Goal: Task Accomplishment & Management: Manage account settings

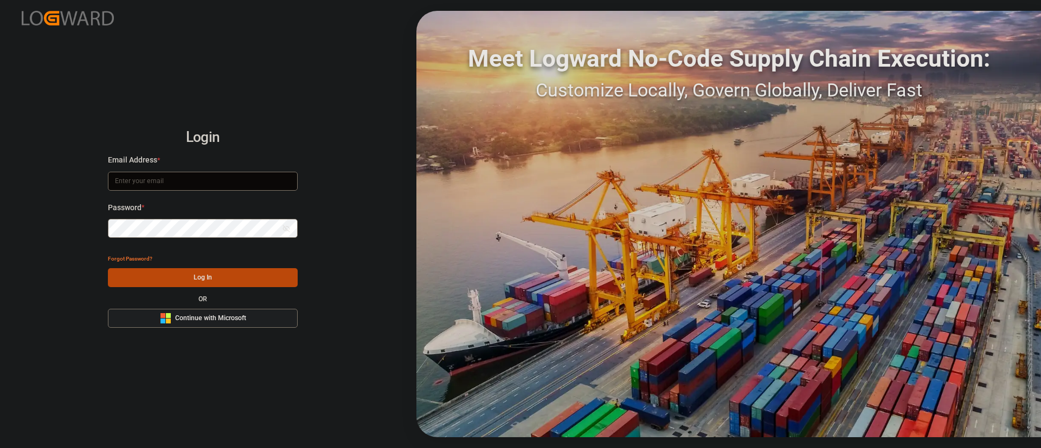
click at [217, 323] on span "Continue with Microsoft" at bounding box center [210, 319] width 71 height 10
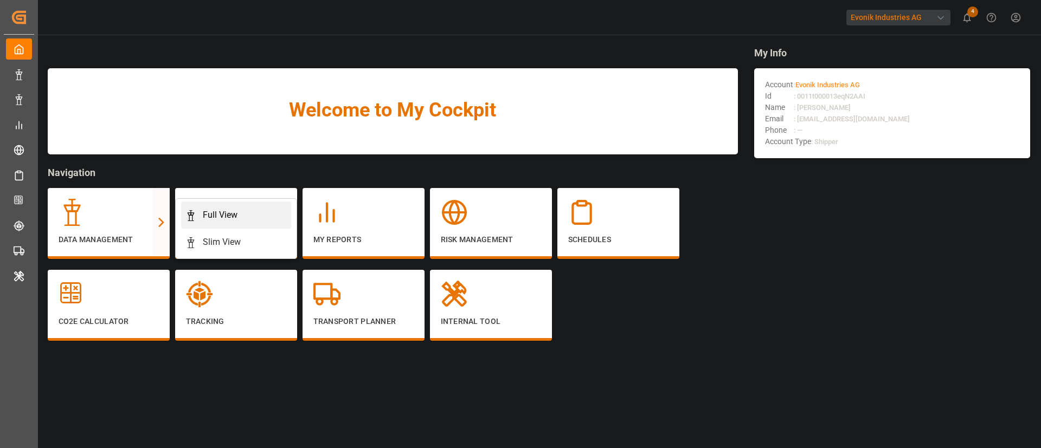
click at [218, 217] on div "Full View" at bounding box center [220, 215] width 35 height 13
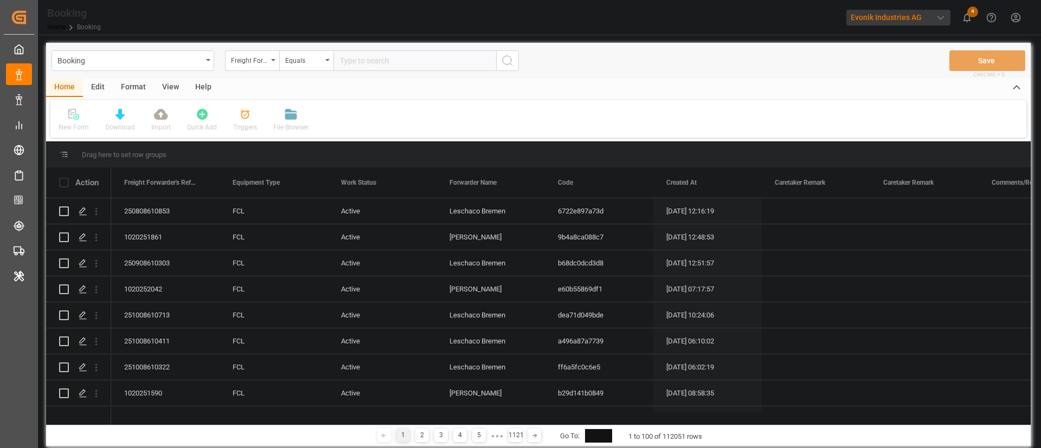
click at [142, 92] on div "Format" at bounding box center [133, 88] width 41 height 18
click at [75, 123] on div "Filter Rows" at bounding box center [75, 128] width 32 height 10
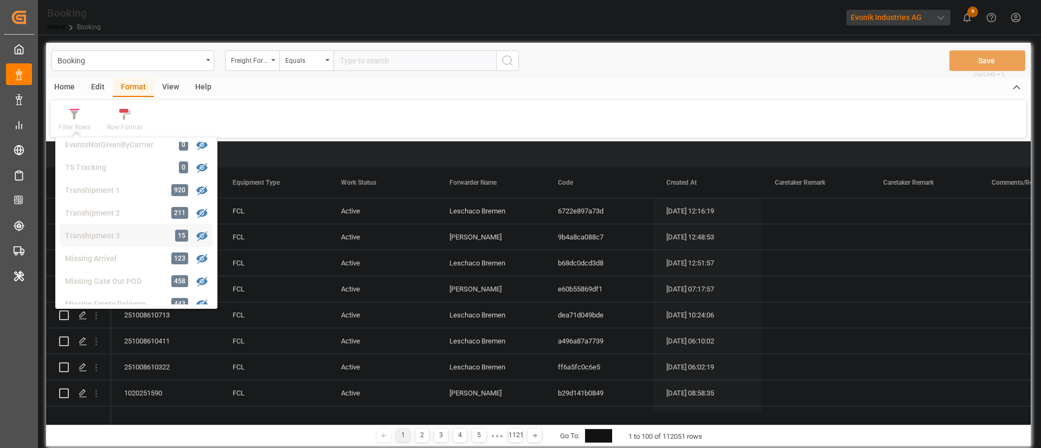
scroll to position [409, 0]
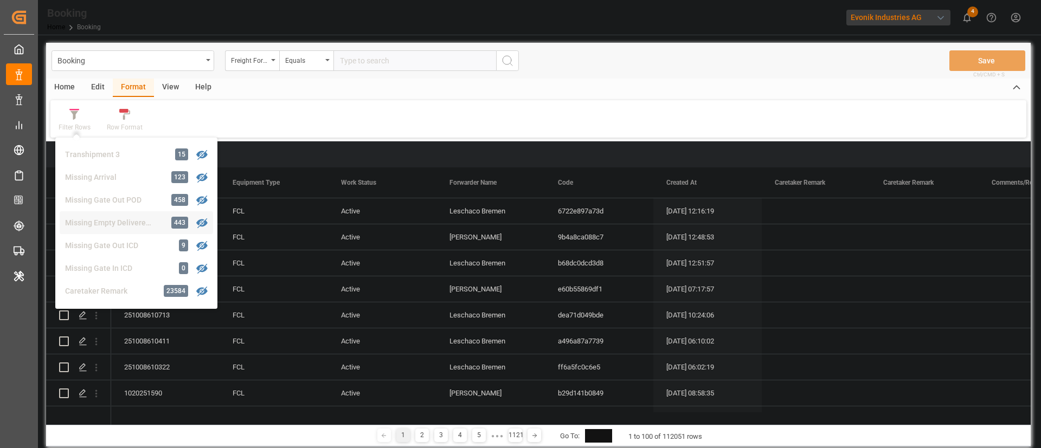
click at [120, 222] on div "Missing Empty Delivered Depot" at bounding box center [112, 222] width 95 height 11
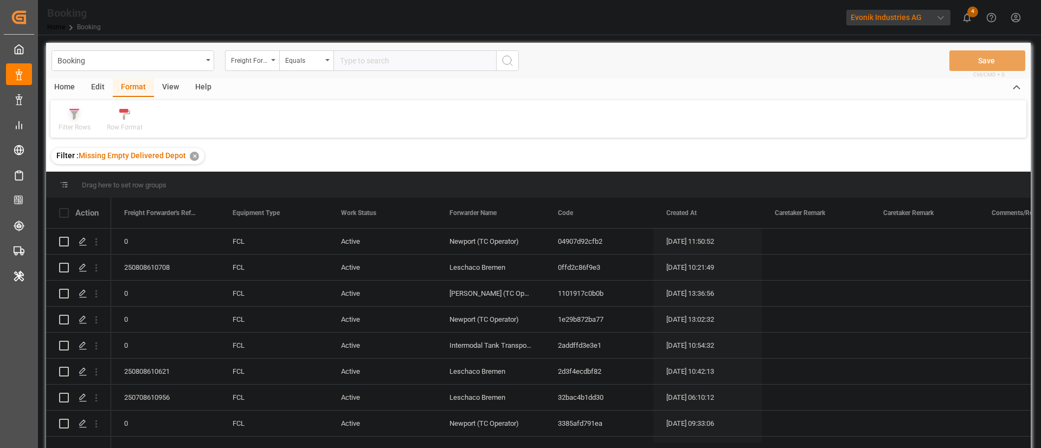
click at [83, 130] on div "Filter Rows" at bounding box center [75, 128] width 32 height 10
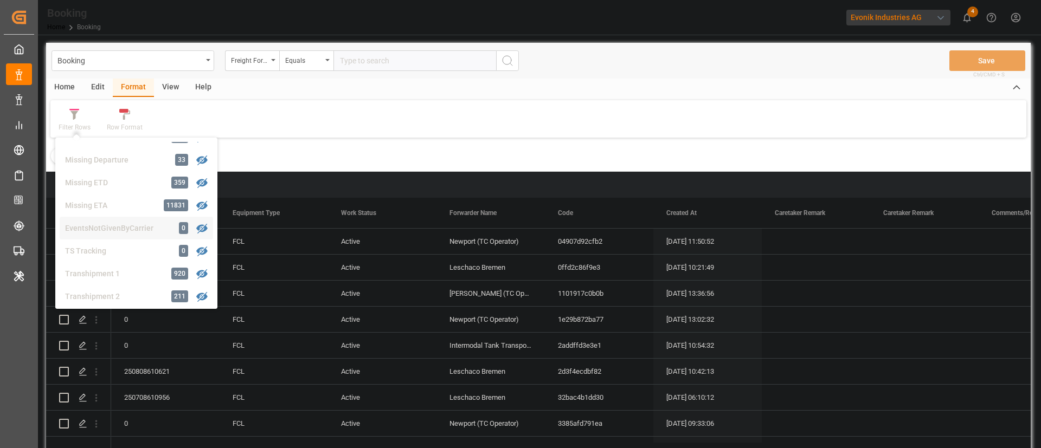
scroll to position [407, 0]
click at [145, 207] on div "Missing Gate Out POD" at bounding box center [112, 202] width 95 height 11
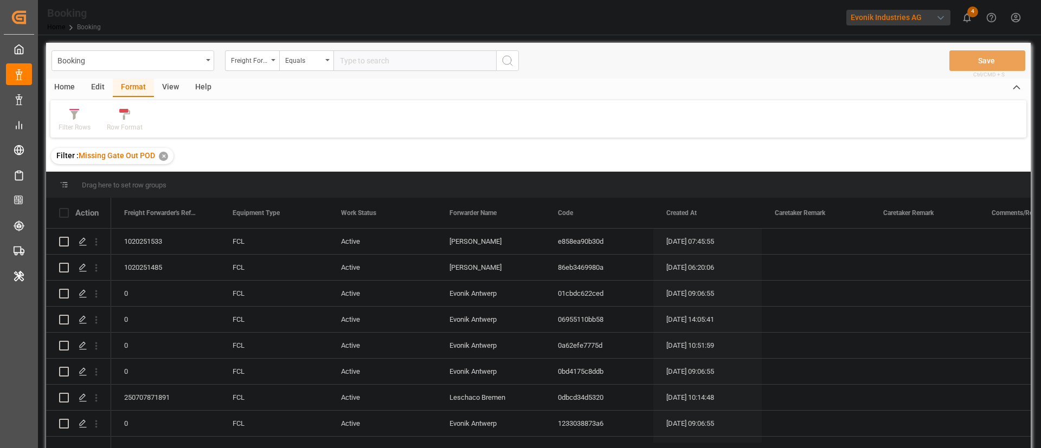
click at [164, 98] on div "Home Edit Format View Help Filter Rows Row Format" at bounding box center [538, 108] width 985 height 59
click at [178, 89] on div "View" at bounding box center [170, 88] width 33 height 18
click at [78, 126] on div "Default" at bounding box center [69, 128] width 21 height 10
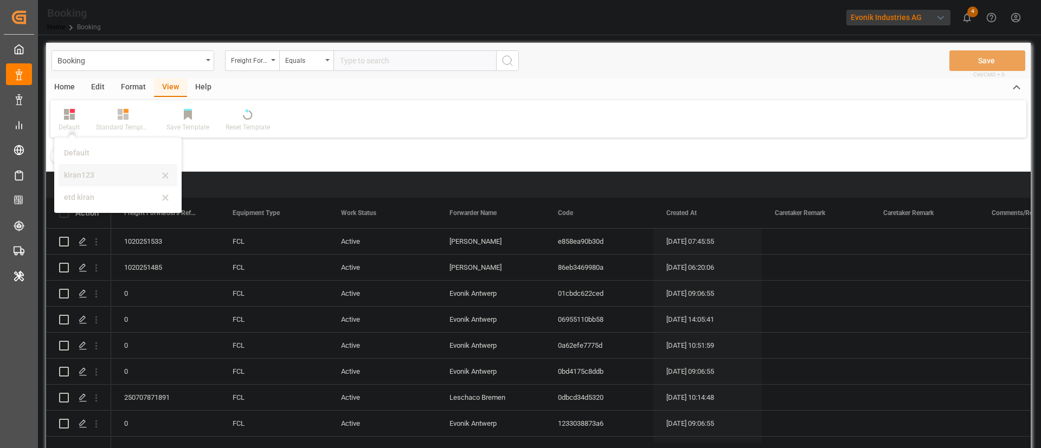
click at [80, 175] on div "kiran123" at bounding box center [111, 175] width 95 height 11
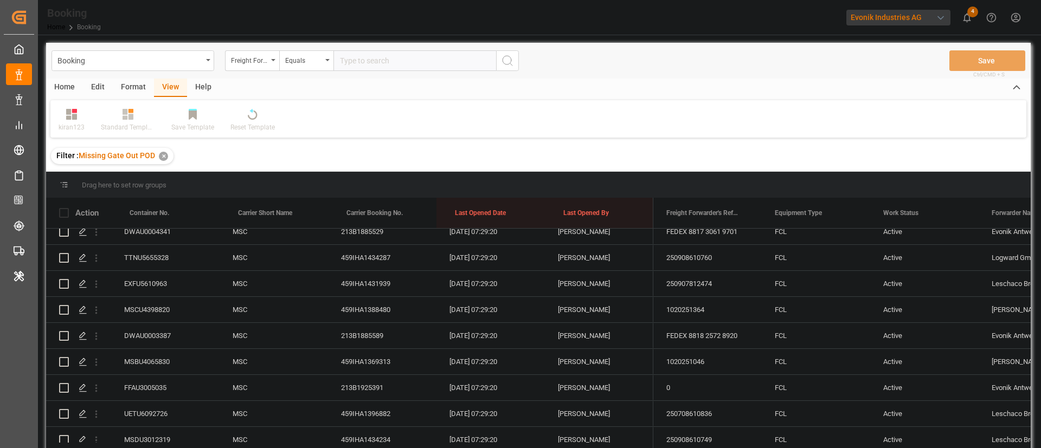
scroll to position [1994, 0]
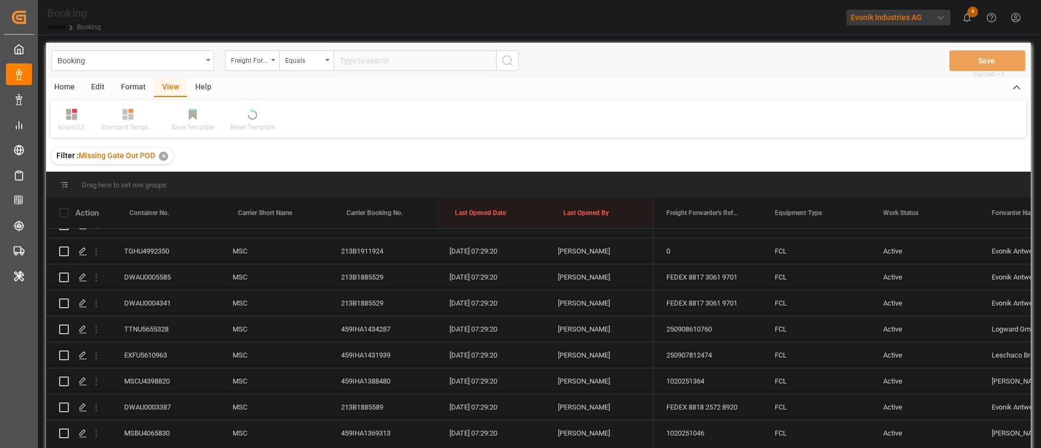
click at [137, 89] on div "Format" at bounding box center [133, 88] width 41 height 18
click at [85, 120] on div "Filter Rows" at bounding box center [74, 120] width 48 height 24
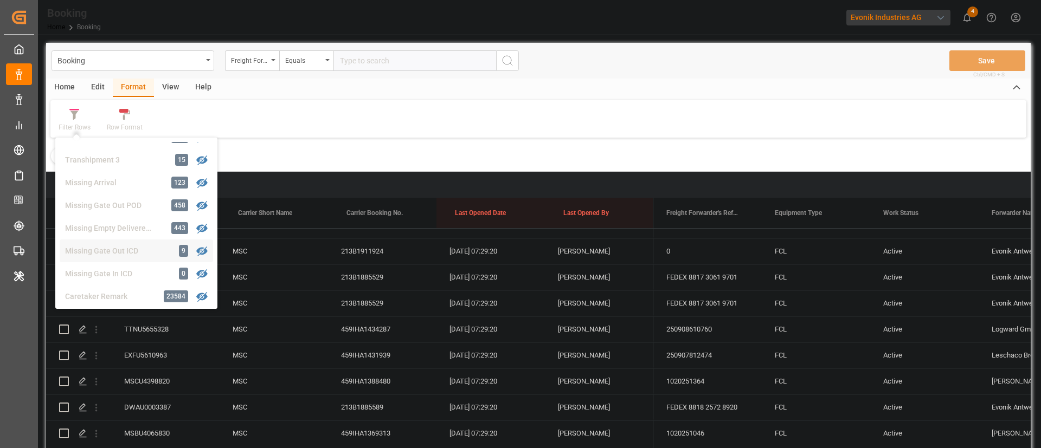
scroll to position [412, 0]
click at [123, 218] on div "Missing Empty Delivered Depot" at bounding box center [112, 219] width 95 height 11
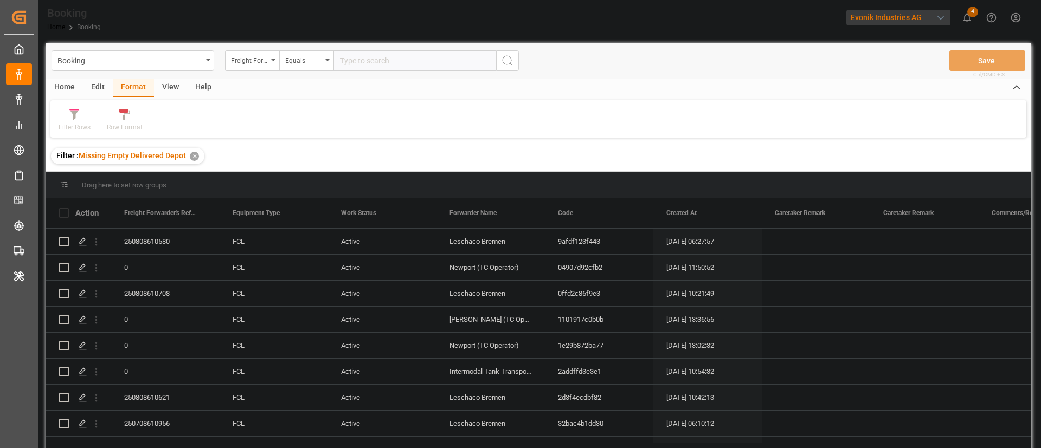
click at [174, 89] on div "View" at bounding box center [170, 88] width 33 height 18
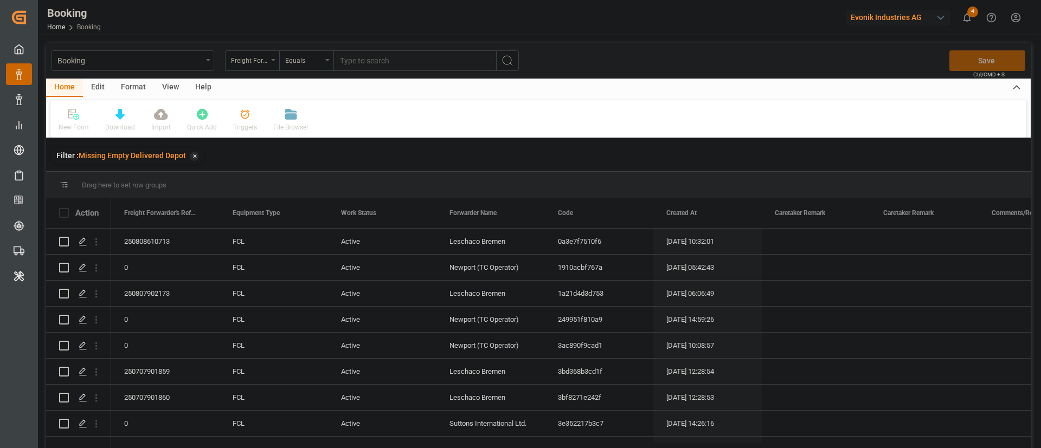
click at [130, 90] on div "Format" at bounding box center [133, 88] width 41 height 18
click at [82, 123] on div "Filter Rows" at bounding box center [75, 128] width 32 height 10
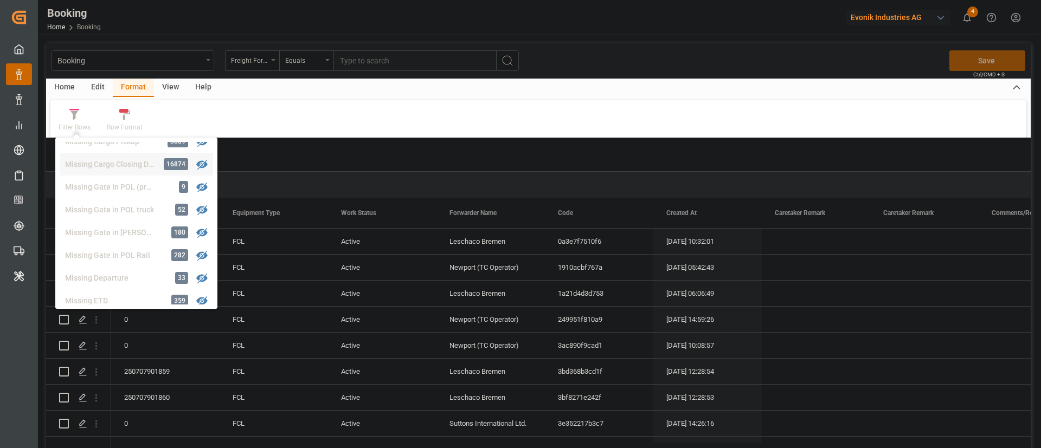
scroll to position [164, 0]
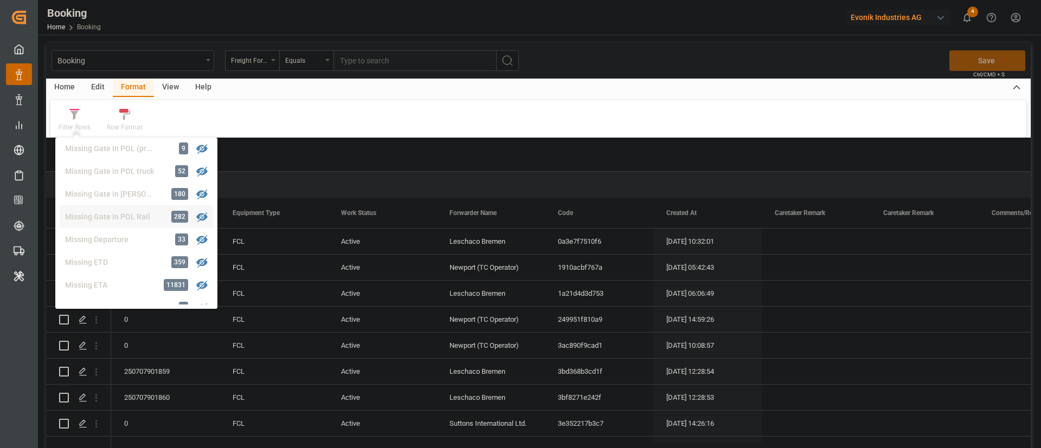
click at [127, 211] on div "Missing Gate In POL Rail" at bounding box center [112, 216] width 95 height 11
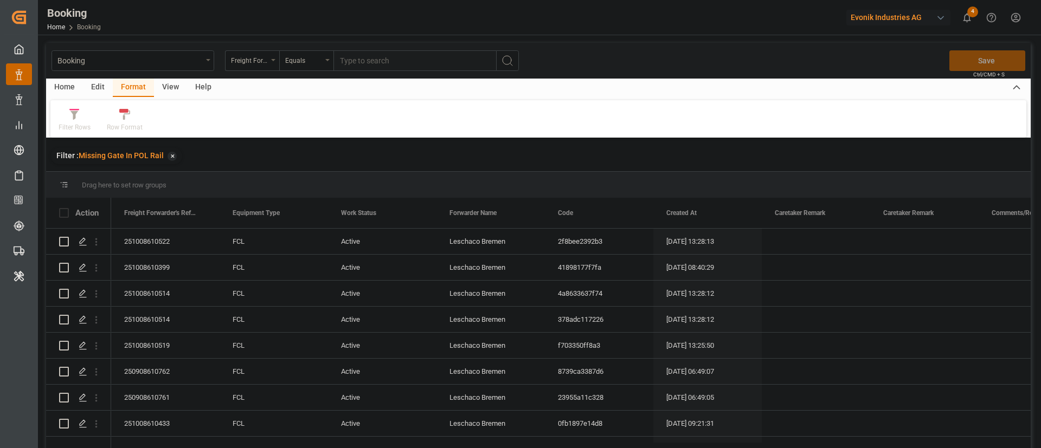
click at [165, 92] on div "View" at bounding box center [170, 88] width 33 height 18
click at [82, 127] on div "Default" at bounding box center [68, 120] width 37 height 24
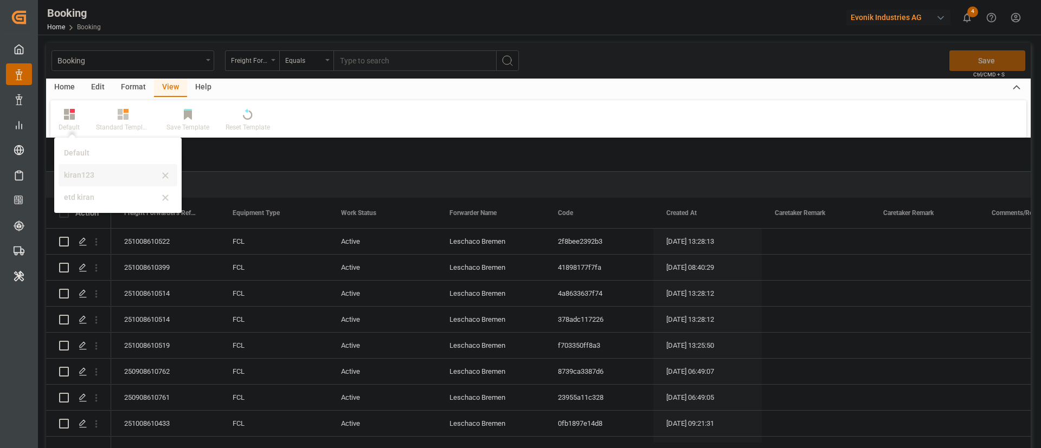
click at [93, 175] on div "kiran123" at bounding box center [111, 175] width 95 height 11
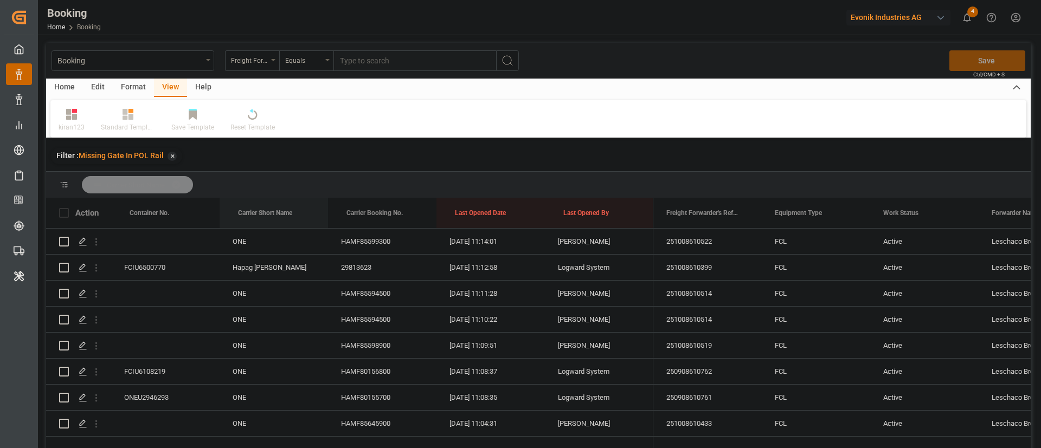
drag, startPoint x: 272, startPoint y: 214, endPoint x: 286, endPoint y: 196, distance: 23.1
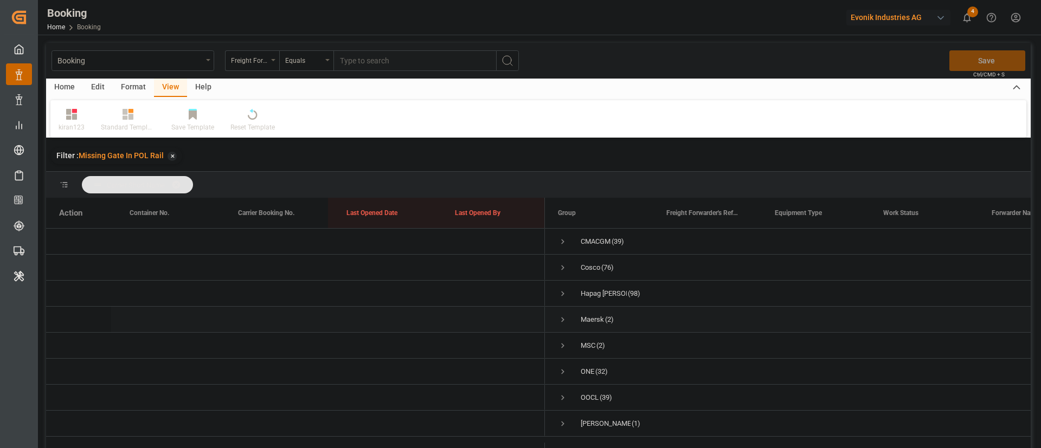
scroll to position [81, 0]
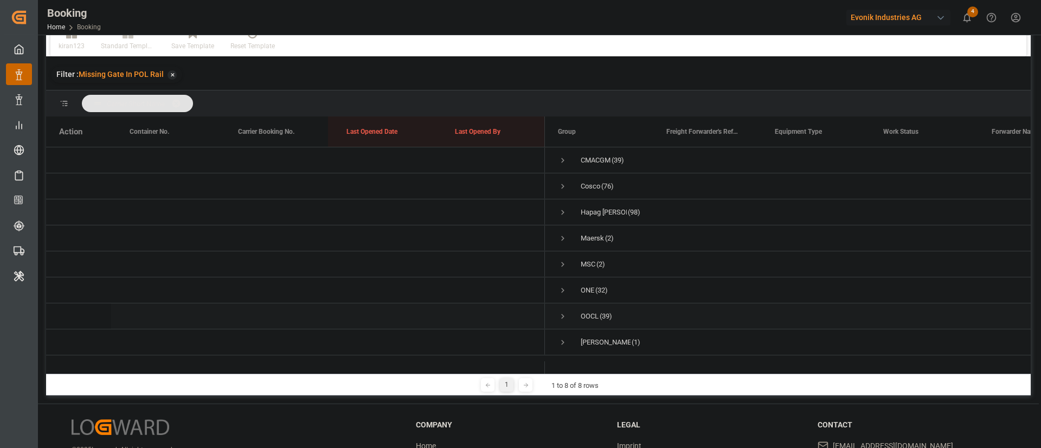
click at [562, 312] on span "Press SPACE to select this row." at bounding box center [563, 317] width 10 height 10
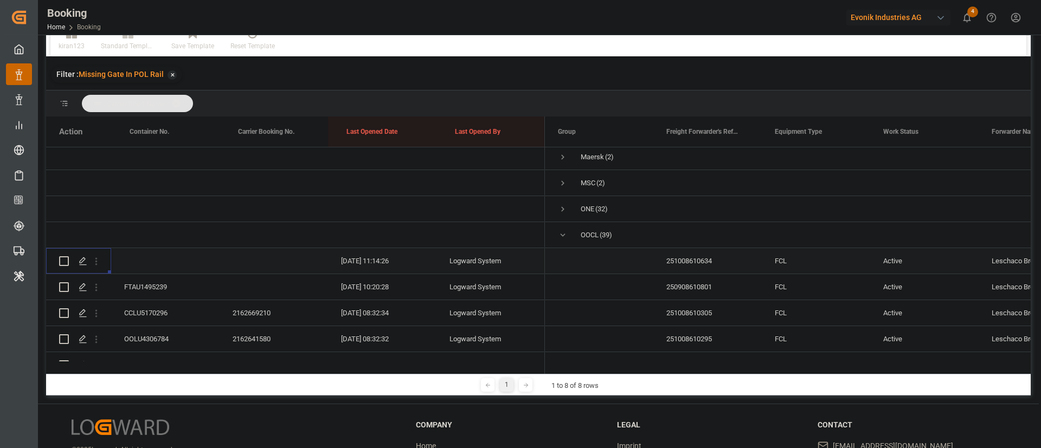
click at [102, 261] on div "Press SPACE to select this row." at bounding box center [96, 261] width 28 height 21
click at [96, 261] on icon "open menu" at bounding box center [96, 262] width 2 height 8
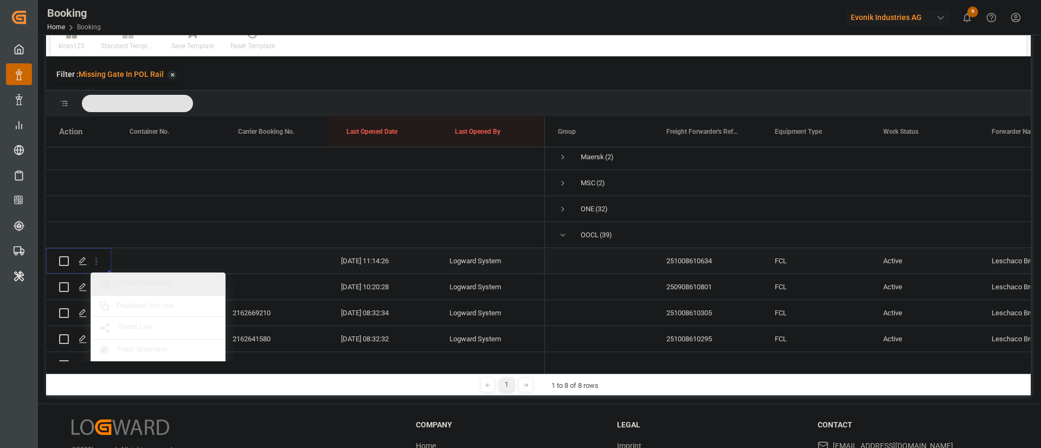
click at [156, 280] on span "Open in new tab" at bounding box center [167, 284] width 99 height 11
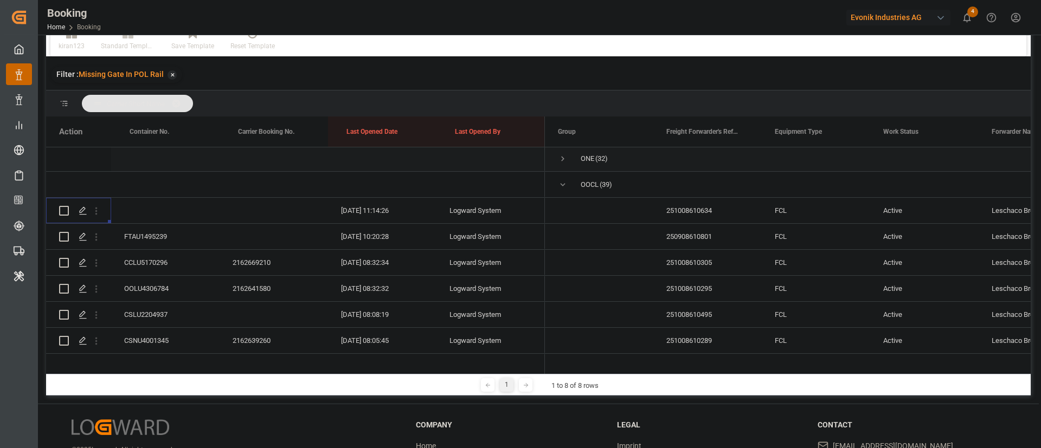
scroll to position [163, 0]
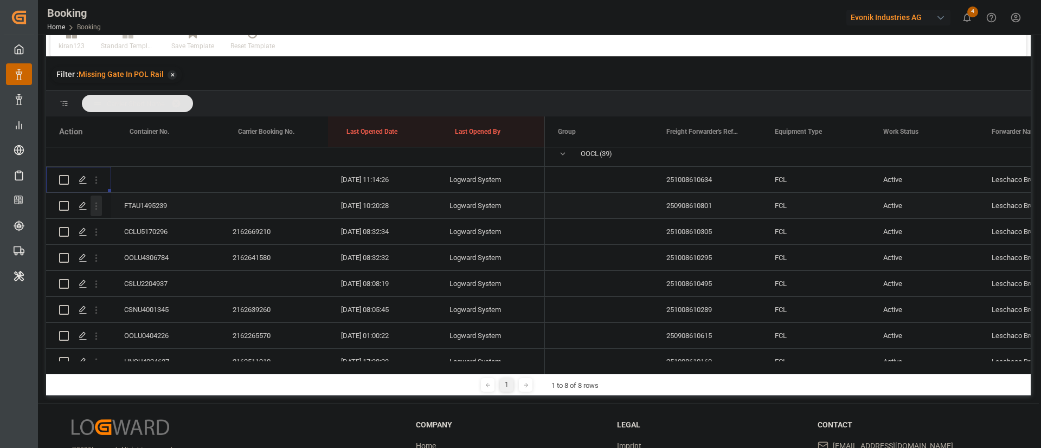
click at [98, 208] on icon "open menu" at bounding box center [96, 206] width 11 height 11
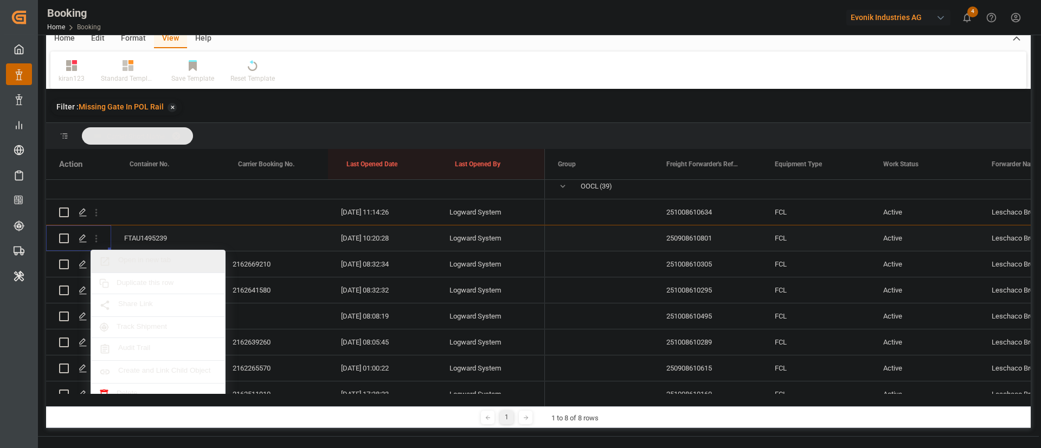
scroll to position [114, 0]
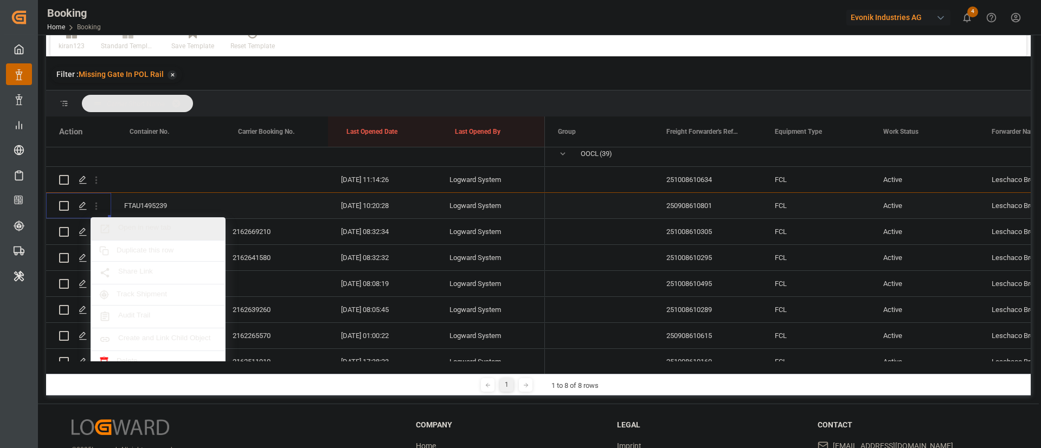
click at [173, 220] on div "Open in new tab" at bounding box center [158, 229] width 134 height 23
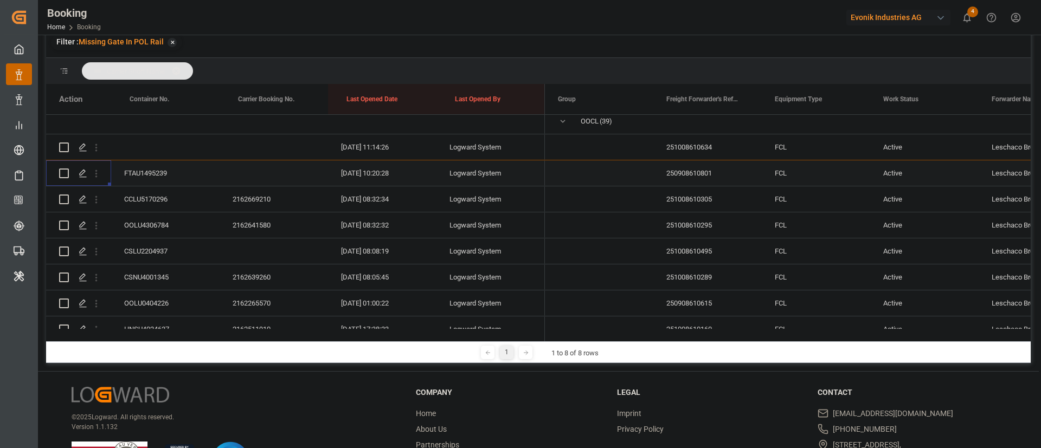
scroll to position [81, 0]
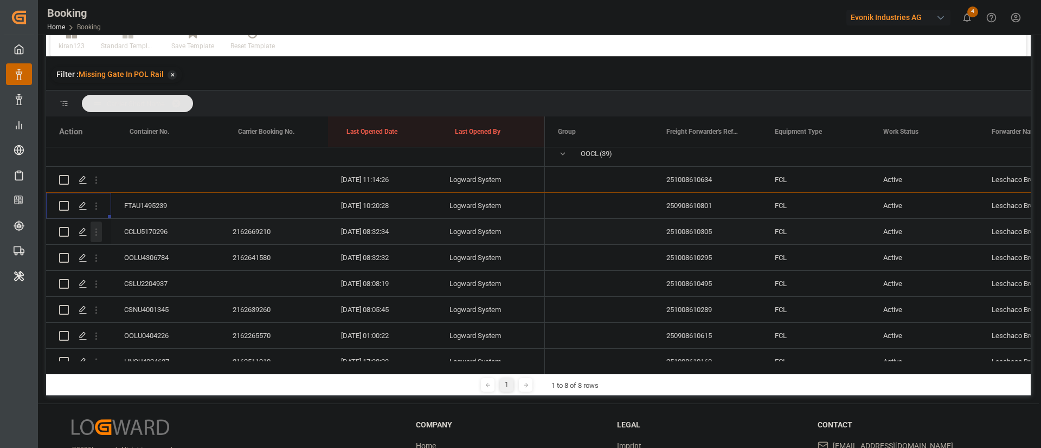
click at [97, 234] on icon "open menu" at bounding box center [96, 232] width 11 height 11
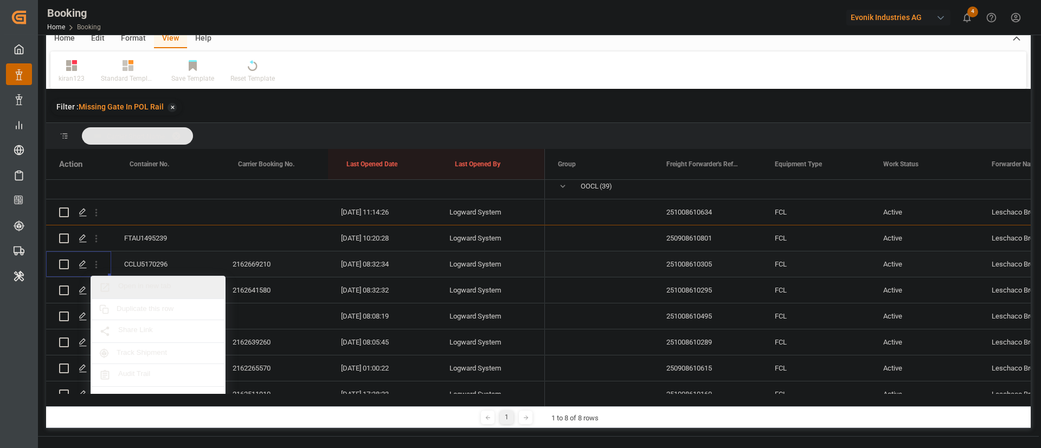
scroll to position [114, 0]
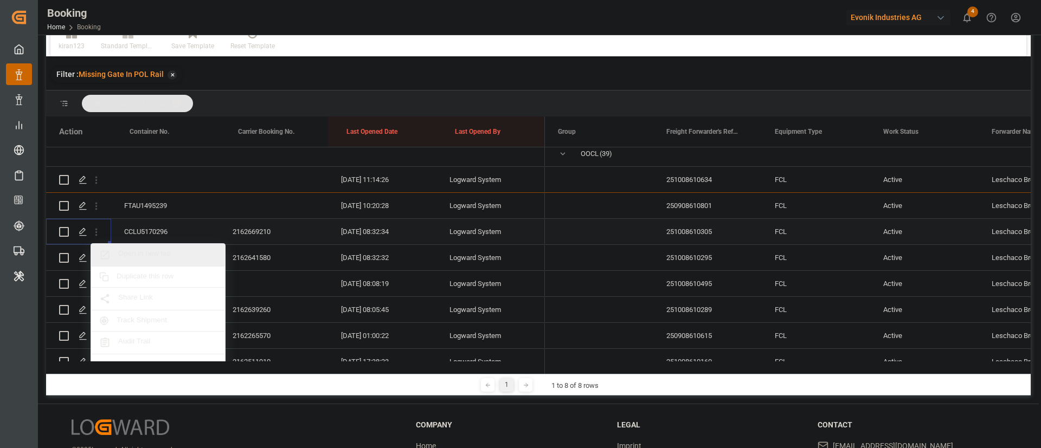
click at [173, 252] on span "Open in new tab" at bounding box center [167, 254] width 99 height 11
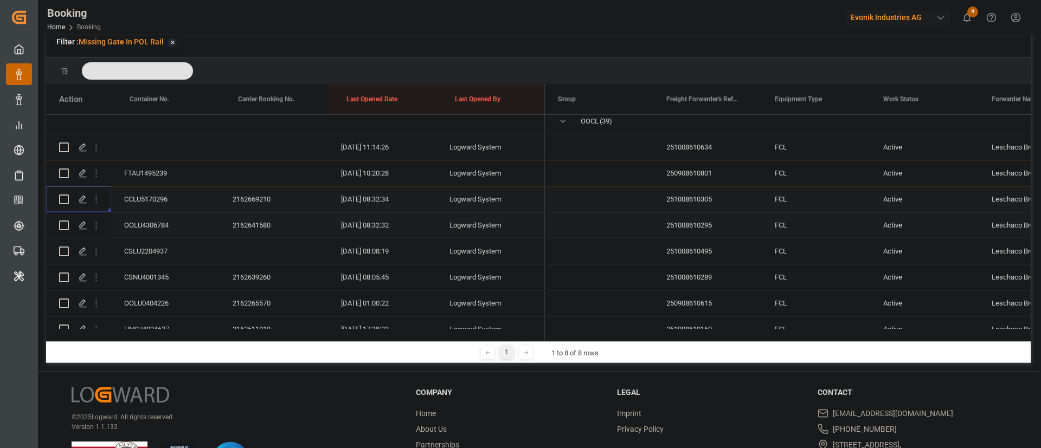
scroll to position [81, 0]
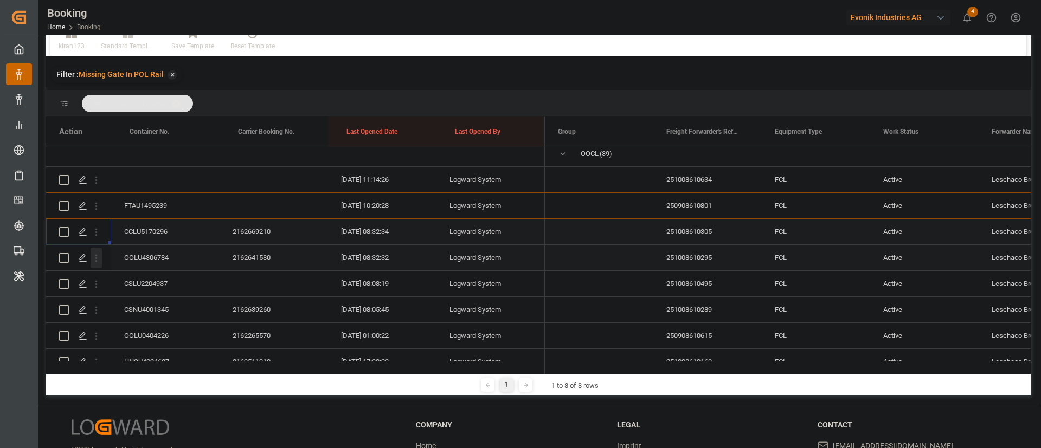
click at [100, 260] on icon "open menu" at bounding box center [96, 258] width 11 height 11
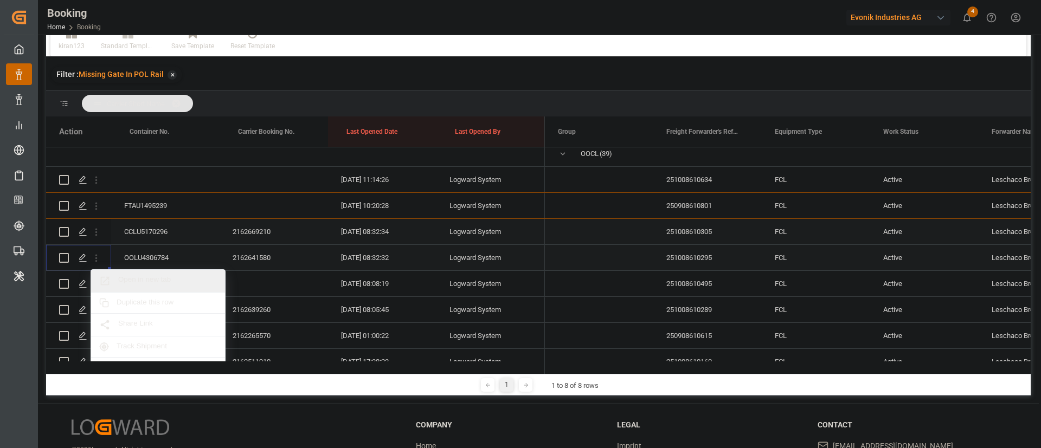
click at [157, 275] on span "Open in new tab" at bounding box center [167, 280] width 99 height 11
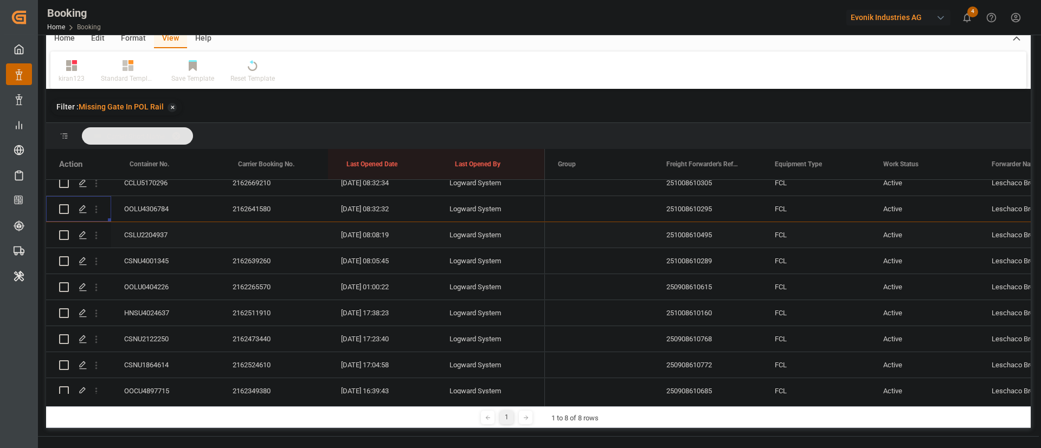
scroll to position [114, 0]
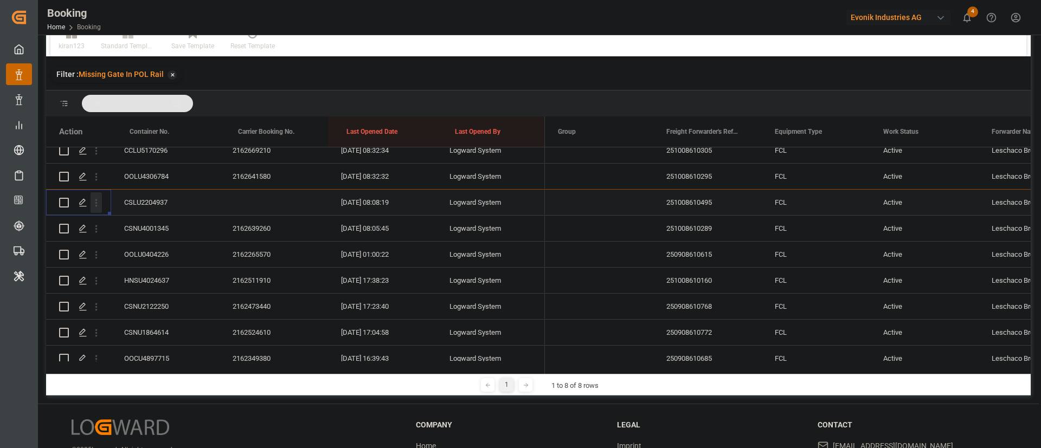
click at [99, 207] on icon "open menu" at bounding box center [96, 202] width 11 height 11
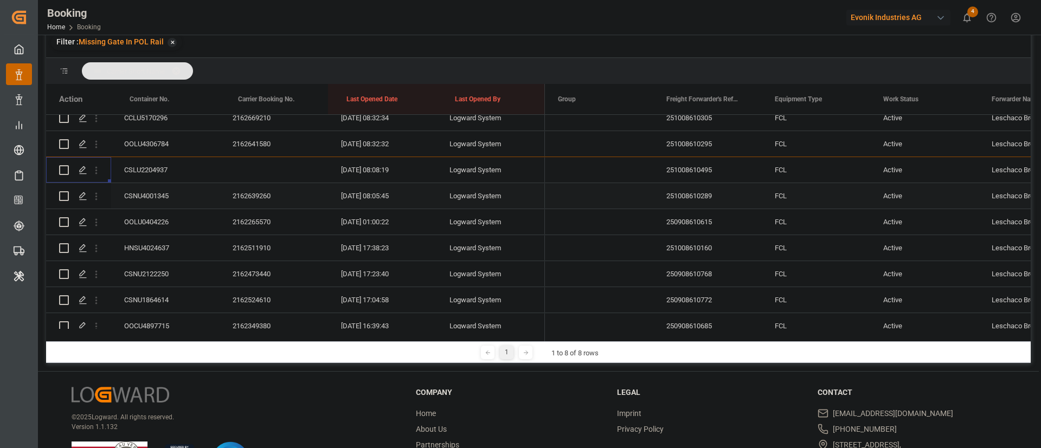
scroll to position [81, 0]
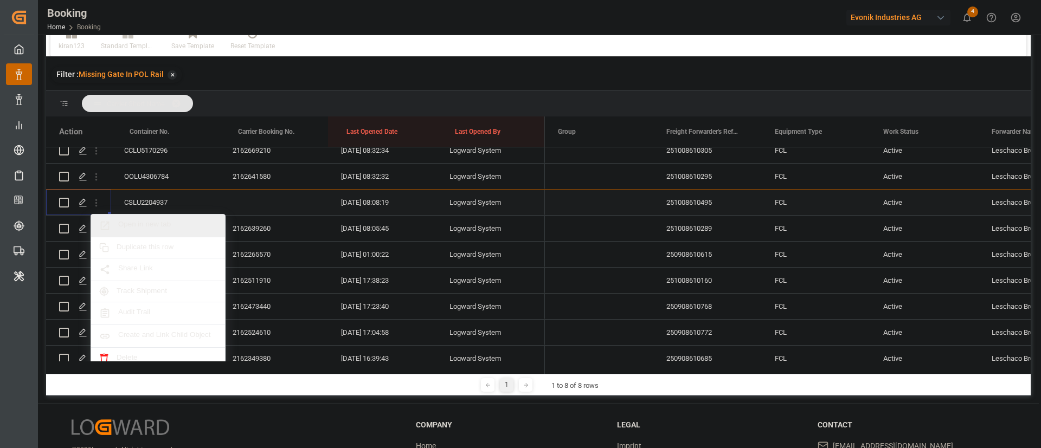
click at [163, 223] on span "Open in new tab" at bounding box center [167, 225] width 99 height 11
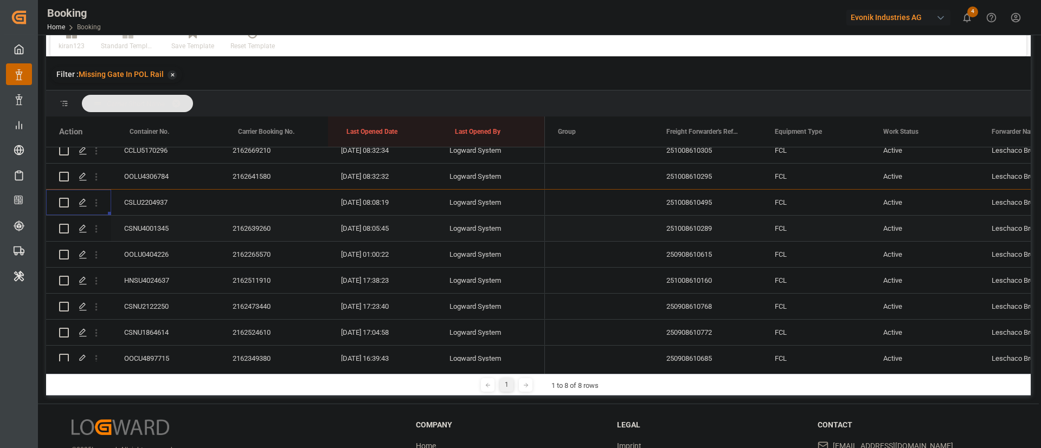
click at [98, 231] on icon "open menu" at bounding box center [96, 228] width 11 height 11
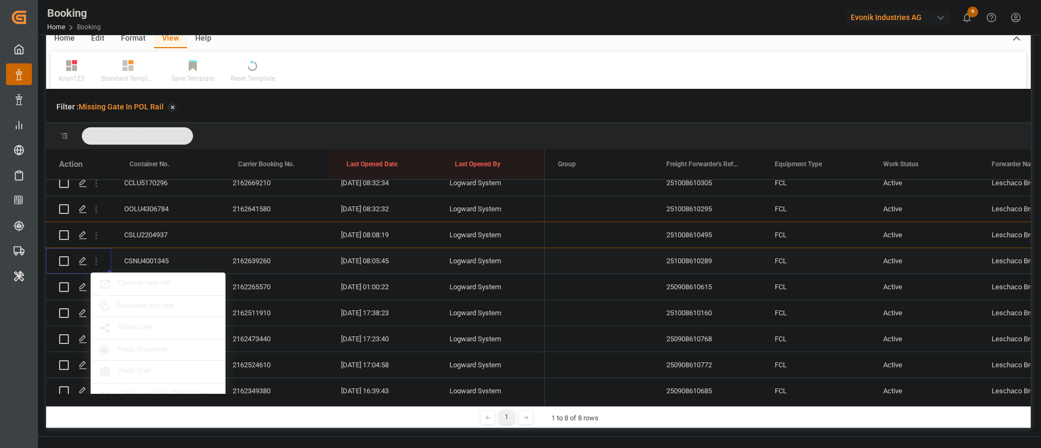
scroll to position [114, 0]
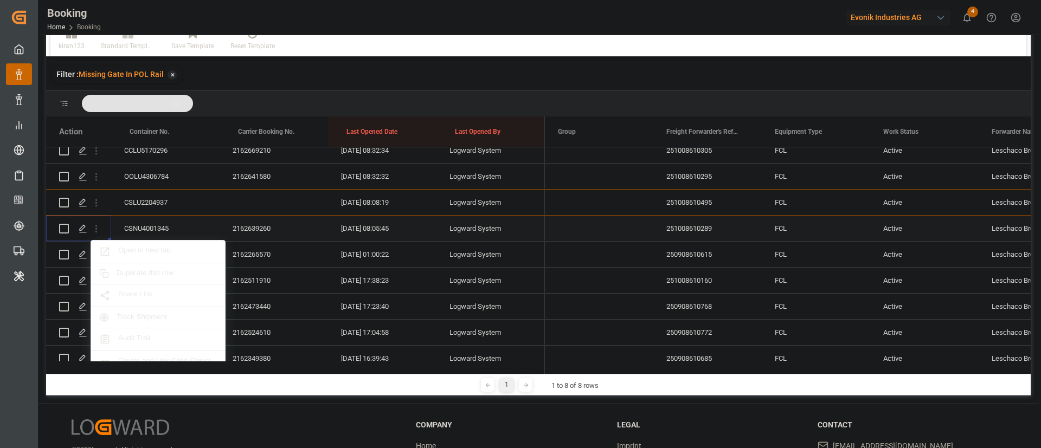
click at [152, 248] on span "Open in new tab" at bounding box center [167, 251] width 99 height 11
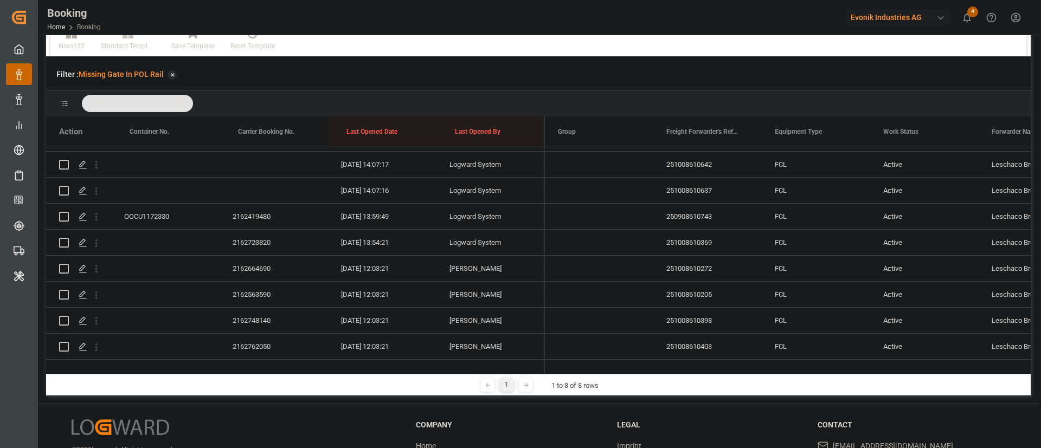
scroll to position [569, 0]
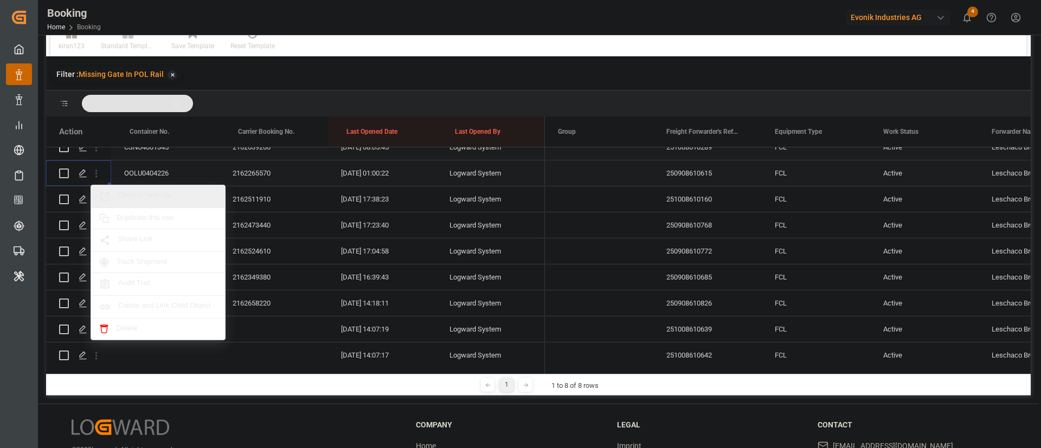
click at [151, 189] on div "Open in new tab" at bounding box center [158, 196] width 134 height 23
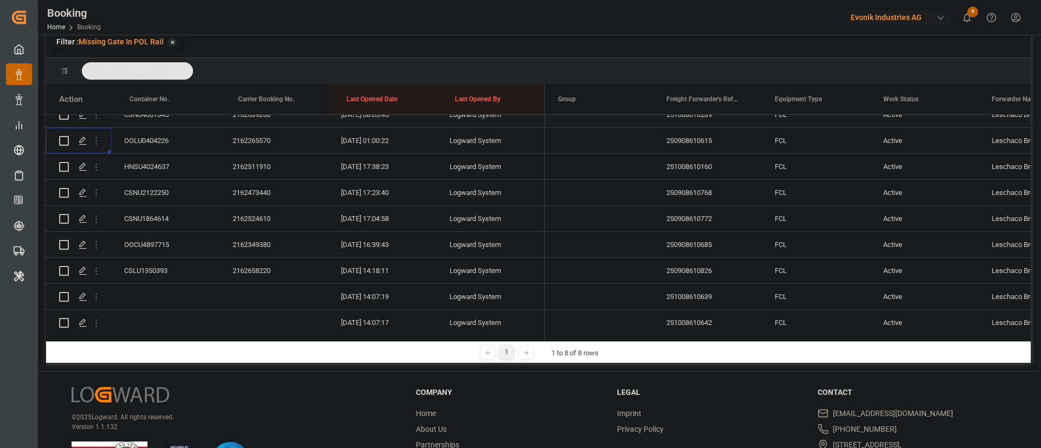
scroll to position [81, 0]
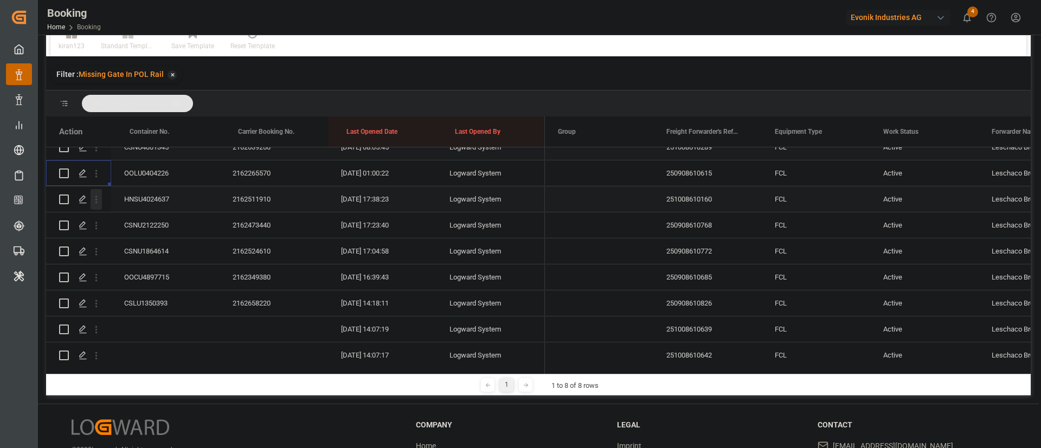
click at [97, 201] on icon "open menu" at bounding box center [96, 199] width 11 height 11
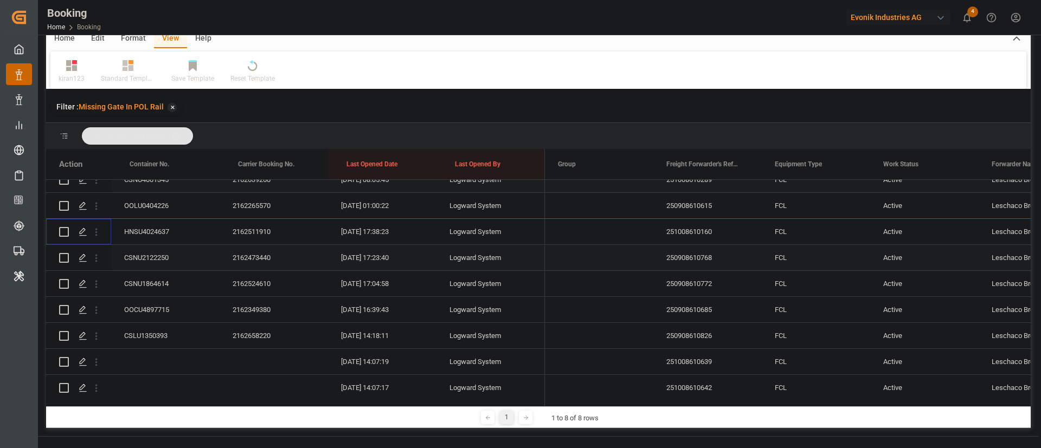
scroll to position [114, 0]
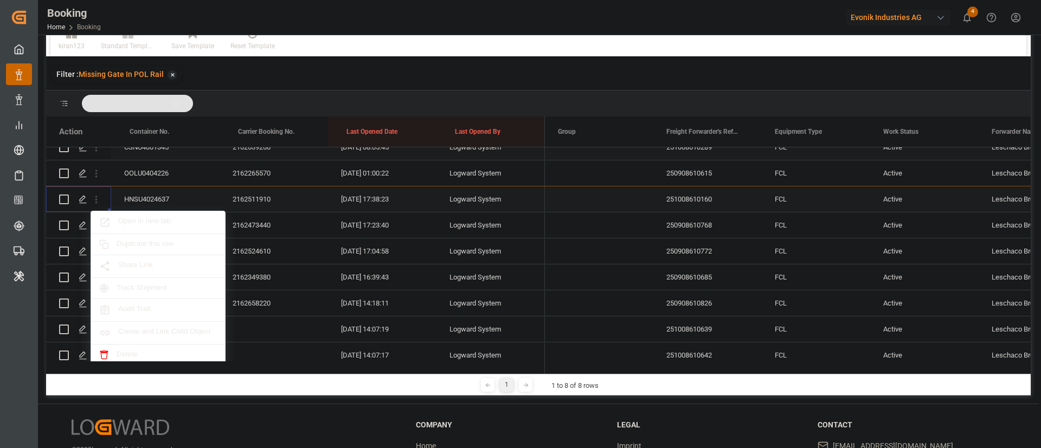
click at [146, 220] on span "Open in new tab" at bounding box center [167, 222] width 99 height 11
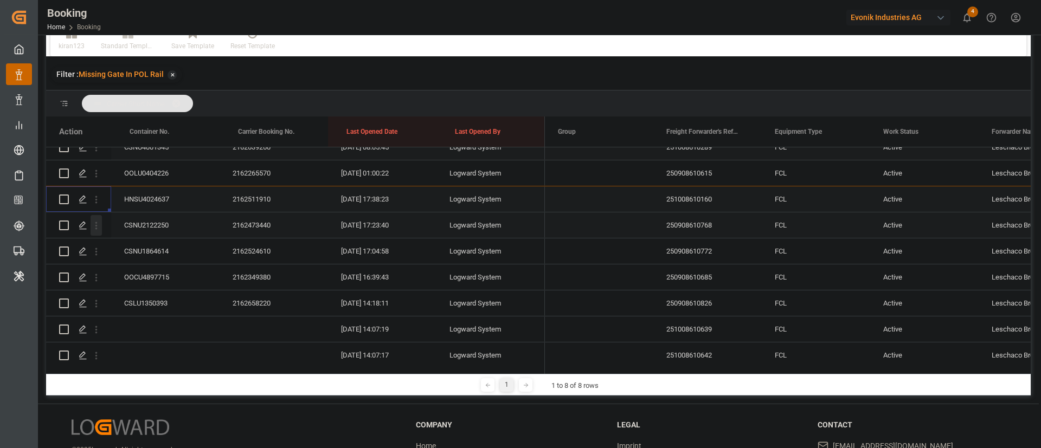
click at [95, 227] on icon "open menu" at bounding box center [96, 225] width 11 height 11
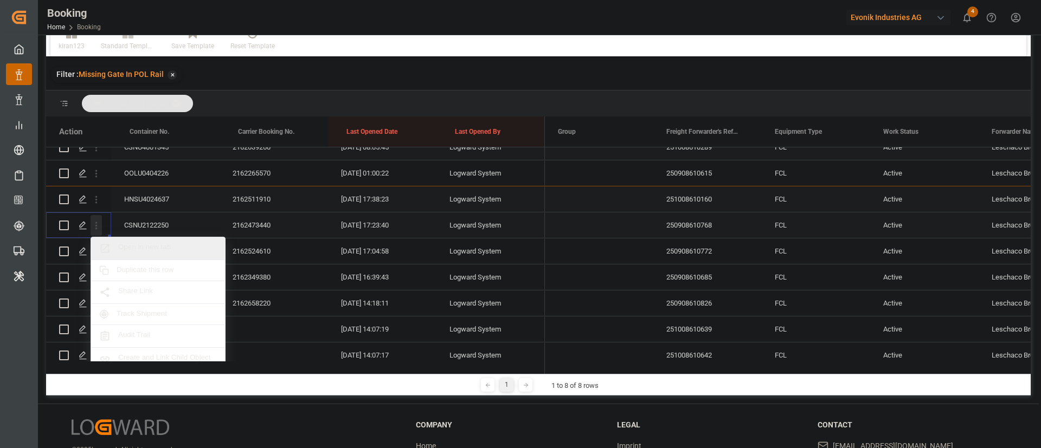
click at [154, 247] on span "Open in new tab" at bounding box center [167, 248] width 99 height 11
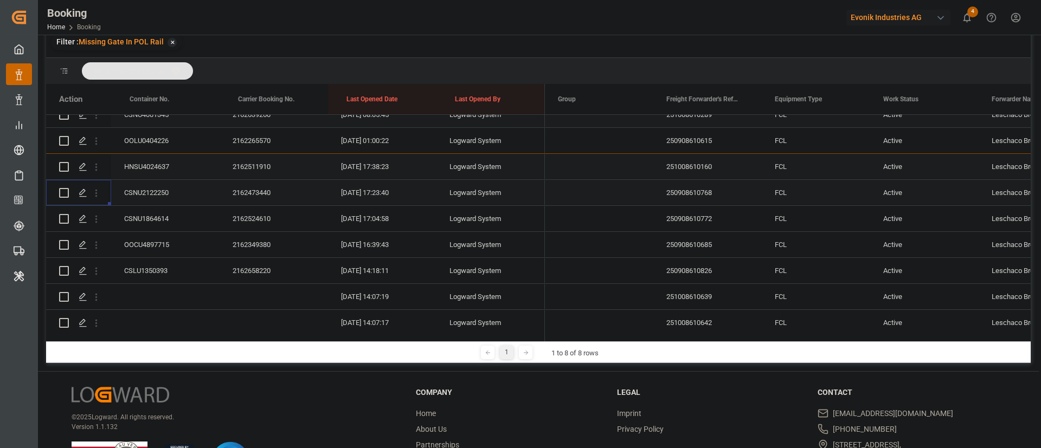
scroll to position [81, 0]
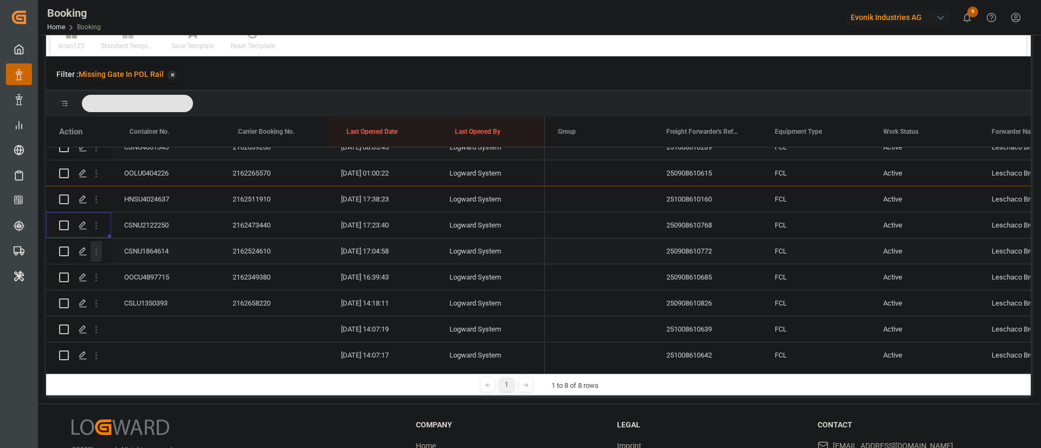
click at [100, 254] on icon "open menu" at bounding box center [96, 251] width 11 height 11
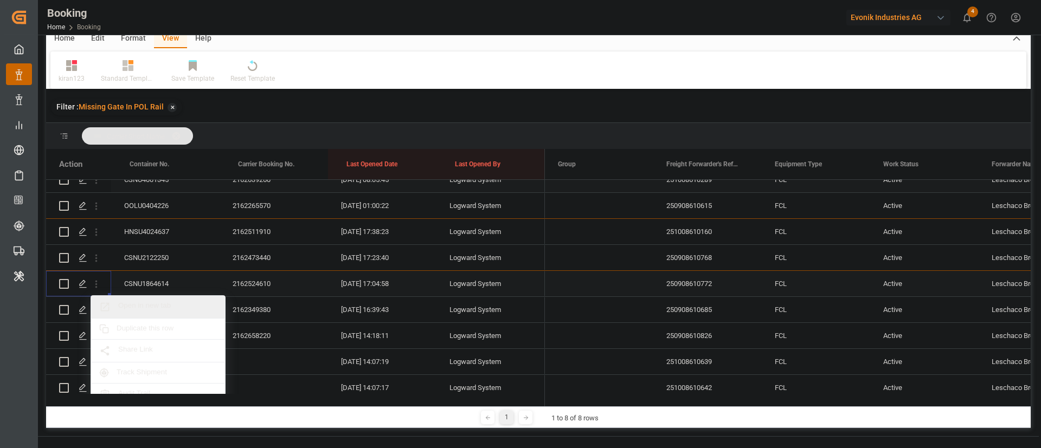
scroll to position [114, 0]
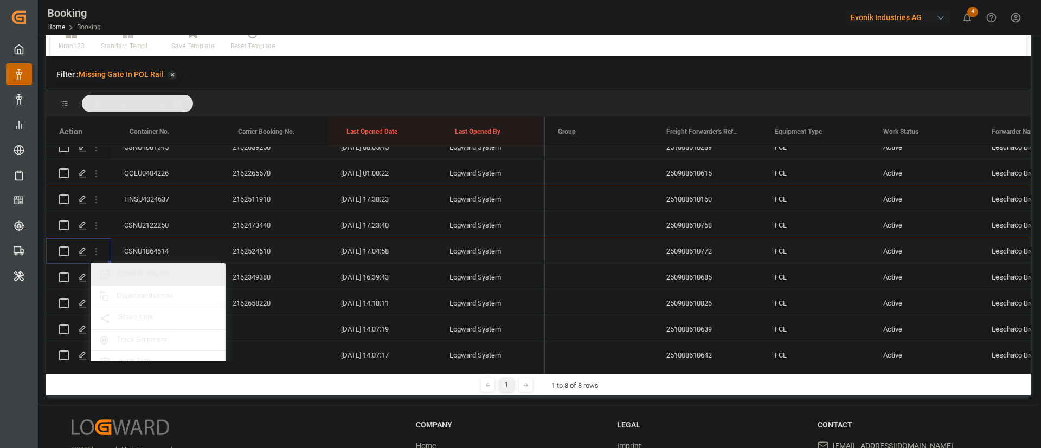
click at [163, 275] on span "Open in new tab" at bounding box center [167, 274] width 99 height 11
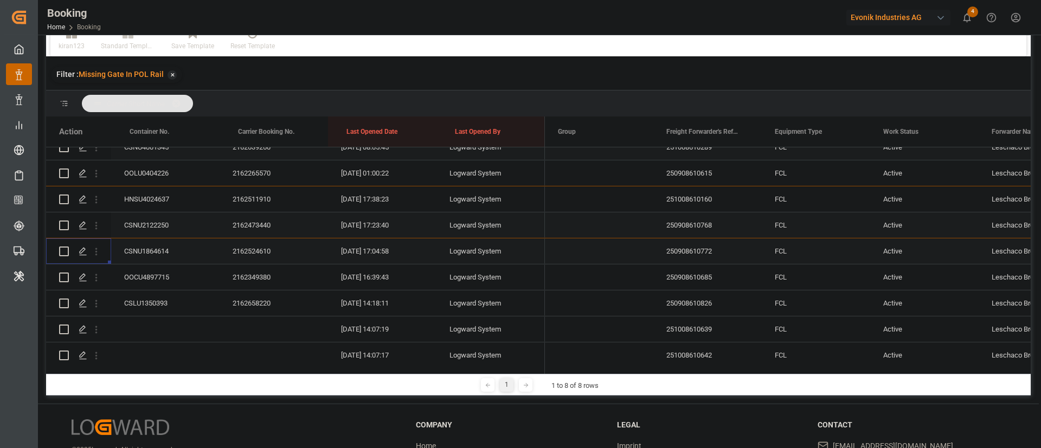
scroll to position [407, 0]
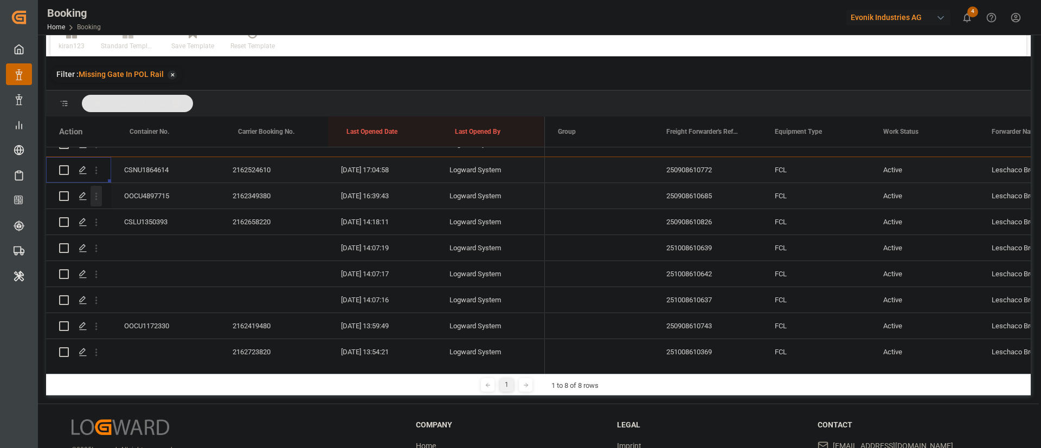
click at [98, 196] on icon "open menu" at bounding box center [96, 196] width 11 height 11
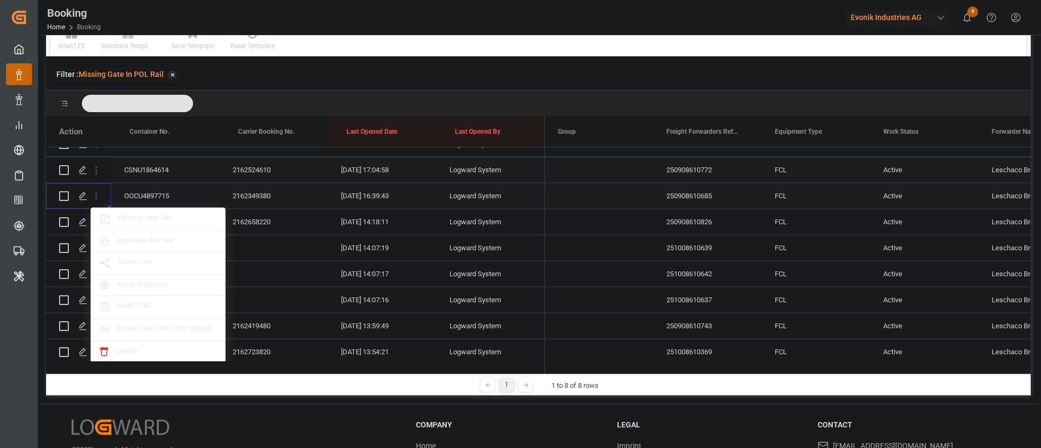
click at [150, 214] on span "Open in new tab" at bounding box center [167, 219] width 99 height 11
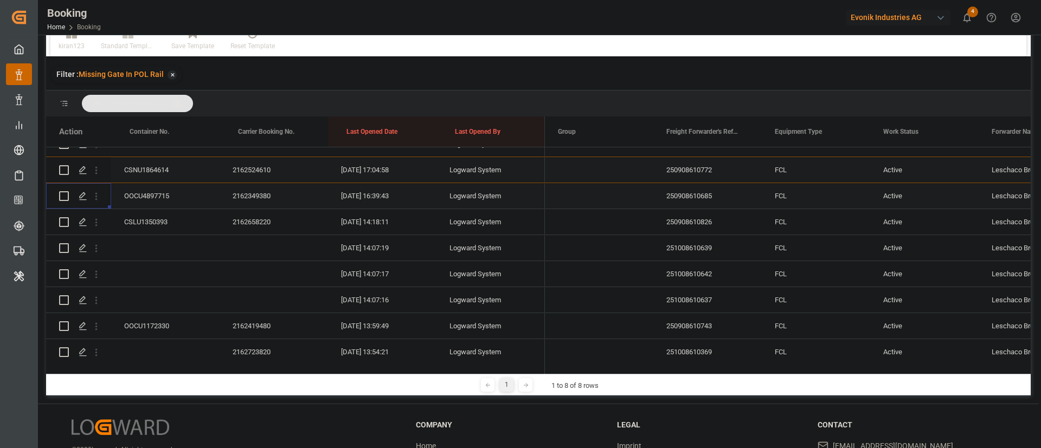
scroll to position [81, 0]
click at [99, 223] on icon "open menu" at bounding box center [96, 222] width 11 height 11
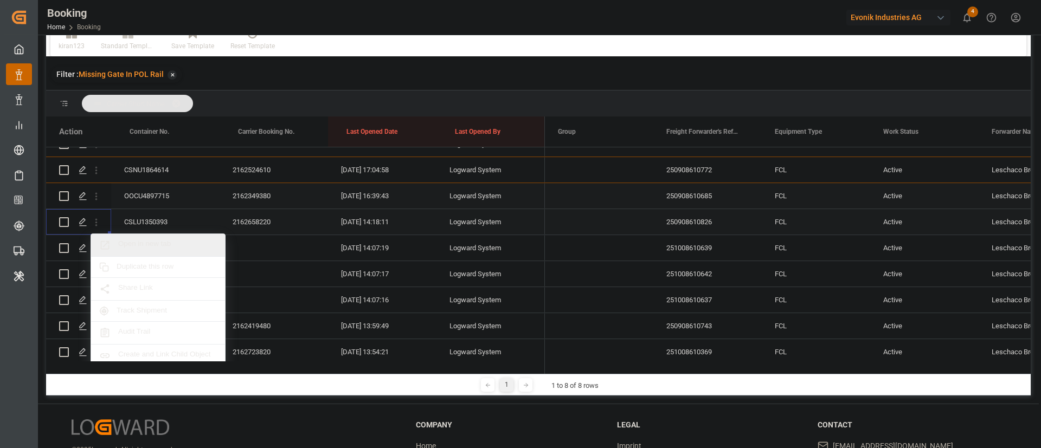
click at [149, 241] on span "Open in new tab" at bounding box center [167, 245] width 99 height 11
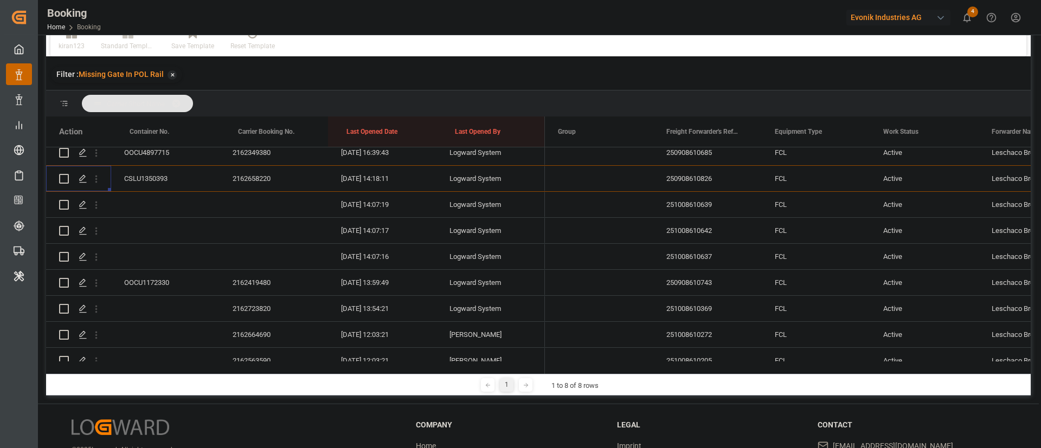
scroll to position [452, 0]
click at [97, 208] on icon "open menu" at bounding box center [96, 202] width 11 height 11
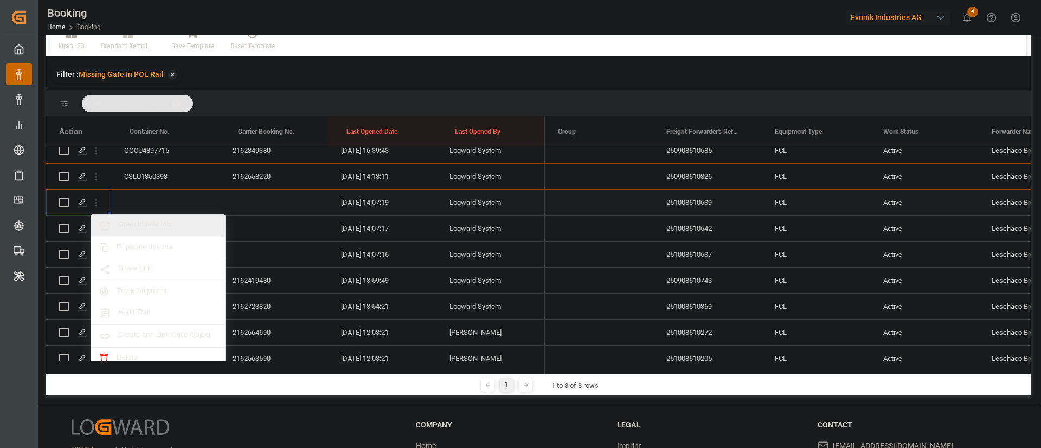
click at [153, 218] on div "Open in new tab" at bounding box center [158, 226] width 134 height 23
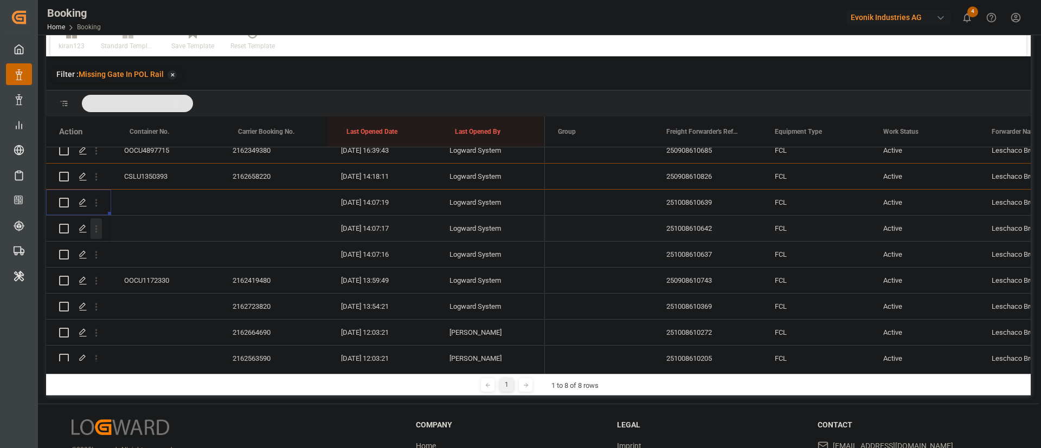
click at [100, 229] on icon "open menu" at bounding box center [96, 228] width 11 height 11
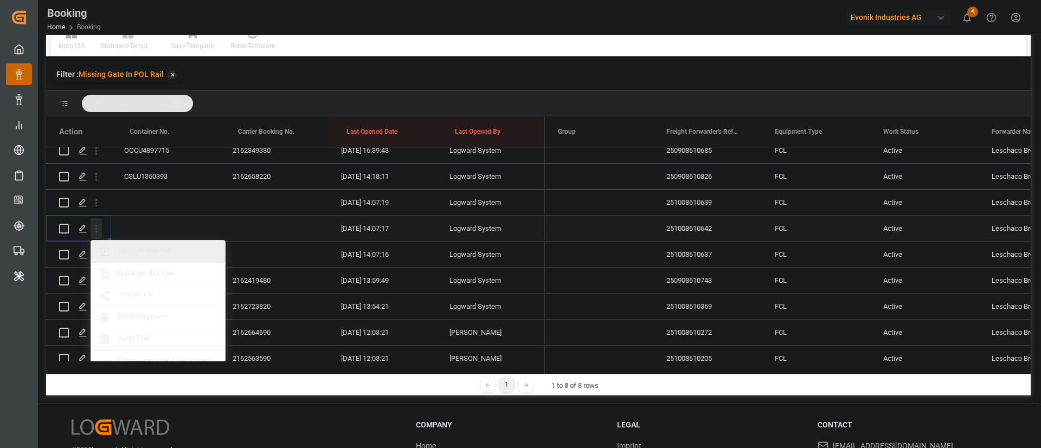
click at [142, 250] on span "Open in new tab" at bounding box center [167, 251] width 99 height 11
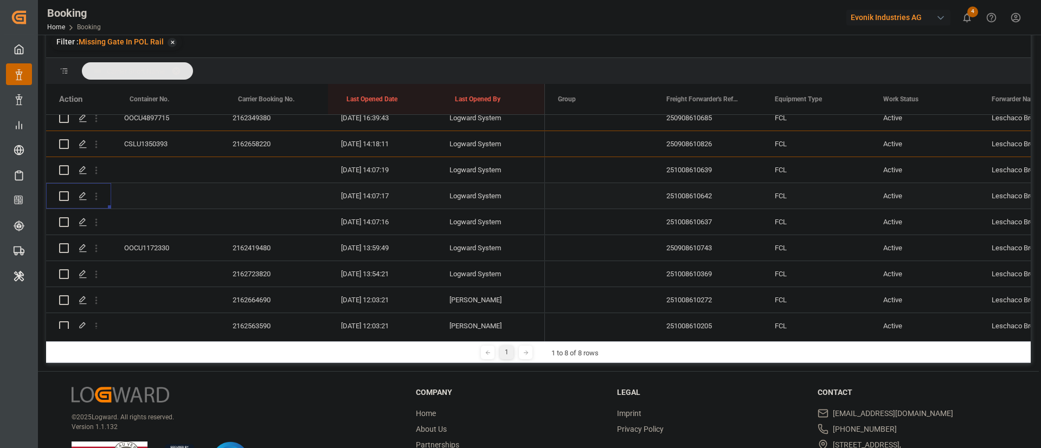
scroll to position [81, 0]
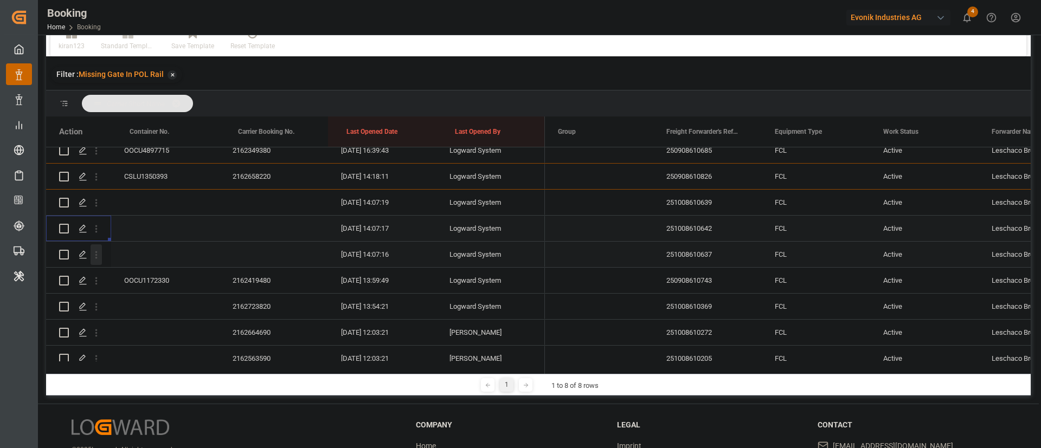
click at [101, 259] on icon "open menu" at bounding box center [96, 254] width 11 height 11
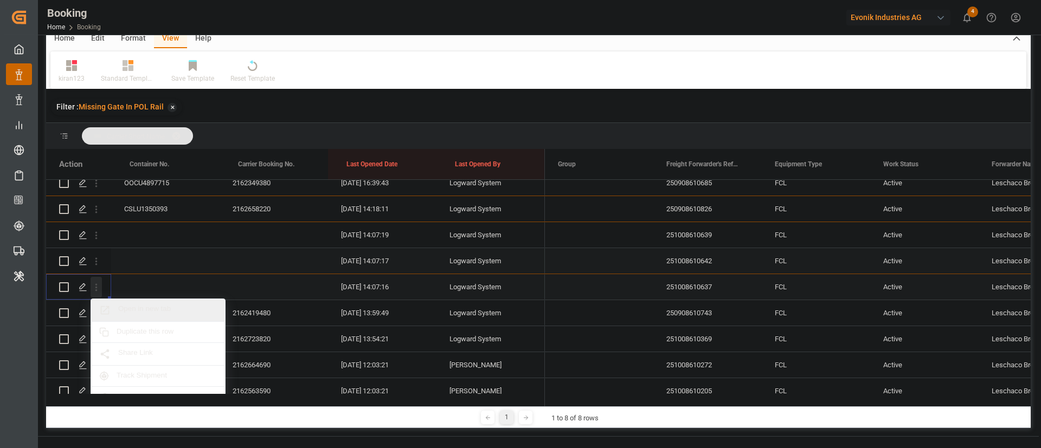
click at [145, 305] on span "Open in new tab" at bounding box center [167, 310] width 99 height 11
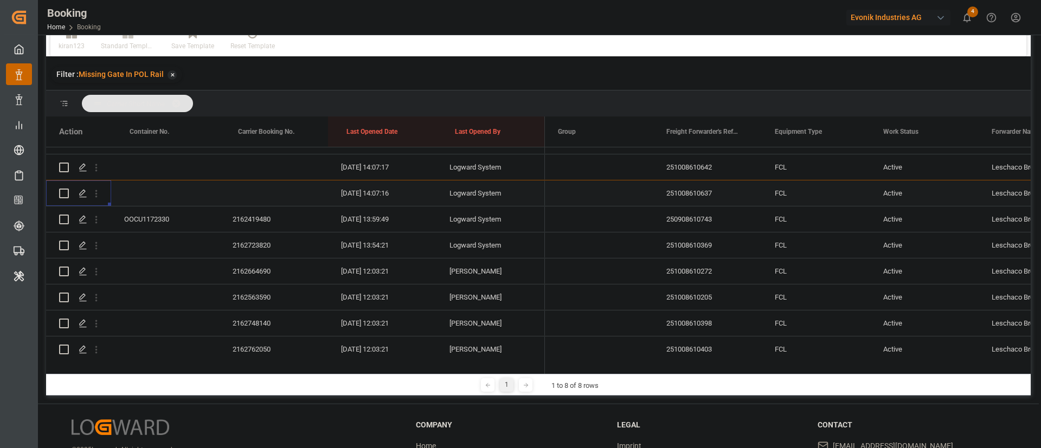
scroll to position [533, 0]
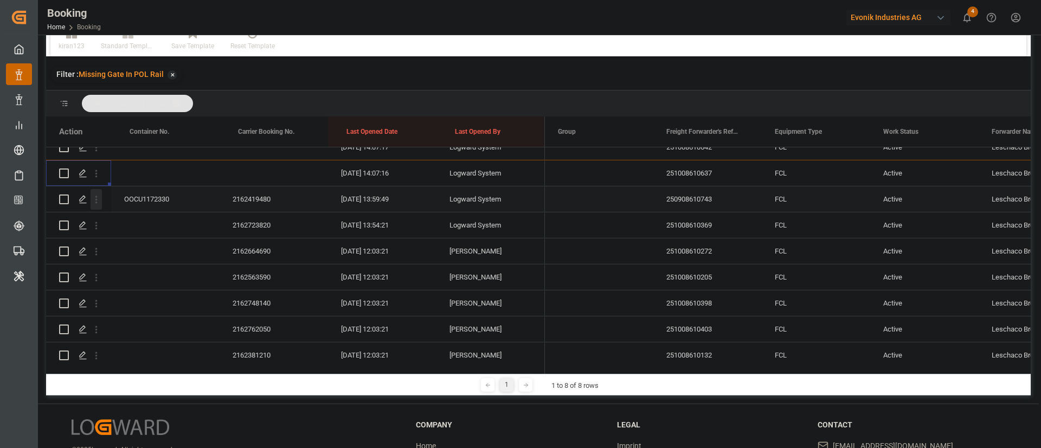
click at [97, 197] on icon "open menu" at bounding box center [96, 200] width 2 height 8
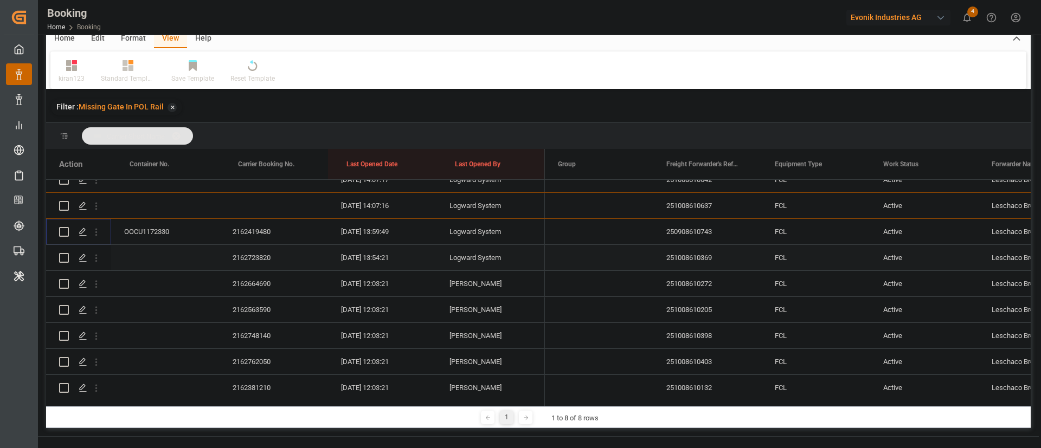
scroll to position [114, 0]
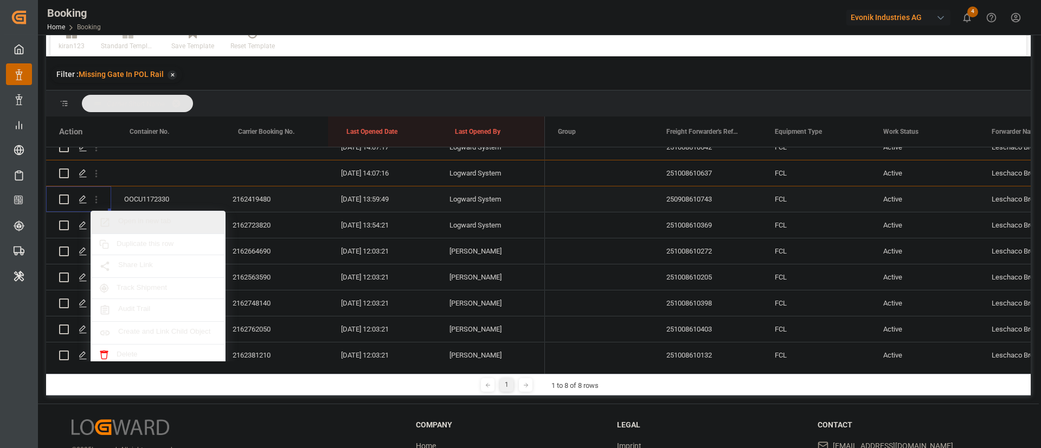
click at [137, 220] on span "Open in new tab" at bounding box center [167, 222] width 99 height 11
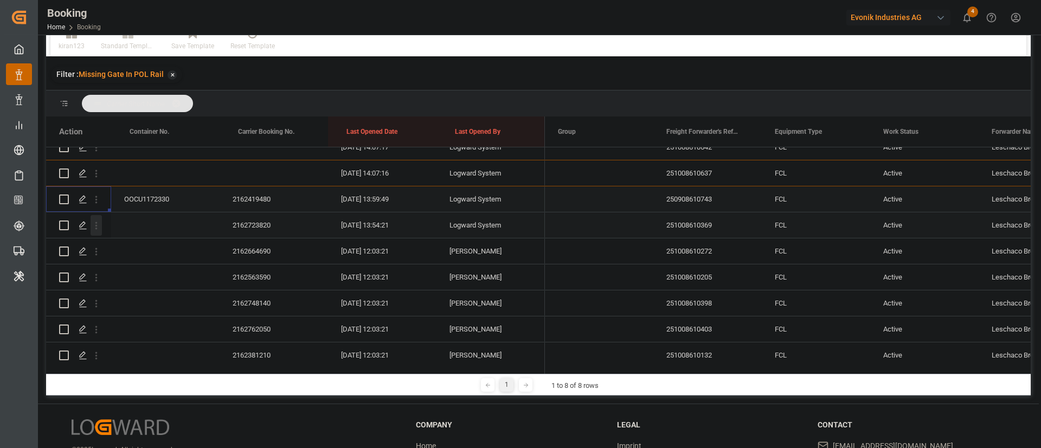
click at [100, 220] on icon "open menu" at bounding box center [96, 225] width 11 height 11
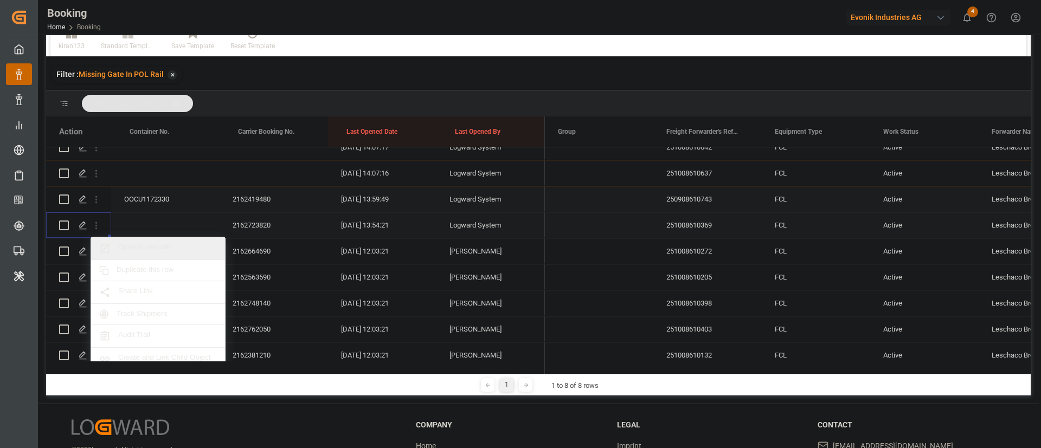
click at [150, 243] on span "Open in new tab" at bounding box center [167, 248] width 99 height 11
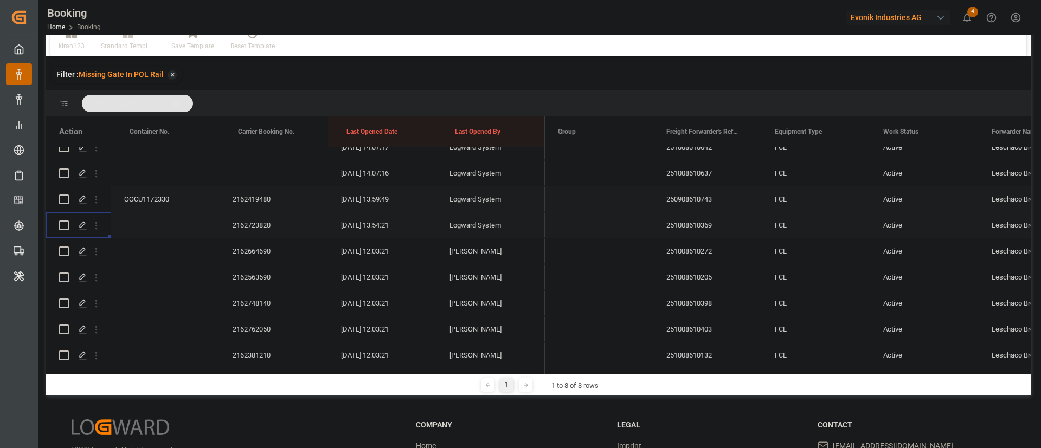
click at [249, 218] on div "2162723820" at bounding box center [274, 225] width 108 height 25
click at [100, 226] on icon "open menu" at bounding box center [96, 225] width 11 height 11
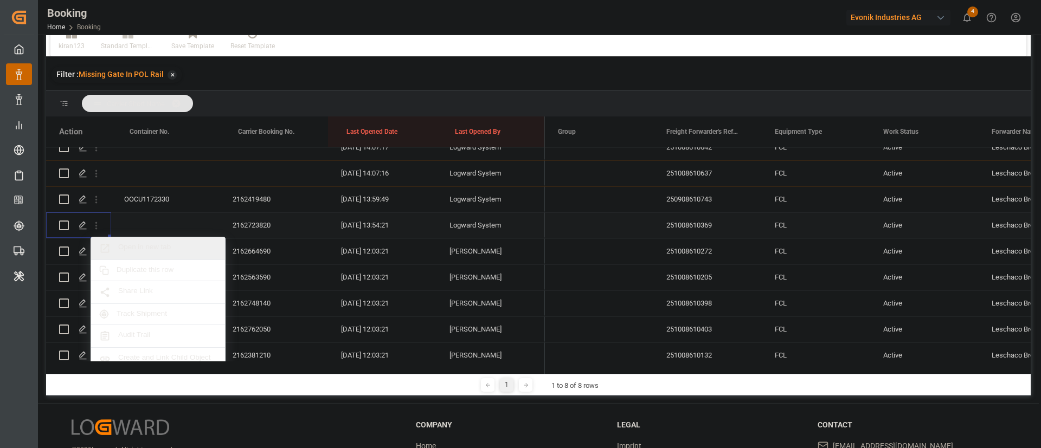
drag, startPoint x: 143, startPoint y: 247, endPoint x: 235, endPoint y: 240, distance: 92.4
click at [143, 247] on span "Open in new tab" at bounding box center [167, 248] width 99 height 11
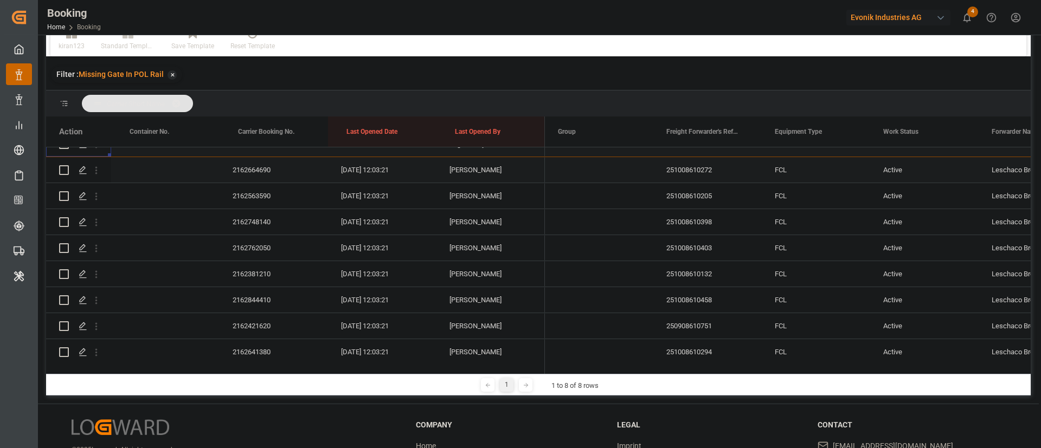
click at [253, 171] on div "2162664690" at bounding box center [274, 169] width 108 height 25
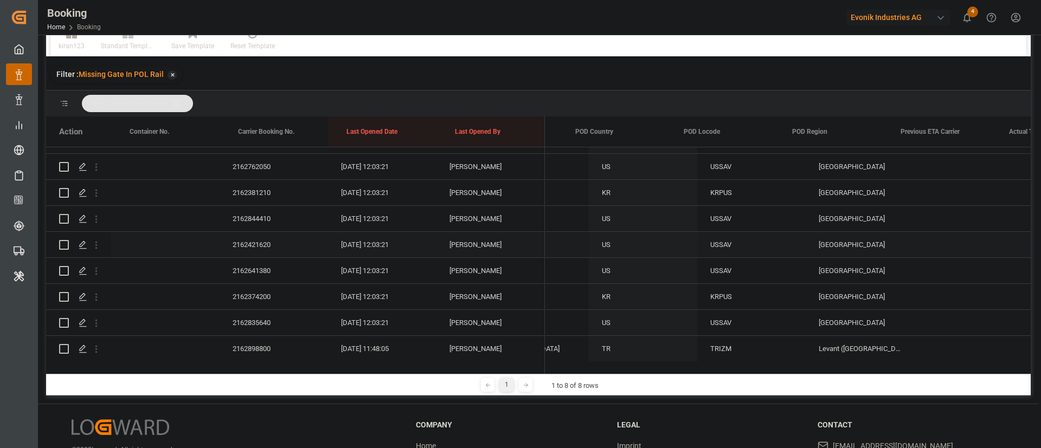
scroll to position [0, 0]
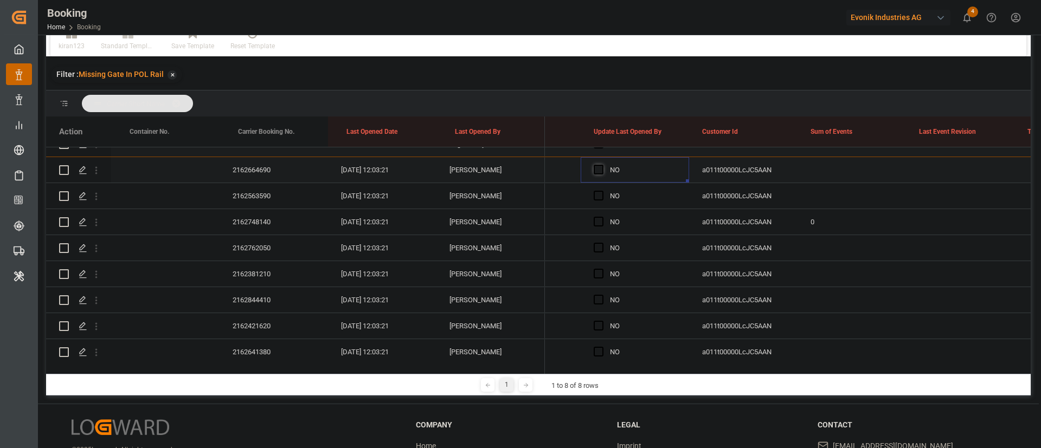
click at [599, 172] on span "Press SPACE to select this row." at bounding box center [599, 170] width 10 height 10
click at [602, 165] on input "Press SPACE to select this row." at bounding box center [602, 165] width 0 height 0
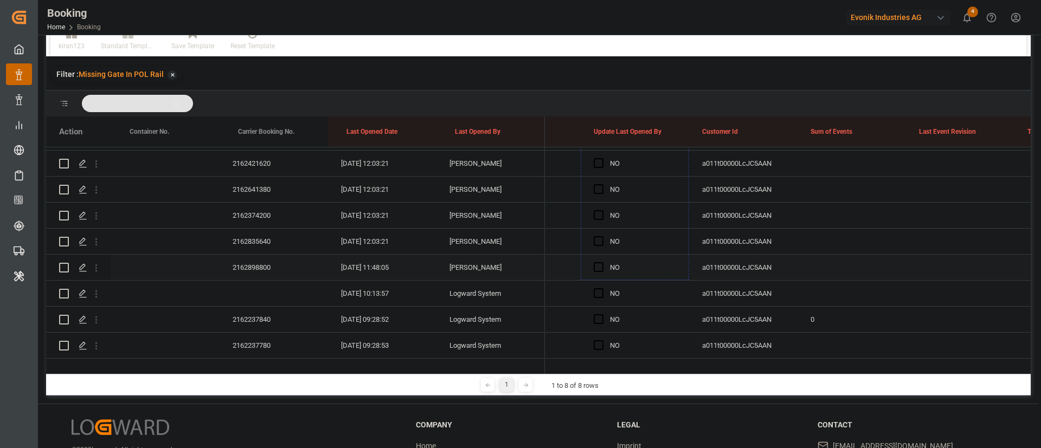
drag, startPoint x: 686, startPoint y: 181, endPoint x: 665, endPoint y: 258, distance: 79.8
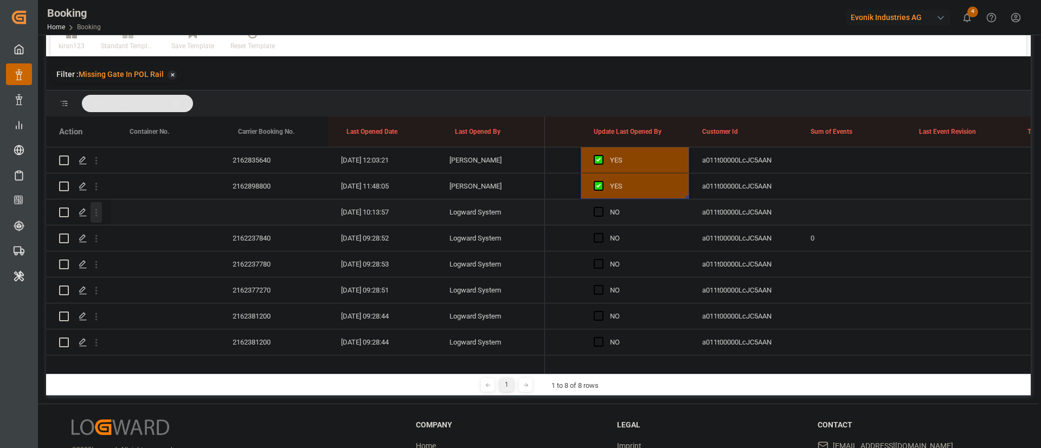
click at [100, 212] on icon "open menu" at bounding box center [96, 212] width 11 height 11
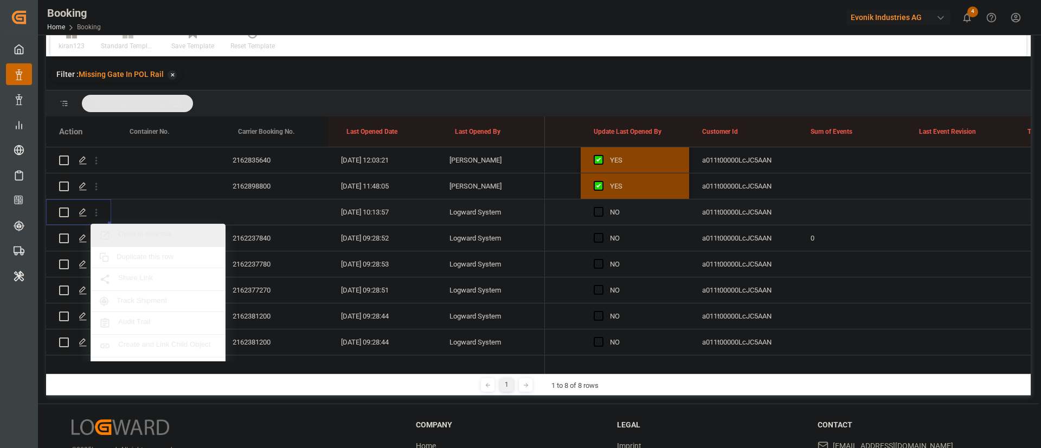
click at [179, 235] on span "Open in new tab" at bounding box center [167, 235] width 99 height 11
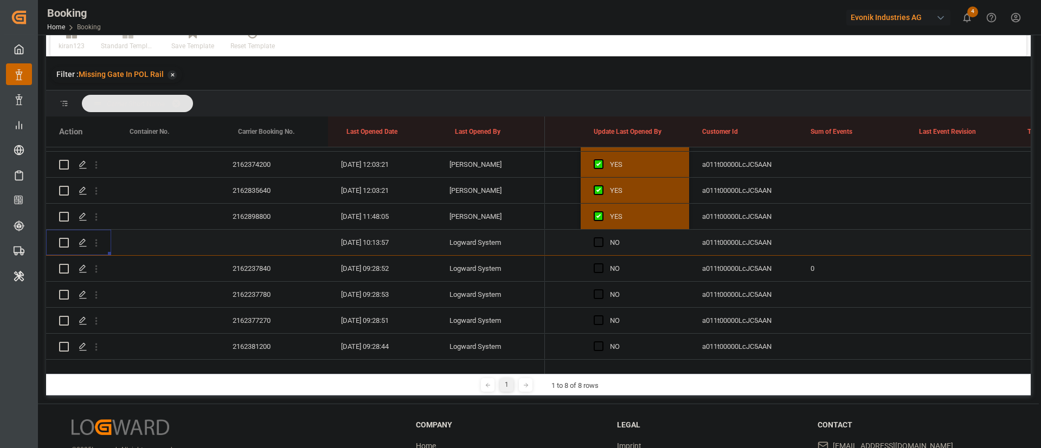
scroll to position [859, 0]
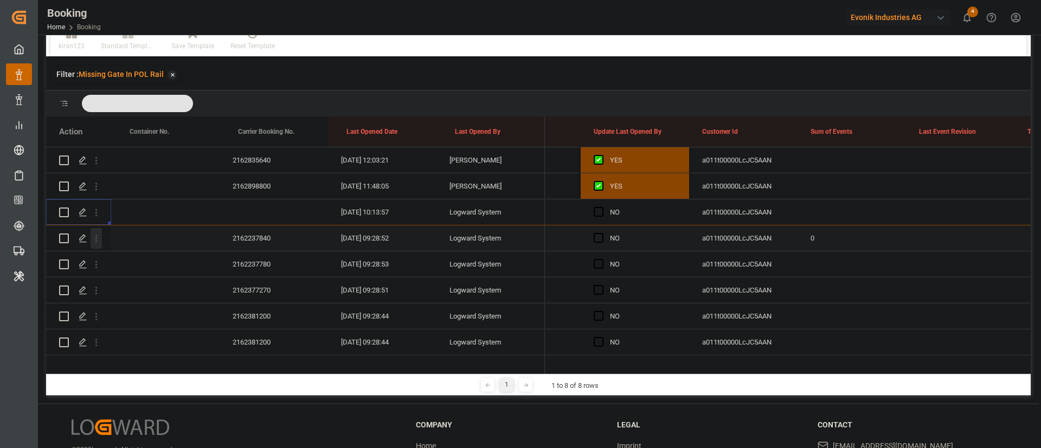
click at [99, 243] on icon "open menu" at bounding box center [96, 238] width 11 height 11
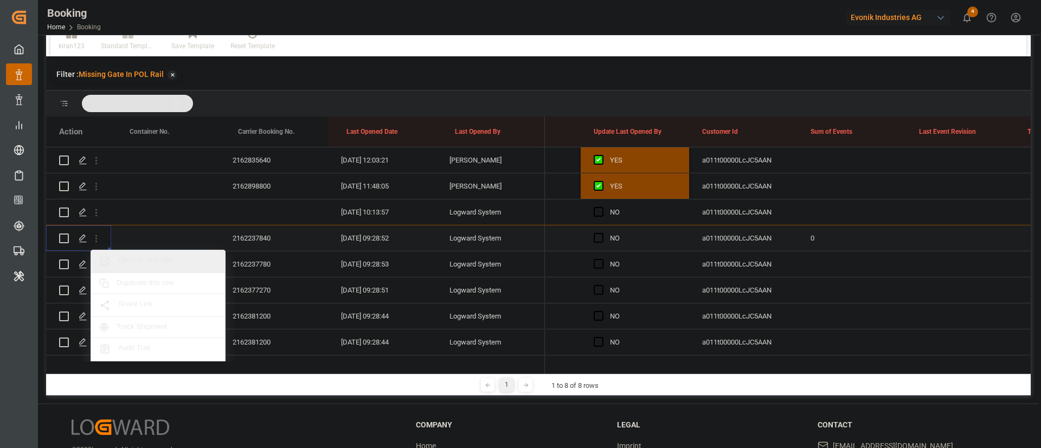
click at [172, 265] on span "Open in new tab" at bounding box center [167, 261] width 99 height 11
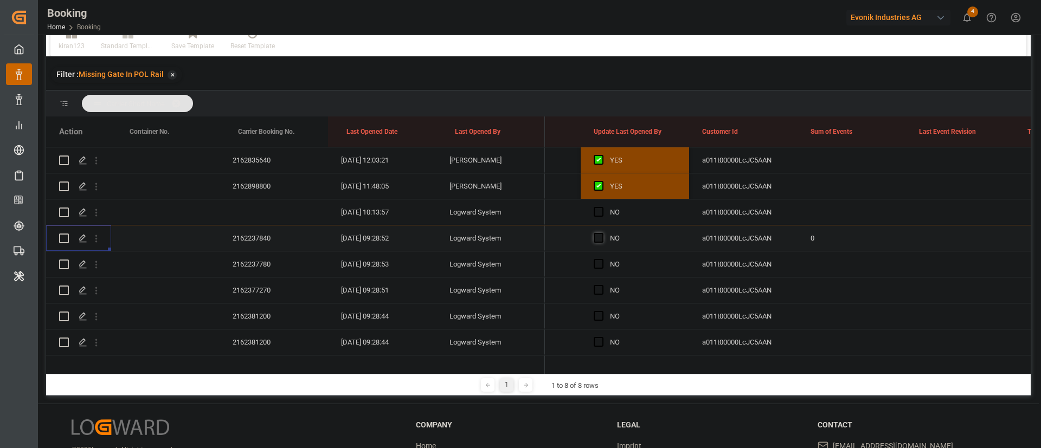
click at [602, 240] on span "Press SPACE to select this row." at bounding box center [599, 238] width 10 height 10
click at [602, 233] on input "Press SPACE to select this row." at bounding box center [602, 233] width 0 height 0
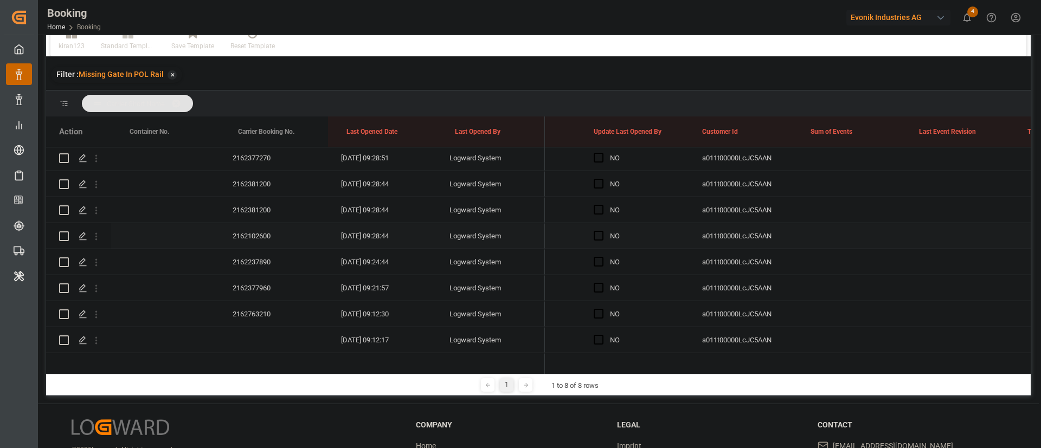
scroll to position [1021, 0]
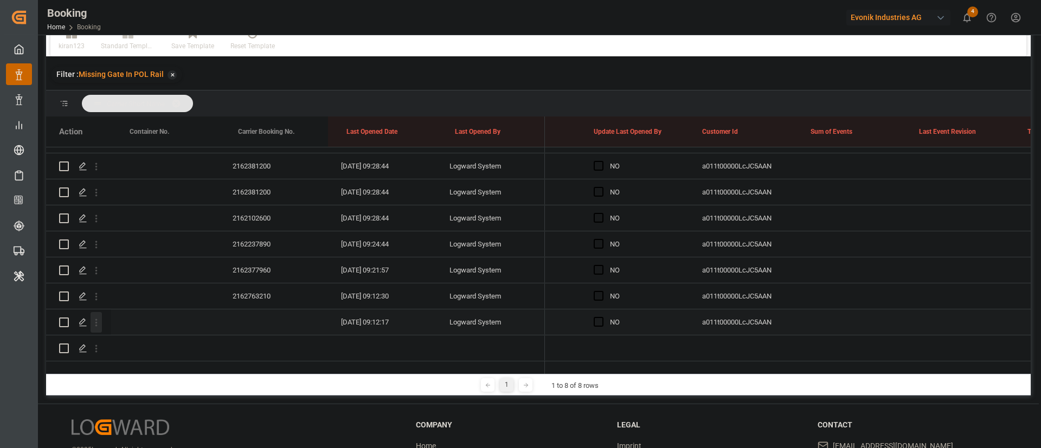
click at [100, 317] on icon "open menu" at bounding box center [96, 322] width 11 height 11
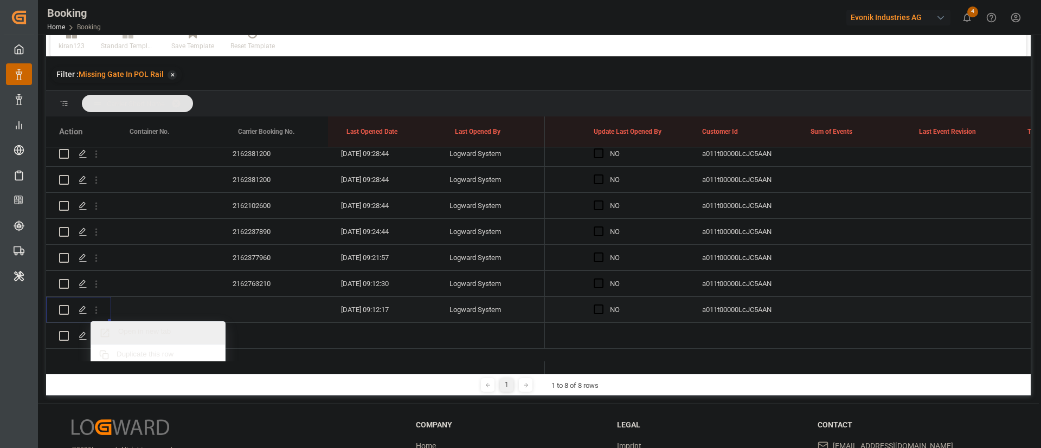
click at [152, 327] on span "Open in new tab" at bounding box center [167, 332] width 99 height 11
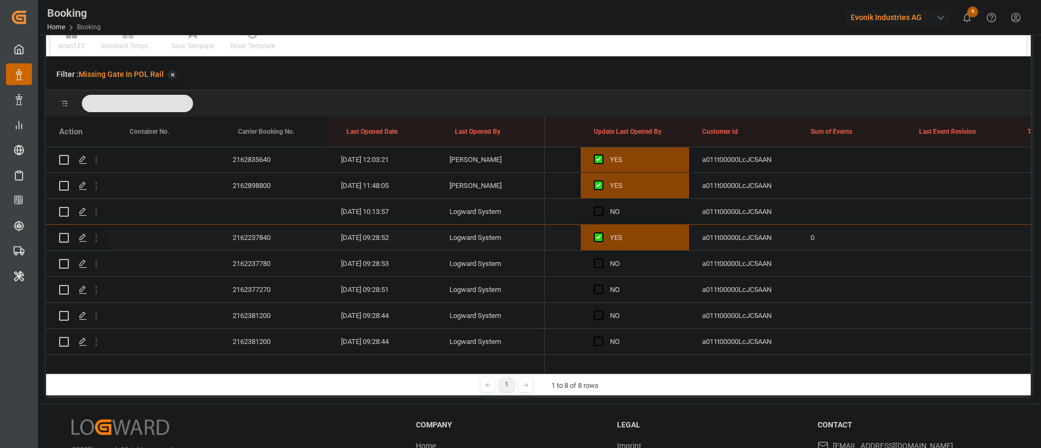
scroll to position [859, 0]
drag, startPoint x: 597, startPoint y: 266, endPoint x: 621, endPoint y: 271, distance: 23.7
click at [597, 267] on span "Press SPACE to select this row." at bounding box center [599, 264] width 10 height 10
click at [602, 259] on input "Press SPACE to select this row." at bounding box center [602, 259] width 0 height 0
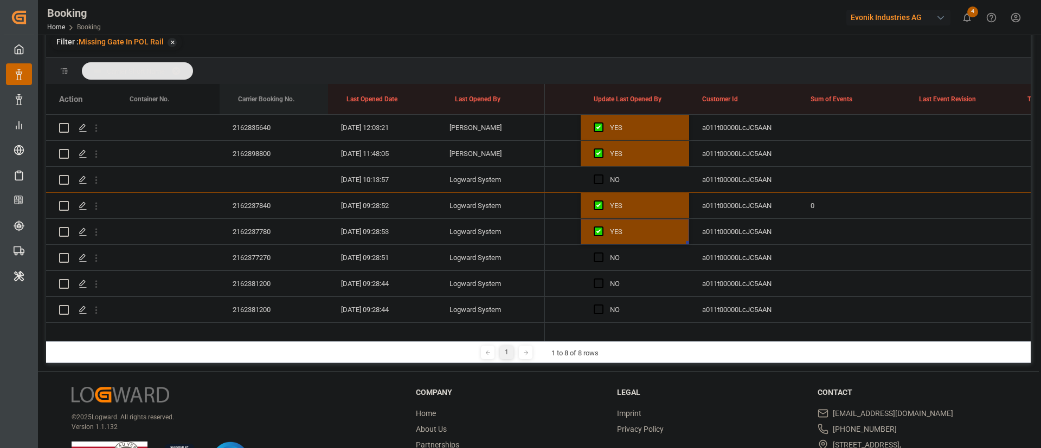
scroll to position [81, 0]
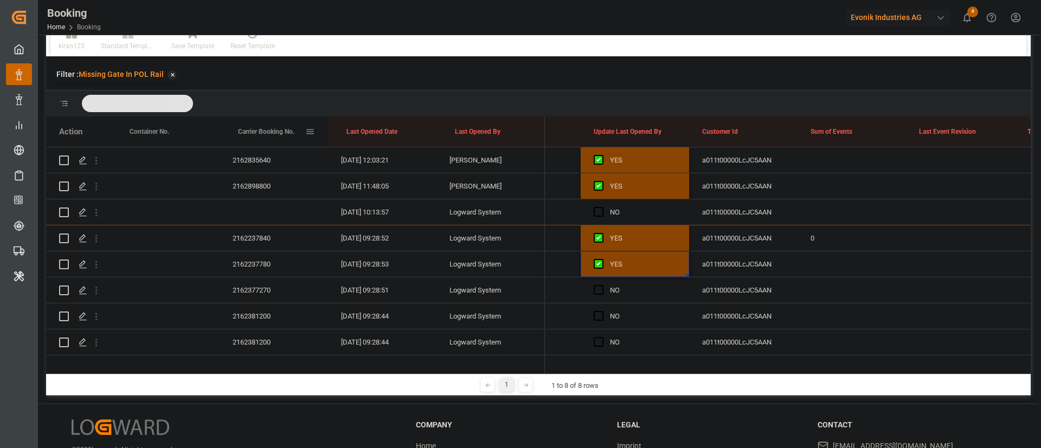
click at [242, 268] on div "2162237780" at bounding box center [274, 264] width 108 height 25
drag, startPoint x: 98, startPoint y: 263, endPoint x: 132, endPoint y: 261, distance: 33.7
click at [97, 263] on icon "open menu" at bounding box center [96, 264] width 11 height 11
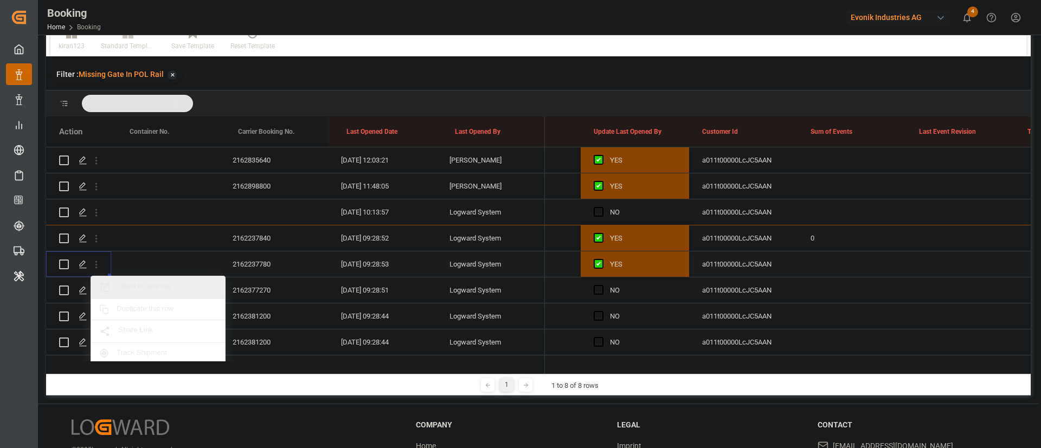
click at [166, 283] on span "Open in new tab" at bounding box center [167, 287] width 99 height 11
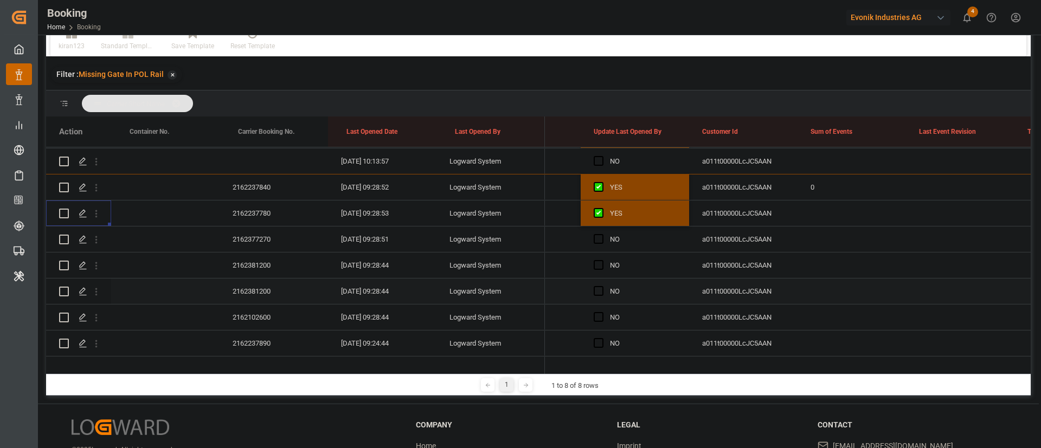
scroll to position [940, 0]
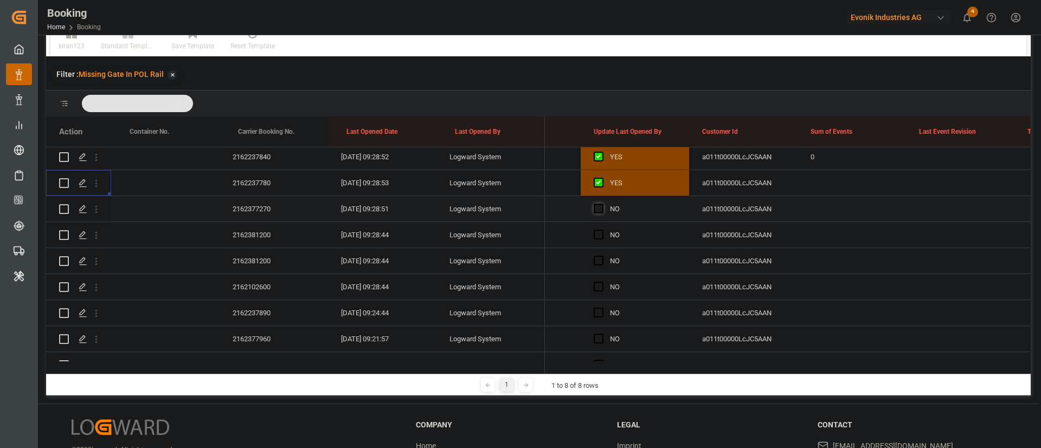
click at [599, 205] on span "Press SPACE to select this row." at bounding box center [599, 209] width 10 height 10
click at [602, 204] on input "Press SPACE to select this row." at bounding box center [602, 204] width 0 height 0
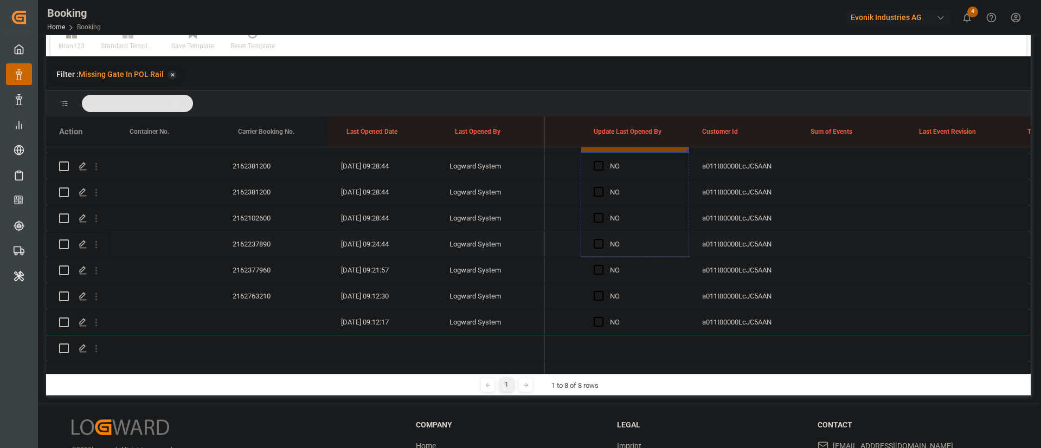
scroll to position [1021, 0]
drag, startPoint x: 687, startPoint y: 219, endPoint x: 655, endPoint y: 272, distance: 62.3
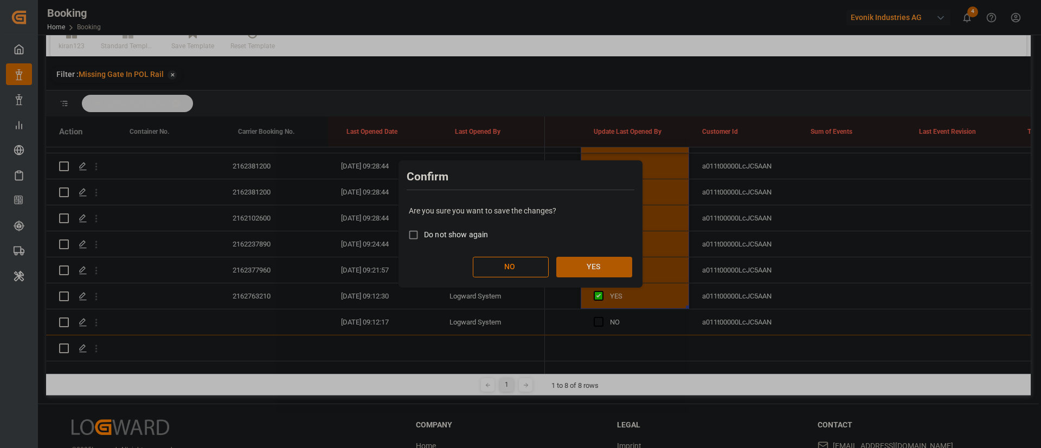
click at [587, 269] on button "YES" at bounding box center [594, 267] width 76 height 21
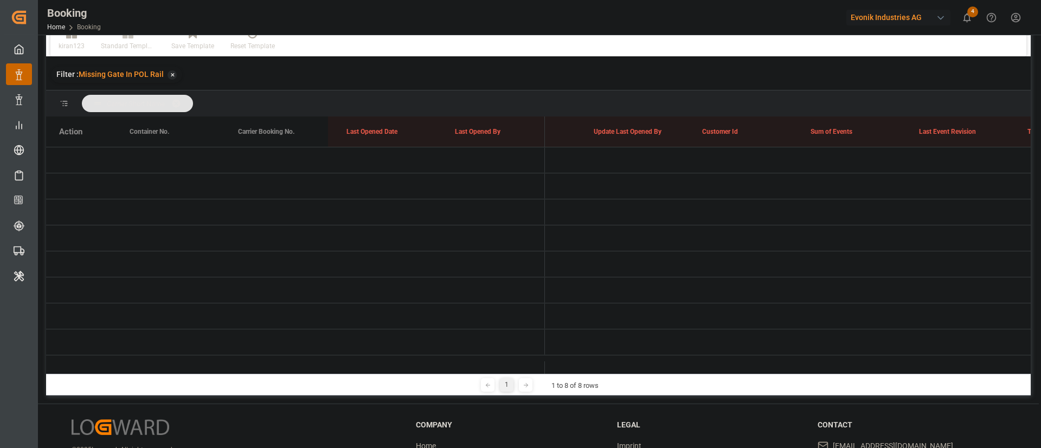
scroll to position [7, 0]
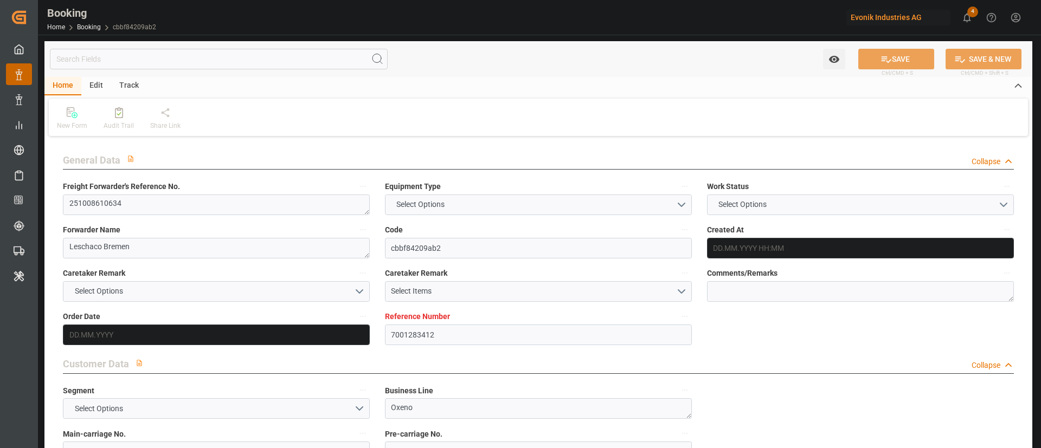
type input "7001283412"
type input "9332846"
type input "OOCL"
type input "Orient Overseas Container Line Ltd"
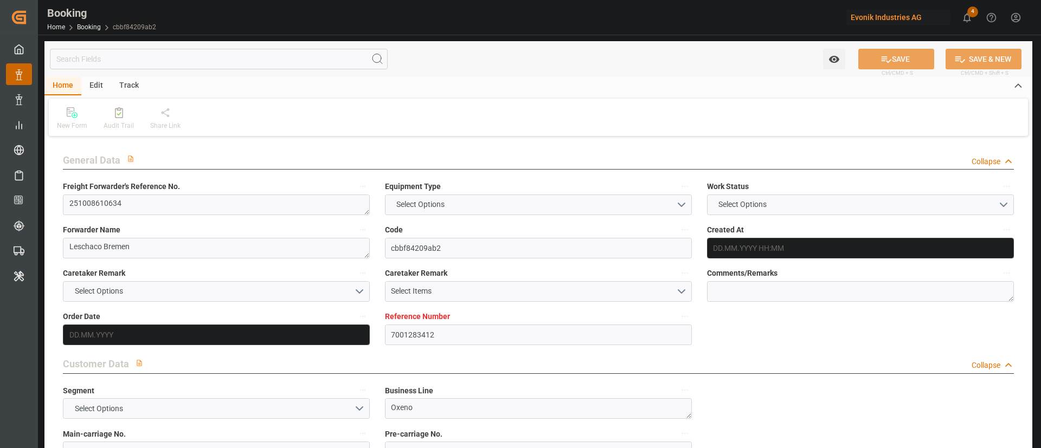
type input "EUNWC"
type input "USSAV"
type input "24.09.2025 08:06"
type input "24.09.2025"
type input "04.11.2025"
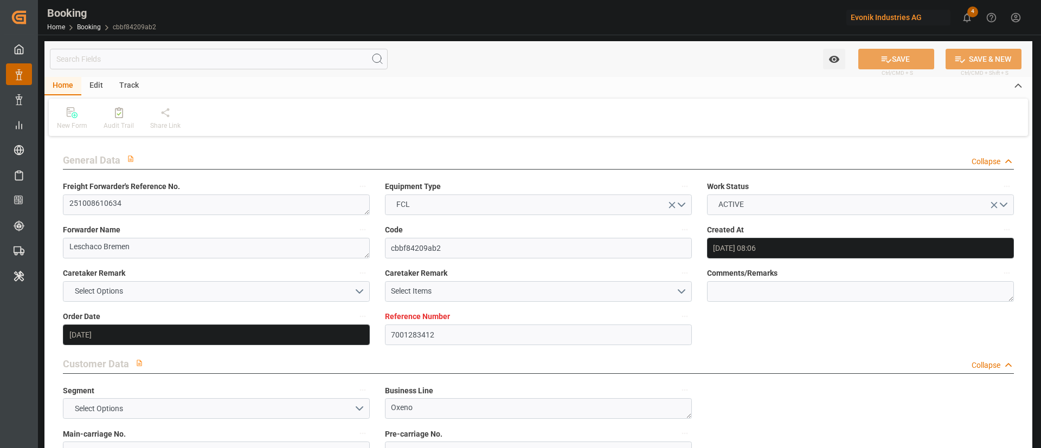
type input "08.10.2025"
type input "08.10.2025 00:00"
type input "24.09.2025"
type input "25.09.2025"
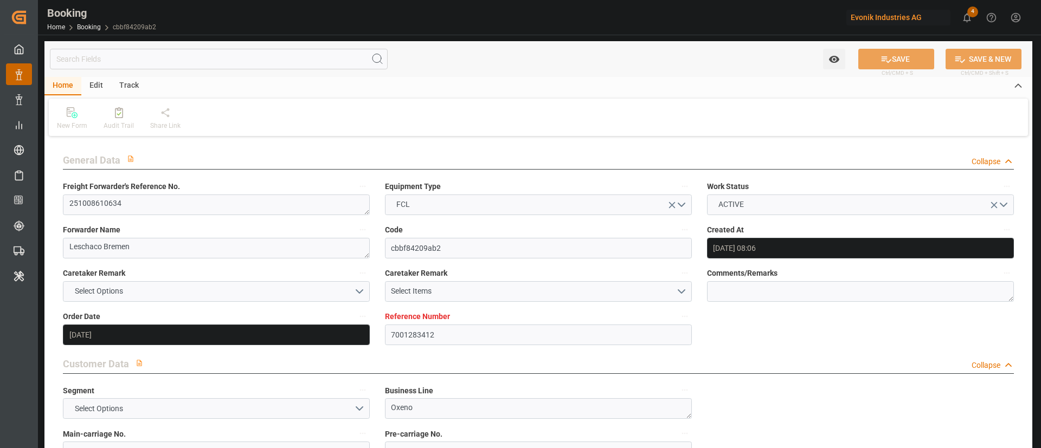
type input "24.10.2025 00:00"
type input "17.11.2025 00:00"
type input "05.11.2025 00:00"
type input "25.09.2025 11:14"
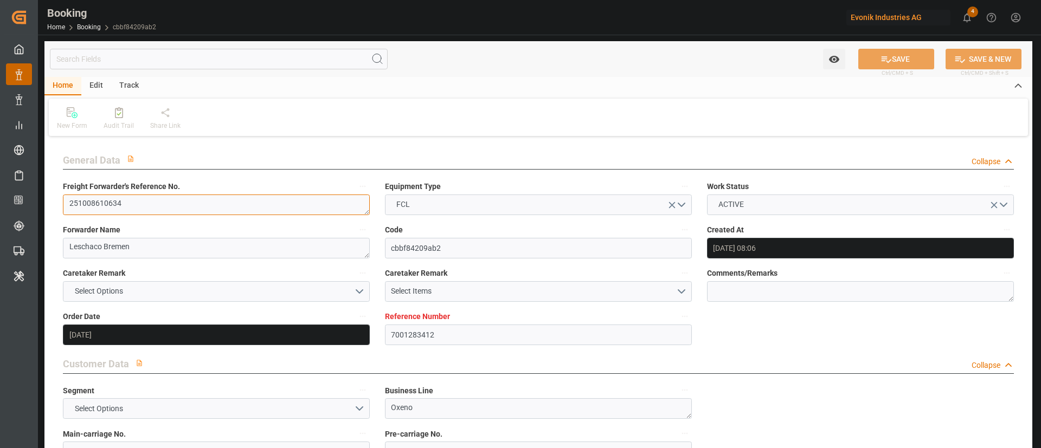
click at [167, 205] on textarea "251008610634" at bounding box center [216, 205] width 307 height 21
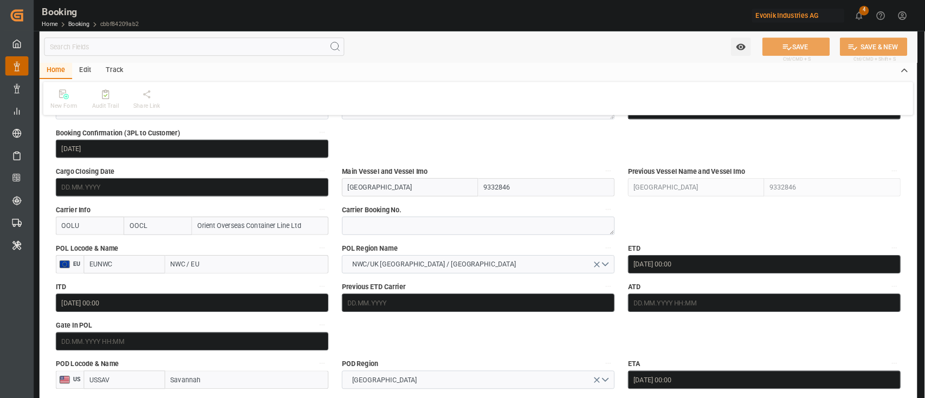
scroll to position [651, 0]
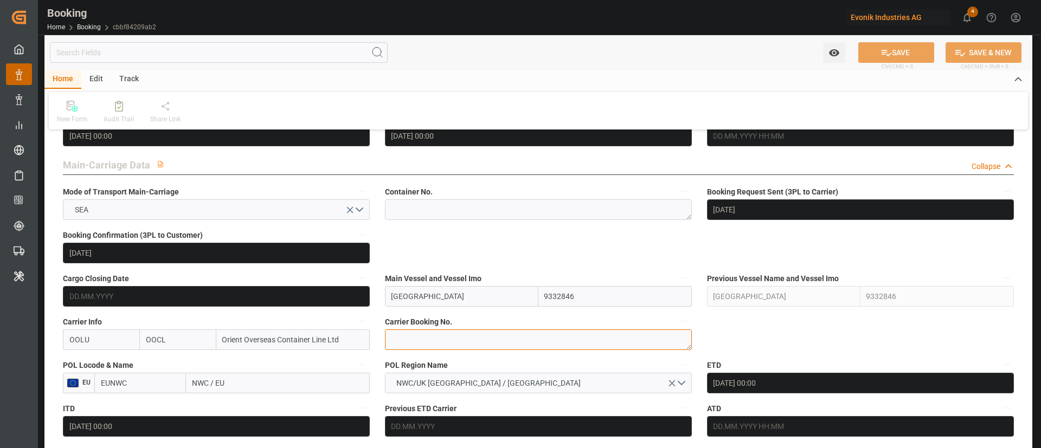
click at [426, 330] on textarea at bounding box center [538, 340] width 307 height 21
paste textarea "2162973470"
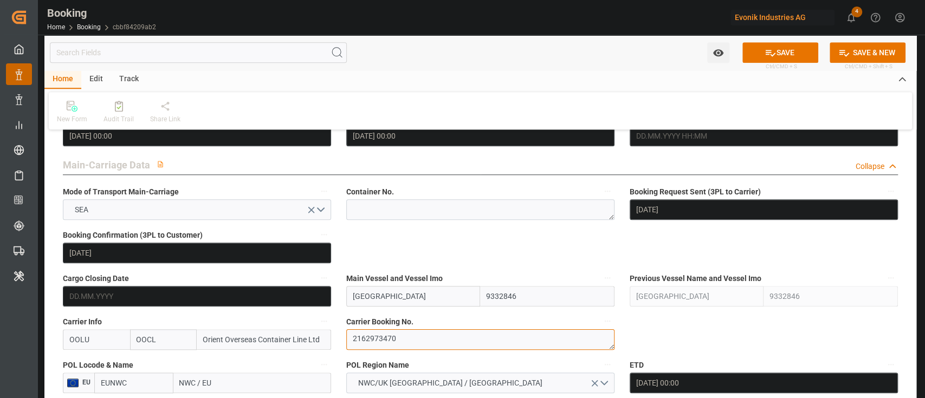
type textarea "2162973470"
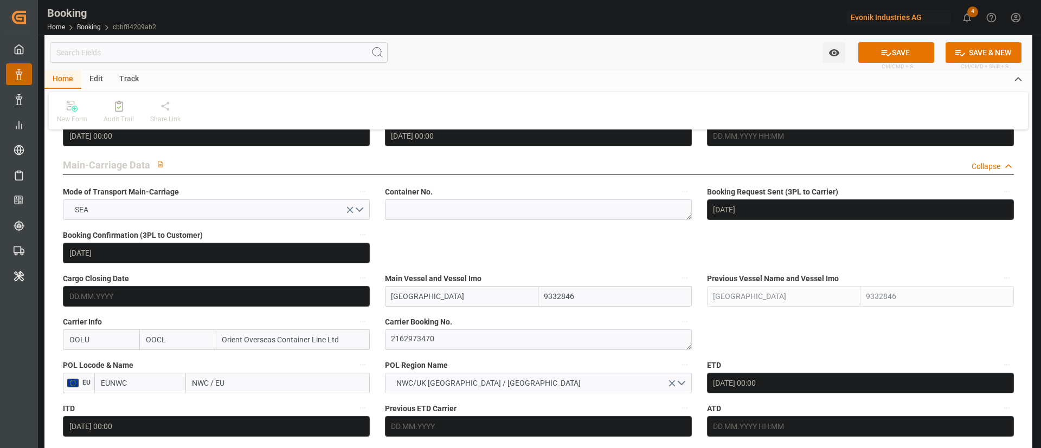
click at [190, 383] on input "NWC / EU" at bounding box center [278, 383] width 184 height 21
paste input "Antwerp"
type input "[GEOGRAPHIC_DATA]"
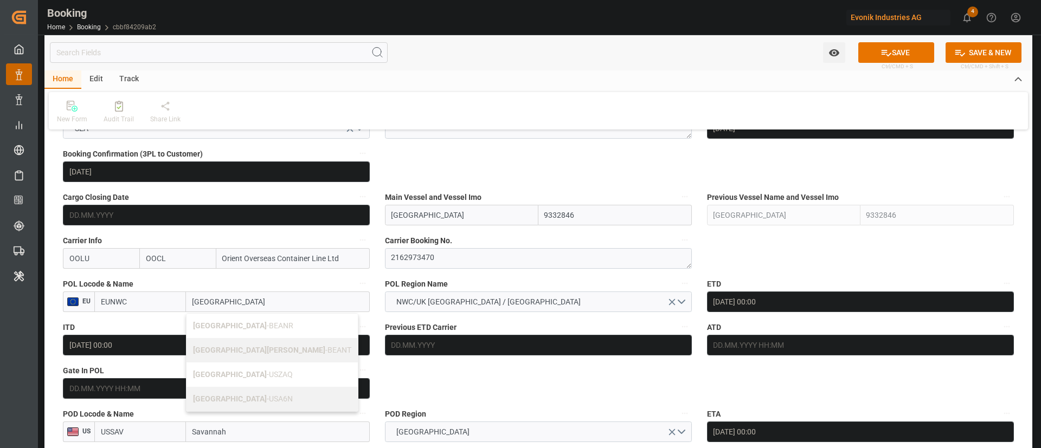
click at [234, 322] on span "Antwerp - BEANR" at bounding box center [243, 326] width 100 height 9
type input "BEANR"
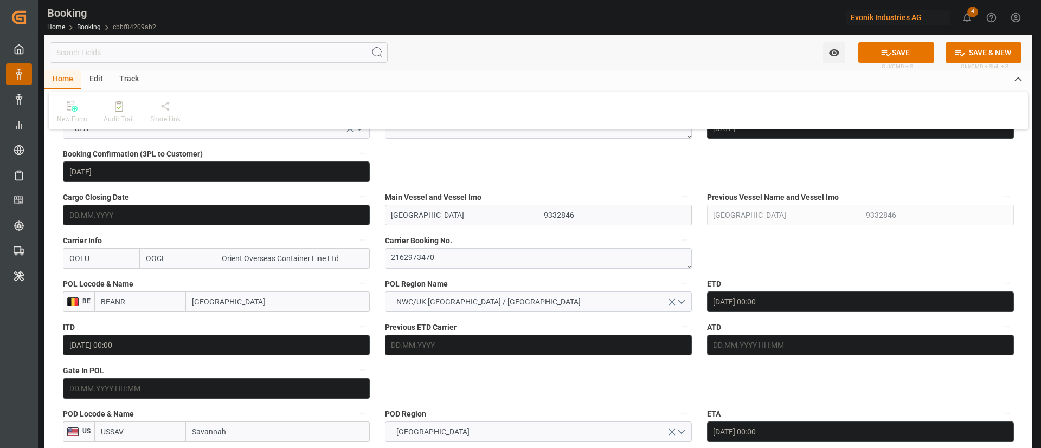
type input "Antwerp"
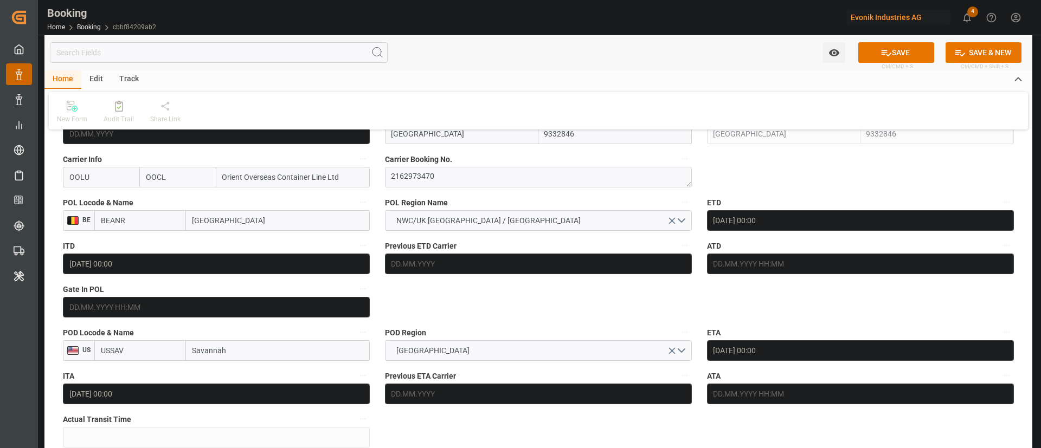
scroll to position [976, 0]
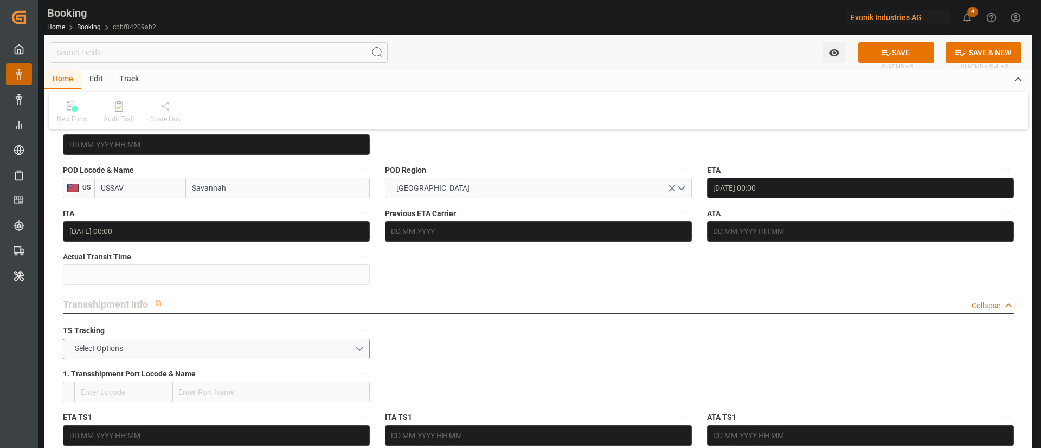
click at [190, 350] on button "Select Options" at bounding box center [216, 349] width 307 height 21
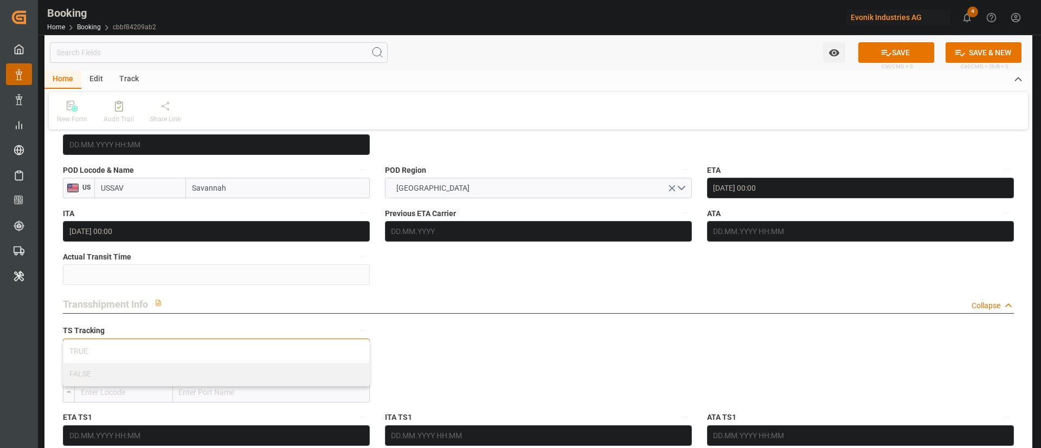
click at [126, 370] on div "FALSE" at bounding box center [216, 374] width 306 height 23
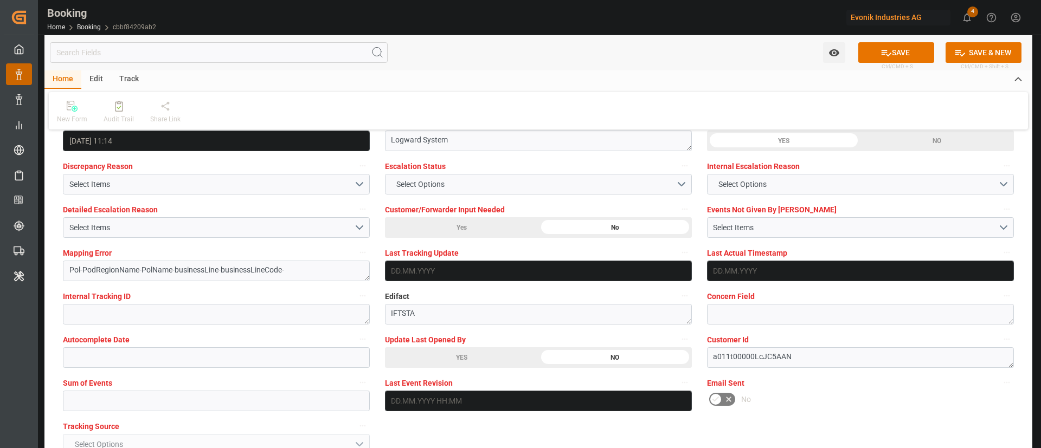
scroll to position [2114, 0]
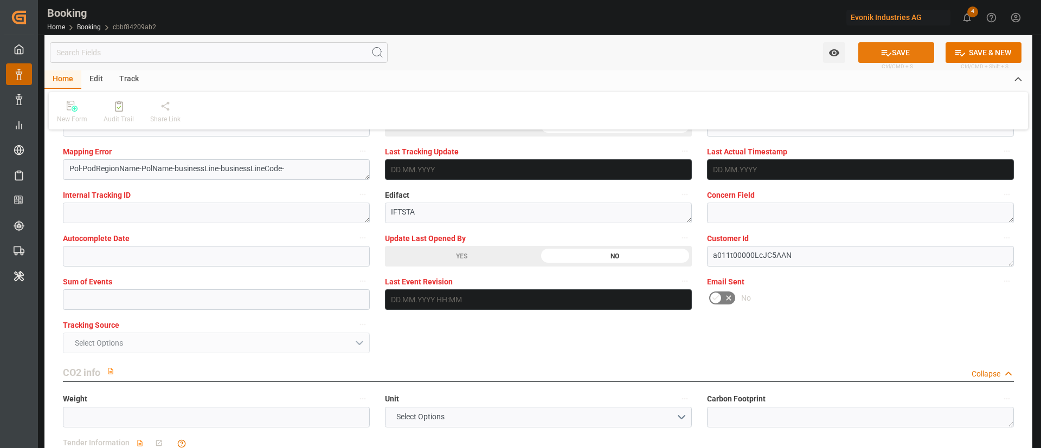
drag, startPoint x: 901, startPoint y: 49, endPoint x: 126, endPoint y: 0, distance: 776.3
click at [902, 49] on button "SAVE" at bounding box center [896, 52] width 76 height 21
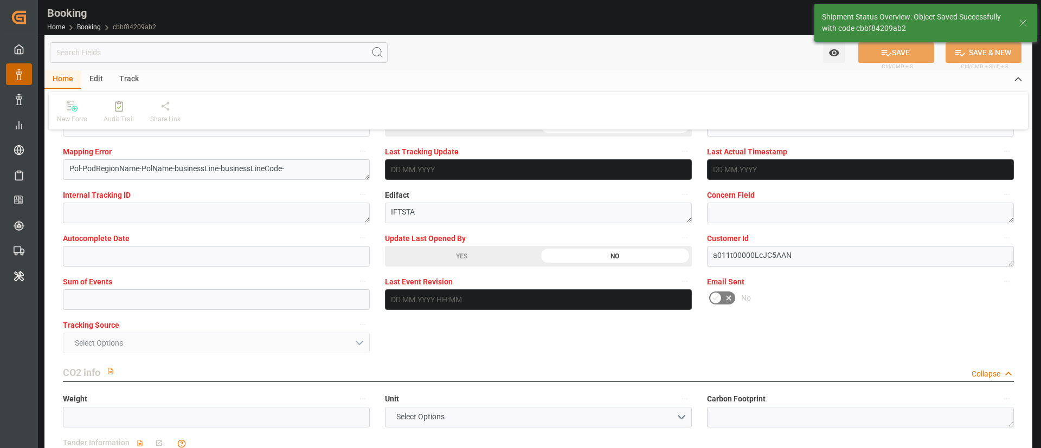
type textarea "Kiran Hari"
type textarea "businessLine-"
type input "25.09.2025 11:16"
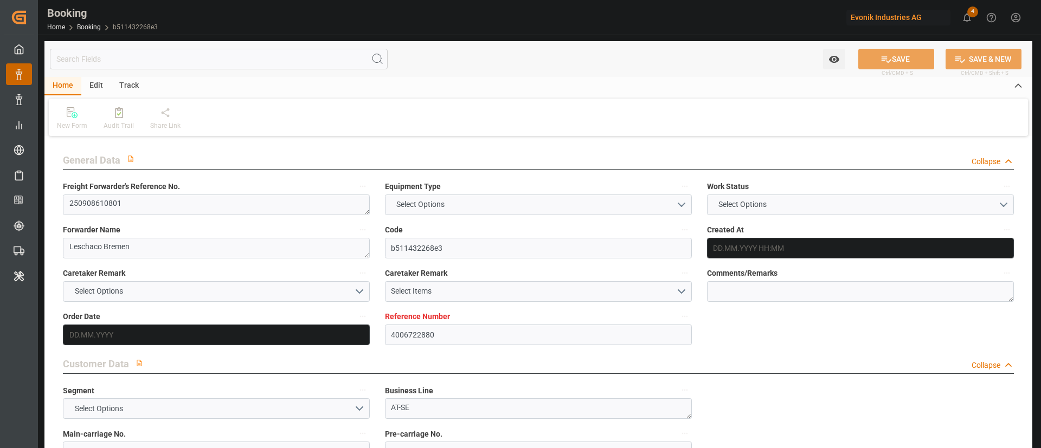
type input "4006722880"
type input "9783473"
type input "OOCL"
type input "Orient Overseas Container Line Ltd"
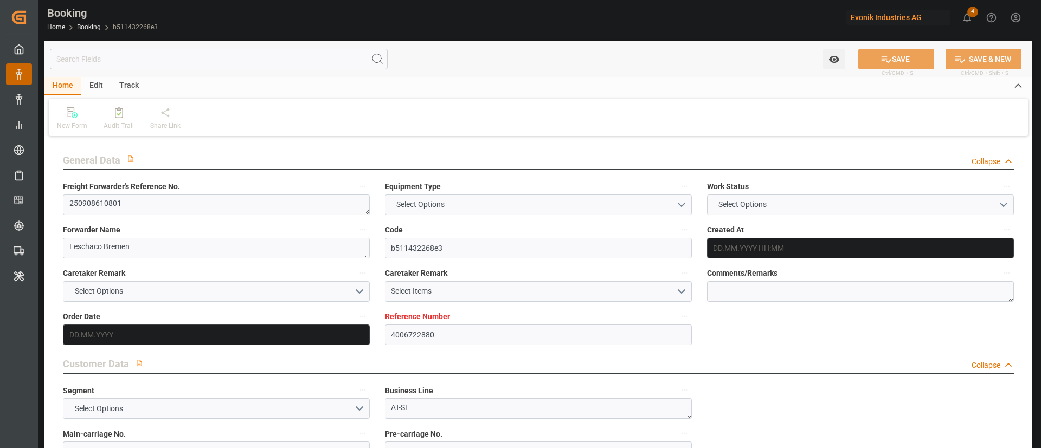
type input "DEHAM"
type input "KRPUS"
type input "[DATE] 08:15"
type input "[DATE]"
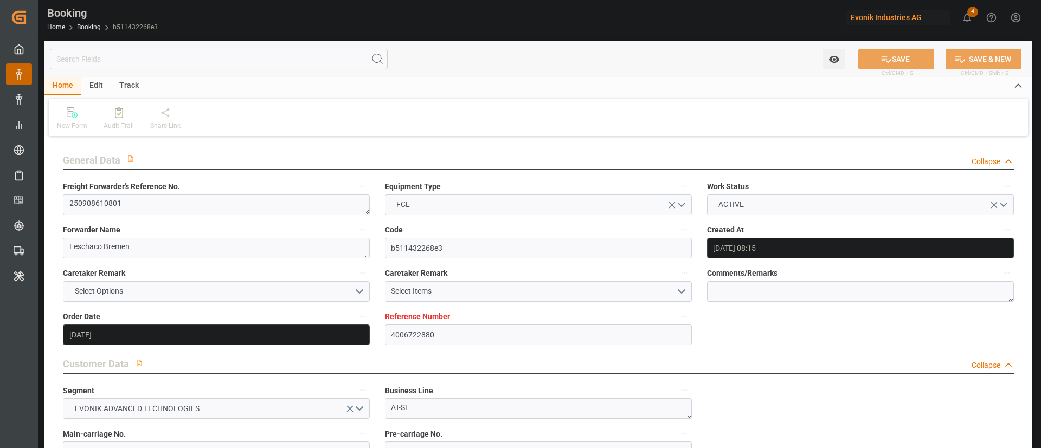
type input "[DATE]"
type input "[DATE] 00:00"
type input "[DATE]"
type input "[DATE] 00:00"
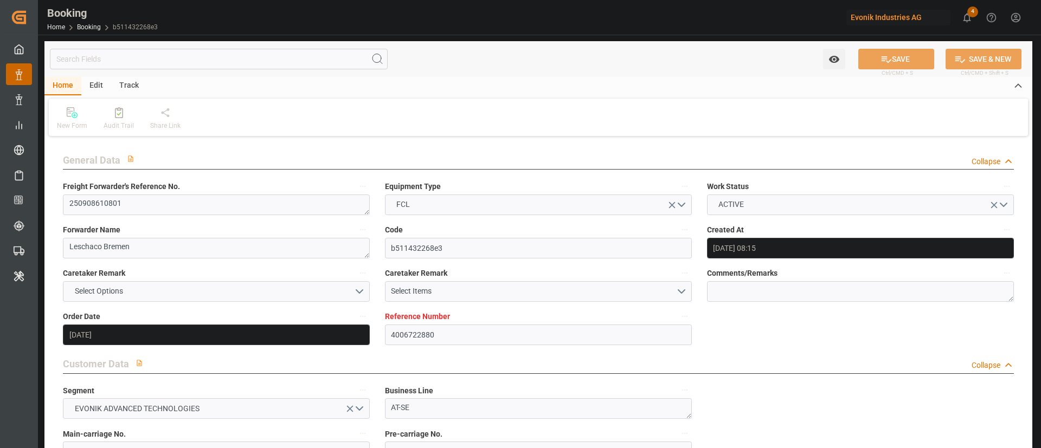
type input "[DATE] 00:00"
type input "[DATE] 10:20"
click at [150, 200] on textarea "250908610801" at bounding box center [216, 205] width 307 height 21
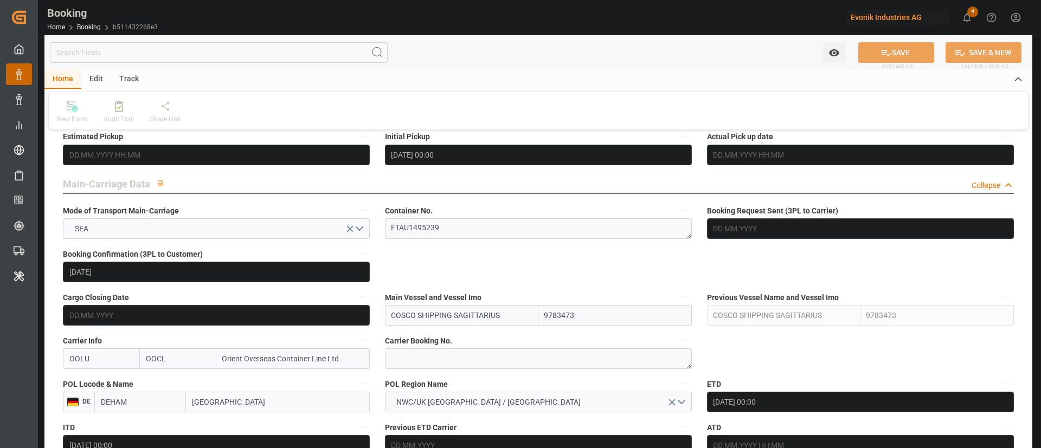
scroll to position [651, 0]
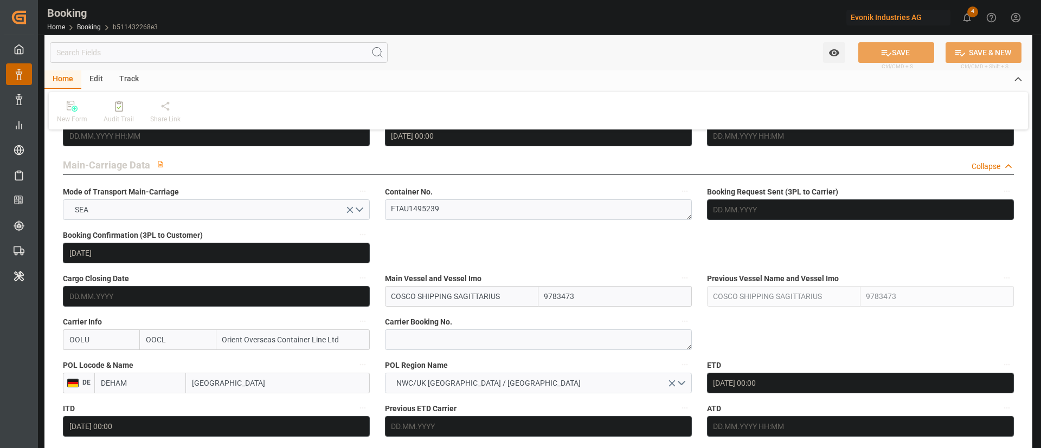
click at [434, 329] on label "Carrier Booking No." at bounding box center [538, 321] width 307 height 15
click at [678, 329] on button "Carrier Booking No." at bounding box center [685, 321] width 14 height 14
click at [470, 341] on div at bounding box center [520, 224] width 1041 height 448
click at [490, 337] on textarea at bounding box center [538, 340] width 307 height 21
paste textarea "2162569070"
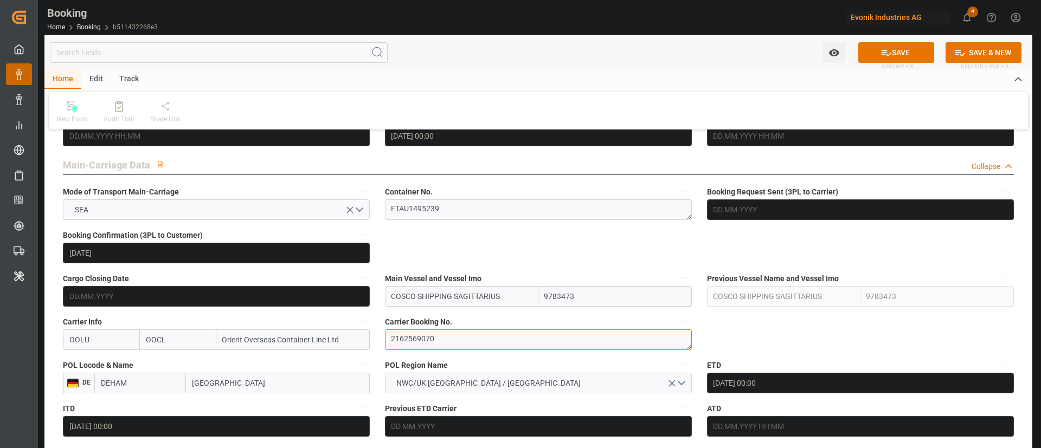
type textarea "2162569070"
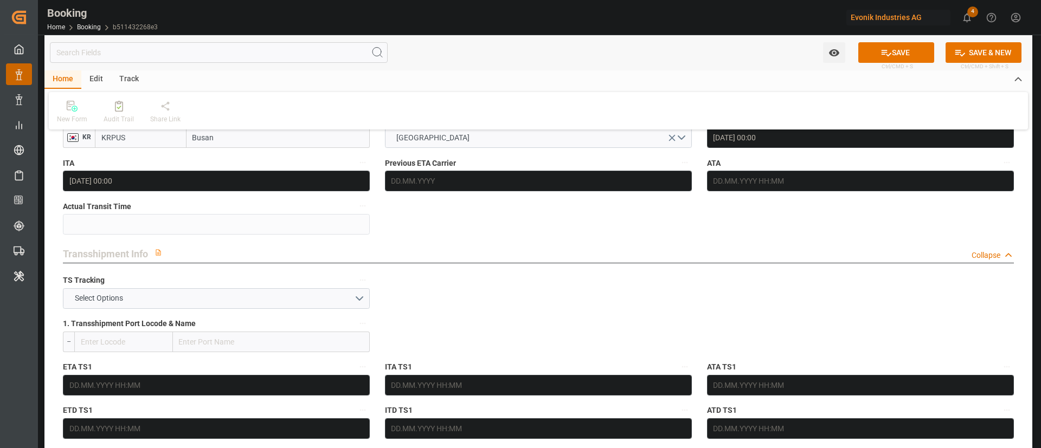
scroll to position [1057, 0]
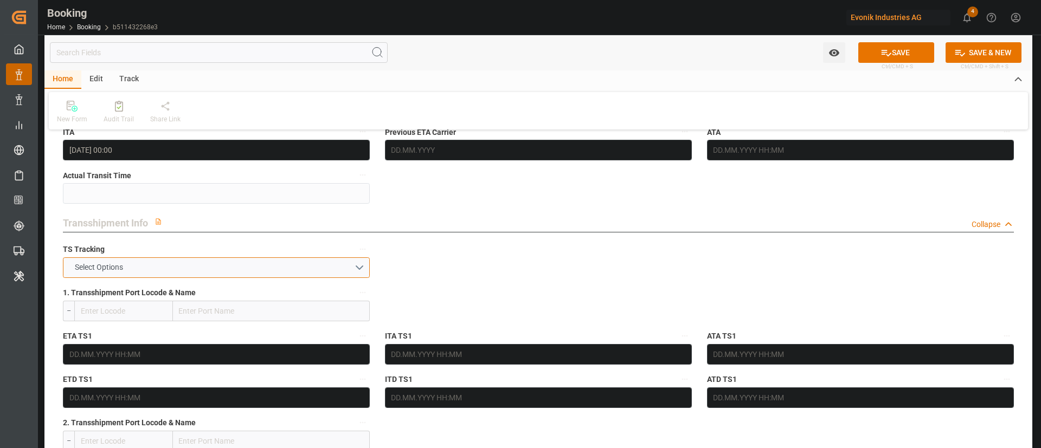
drag, startPoint x: 97, startPoint y: 265, endPoint x: 106, endPoint y: 263, distance: 9.4
click at [97, 265] on span "Select Options" at bounding box center [98, 267] width 59 height 11
click at [118, 262] on span "Select Options" at bounding box center [98, 267] width 59 height 11
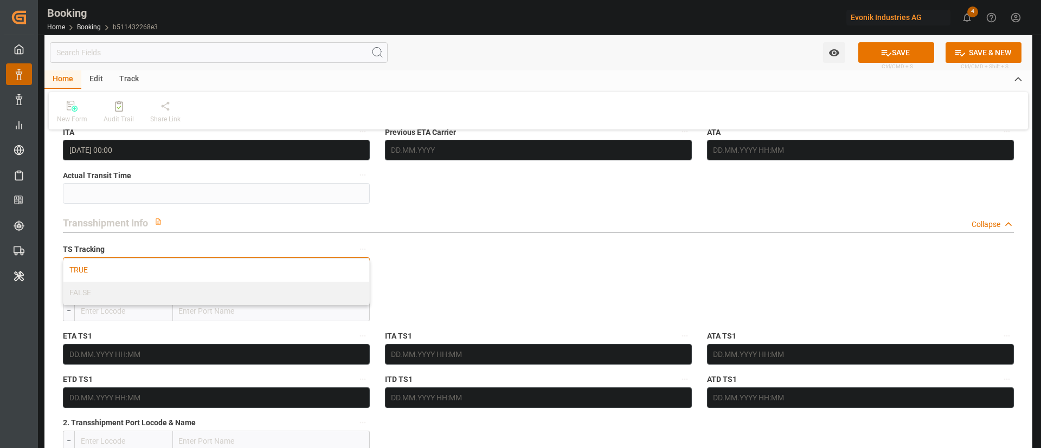
click at [131, 265] on div "TRUE" at bounding box center [216, 270] width 306 height 23
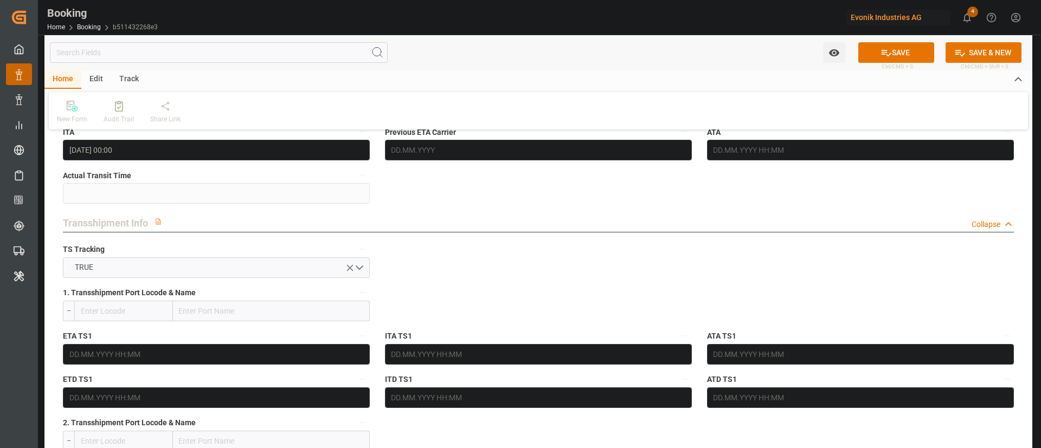
click at [221, 307] on input "text" at bounding box center [271, 311] width 197 height 21
paste input "Shanghai"
type input "Shanghai"
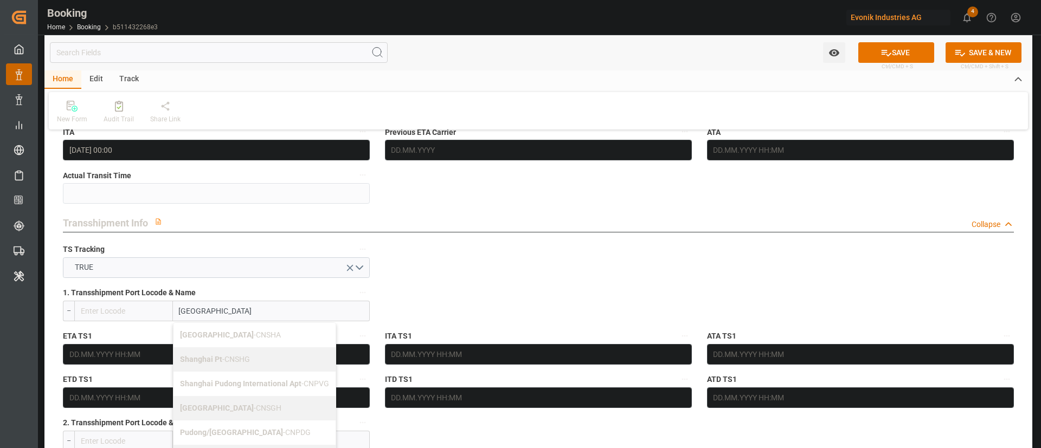
click at [212, 415] on div "Shanghai - CNSGH" at bounding box center [254, 408] width 162 height 24
type input "CNSGH"
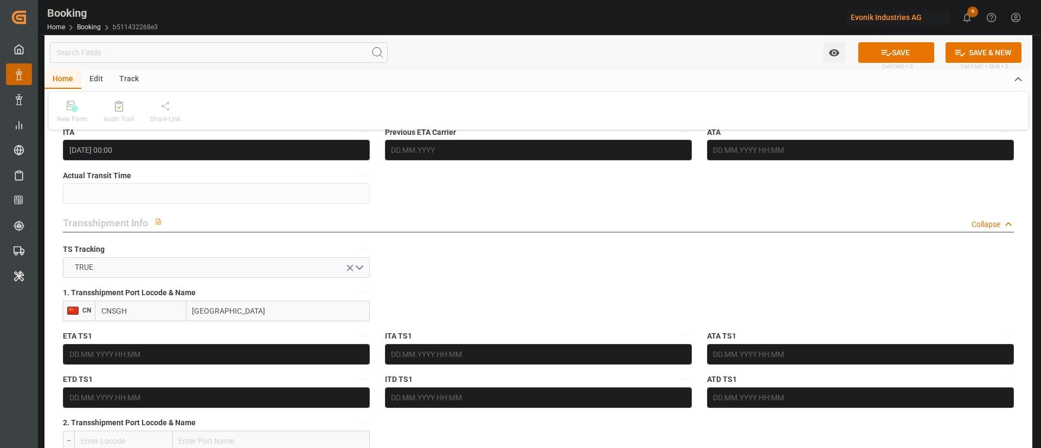
type input "Shanghai"
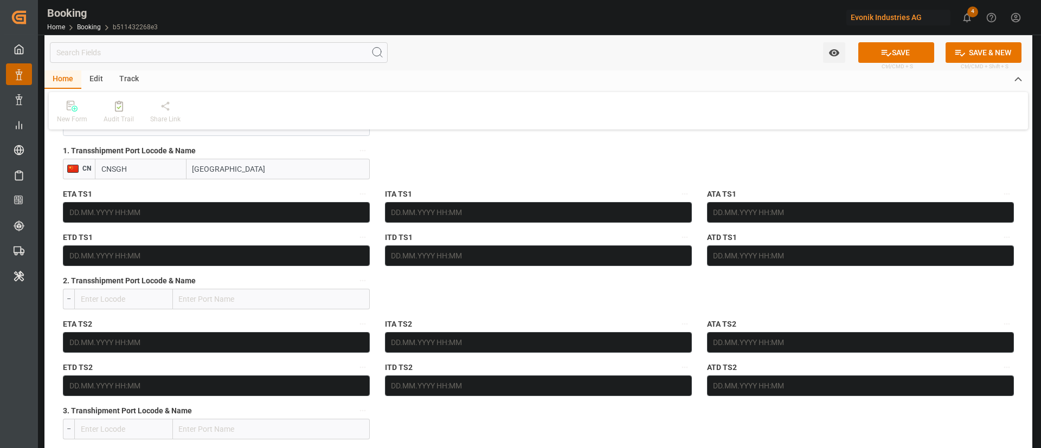
scroll to position [1220, 0]
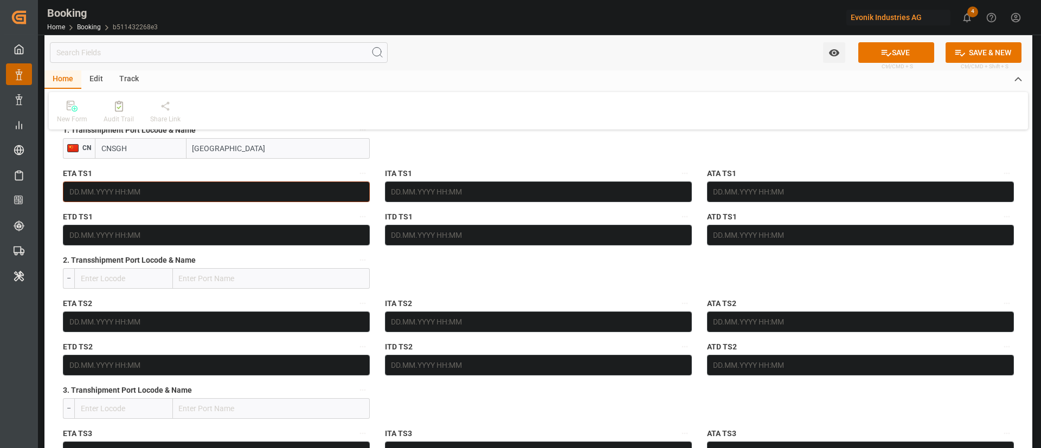
click at [264, 193] on input "text" at bounding box center [216, 192] width 307 height 21
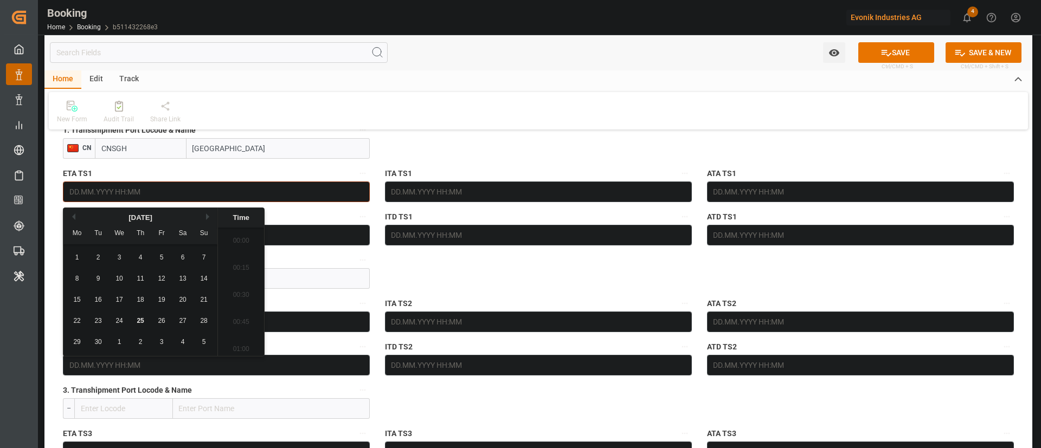
scroll to position [1766, 0]
click at [207, 218] on button "Next Month" at bounding box center [209, 217] width 7 height 7
click at [94, 299] on span "11" at bounding box center [97, 300] width 7 height 8
type input "11.11.2025 00:00"
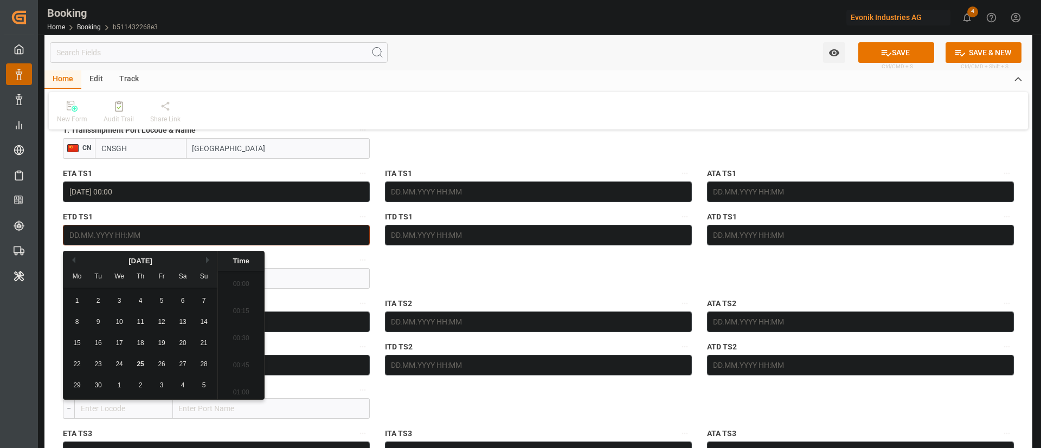
click at [297, 238] on input "text" at bounding box center [216, 235] width 307 height 21
click at [209, 263] on div "September 2025" at bounding box center [140, 261] width 154 height 11
click at [209, 259] on button "Next Month" at bounding box center [209, 260] width 7 height 7
click at [98, 385] on span "25" at bounding box center [97, 386] width 7 height 8
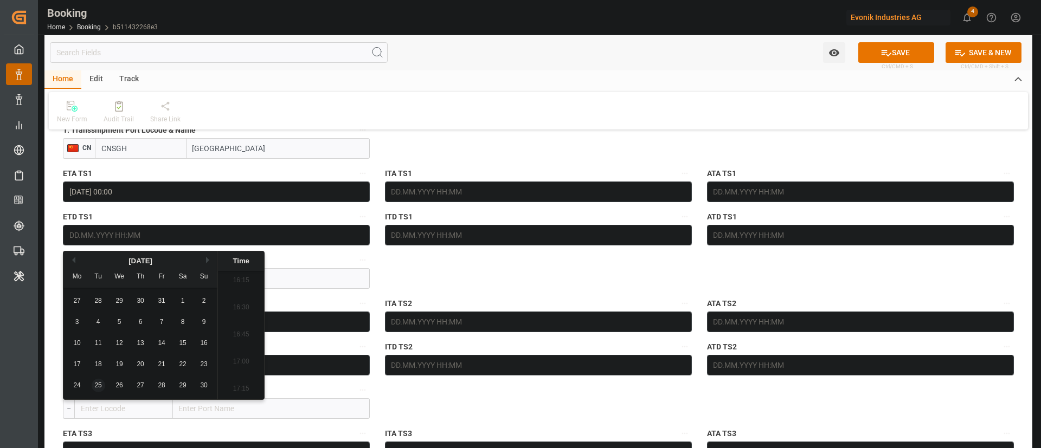
type input "25.11.2025 00:00"
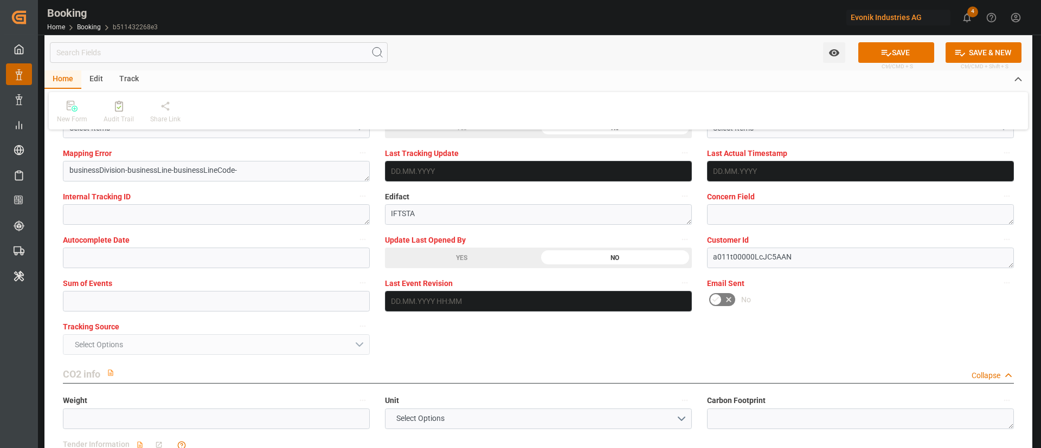
scroll to position [2114, 0]
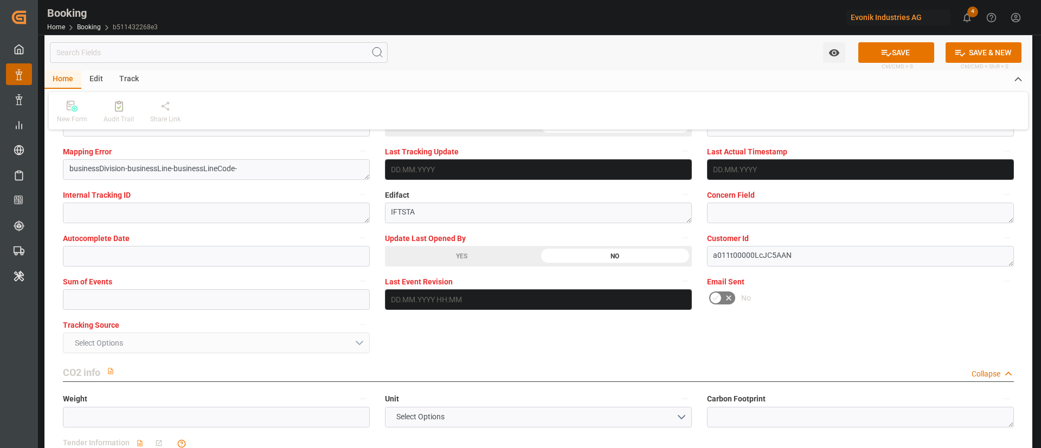
click at [158, 311] on div "Sum of Events" at bounding box center [216, 292] width 322 height 43
click at [191, 299] on input "text" at bounding box center [216, 300] width 307 height 21
type input "0"
click at [893, 43] on button "SAVE" at bounding box center [896, 52] width 76 height 21
type textarea "Kiran Hari"
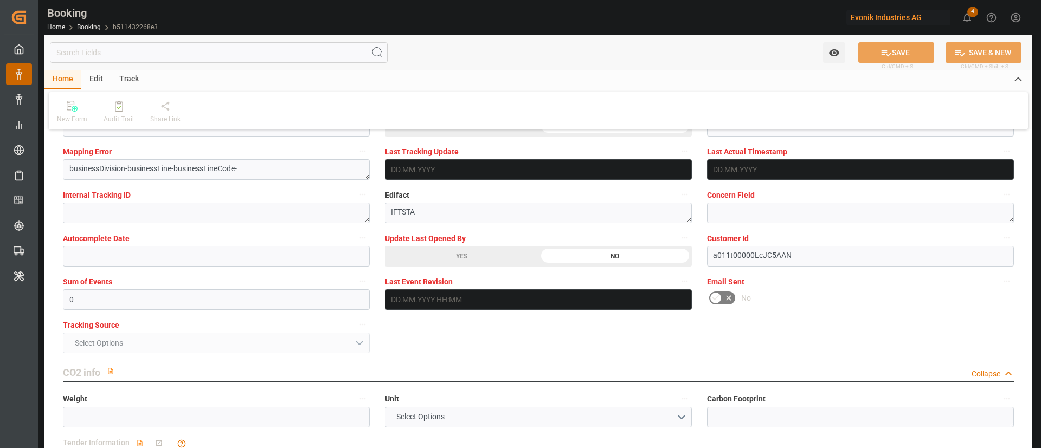
type textarea "businessDivision-businessLine-"
type textarea "Yes"
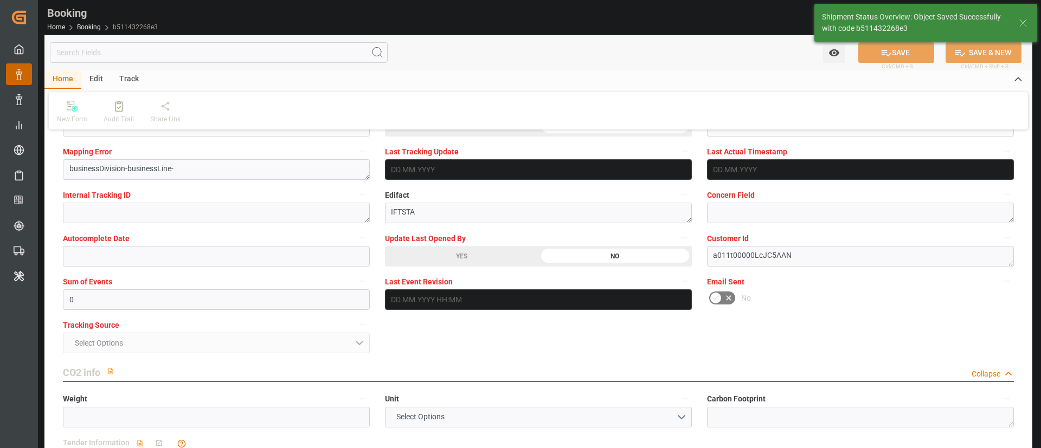
type input "11.11.2025 00:00"
type input "25.11.2025 00:00"
type input "25.09.2025 11:18"
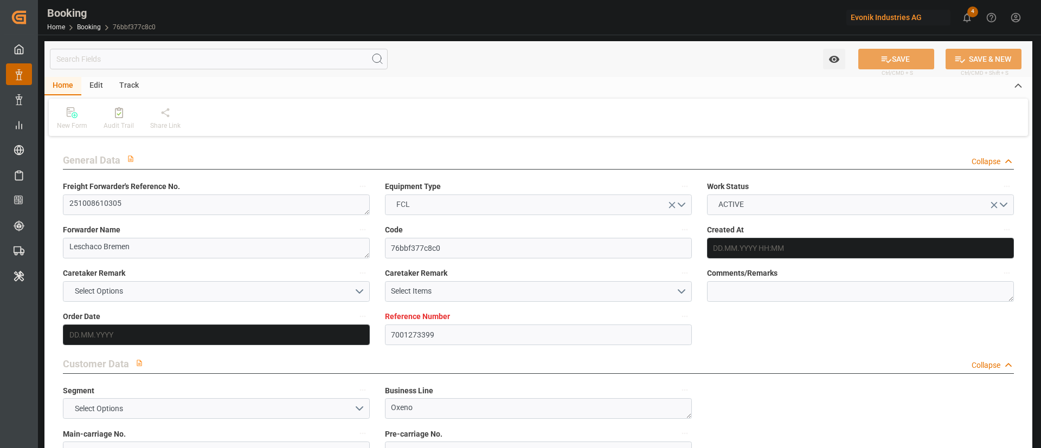
type input "7001273399"
type input "9403619"
type input "OOCL"
type input "Orient Overseas Container Line Ltd"
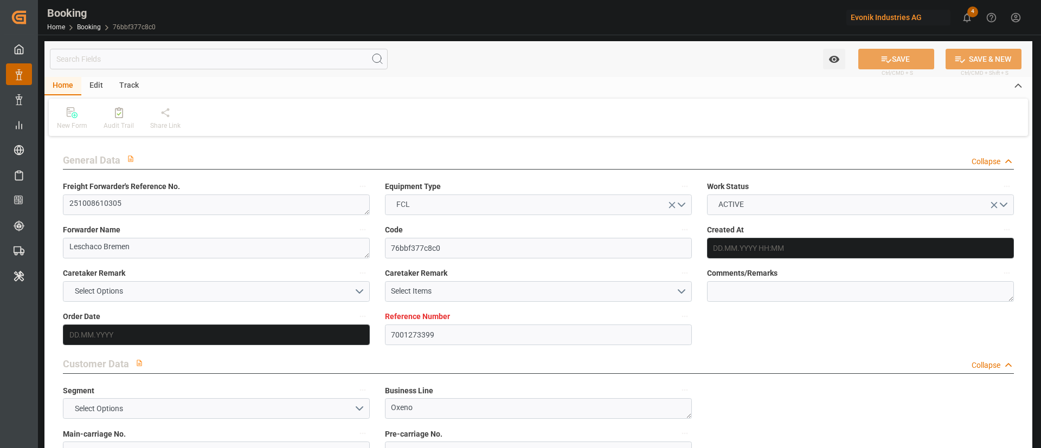
type input "BEANR"
type input "USSAV"
type input "[DATE] 13:46"
type input "[DATE]"
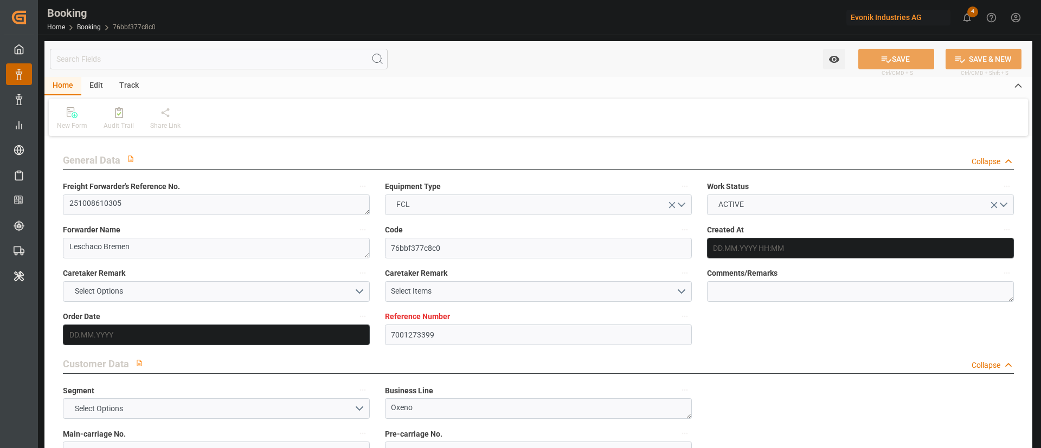
type input "[DATE]"
type input "[DATE] 00:00"
type input "[DATE]"
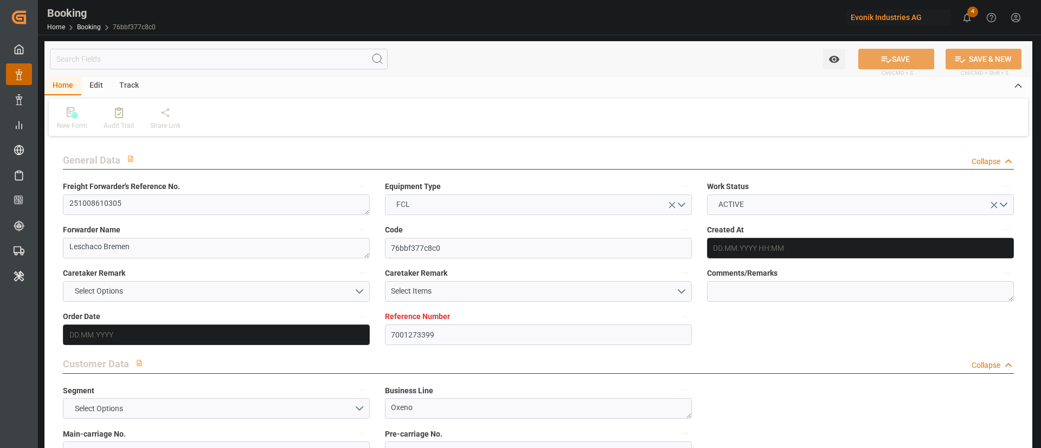
type input "[DATE] 00:00"
type input "[DATE] 08:32"
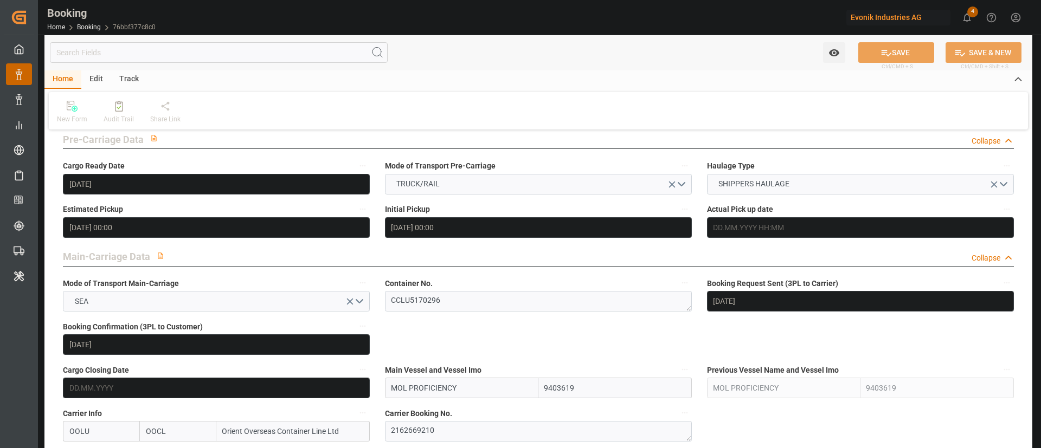
scroll to position [569, 0]
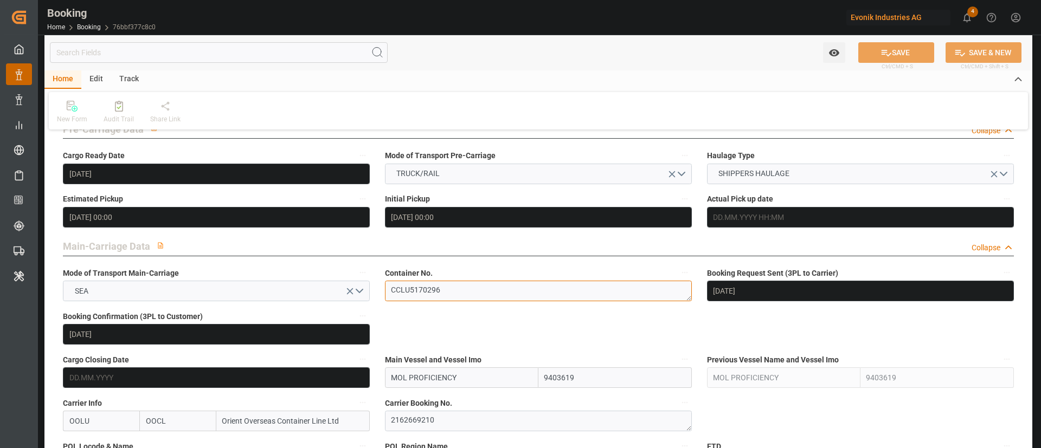
click at [455, 294] on textarea "CCLU5170296" at bounding box center [538, 291] width 307 height 21
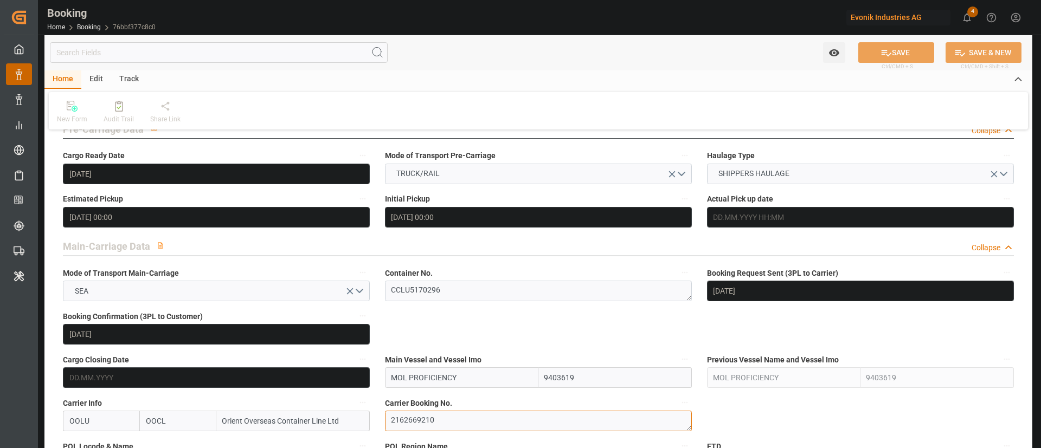
click at [452, 421] on textarea "2162669210" at bounding box center [538, 421] width 307 height 21
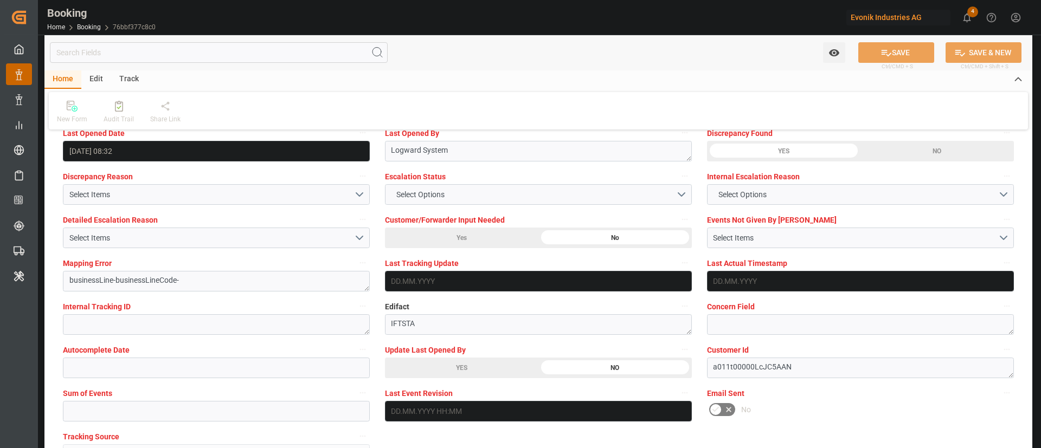
scroll to position [2033, 0]
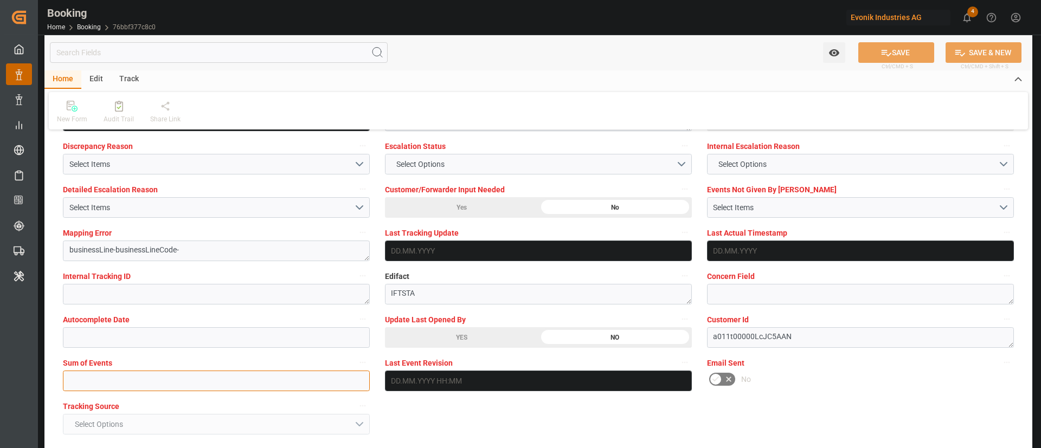
click at [227, 384] on input "text" at bounding box center [216, 381] width 307 height 21
type input "0"
click at [904, 50] on button "SAVE" at bounding box center [896, 52] width 76 height 21
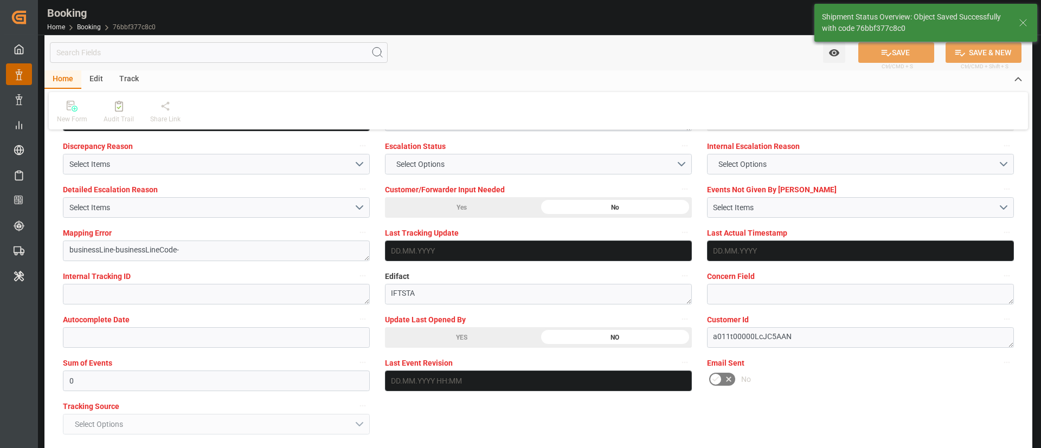
type textarea "Kiran Hari"
type textarea "businessLine-"
type input "[DATE] 11:19"
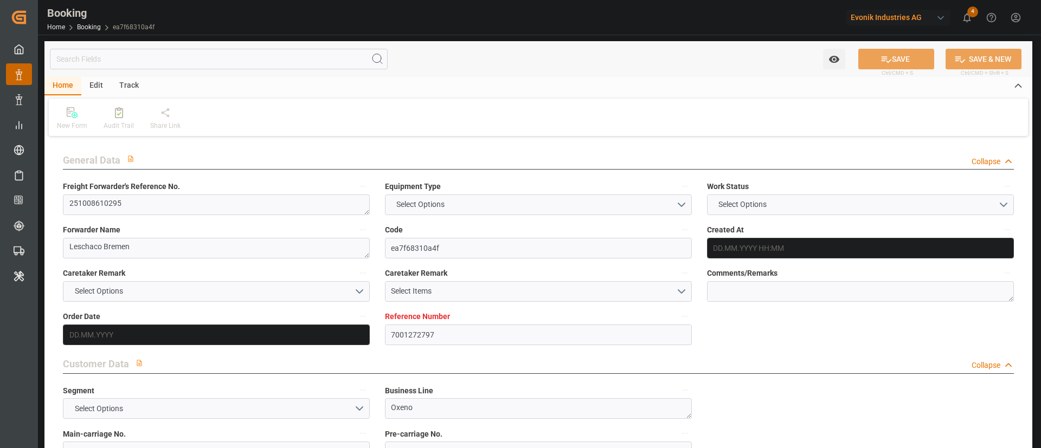
type input "7001272797"
type input "9403619"
type input "OOCL"
type input "Orient Overseas Container Line Ltd"
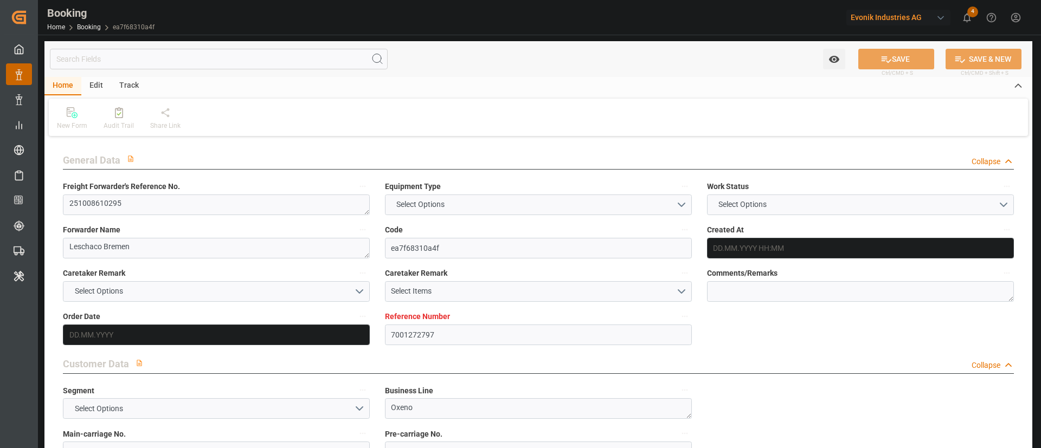
type input "BEANR"
type input "USSAV"
type input "[DATE] 07:33"
type input "[DATE]"
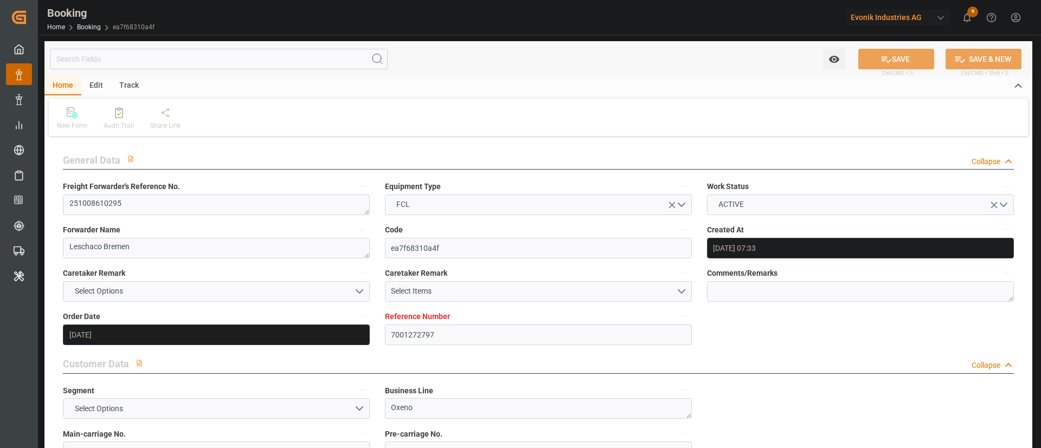
type input "[DATE]"
type input "[DATE] 00:00"
type input "[DATE]"
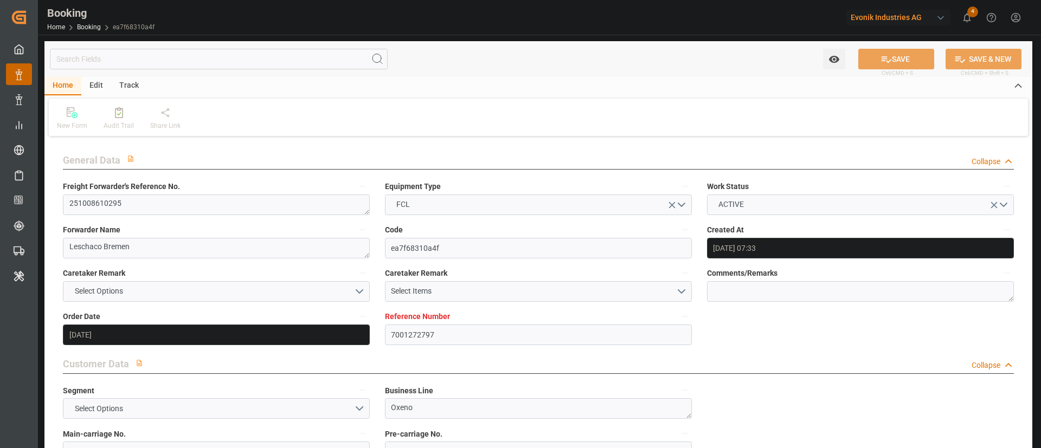
type input "[DATE] 00:00"
type input "[DATE] 08:32"
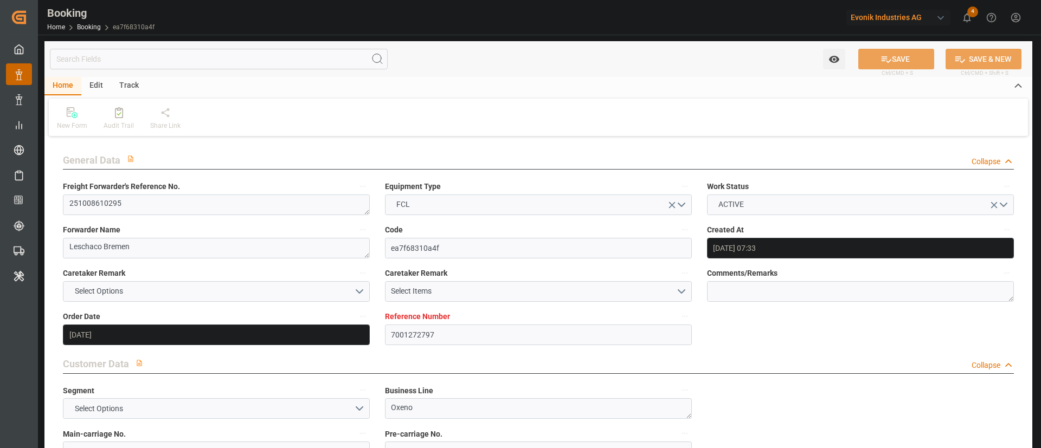
scroll to position [732, 0]
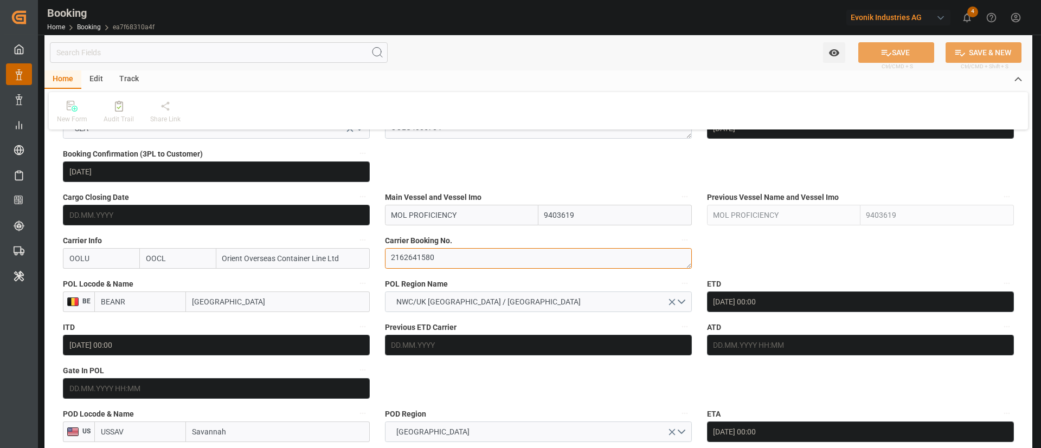
click at [459, 261] on textarea "2162641580" at bounding box center [538, 258] width 307 height 21
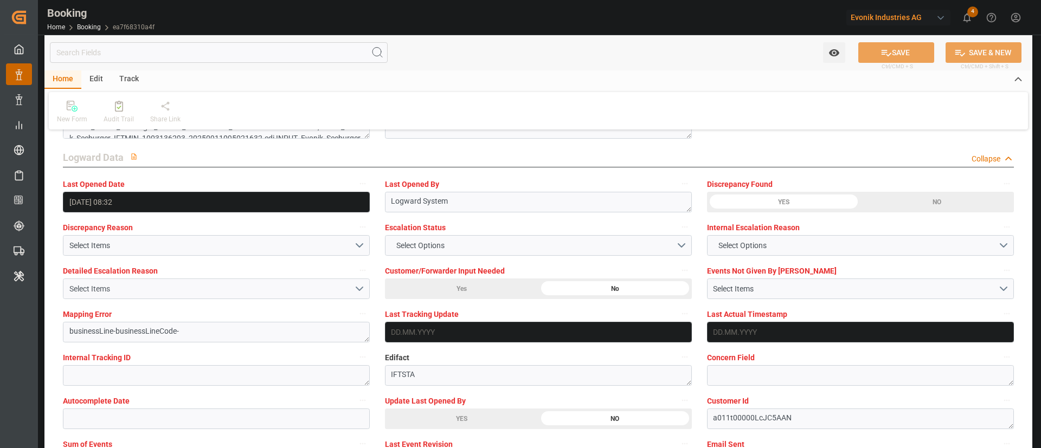
scroll to position [2033, 0]
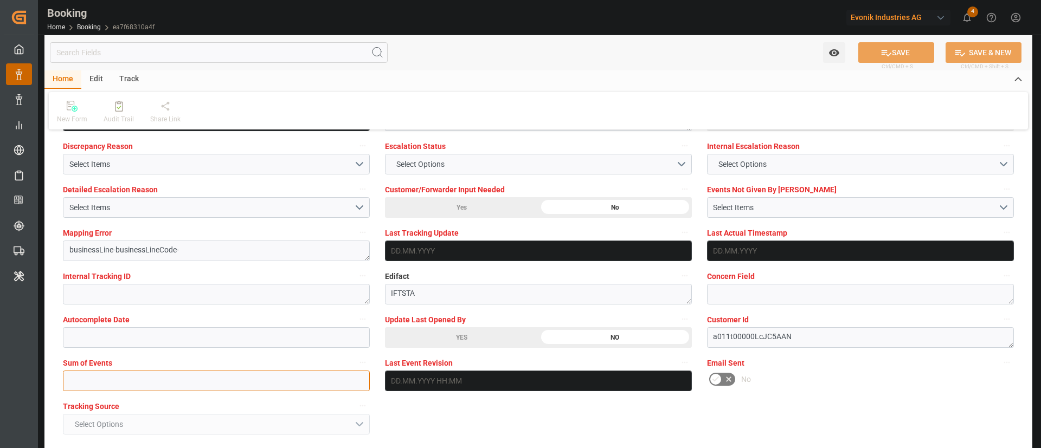
click at [163, 388] on input "text" at bounding box center [216, 381] width 307 height 21
type input "0"
click at [901, 55] on button "SAVE" at bounding box center [896, 52] width 76 height 21
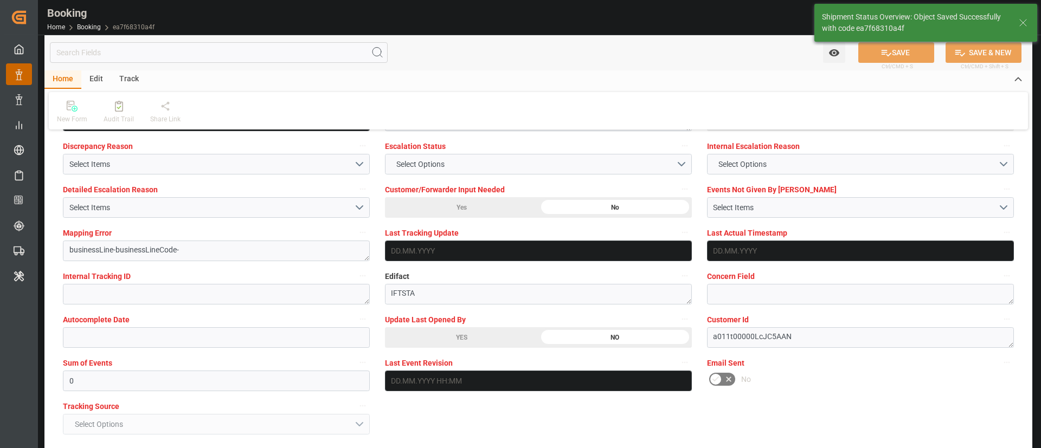
type textarea "Kiran Hari"
type textarea "businessLine-"
type input "25.09.2025 11:20"
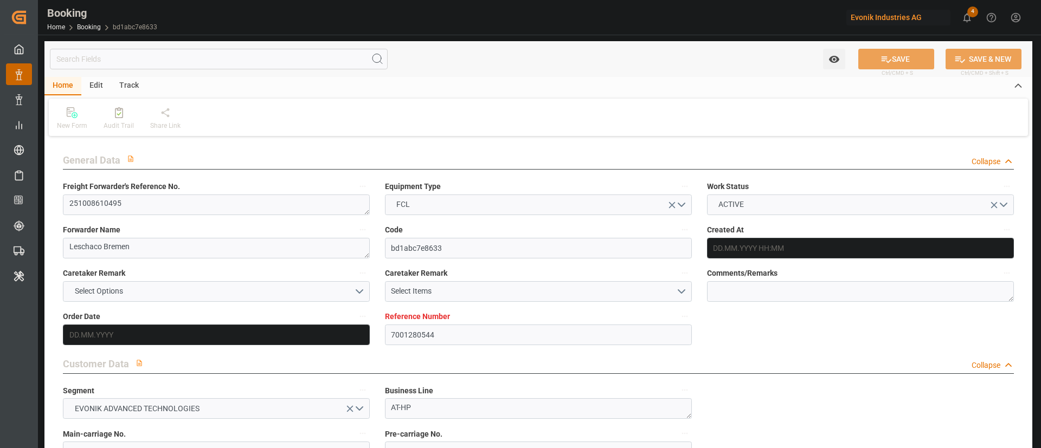
type input "7001280544"
type input "9909132"
type input "OOCL"
type input "Orient Overseas Container Line Ltd"
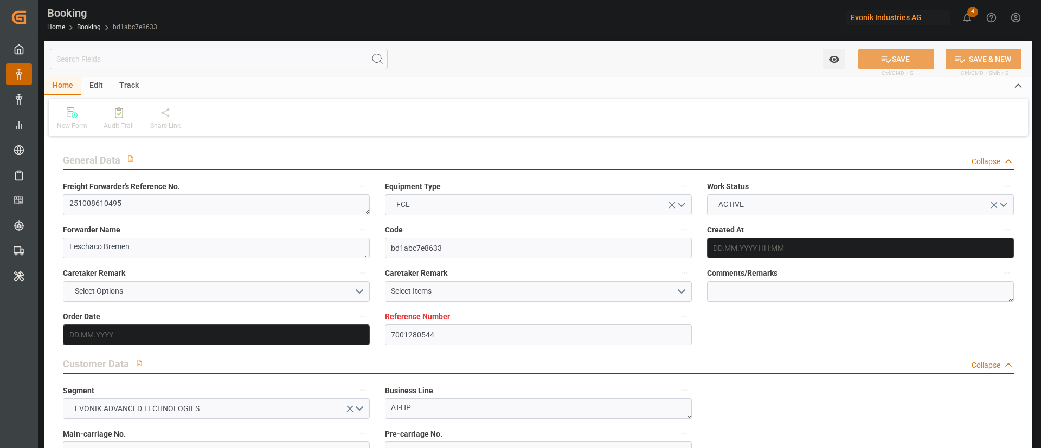
type input "NLRTM"
type input "KRPUS"
type input "[DATE] 06:46"
type input "[DATE]"
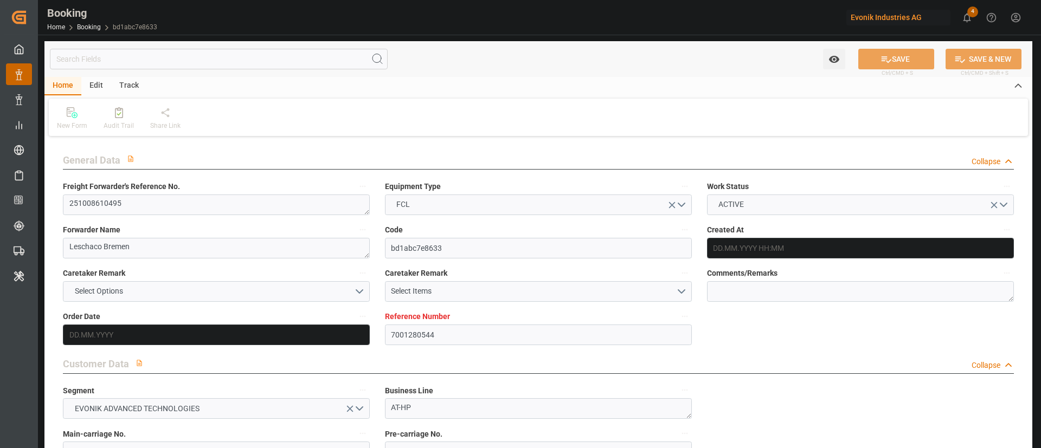
type input "[DATE]"
type input "[DATE] 00:00"
type input "[DATE]"
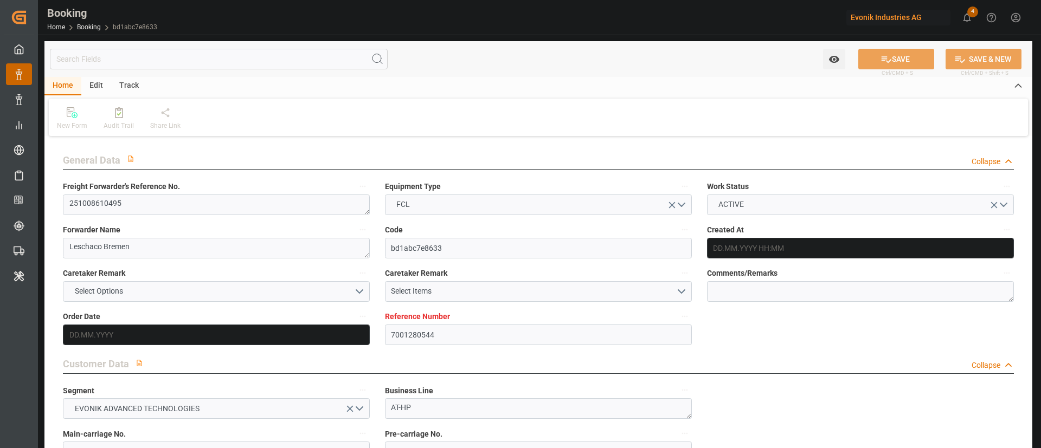
type input "[DATE] 00:00"
type input "[DATE] 08:08"
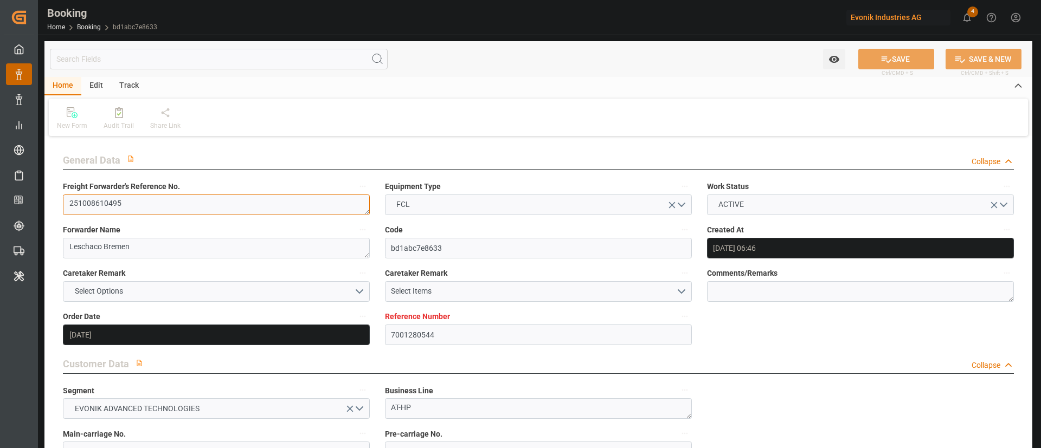
click at [149, 201] on textarea "251008610495" at bounding box center [216, 205] width 307 height 21
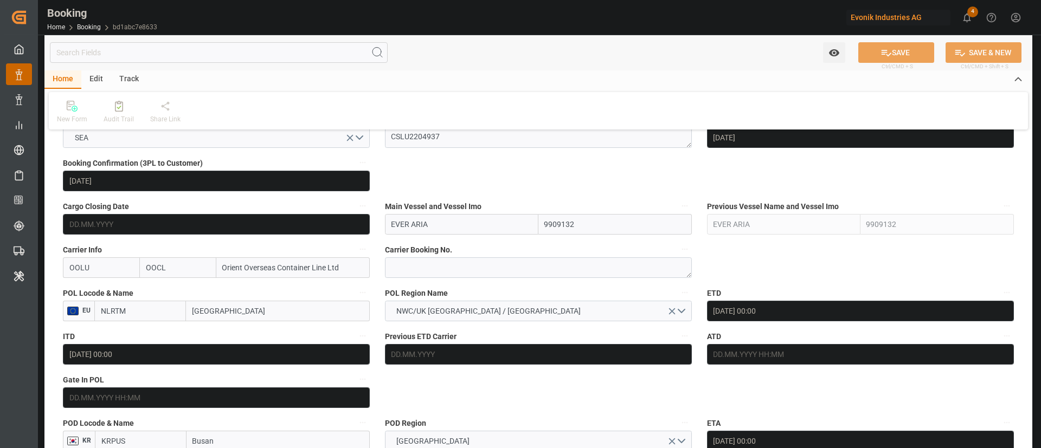
scroll to position [732, 0]
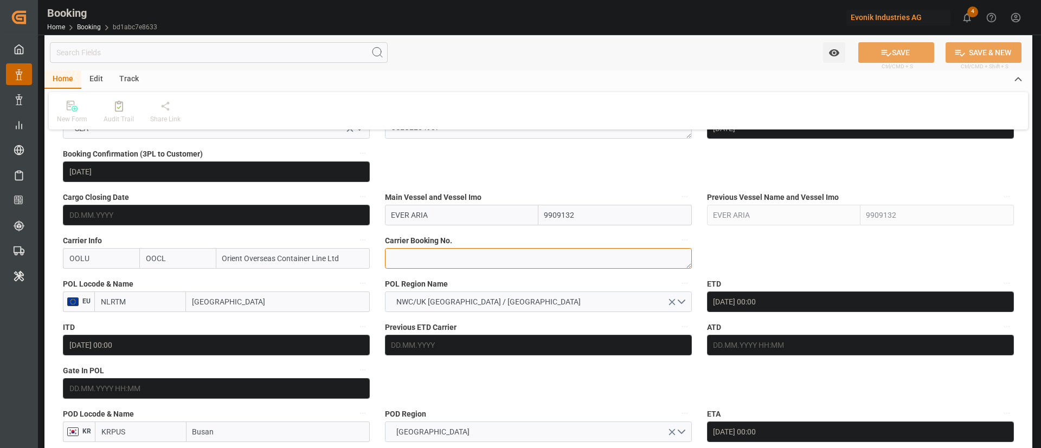
click at [462, 258] on textarea at bounding box center [538, 258] width 307 height 21
paste textarea "2162899090"
type textarea "2162899090"
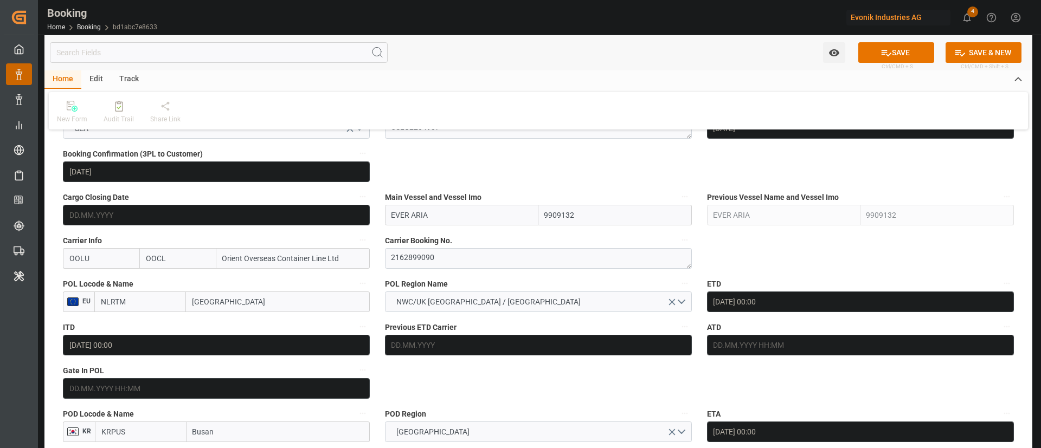
click at [253, 300] on input "Rotterdam" at bounding box center [278, 302] width 184 height 21
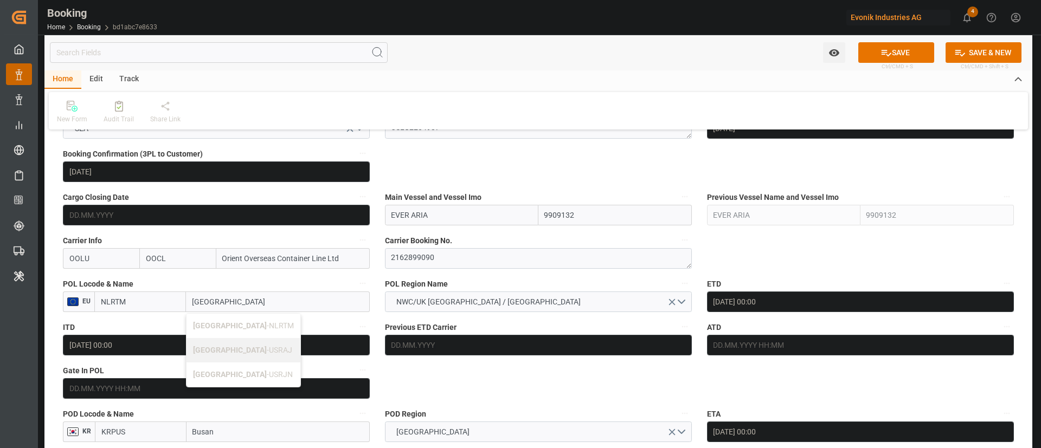
click at [237, 322] on span "Rotterdam - NLRTM" at bounding box center [243, 326] width 101 height 9
type input "[GEOGRAPHIC_DATA]"
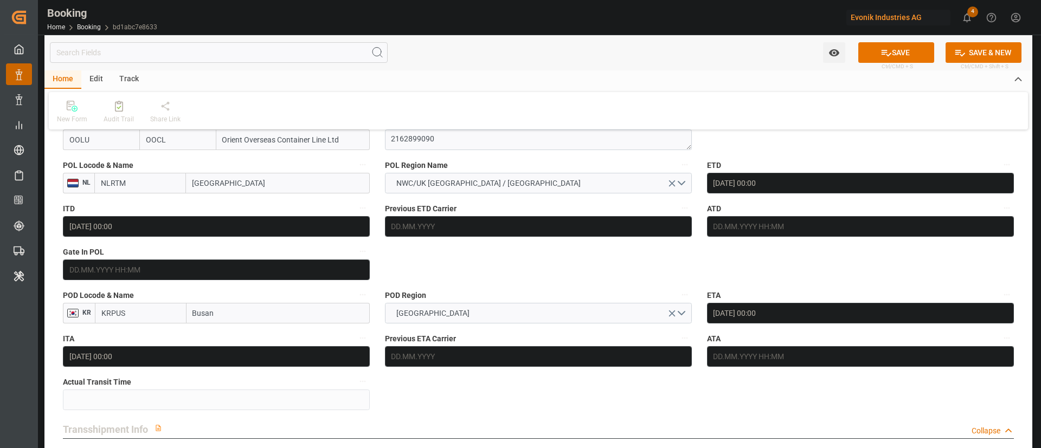
scroll to position [895, 0]
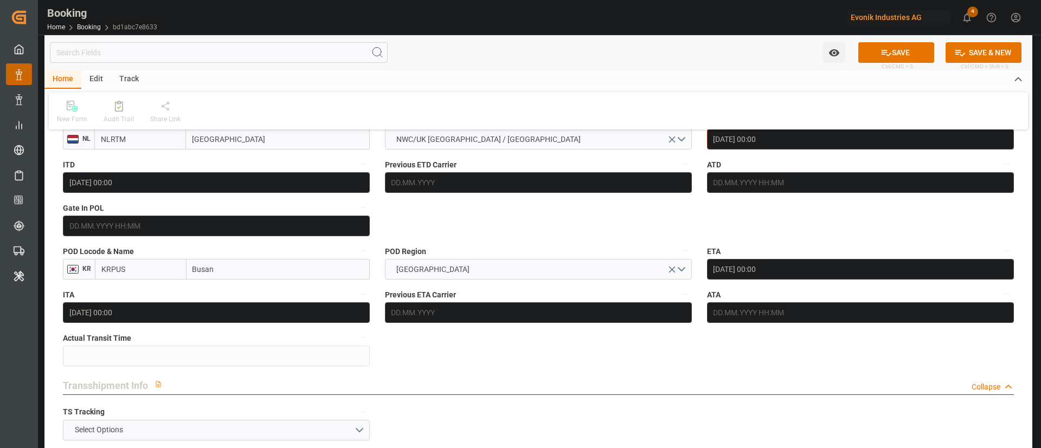
click at [741, 138] on input "06.10.2025 00:00" at bounding box center [860, 139] width 307 height 21
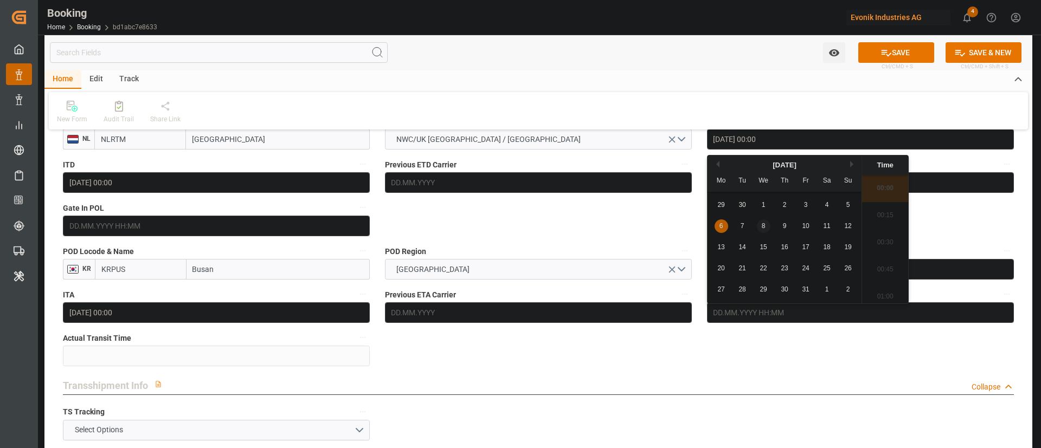
click at [762, 228] on span "8" at bounding box center [764, 226] width 4 height 8
type input "[DATE] 00:00"
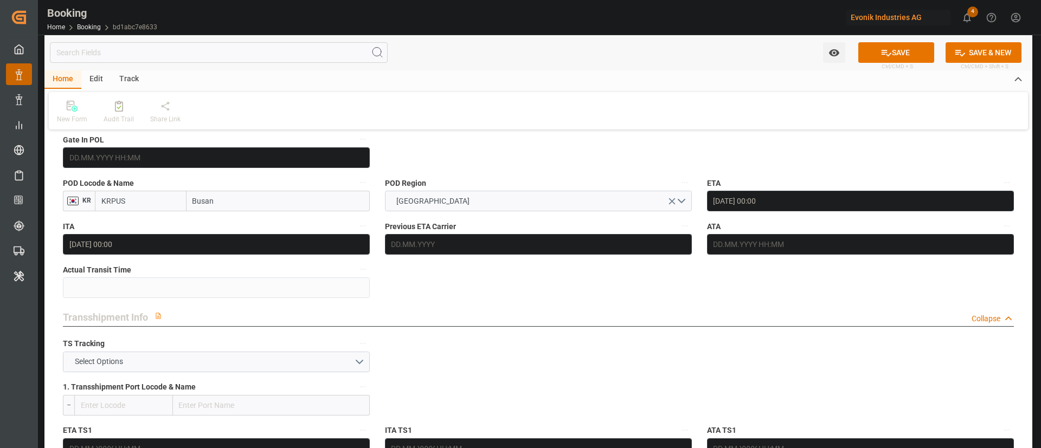
scroll to position [1057, 0]
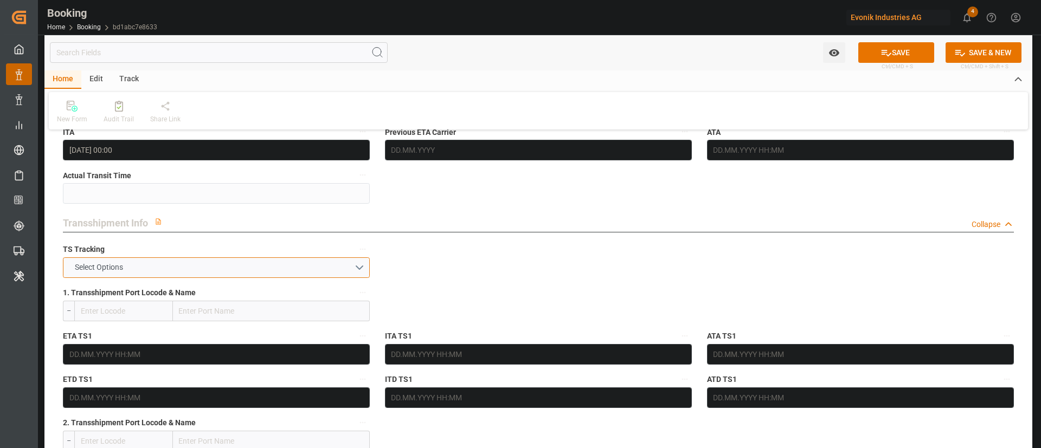
click at [182, 260] on button "Select Options" at bounding box center [216, 268] width 307 height 21
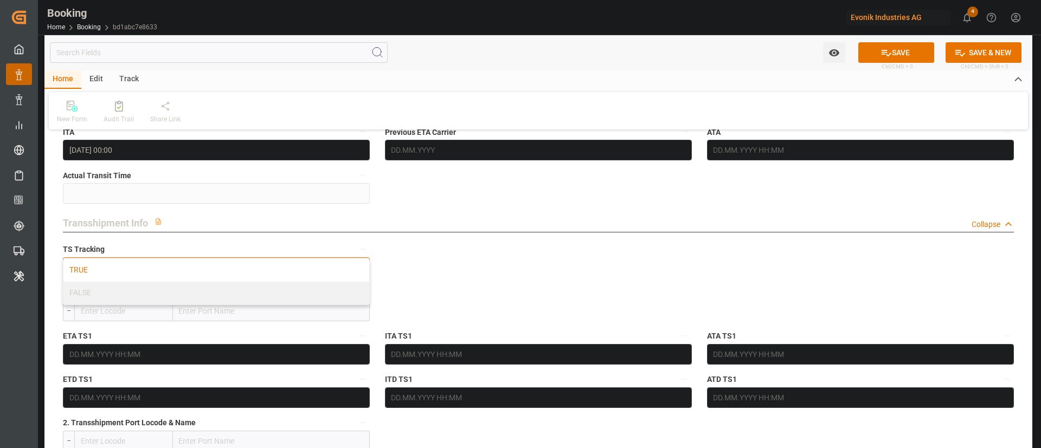
drag, startPoint x: 182, startPoint y: 271, endPoint x: 223, endPoint y: 285, distance: 43.7
click at [182, 271] on div "TRUE" at bounding box center [216, 270] width 306 height 23
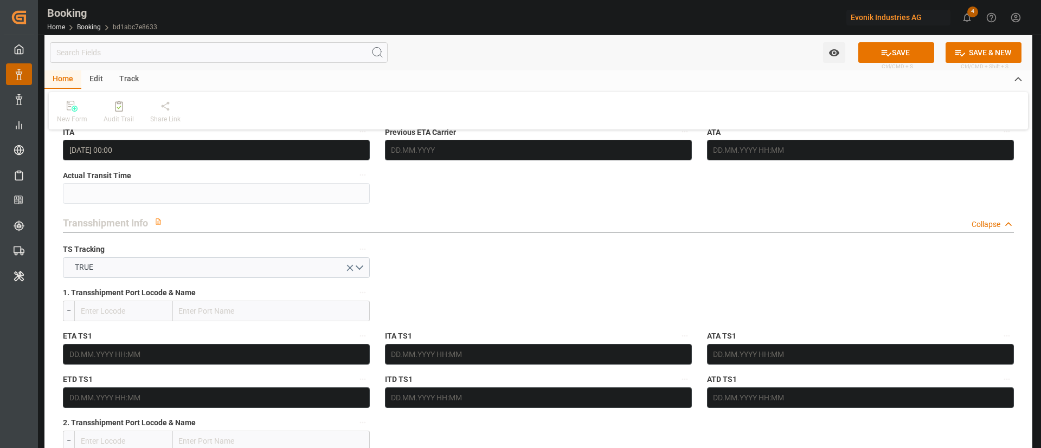
click at [233, 310] on input "text" at bounding box center [271, 311] width 197 height 21
paste input "Shanghai"
type input "Shanghai"
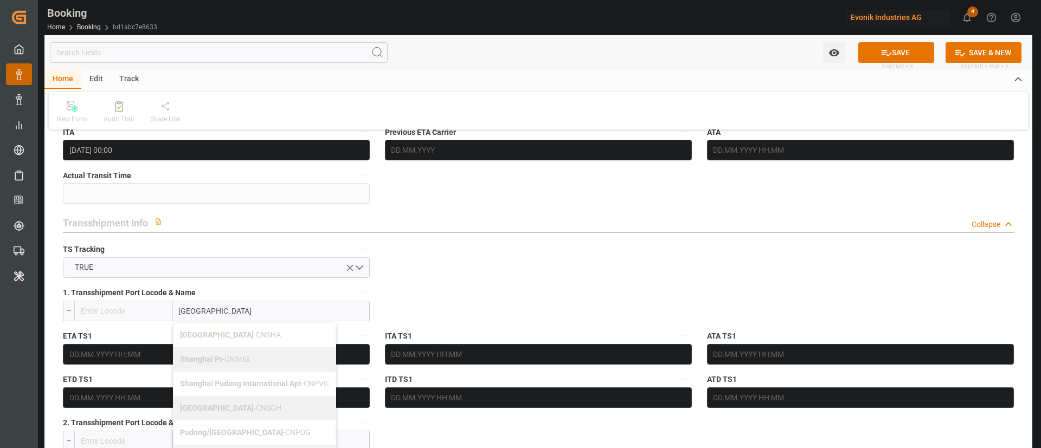
click at [243, 404] on span "Shanghai - CNSGH" at bounding box center [230, 408] width 101 height 9
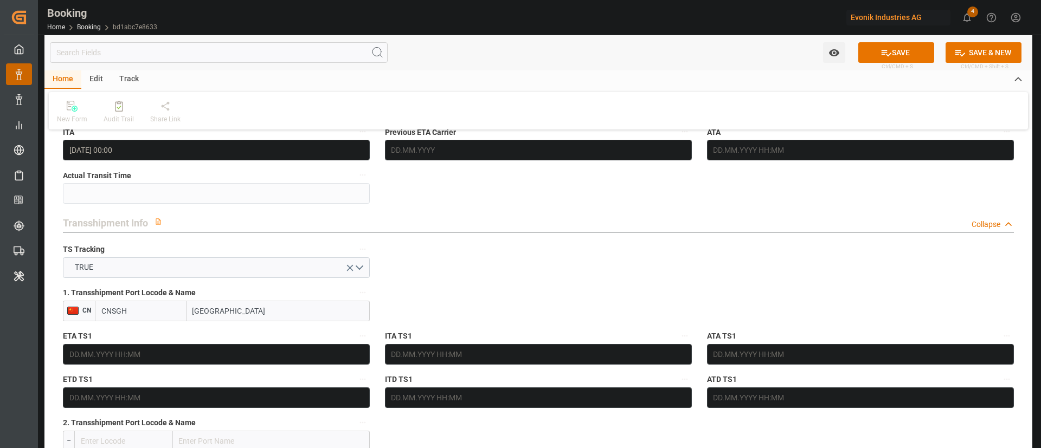
type input "CNSGH"
type input "Shanghai"
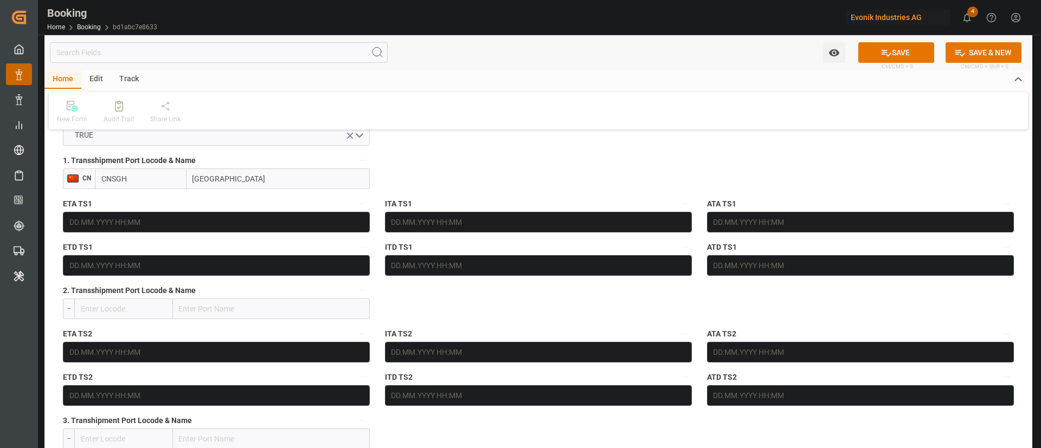
scroll to position [1220, 0]
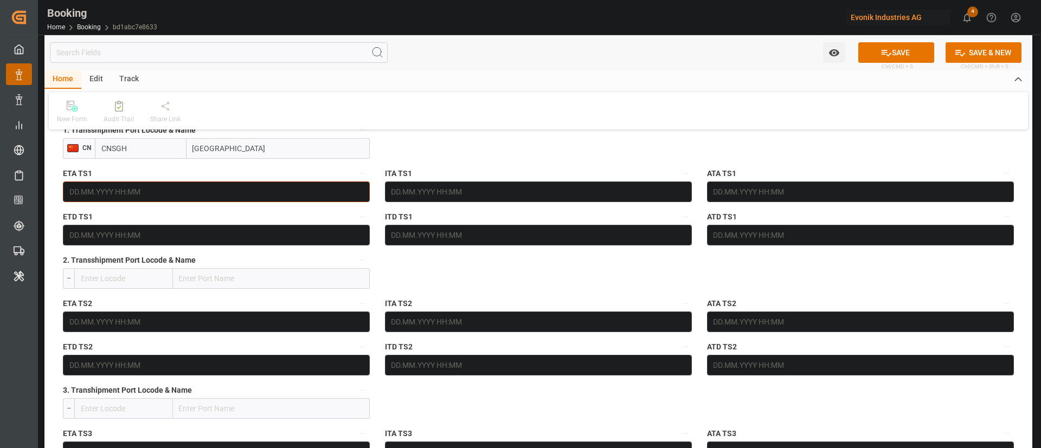
click at [222, 193] on input "text" at bounding box center [216, 192] width 307 height 21
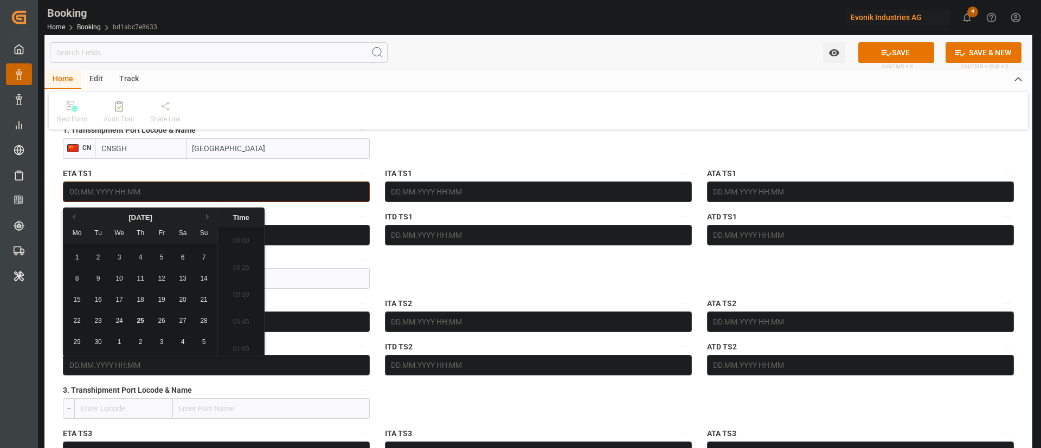
scroll to position [1766, 0]
click at [208, 218] on button "Next Month" at bounding box center [209, 217] width 7 height 7
click at [202, 316] on div "23" at bounding box center [204, 321] width 14 height 13
type input "23.11.2025 00:00"
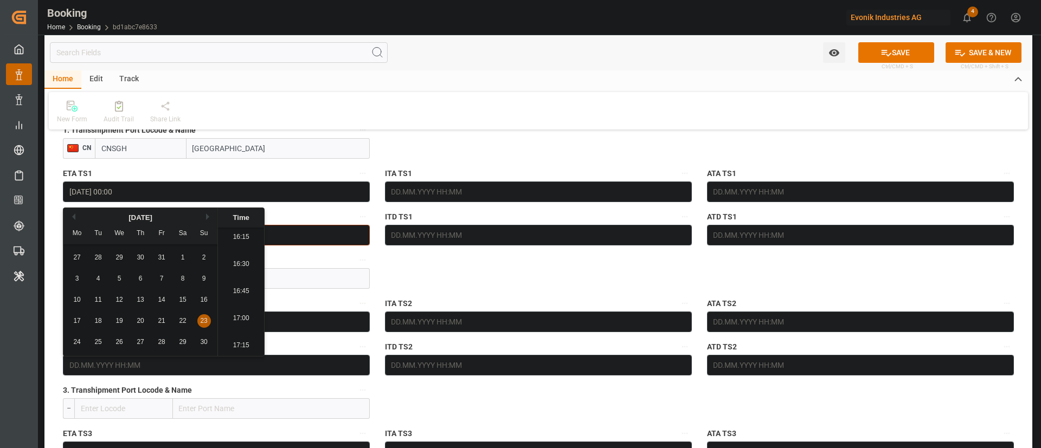
click at [300, 240] on input "text" at bounding box center [216, 235] width 307 height 21
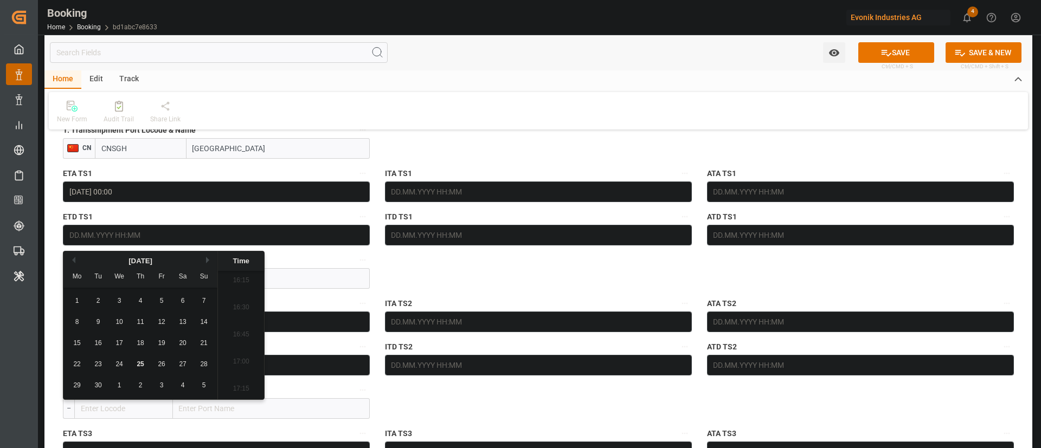
click at [208, 262] on button "Next Month" at bounding box center [209, 260] width 7 height 7
click at [207, 262] on button "Next Month" at bounding box center [209, 260] width 7 height 7
click at [97, 299] on span "2" at bounding box center [99, 301] width 4 height 8
type input "02.12.2025 00:00"
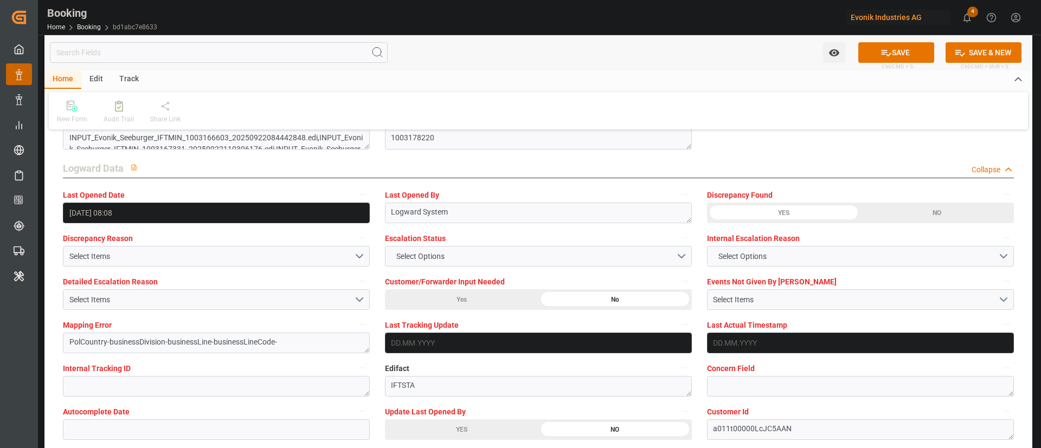
scroll to position [2033, 0]
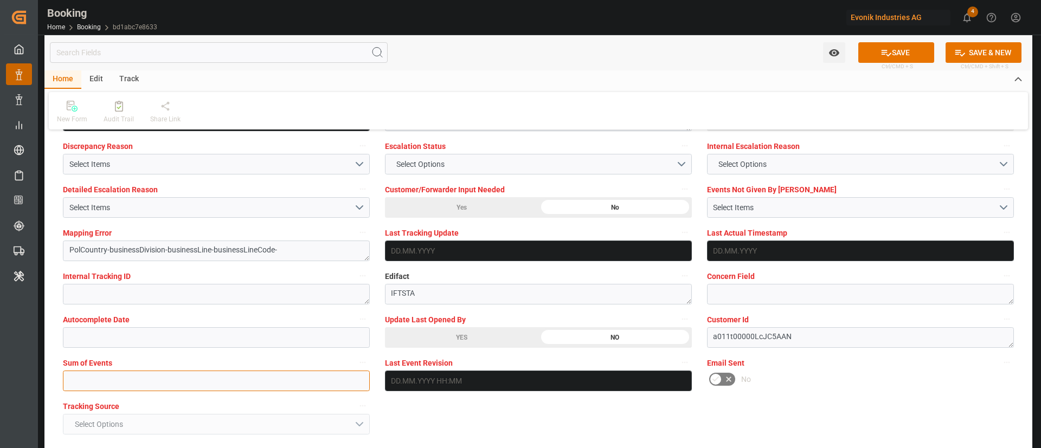
click at [161, 384] on input "text" at bounding box center [216, 381] width 307 height 21
type input "0"
click at [887, 46] on button "SAVE" at bounding box center [896, 52] width 76 height 21
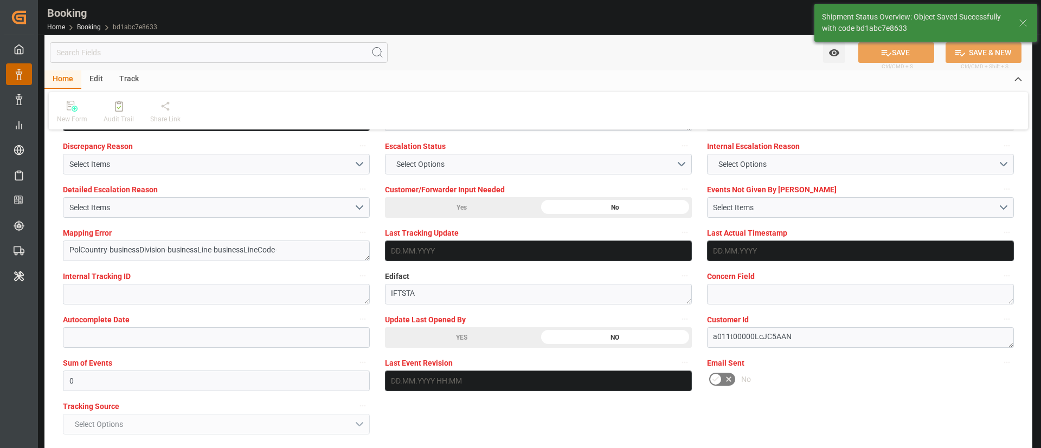
type textarea "Kiran Hari"
type textarea "businessDivision-businessLine-"
type textarea "Yes"
type input "23.11.2025 00:00"
type input "02.12.2025 00:00"
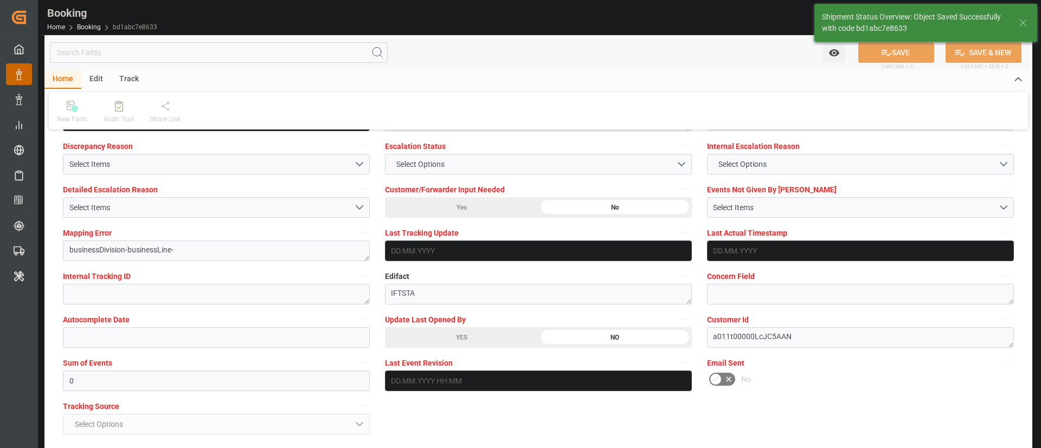
type input "25.09.2025 11:21"
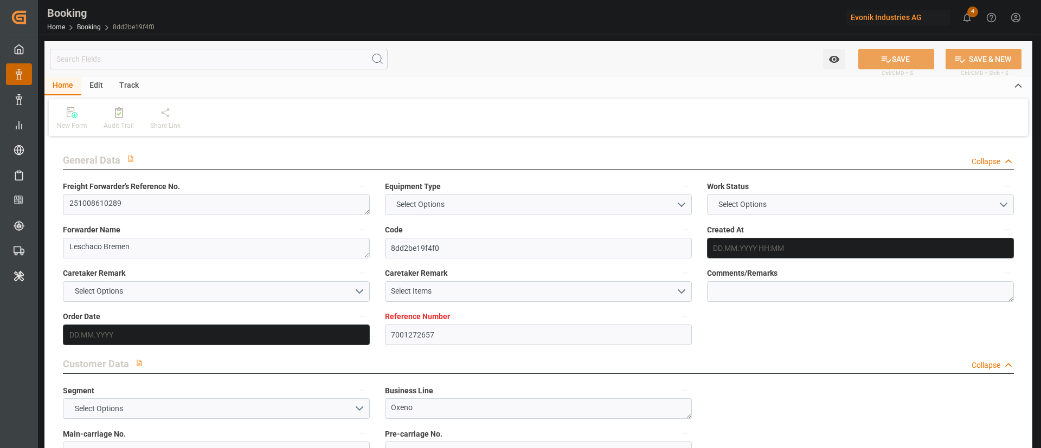
type input "7001272657"
type input "9403619"
type input "OOCL"
type input "Orient Overseas Container Line Ltd"
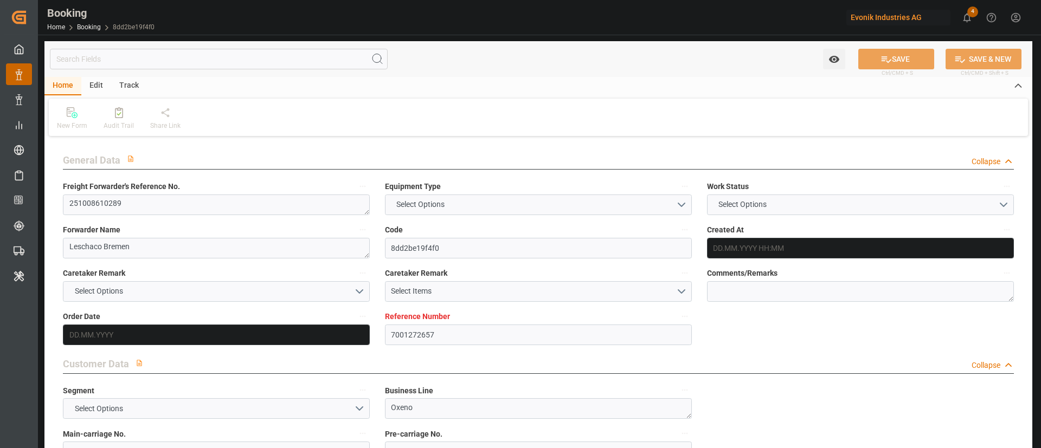
type input "BEANR"
type input "USSAV"
type input "0"
type input "BEANR"
type input "USSAV"
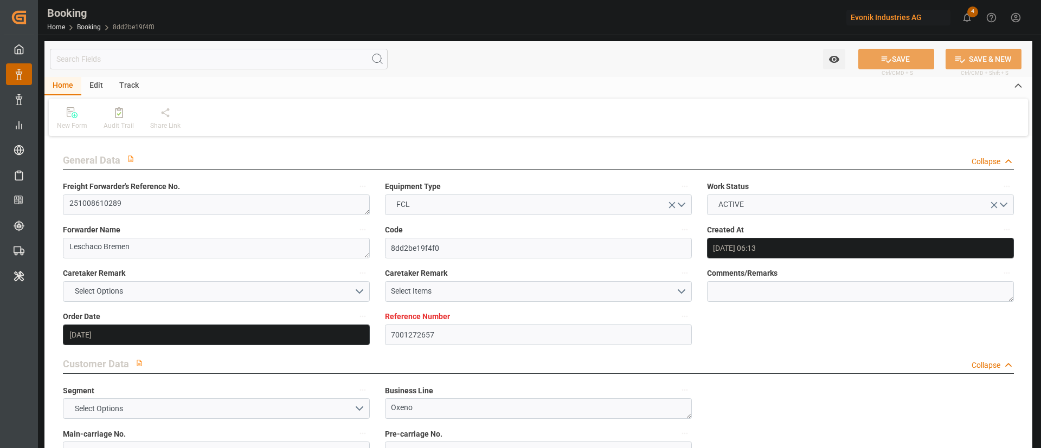
type input "11.09.2025 06:13"
type input "11.09.2025"
type input "21.10.2025"
type input "24.09.2025"
type input "[DATE] 00:00"
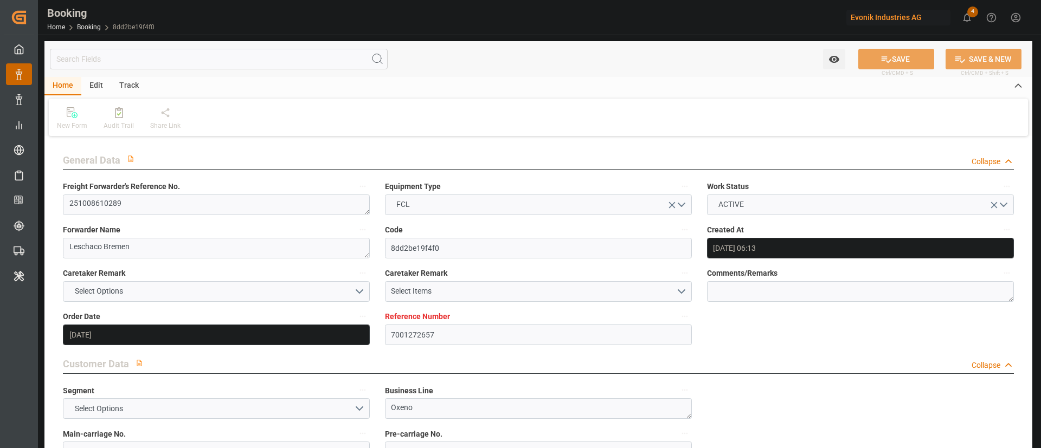
type input "[DATE] 00:00"
type input "11.09.2025"
type input "10.10.2025 00:00"
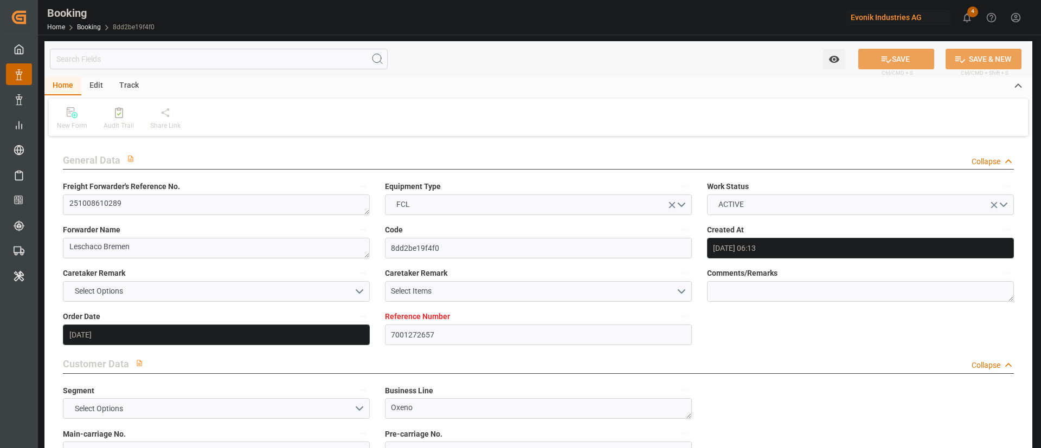
type input "28.10.2025 00:00"
type input "22.10.2025 00:00"
type input "25.09.2025 08:05"
type input "[DATE]"
type input "10.10.2025 21:30"
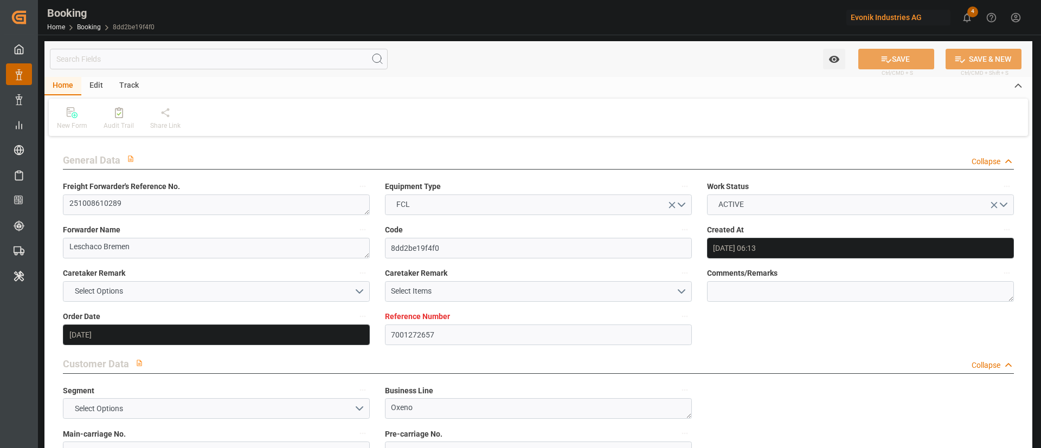
type input "28.10.2025 13:00"
type input "29.10.2025 02:55"
type input "02.11.2025 01:55"
type input "03.11.2025 13:30"
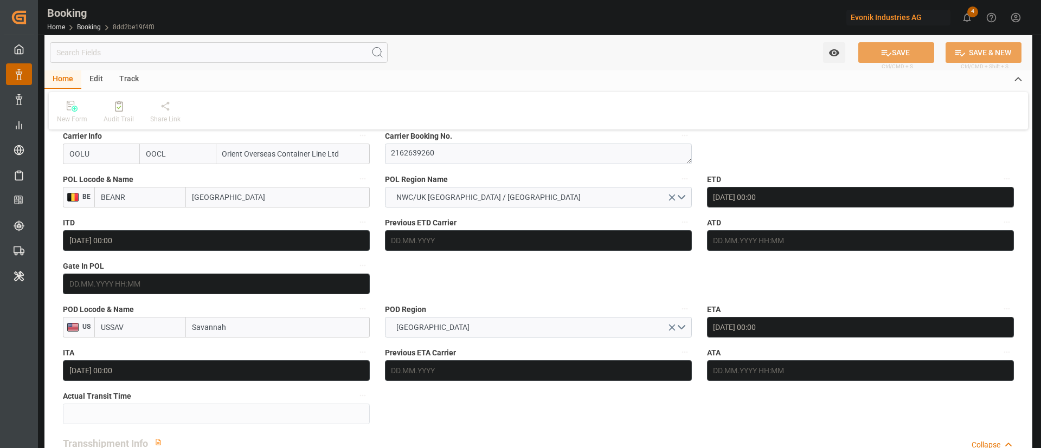
scroll to position [732, 0]
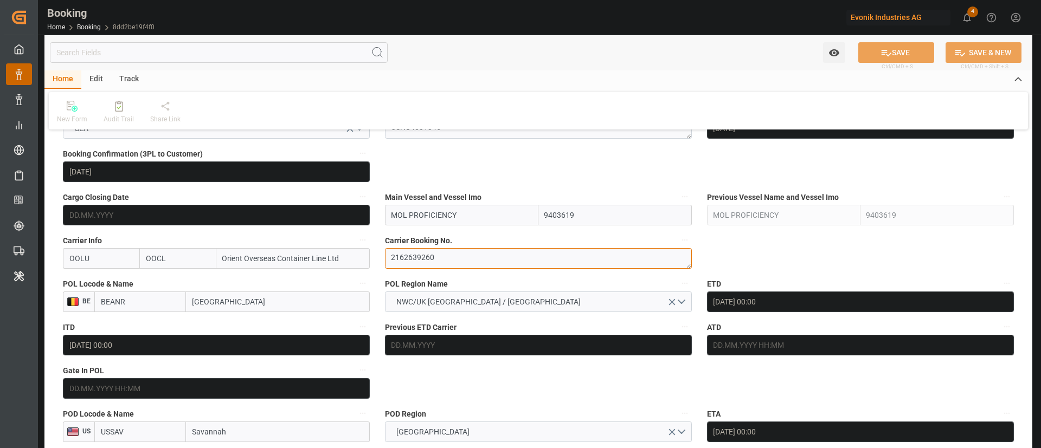
click at [466, 258] on textarea "2162639260" at bounding box center [538, 258] width 307 height 21
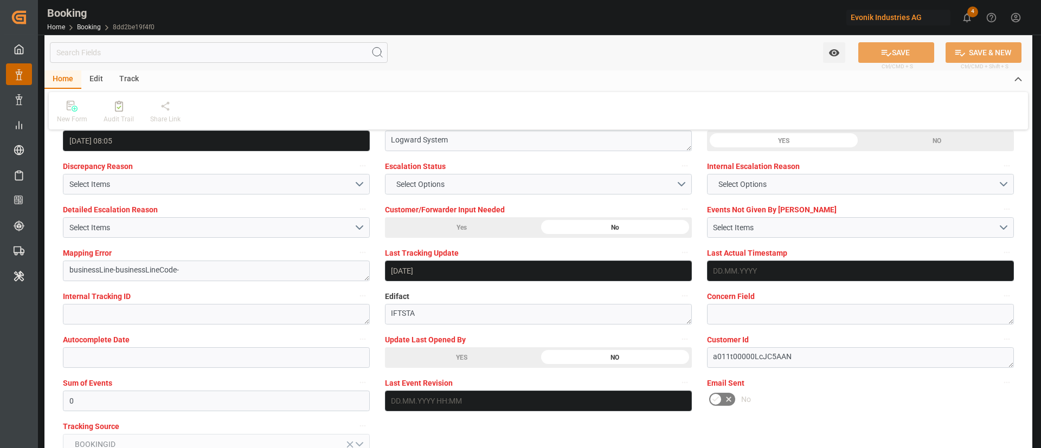
scroll to position [2033, 0]
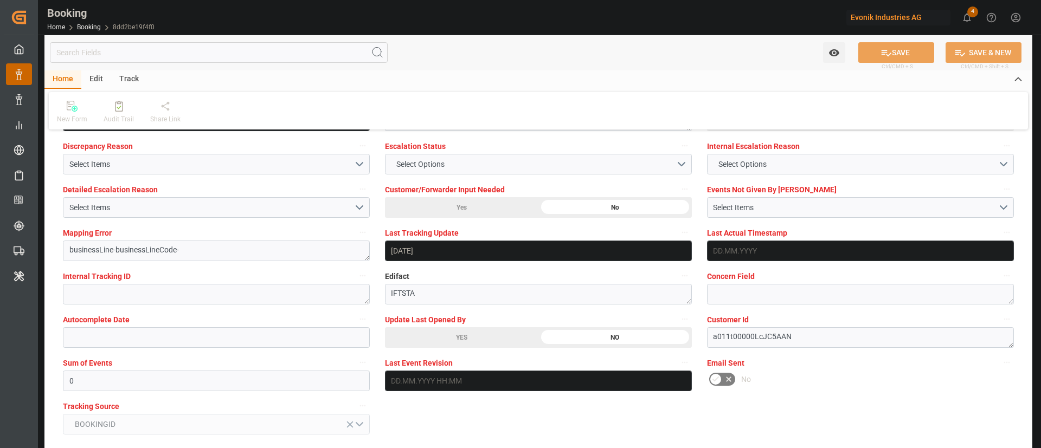
click at [447, 336] on div "YES" at bounding box center [461, 337] width 153 height 21
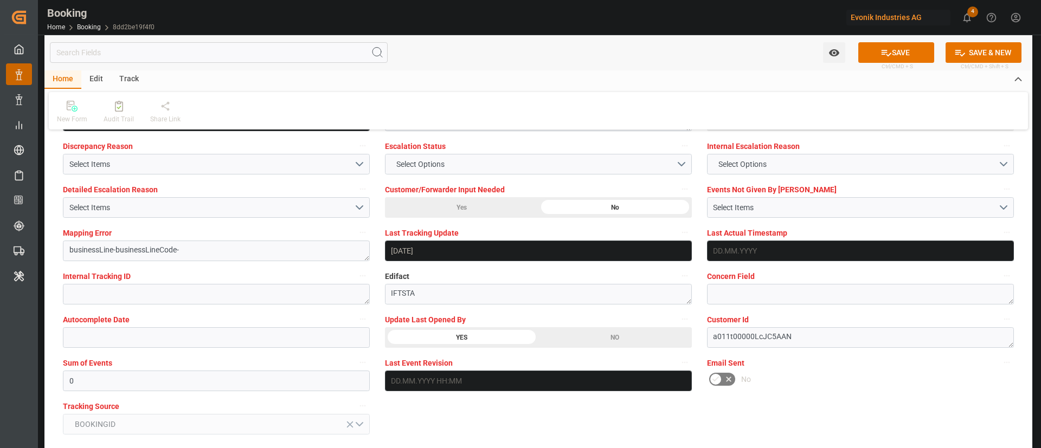
click at [898, 48] on button "SAVE" at bounding box center [896, 52] width 76 height 21
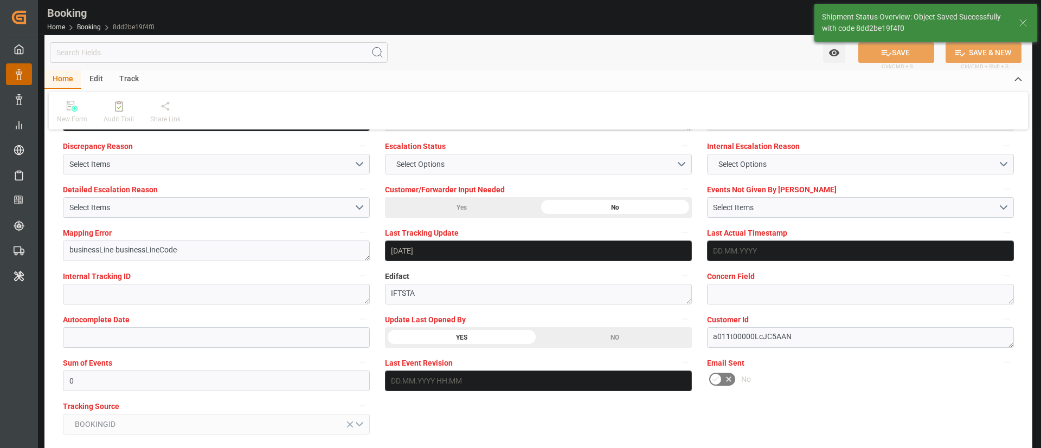
type textarea "Kiran Hari"
type textarea "businessLine-"
type input "25.09.2025 11:22"
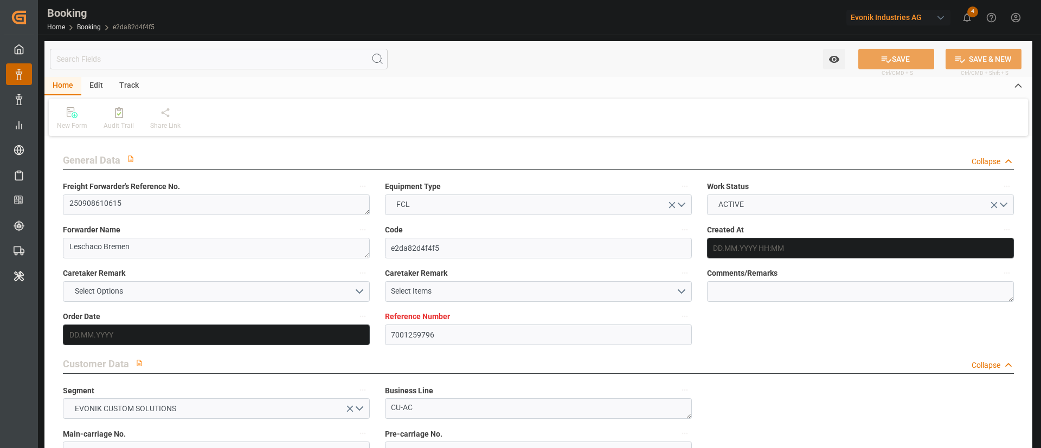
type input "7001259796"
type input "9417244"
type input "OOCL"
type input "Orient Overseas Container Line Ltd"
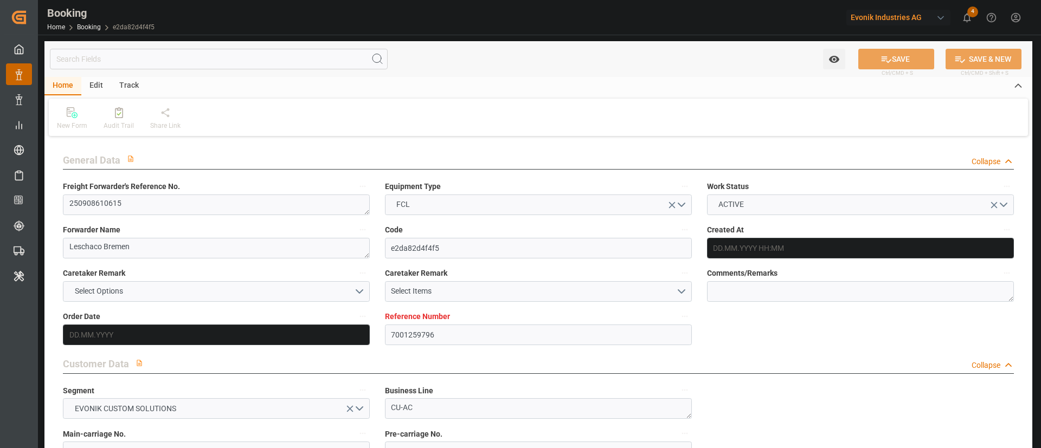
type input "NLRTM"
type input "USNYC"
type input "0"
type input "NLRTM"
type input "USNYC"
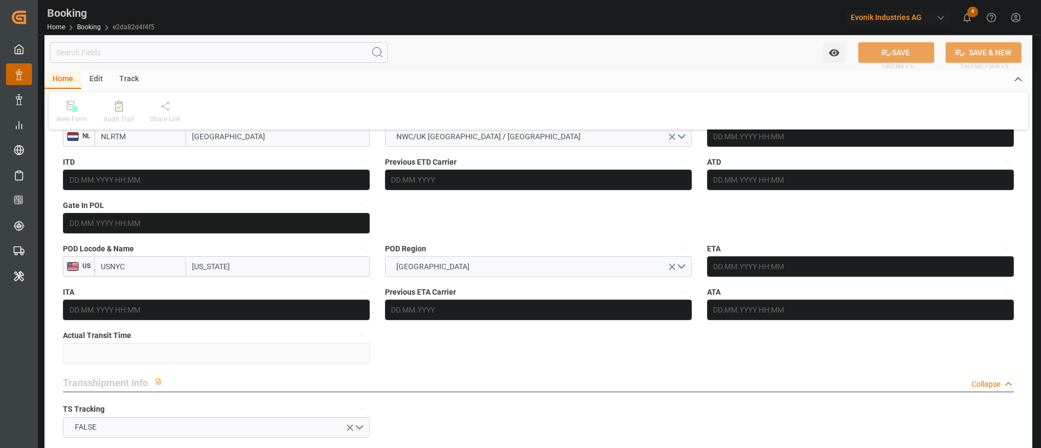
type input "[DATE] 09:25"
type input "[DATE]"
type input "[DATE] 00:00"
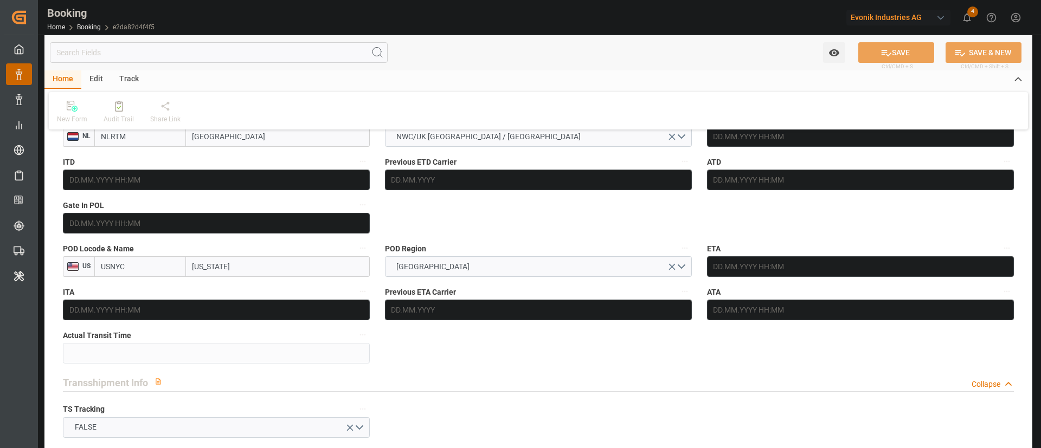
type input "[DATE] 00:00"
type input "[DATE]"
type input "[DATE] 16:00"
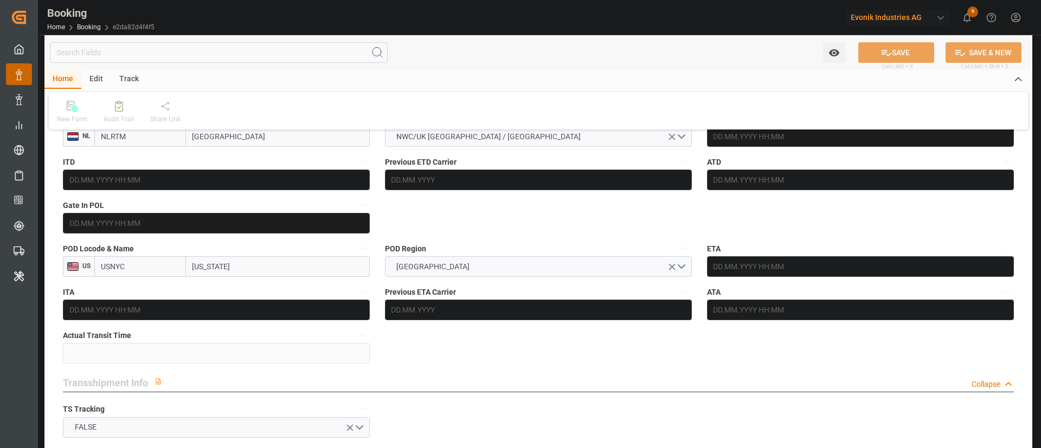
type input "[DATE] 00:00"
type input "[DATE] 19:00"
type input "[DATE] 00:00"
type input "[DATE] 01:00"
type input "[DATE]"
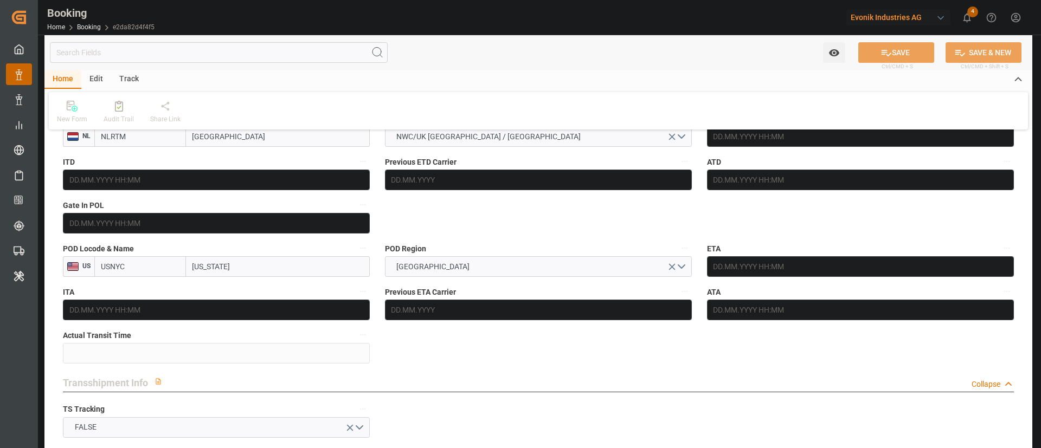
type input "[DATE] 16:00"
type input "[DATE] 19:00"
type input "[DATE] 13:10"
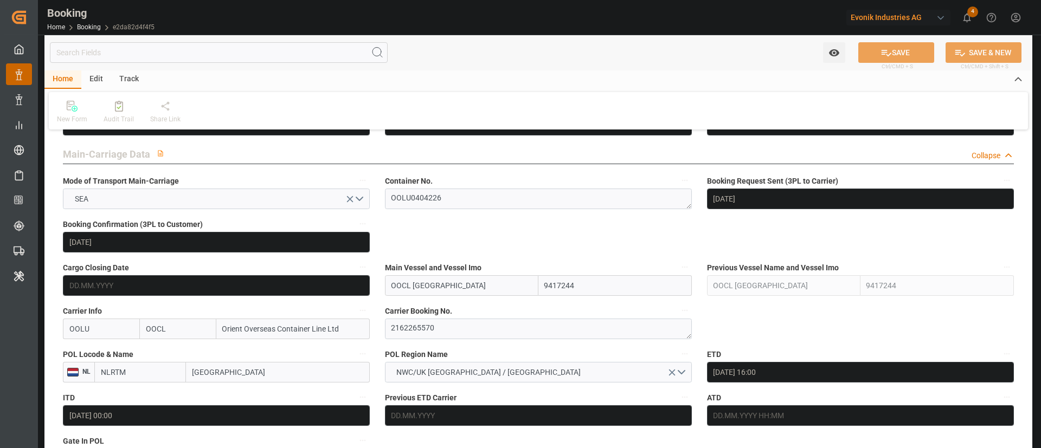
scroll to position [651, 0]
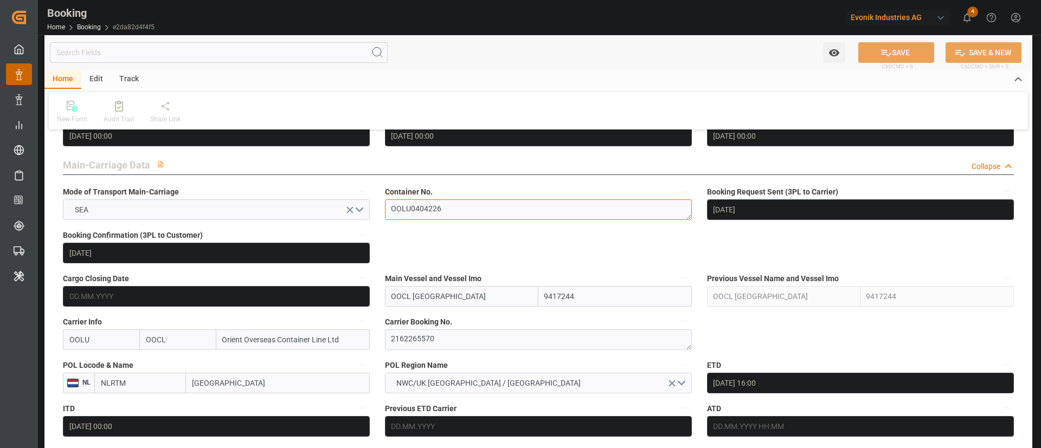
click at [475, 200] on textarea "OOLU0404226" at bounding box center [538, 210] width 307 height 21
click at [475, 343] on textarea "2162265570" at bounding box center [538, 340] width 307 height 21
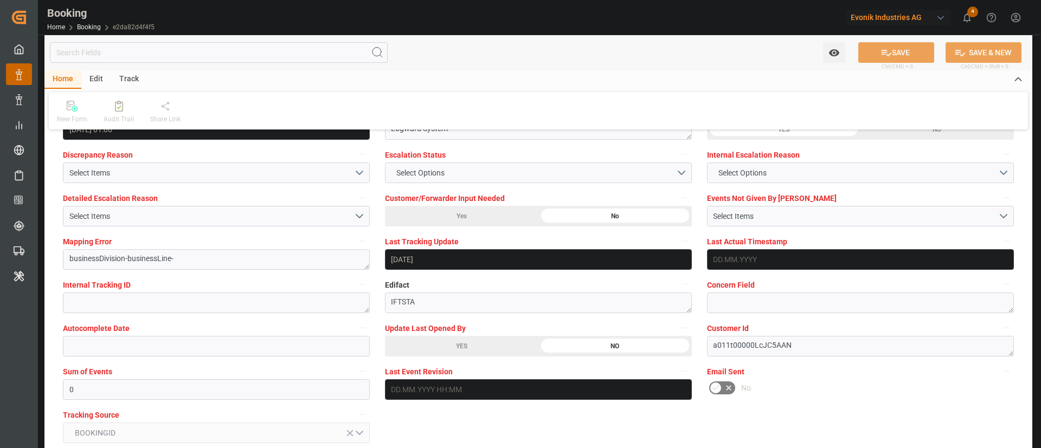
scroll to position [2033, 0]
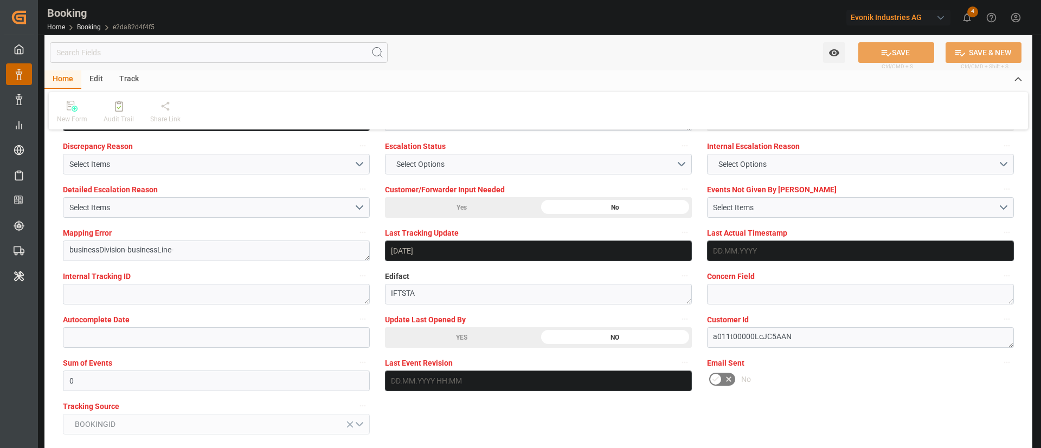
click at [460, 329] on div "YES" at bounding box center [461, 337] width 153 height 21
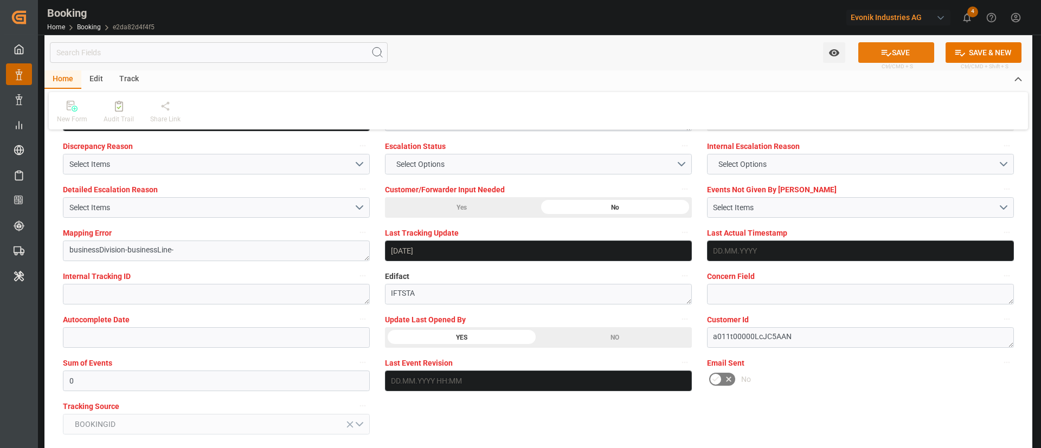
click at [907, 48] on button "SAVE" at bounding box center [896, 52] width 76 height 21
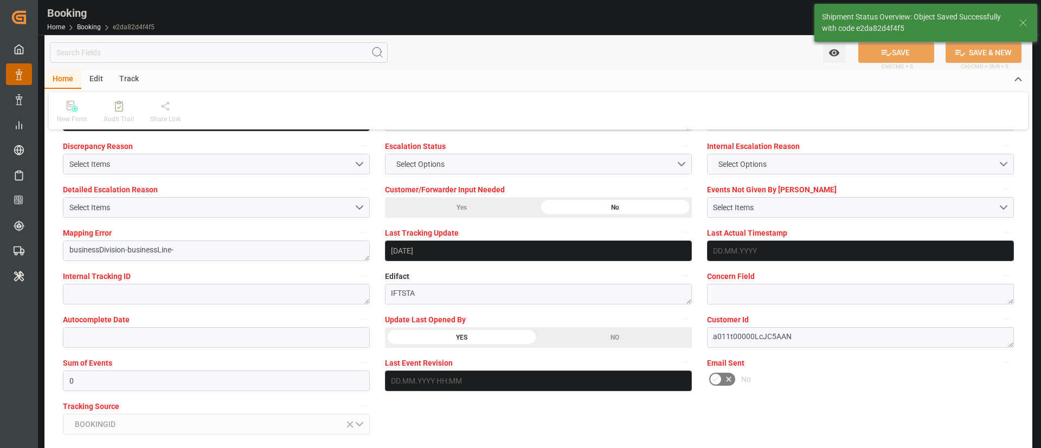
type textarea "Kiran Hari"
type input "[DATE] 11:23"
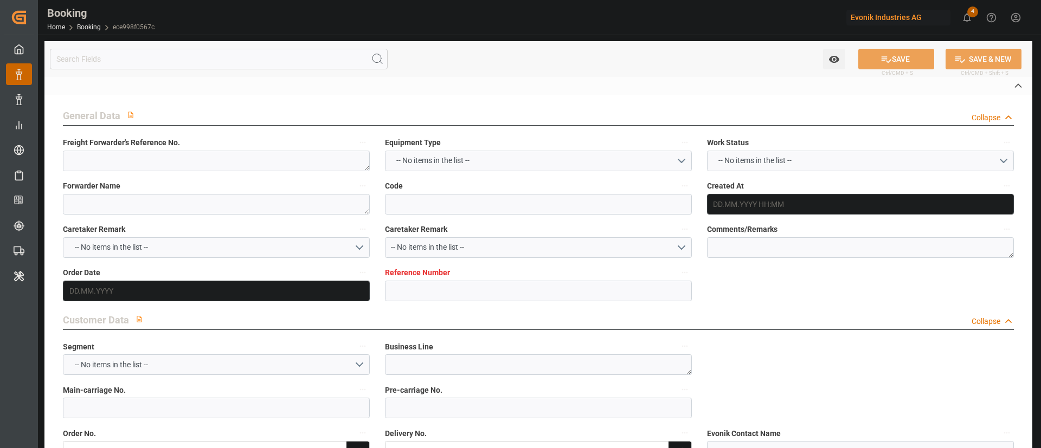
type textarea "251008610160"
type textarea "Leschaco Bremen"
type input "ece998f0567c"
type input "7001264802"
type textarea "Oxeno"
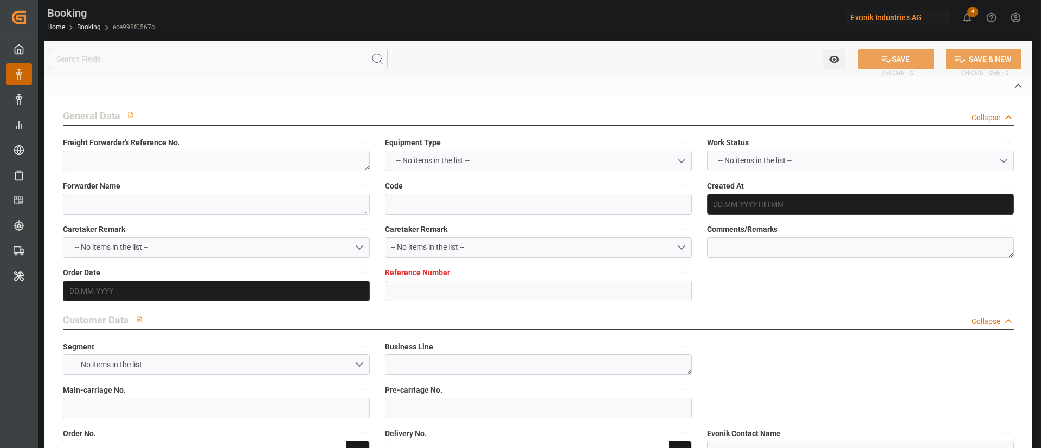
type input "7001264801"
type textarea "leopoldo.rivera@evonik.com"
type textarea "CPT"
type textarea "ATLANTA, GA RAILYARD"
type textarea "Marl"
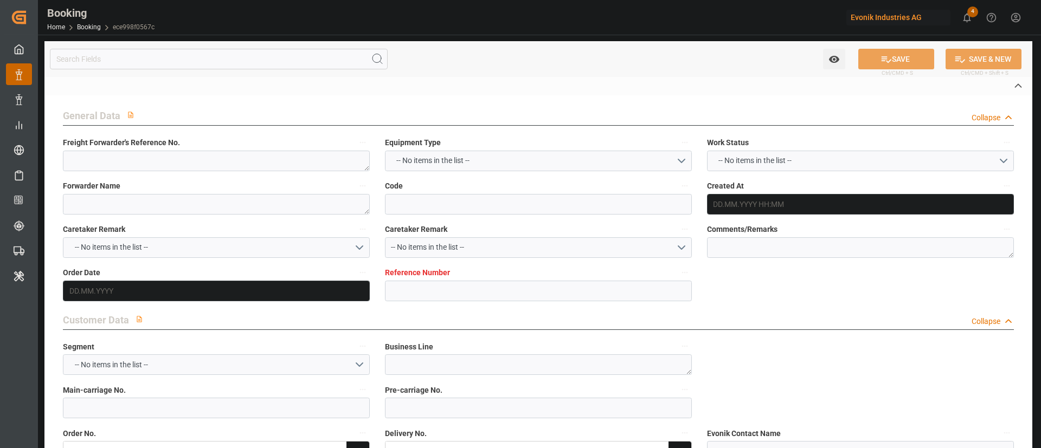
type textarea "HNSU4024637"
type input "ONE TRITON"
type input "OOLU"
type textarea "2162511910"
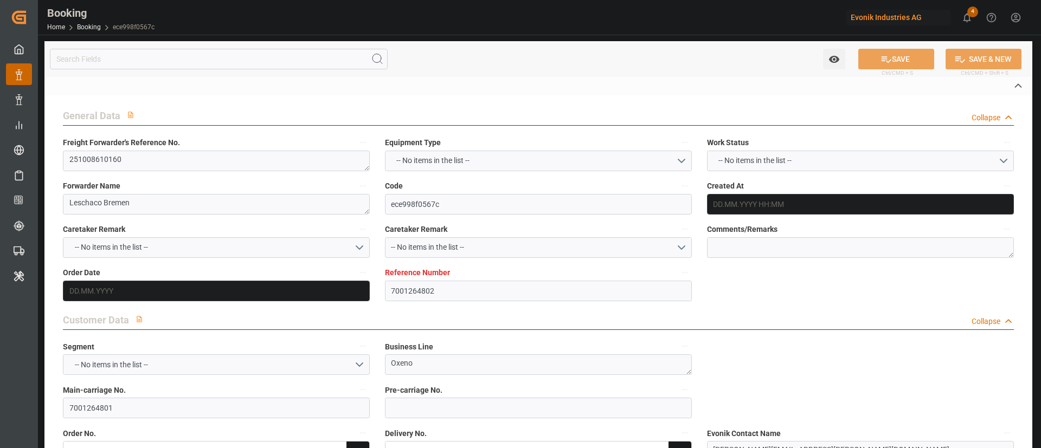
type input "[GEOGRAPHIC_DATA]"
type input "Savannah"
type textarea "INPUT_Evonik_Seeburger_IFTSTA_1003166791_20250922093142955.edi"
type textarea "NWC/UK [GEOGRAPHIC_DATA] Continent / UK_USSAV_OOLU_Oxeno"
type textarea "INPUT_Evonik_Seeburger_IFTMIN_1003107860_20250902131003782.edi,INPUT_Evonik_See…"
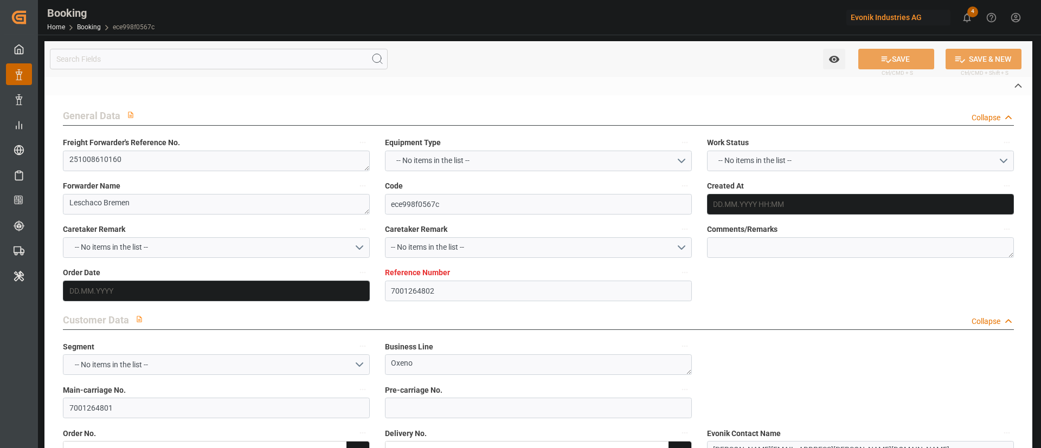
type textarea "1003166791"
type textarea "Logward System"
type textarea "businessLine-"
type textarea "IFTSTA"
type textarea "a011t00000LcJC5AAN"
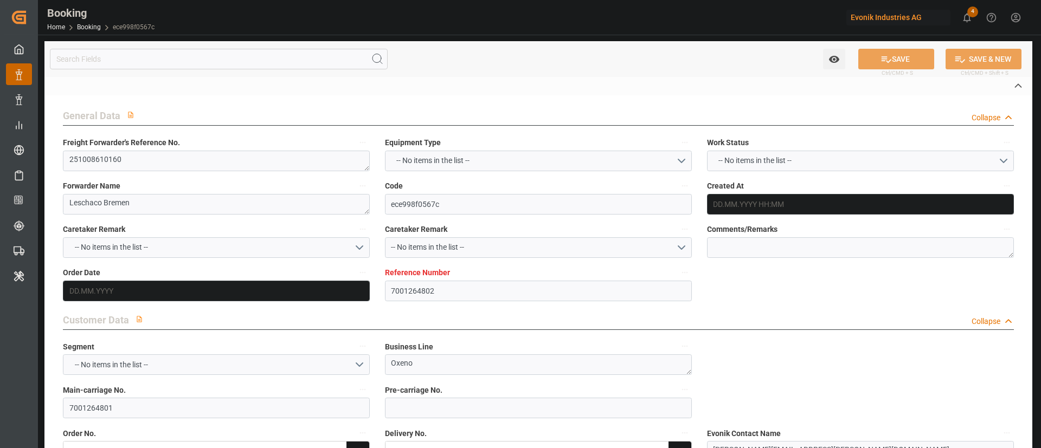
type textarea "No"
type input "ANTWERPEN"
type input "SAVANNAH"
type input "117W"
type input "VESSEL"
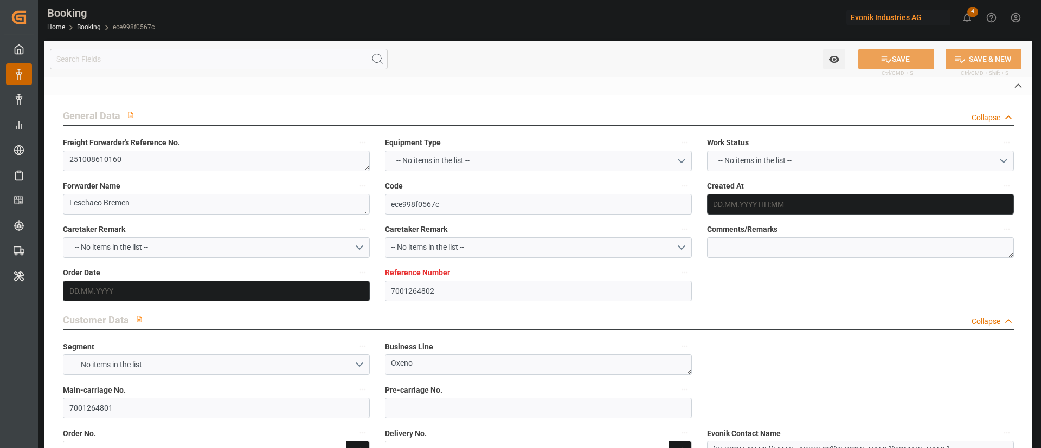
type input "TRUCK"
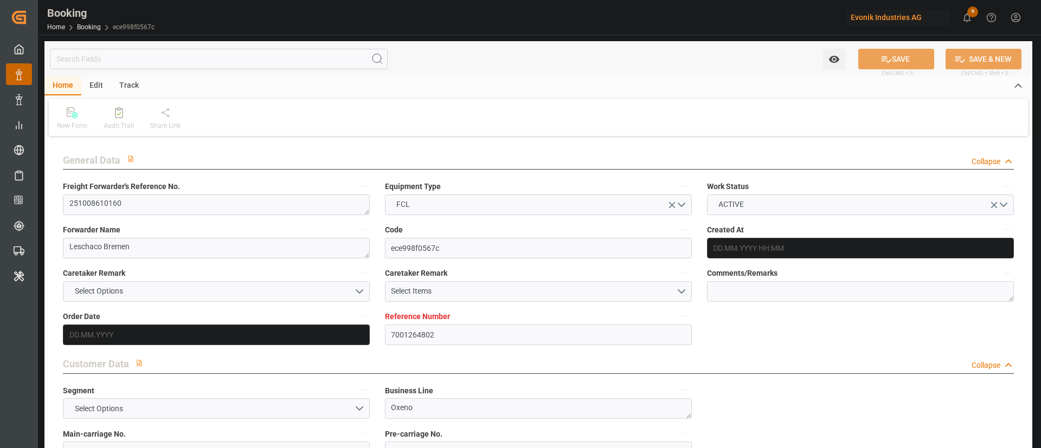
type input "7001264802"
type input "9356713"
type input "OOCL"
type input "Orient Overseas Container Line Ltd"
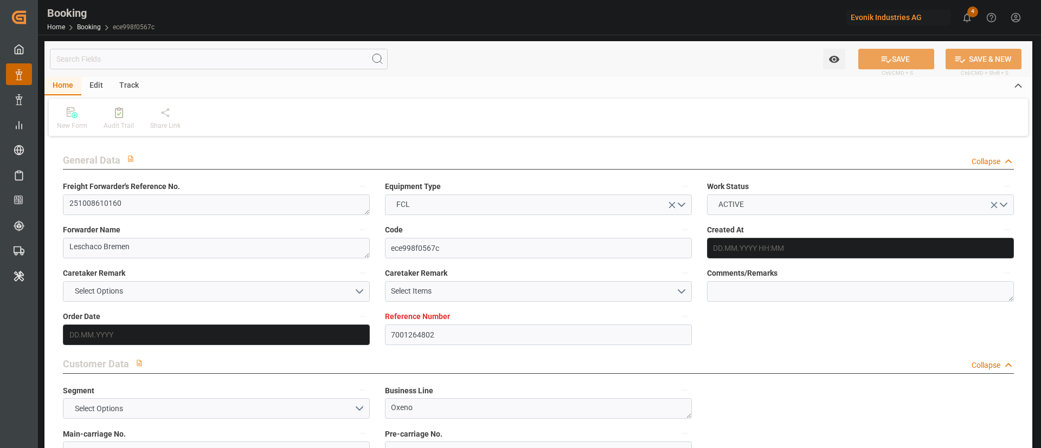
type input "BEANR"
type input "USSAV"
type input "0"
type input "BEANR"
type input "USSAV"
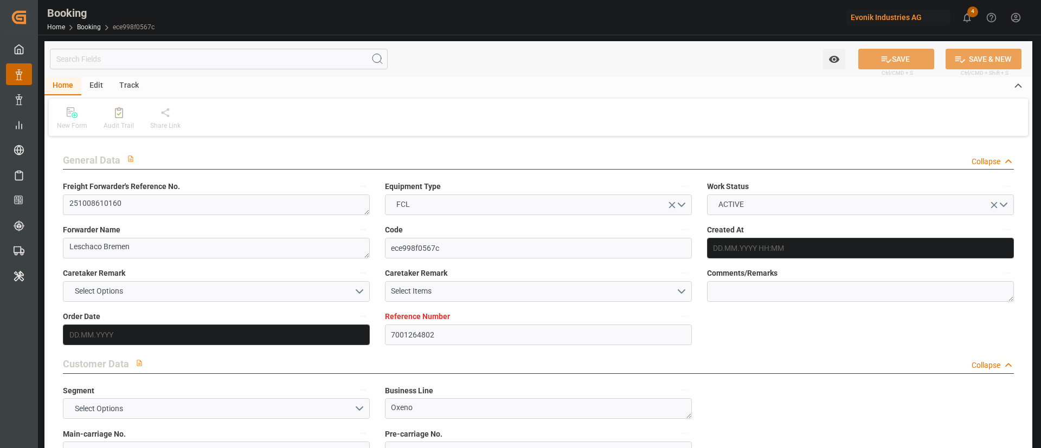
scroll to position [651, 0]
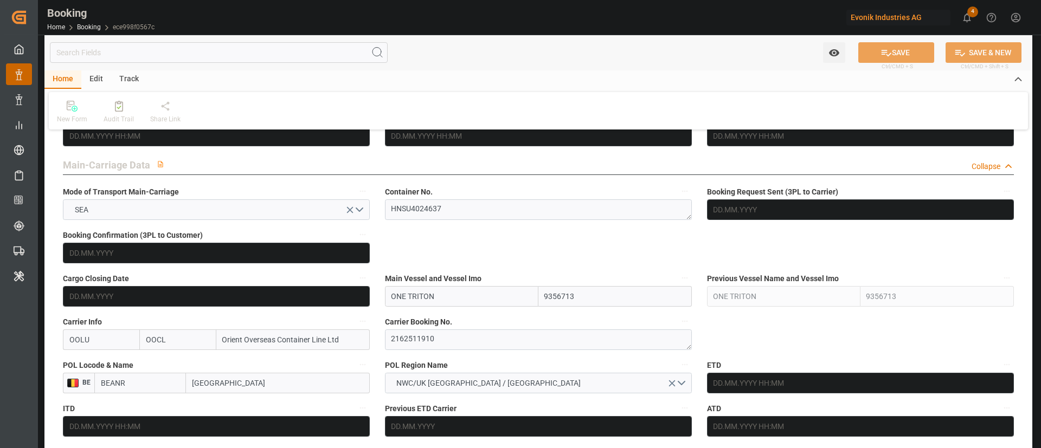
type input "02.09.2025 11:13"
type input "02.09.2025"
type input "13.10.2025"
type input "16.09.2025"
type input "16.09.2025 00:00"
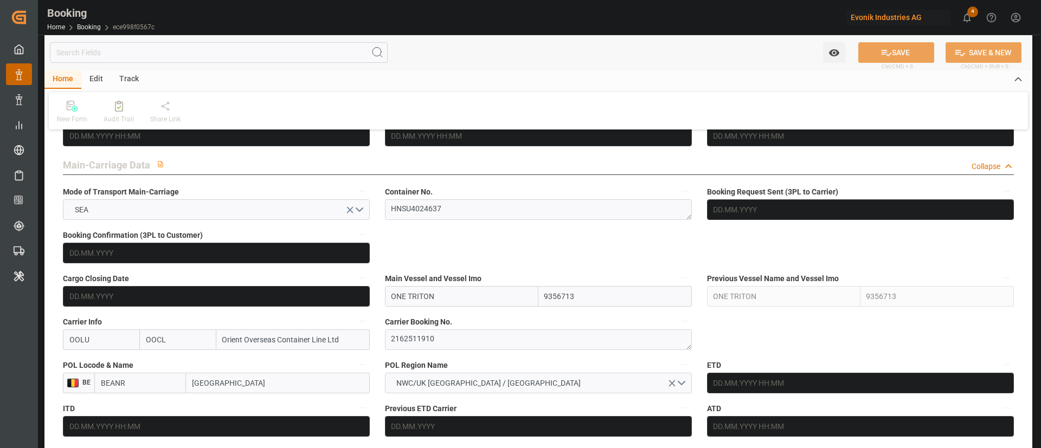
type input "[DATE] 00:00"
type input "08.09.2025"
type input "03.10.2025 21:30"
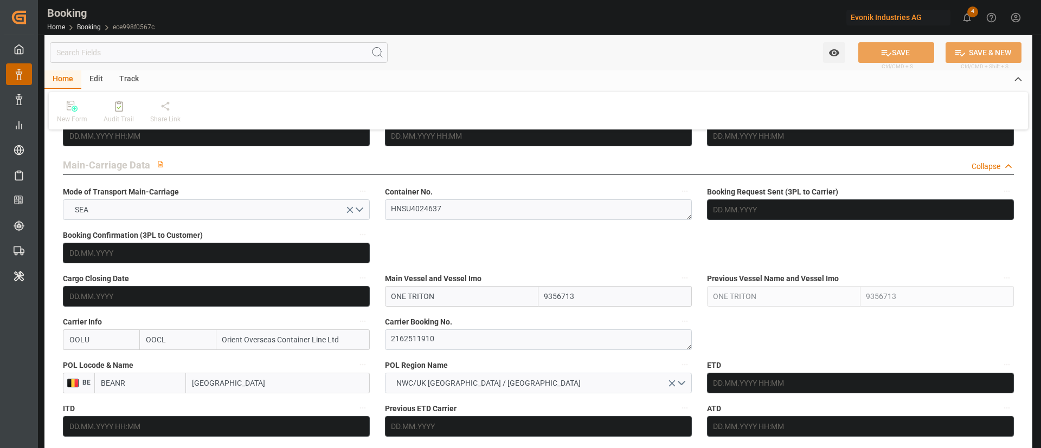
type input "03.10.2025 00:00"
type input "21.10.2025 13:00"
type input "14.10.2025 00:00"
type input "24.09.2025 17:38"
type input "[DATE]"
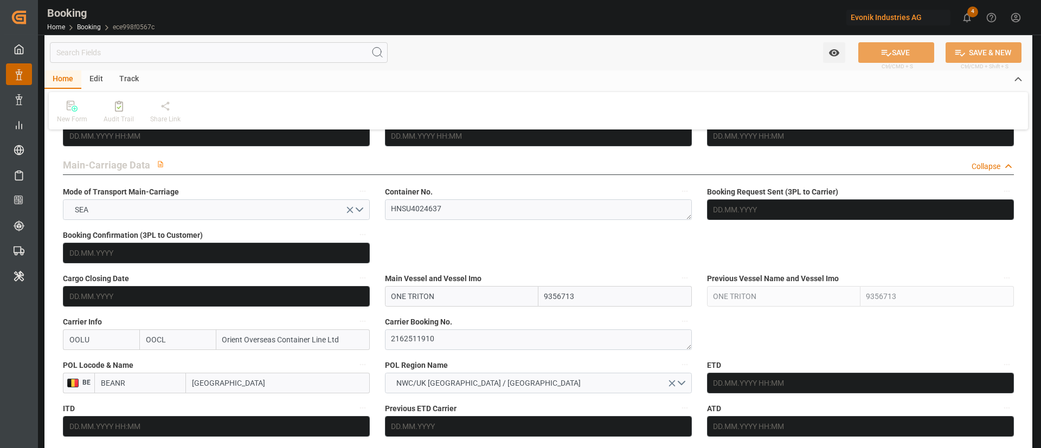
type input "03.10.2025 21:30"
type input "21.10.2025 13:00"
type input "22.10.2025 02:55"
type input "26.10.2025 02:55"
type input "27.10.2025 14:30"
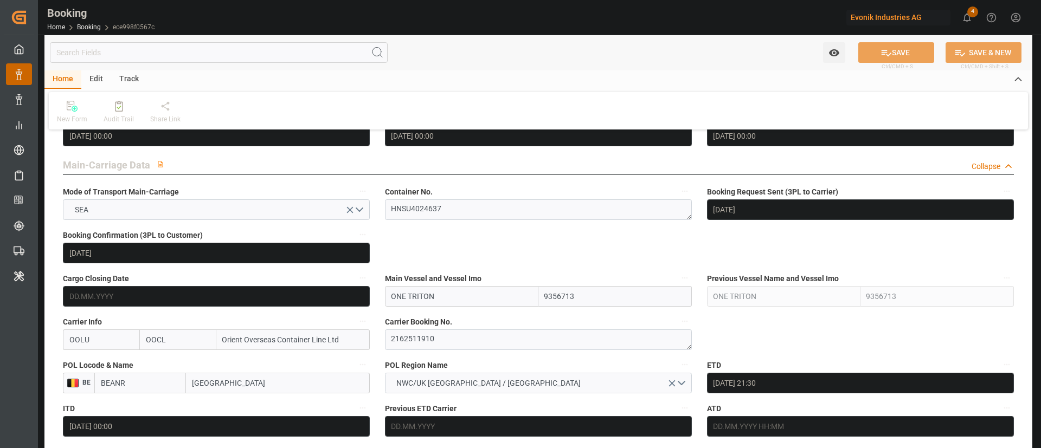
type input "27.10.2025 14:30"
click at [457, 344] on textarea "2162511910" at bounding box center [538, 340] width 307 height 21
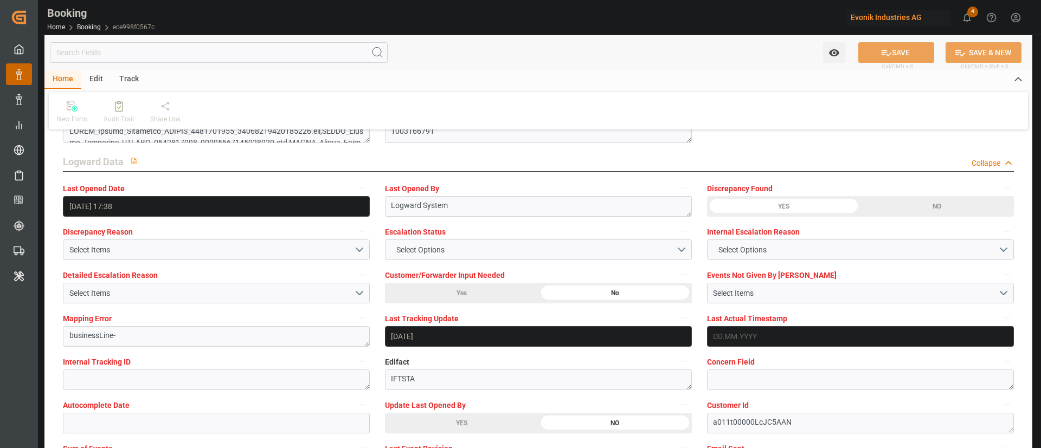
scroll to position [2033, 0]
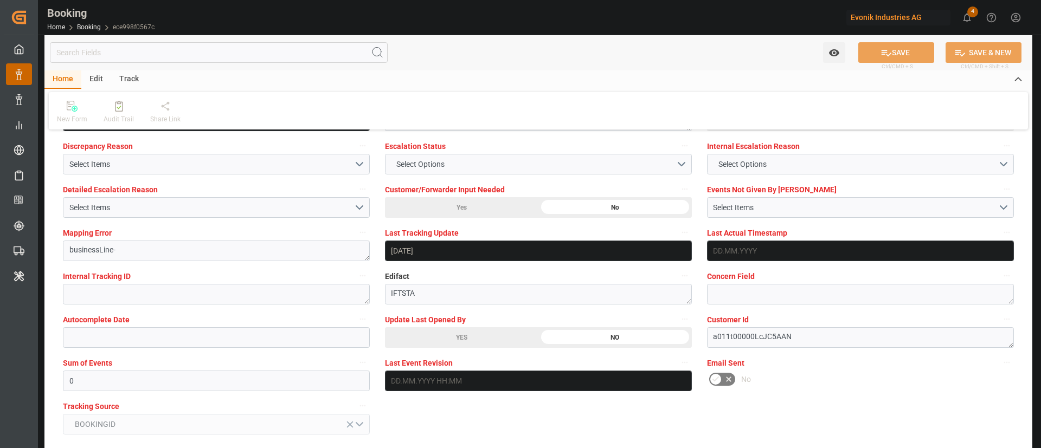
click at [456, 339] on div "YES" at bounding box center [461, 337] width 153 height 21
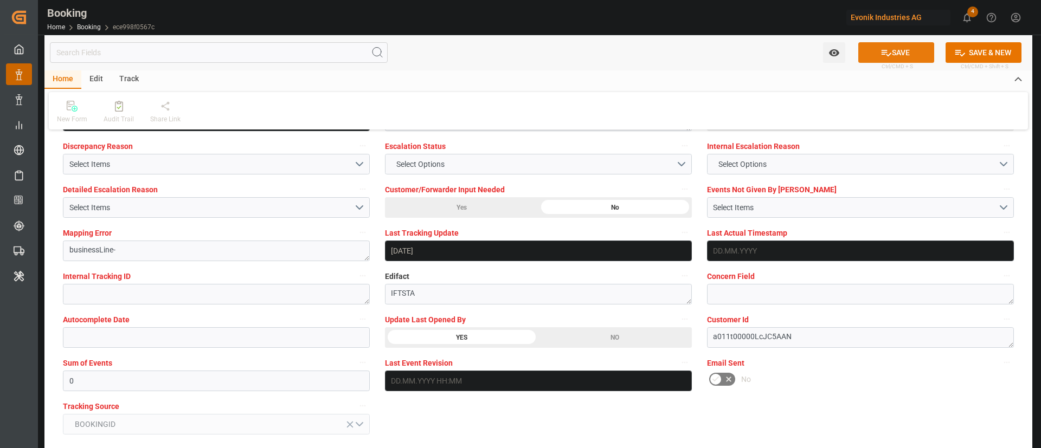
click at [899, 45] on button "SAVE" at bounding box center [896, 52] width 76 height 21
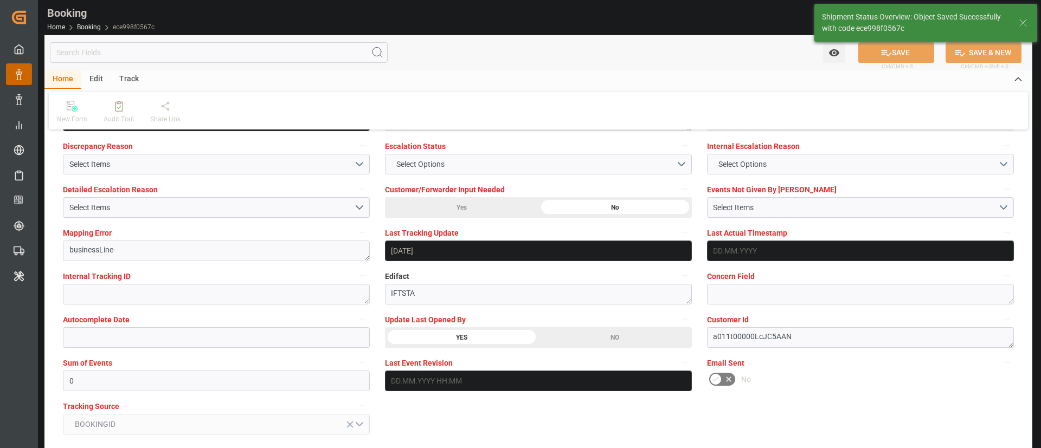
type textarea "Kiran Hari"
type input "25.09.2025 11:23"
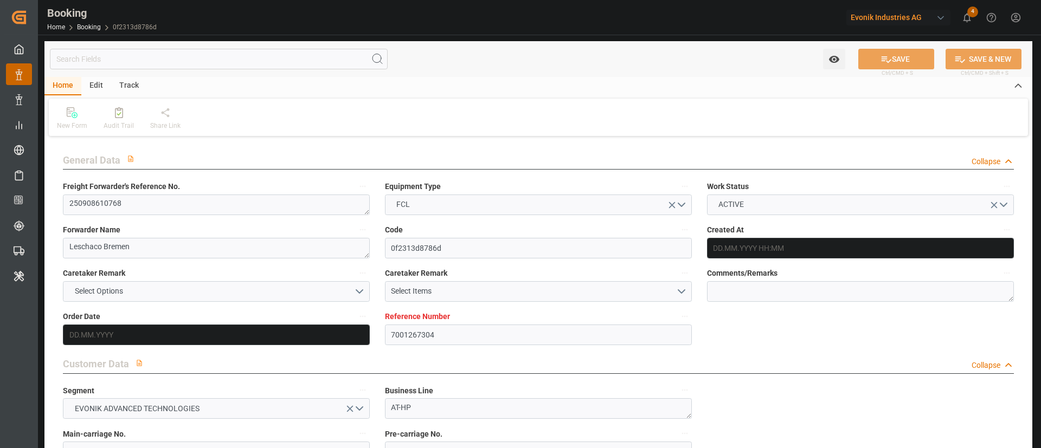
type input "7001267304"
type input "9789635"
type input "OOCL"
type input "Orient Overseas Container Line Ltd"
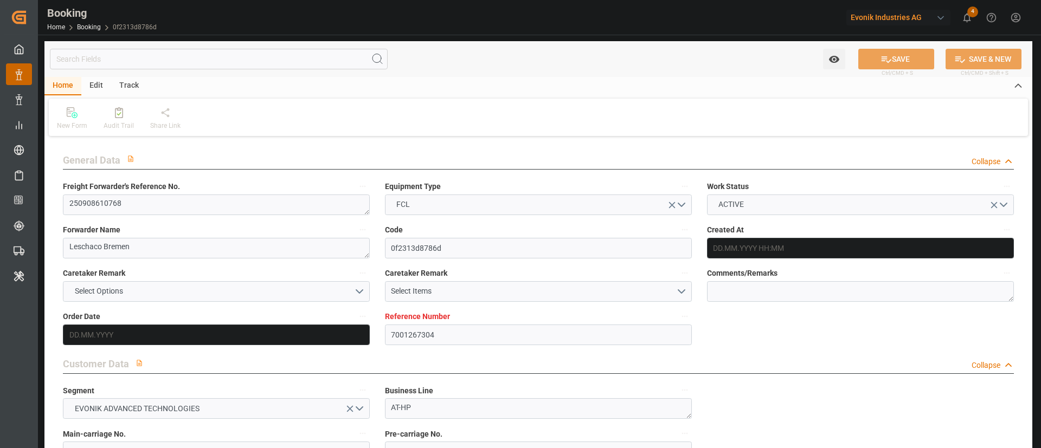
type input "BEANR"
type input "KRPUS"
type input "CNSHG"
type input "0"
type input "BEANR"
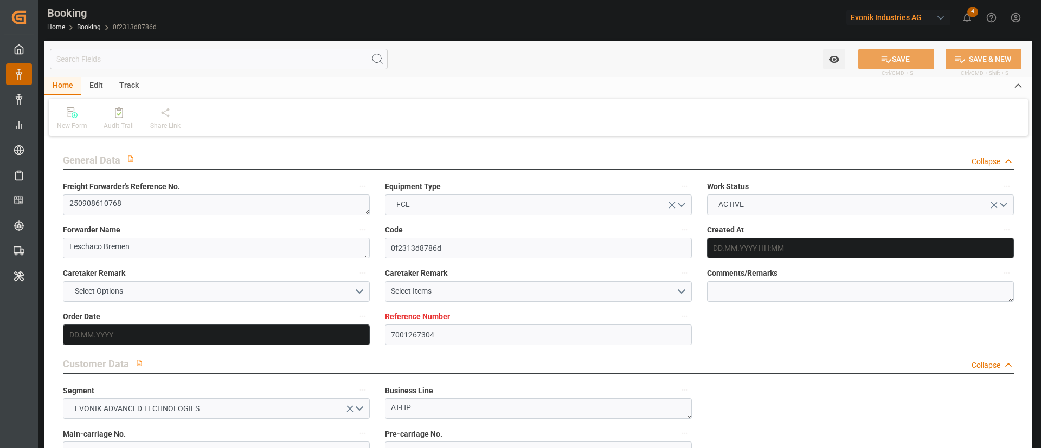
type input "KRPUS"
type input "9622588"
type input "04.09.2025 10:44"
type input "04.09.2025"
type input "05.11.2025"
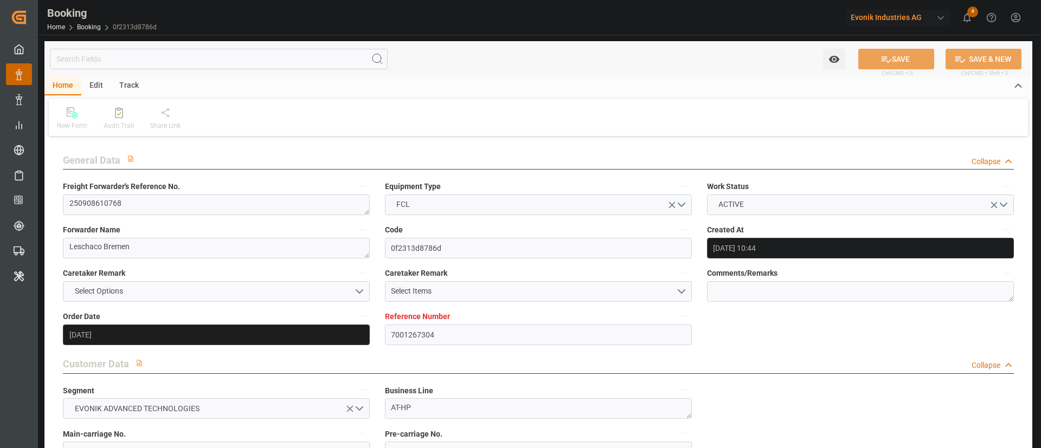
type input "08.09.2025"
type input "08.09.2025 00:00"
type input "16.09.2025 00:00"
type input "05.09.2025"
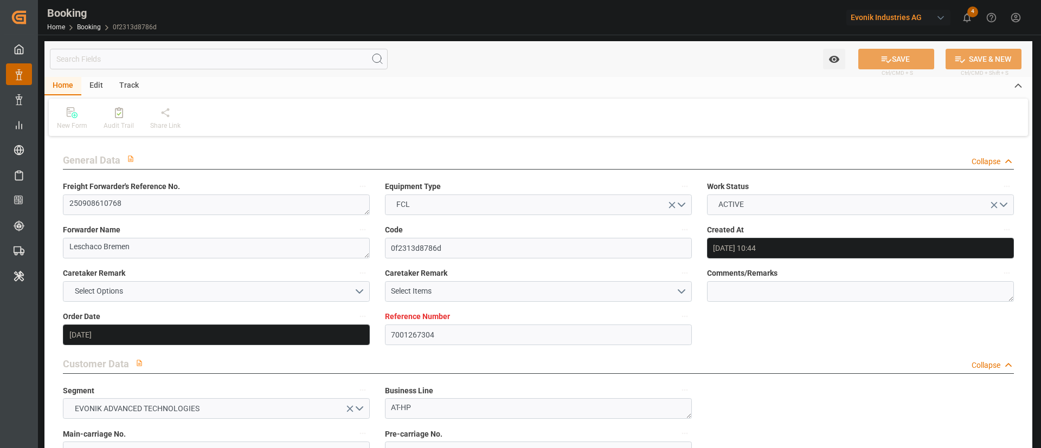
type input "22.09.2025"
type input "02.10.2025 21:30"
type input "28.09.2025 00:00"
type input "12.11.2025 10:00"
type input "[DATE] 00:00"
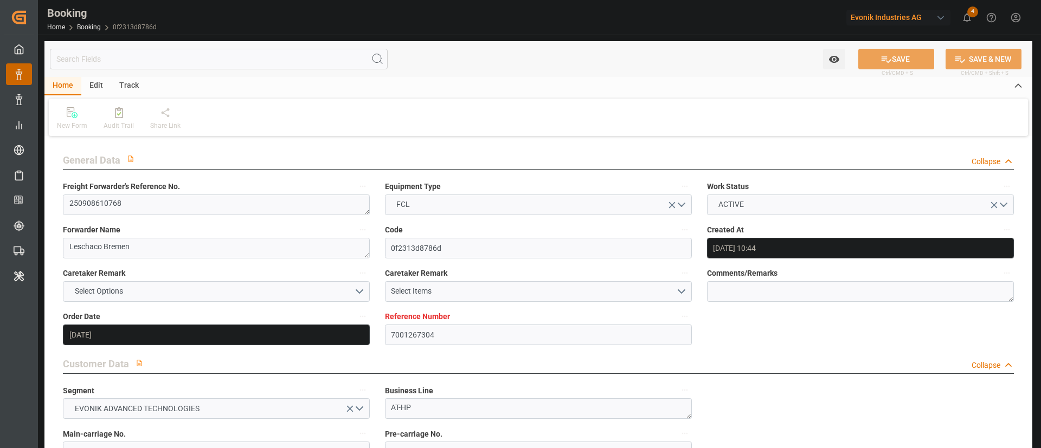
type input "04.11.2025 08:00"
type input "04.11.2025 00:00"
type input "11.11.2025 02:00"
type input "[DATE] 00:00"
type input "24.09.2025 17:23"
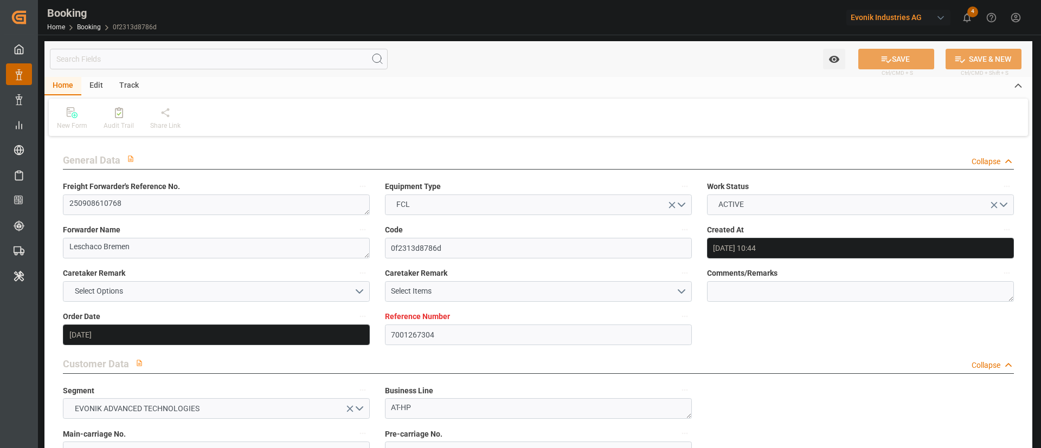
type input "[DATE]"
type input "02.10.2025 21:30"
type input "04.11.2025 08:00"
type input "04.11.2025 16:49"
type input "11.11.2025 02:00"
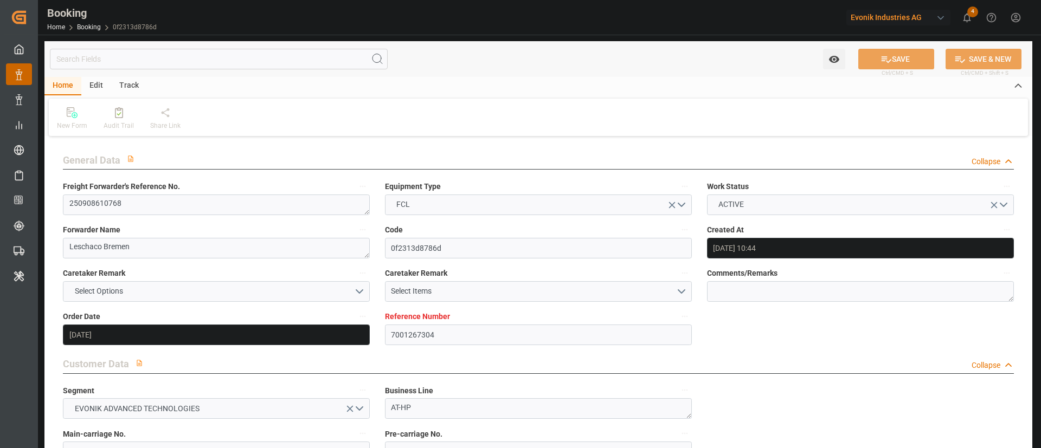
type input "12.11.2025 10:00"
type input "12.11.2025 23:33"
type input "16.11.2025 23:33"
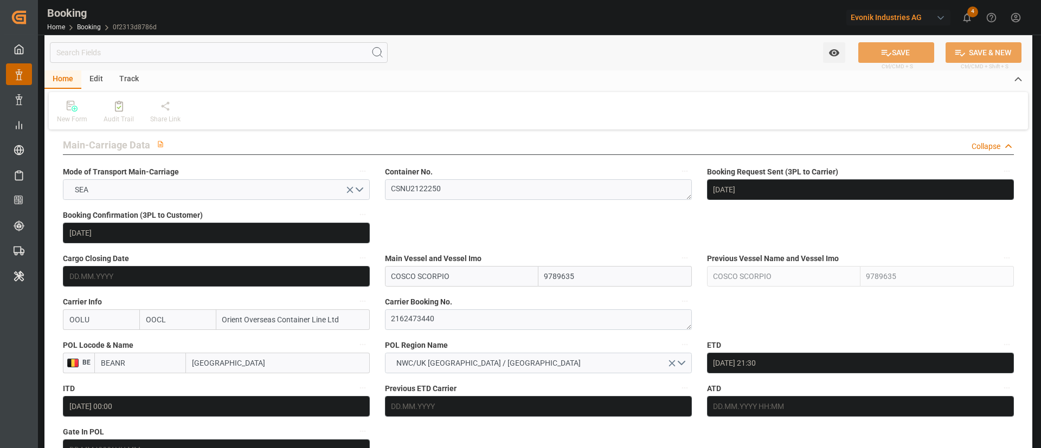
scroll to position [651, 0]
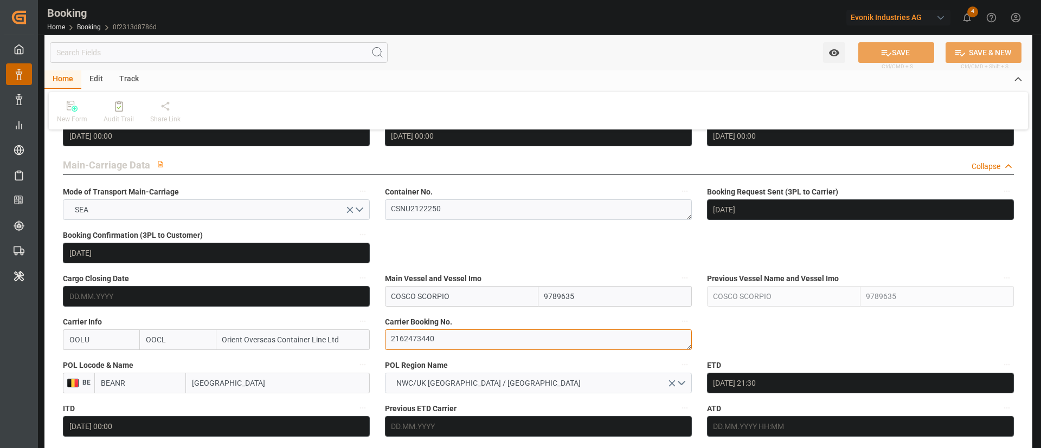
click at [443, 346] on textarea "2162473440" at bounding box center [538, 340] width 307 height 21
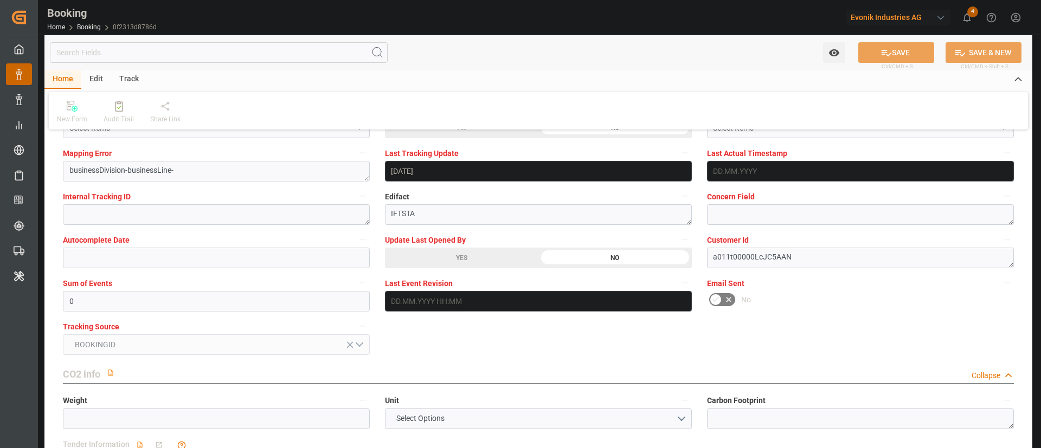
scroll to position [2114, 0]
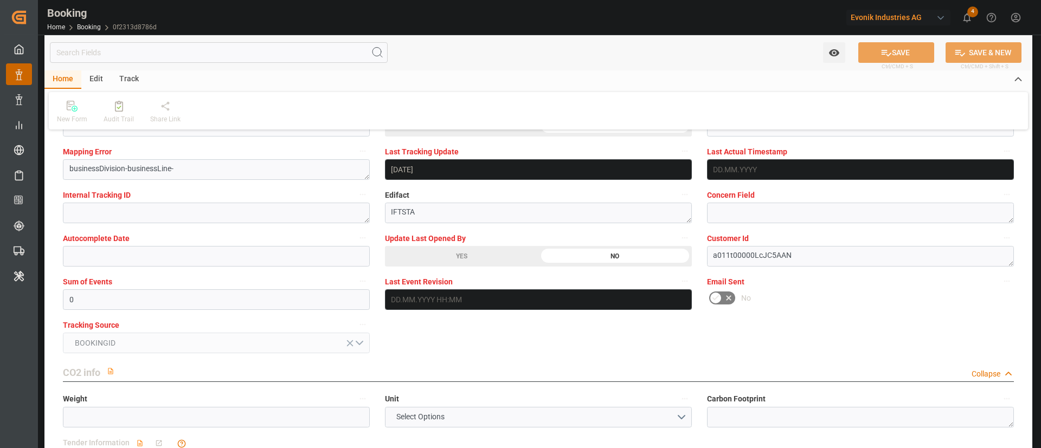
click at [448, 259] on div "YES" at bounding box center [461, 256] width 153 height 21
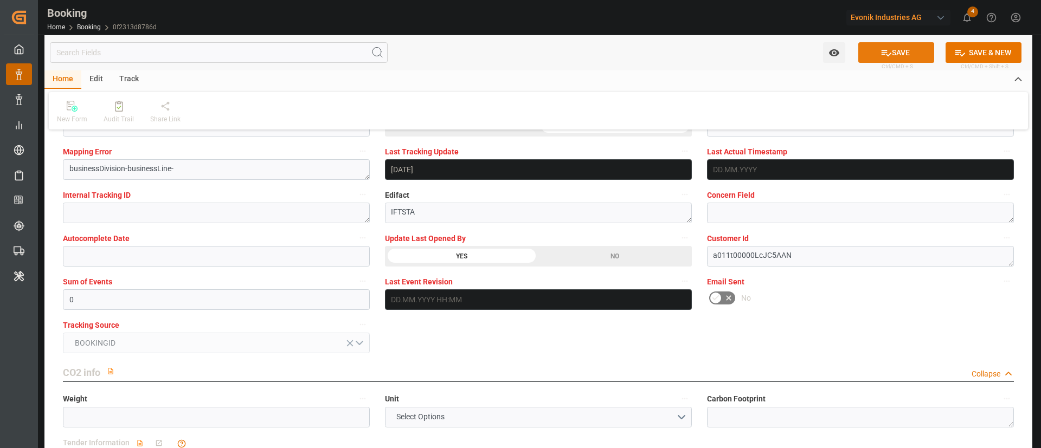
click at [908, 51] on button "SAVE" at bounding box center [896, 52] width 76 height 21
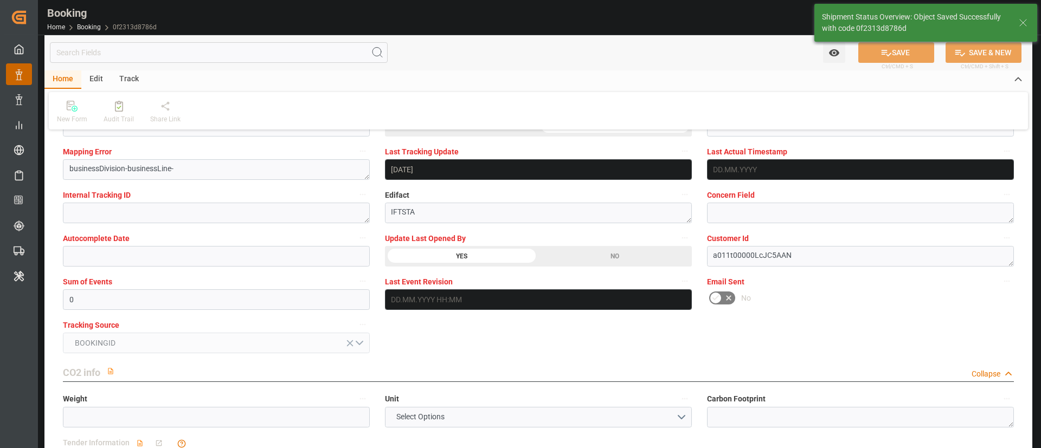
type textarea "Kiran Hari"
type input "25.09.2025 11:24"
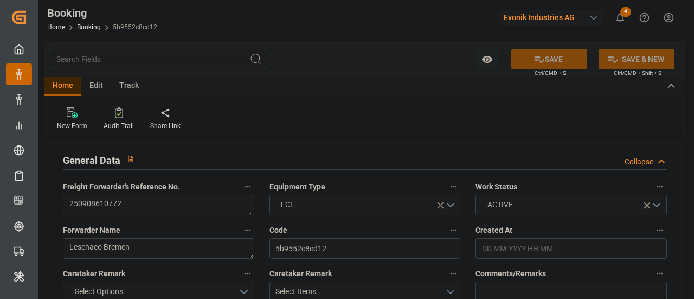
type input "7001268331"
type input "9789635"
type input "OOCL"
type input "Orient Overseas Container Line Ltd"
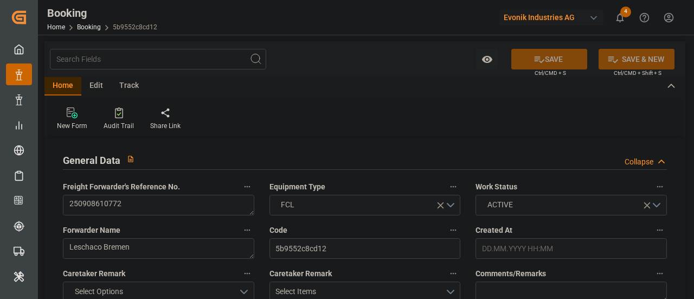
type input "BEANR"
type input "KRPUS"
type input "CNSHG"
type input "0"
type input "BEANR"
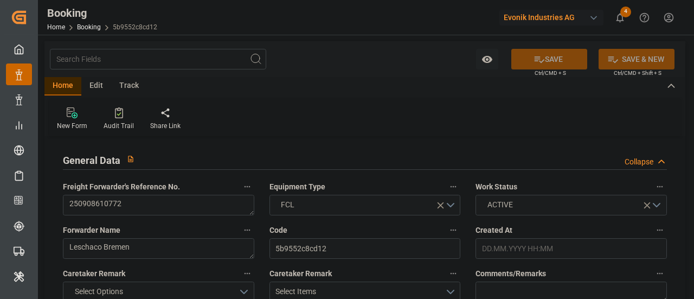
type input "KRPUS"
type input "9622588"
type input "[DATE] 09:34"
type input "[DATE]"
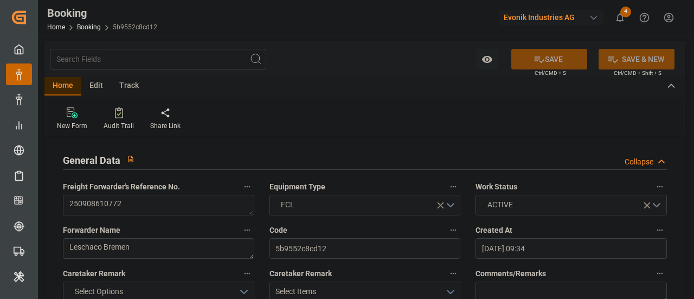
type input "[DATE]"
type input "[DATE] 00:00"
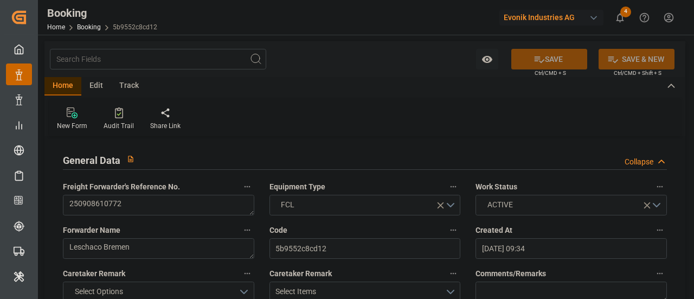
type input "[DATE]"
type input "[DATE] 21:30"
type input "[DATE] 00:00"
type input "[DATE] 10:00"
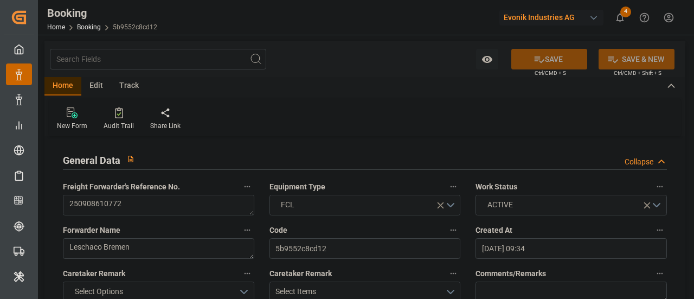
type input "[DATE] 00:00"
type input "[DATE] 08:00"
type input "[DATE] 00:00"
type input "[DATE] 02:00"
type input "[DATE] 00:00"
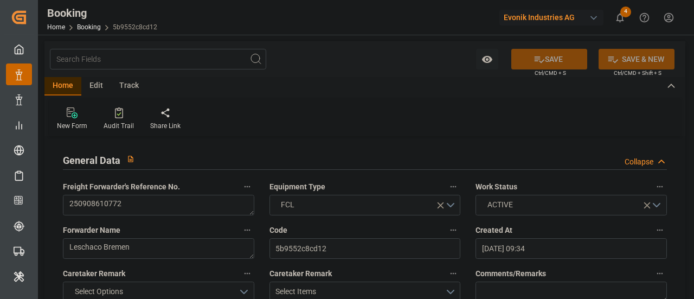
type input "[DATE] 17:04"
type input "[DATE]"
type input "[DATE] 21:30"
type input "[DATE] 08:00"
type input "[DATE] 16:49"
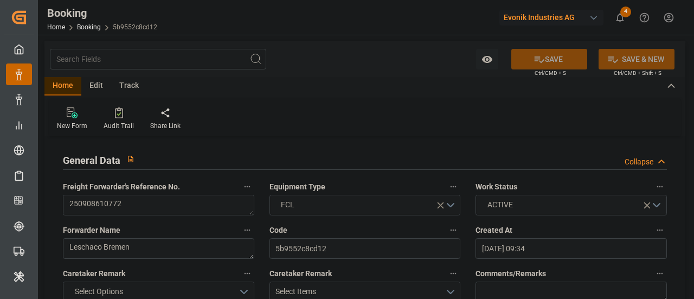
type input "[DATE] 02:00"
type input "[DATE] 10:00"
type input "[DATE] 23:33"
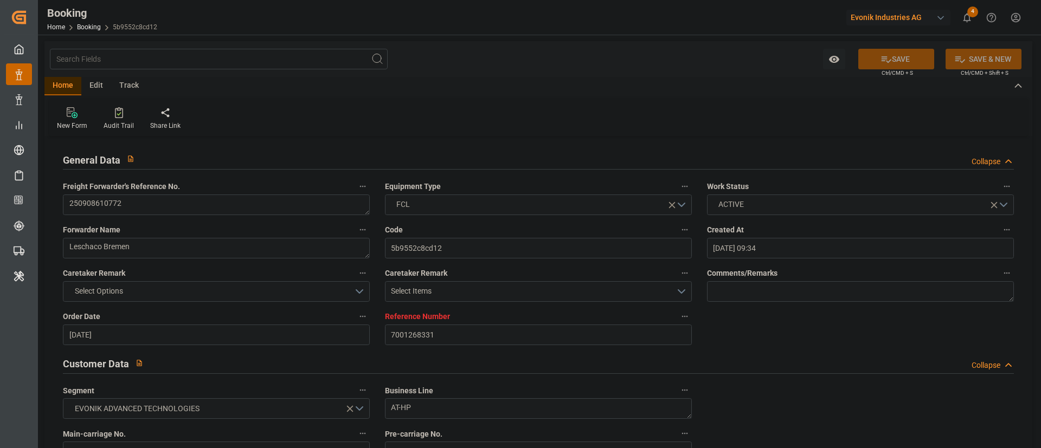
scroll to position [569, 0]
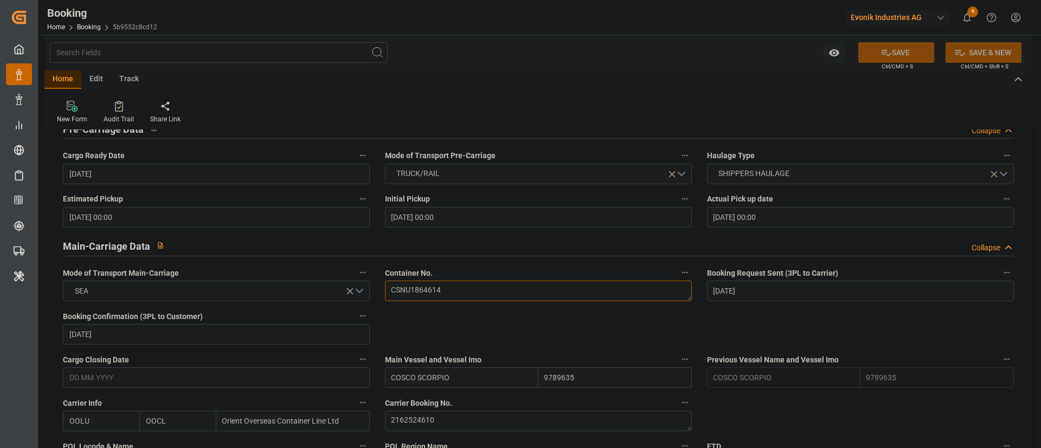
click at [451, 292] on textarea "CSNU1864614" at bounding box center [538, 291] width 307 height 21
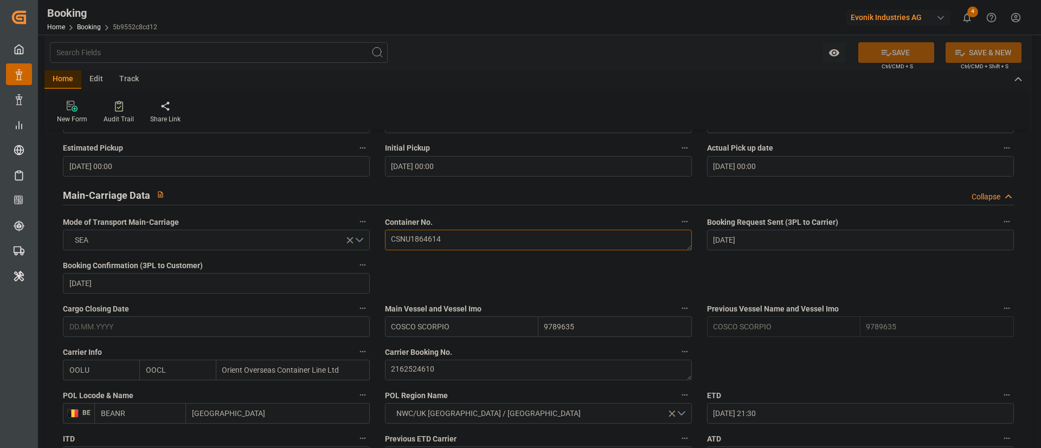
scroll to position [651, 0]
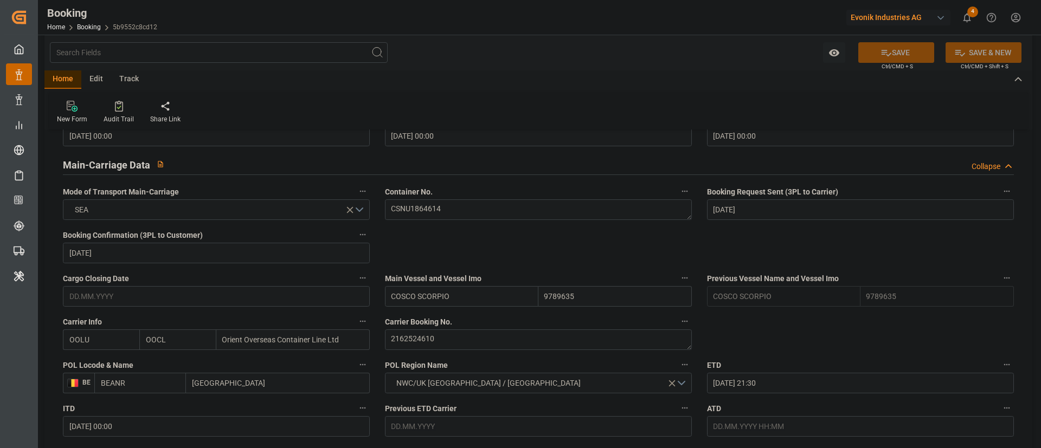
click at [438, 298] on span "Carrier Booking No." at bounding box center [418, 322] width 67 height 11
click at [678, 298] on button "Carrier Booking No." at bounding box center [685, 321] width 14 height 14
click at [448, 298] on div at bounding box center [520, 224] width 1041 height 448
click at [448, 298] on div "Description Audits" at bounding box center [520, 224] width 1041 height 448
click at [441, 298] on textarea "2162524610" at bounding box center [538, 340] width 307 height 21
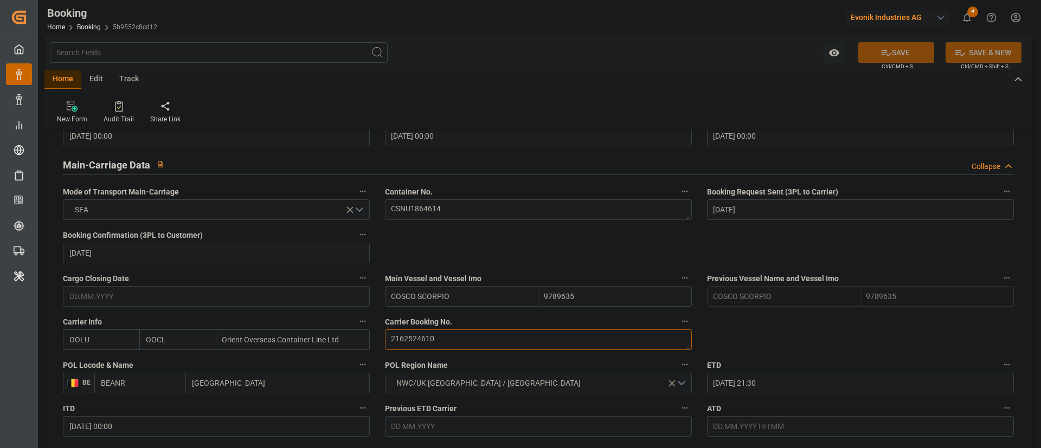
click at [441, 298] on textarea "2162524610" at bounding box center [538, 340] width 307 height 21
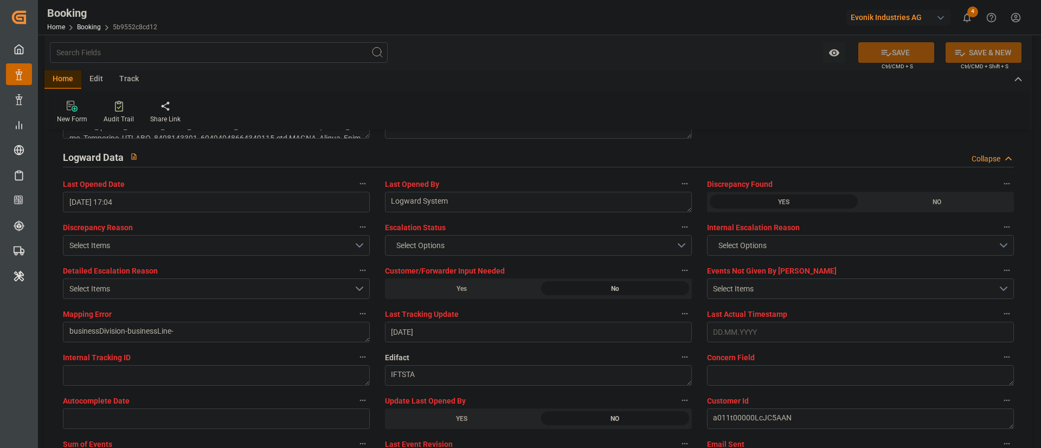
scroll to position [2033, 0]
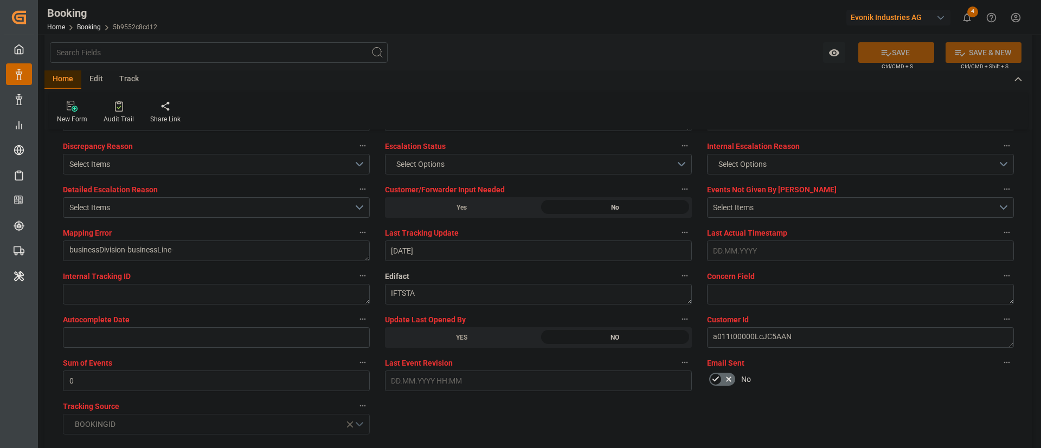
click at [468, 298] on div "YES" at bounding box center [461, 337] width 153 height 21
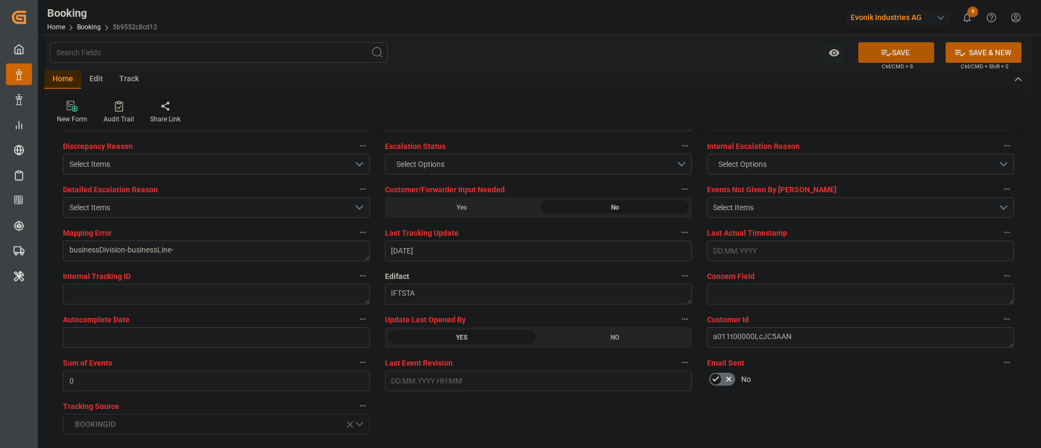
click at [693, 51] on button "SAVE" at bounding box center [896, 52] width 76 height 21
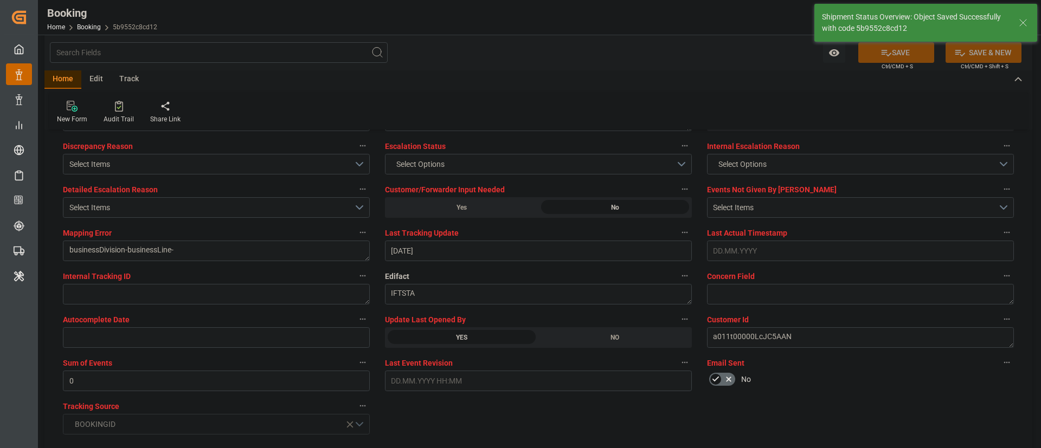
type textarea "Kiran Hari"
type input "[DATE] 11:24"
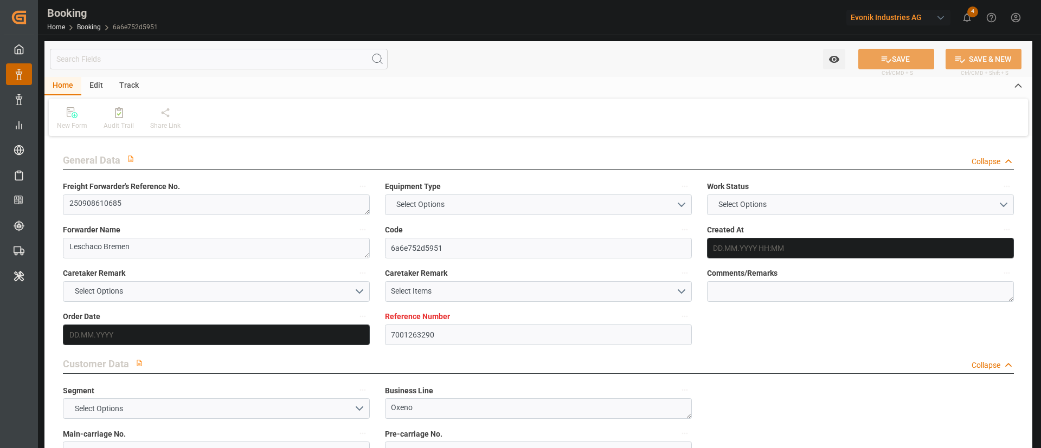
type input "7001263290"
type input "9356713"
type input "OOCL"
type input "Orient Overseas Container Line Ltd"
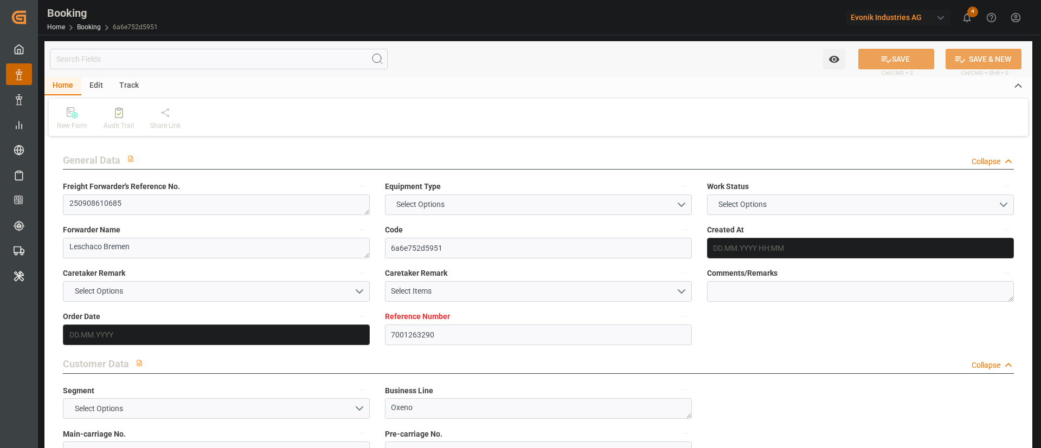
type input "BEANR"
type input "USSAV"
type input "0"
type input "BEANR"
type input "USSAV"
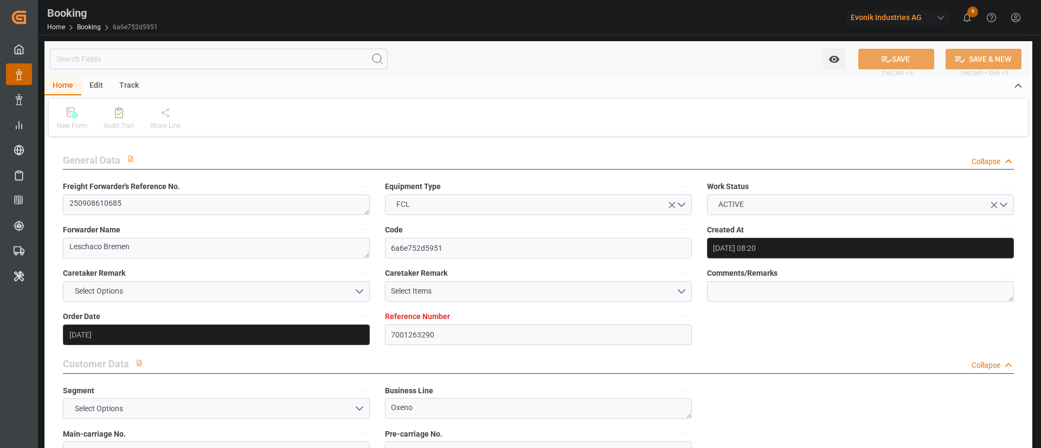
type input "01.09.2025 08:20"
type input "01.09.2025"
type input "12.10.2025"
type input "15.09.2025"
type input "15.09.2025 00:00"
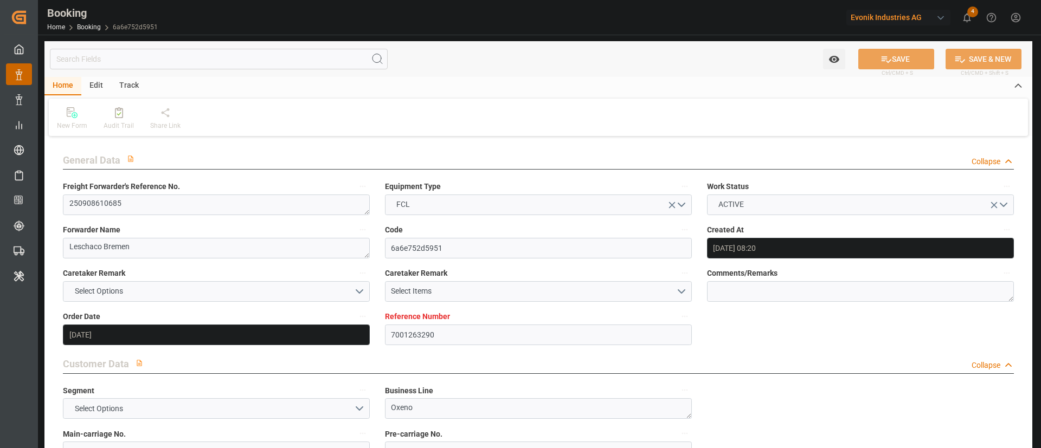
type input "15.09.2025 00:00"
type input "[DATE] 00:00"
type input "01.09.2025"
type input "02.09.2025"
type input "03.10.2025 21:30"
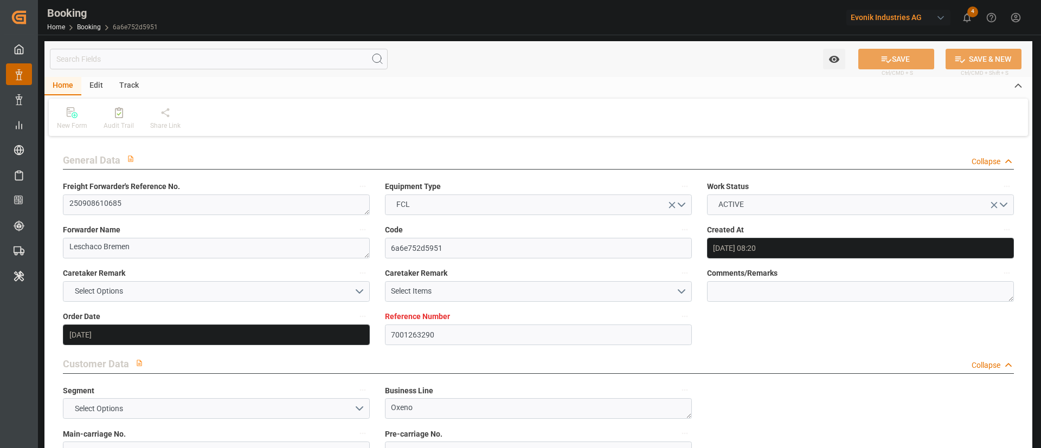
type input "03.10.2025 00:00"
type input "21.10.2025 13:00"
type input "13.10.2025 00:00"
type input "24.09.2025 16:39"
type input "[DATE]"
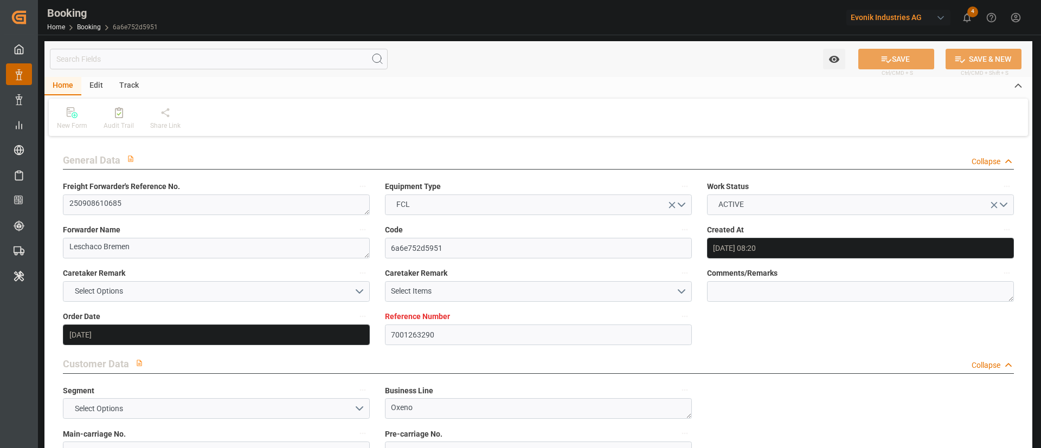
type input "03.10.2025 21:30"
type input "21.10.2025 13:00"
type input "22.10.2025 02:55"
type input "26.10.2025 02:55"
type input "27.10.2025 14:30"
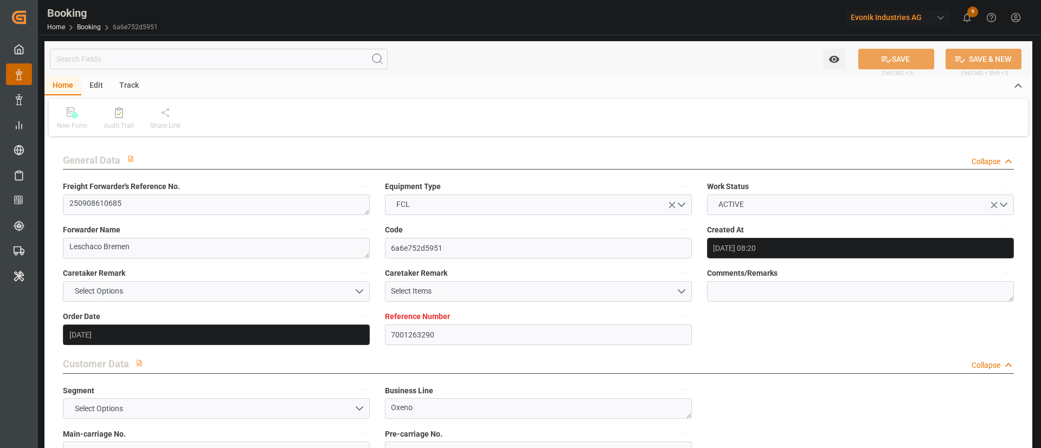
type input "27.10.2025 14:30"
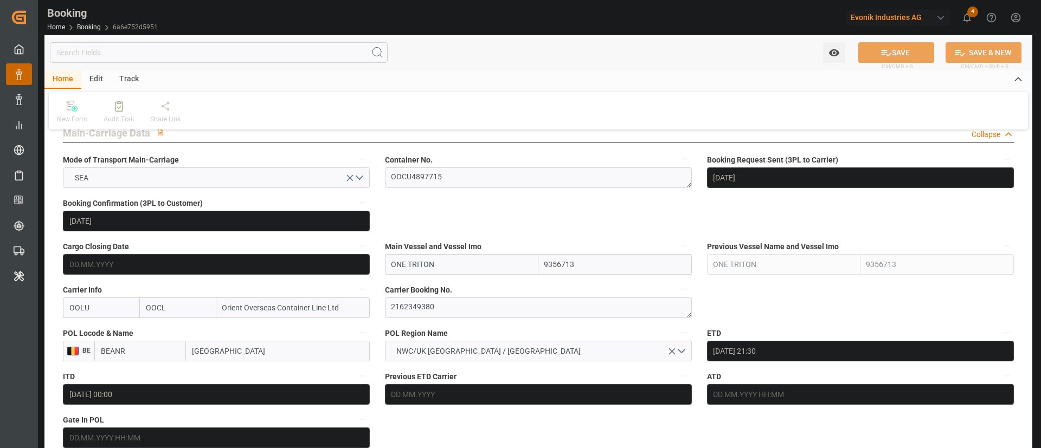
scroll to position [732, 0]
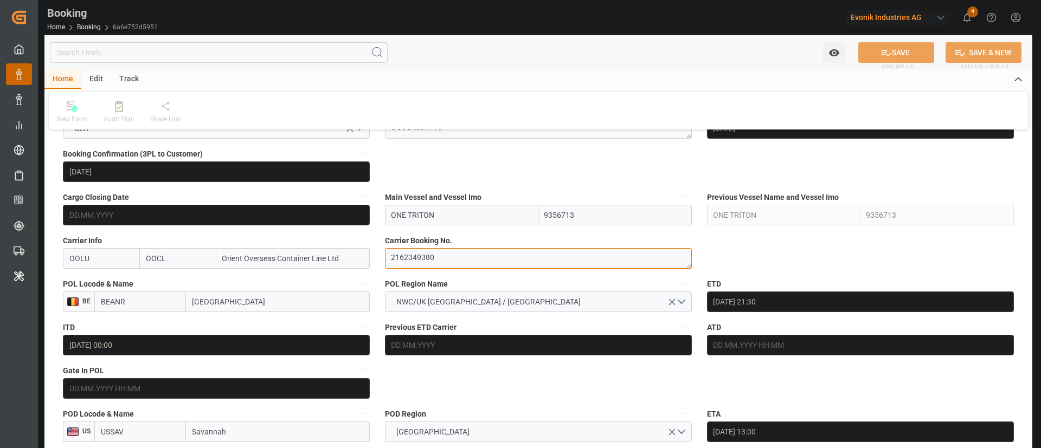
click at [446, 260] on textarea "2162349380" at bounding box center [538, 258] width 307 height 21
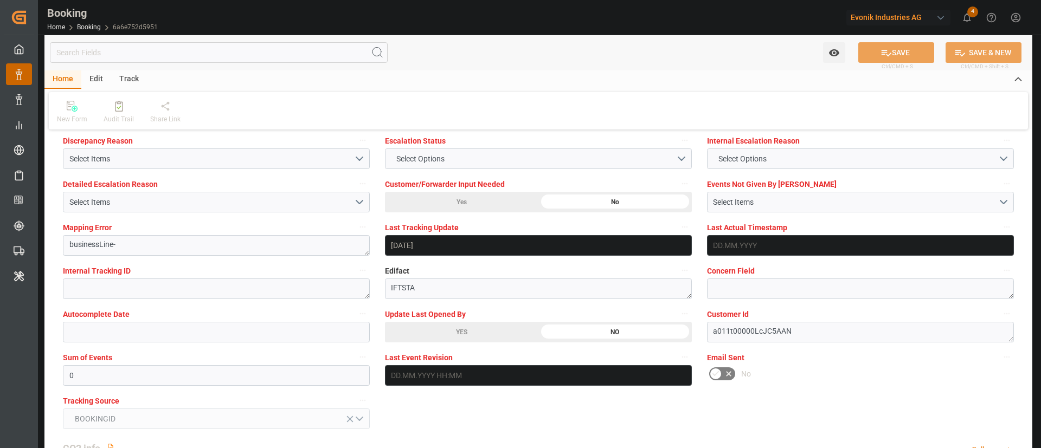
scroll to position [2114, 0]
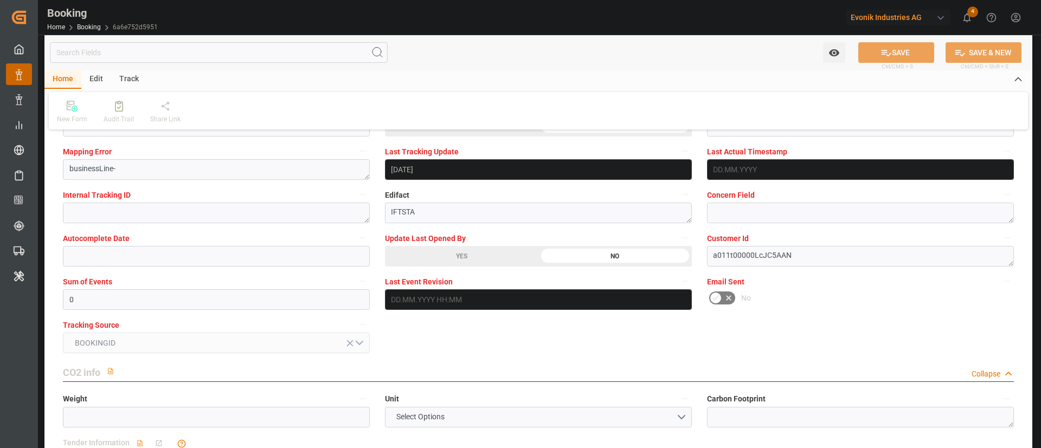
drag, startPoint x: 458, startPoint y: 252, endPoint x: 902, endPoint y: 48, distance: 488.1
click at [466, 250] on div "YES" at bounding box center [461, 256] width 153 height 21
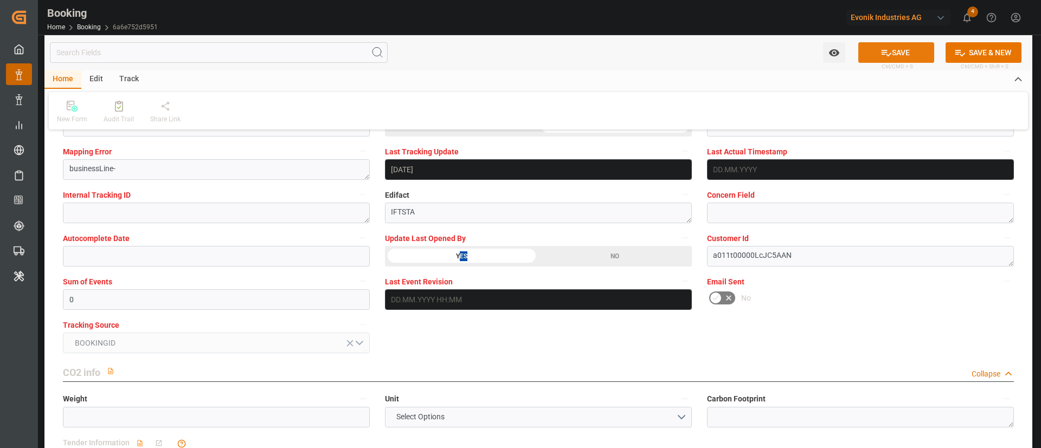
click at [901, 48] on button "SAVE" at bounding box center [896, 52] width 76 height 21
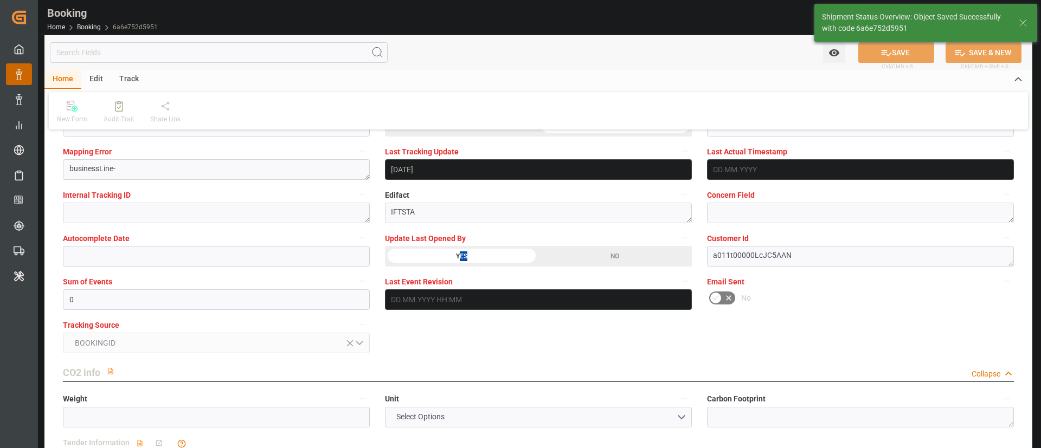
type textarea "Kiran Hari"
type input "25.09.2025 11:25"
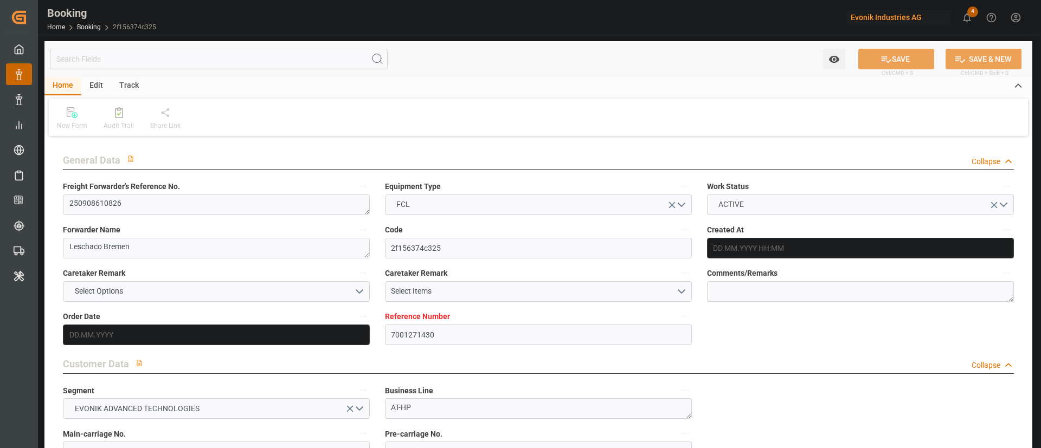
type input "7001271430"
type input "9789635"
type input "OOCL"
type input "Orient Overseas Container Line Ltd"
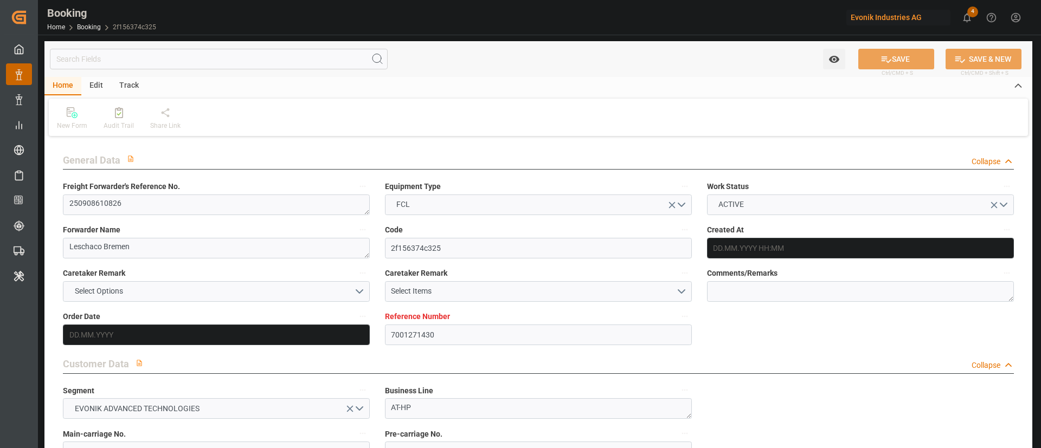
type input "BEANR"
type input "KRPUS"
type input "CNSHG"
type input "0"
type input "BEANR"
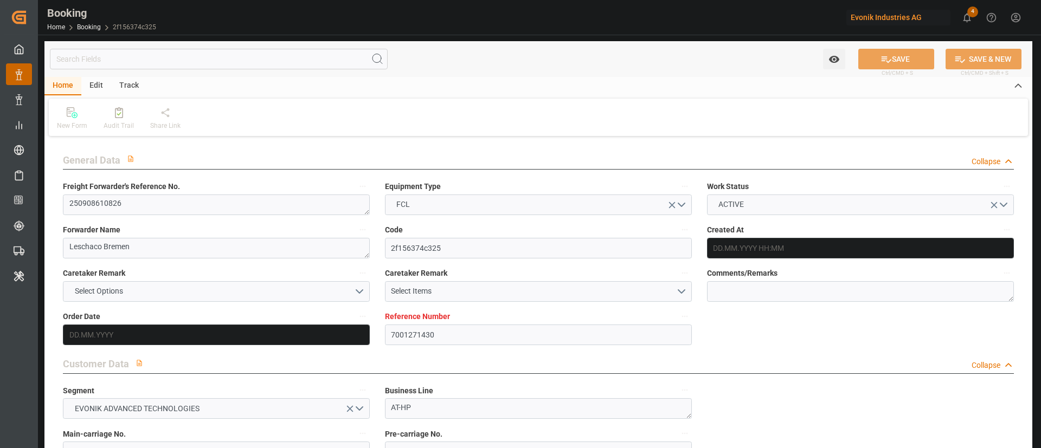
type input "KRPUS"
type input "9622588"
type input "[DATE] 06:32"
type input "[DATE]"
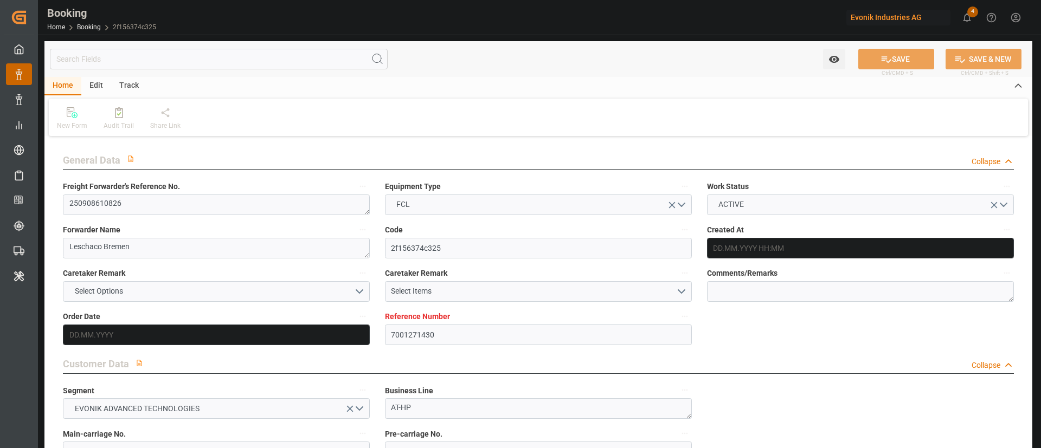
type input "[DATE]"
type input "[DATE] 00:00"
type input "[DATE]"
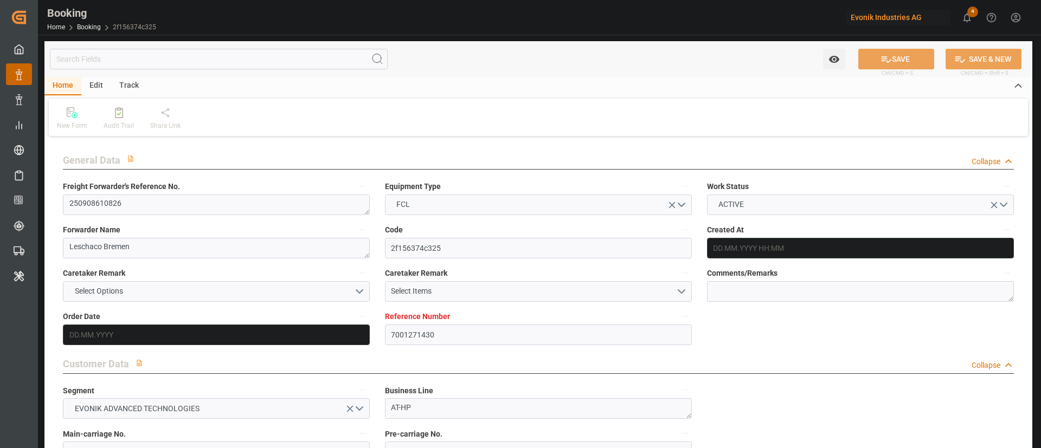
type input "[DATE]"
type input "[DATE] 21:30"
type input "[DATE] 00:00"
type input "[DATE] 10:00"
type input "[DATE] 00:00"
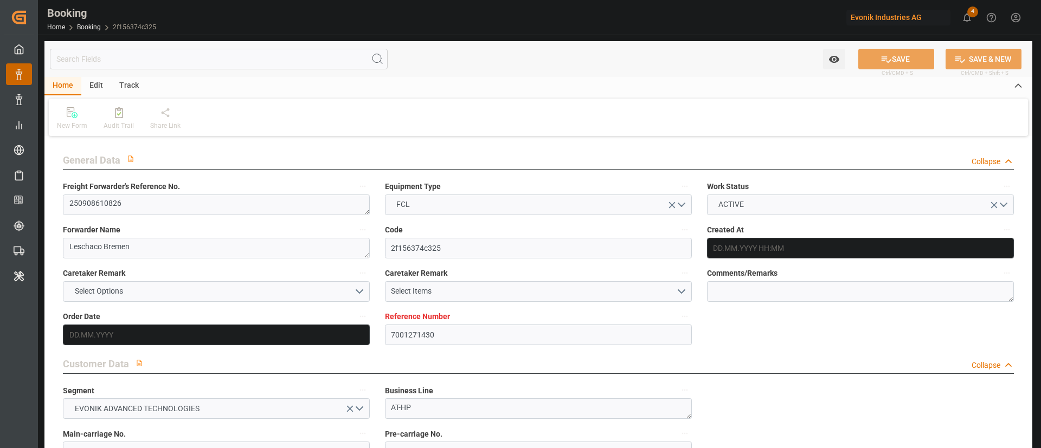
type input "[DATE] 08:00"
type input "[DATE] 00:00"
type input "[DATE] 02:00"
type input "[DATE] 00:00"
type input "[DATE] 14:18"
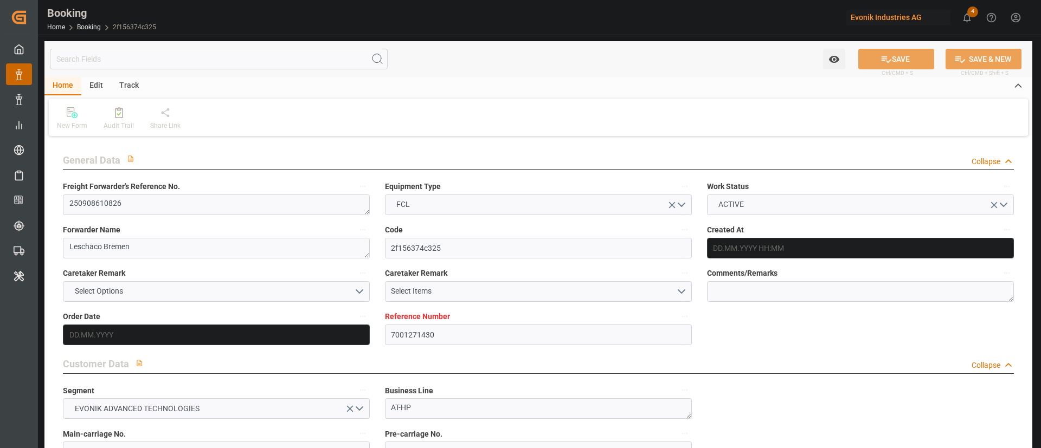
type input "[DATE]"
type input "[DATE] 21:30"
type input "[DATE] 08:00"
type input "[DATE] 16:49"
type input "[DATE] 02:00"
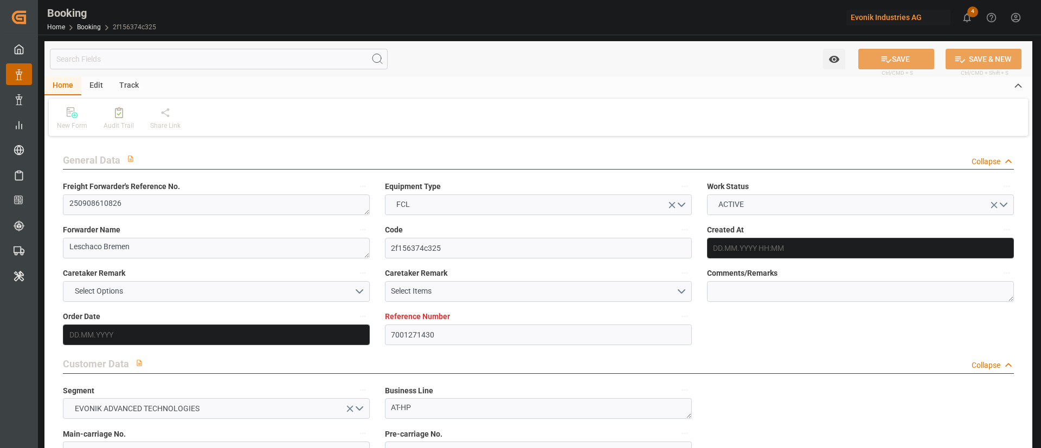
type input "[DATE] 10:00"
type input "[DATE] 23:33"
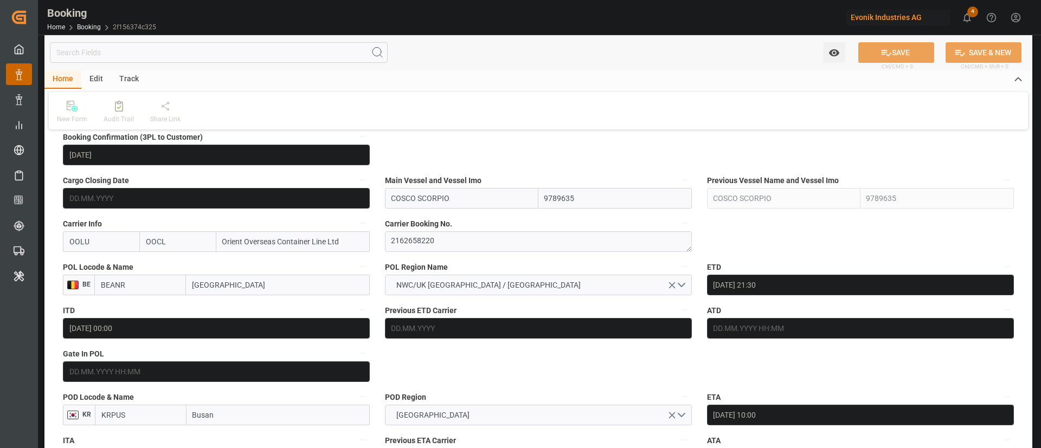
scroll to position [813, 0]
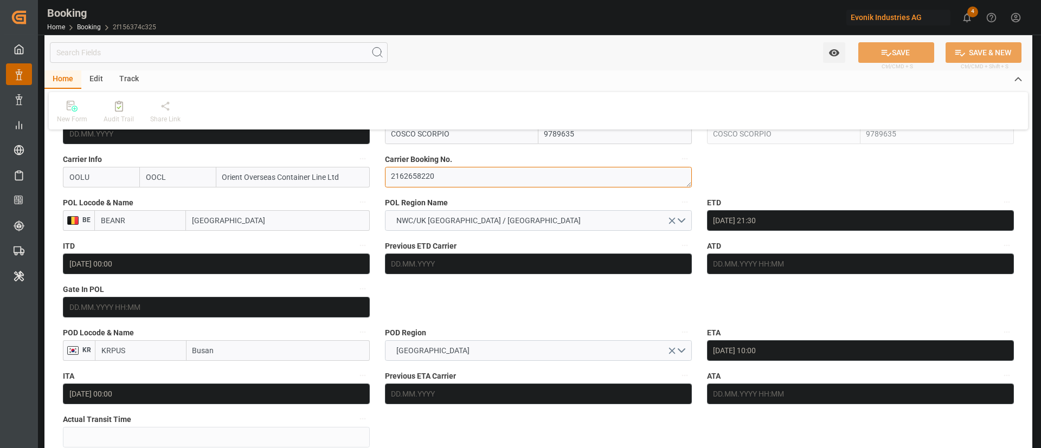
click at [439, 172] on textarea "2162658220" at bounding box center [538, 177] width 307 height 21
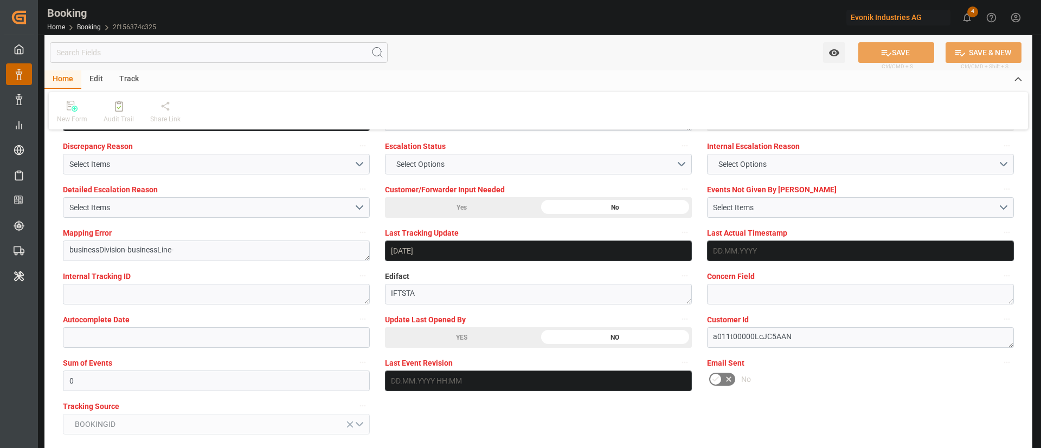
click at [429, 332] on div "YES" at bounding box center [461, 337] width 153 height 21
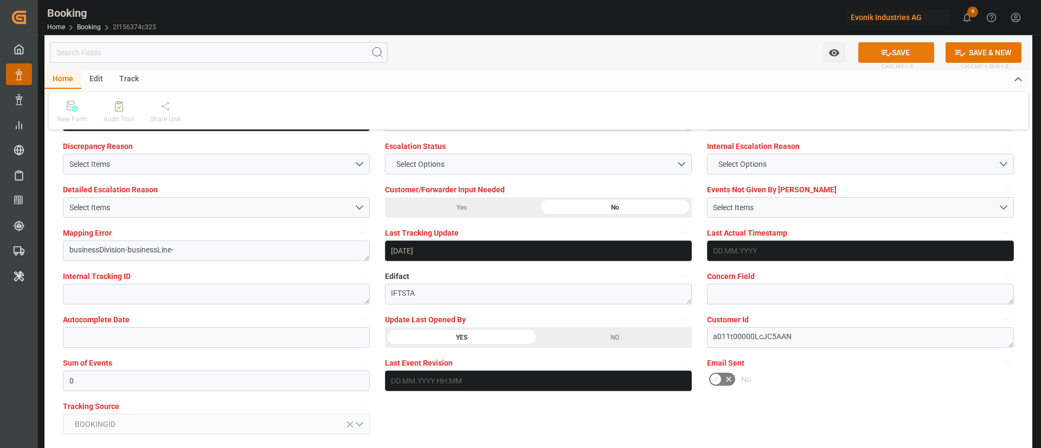
click at [901, 51] on button "SAVE" at bounding box center [896, 52] width 76 height 21
type textarea "Kiran Hari"
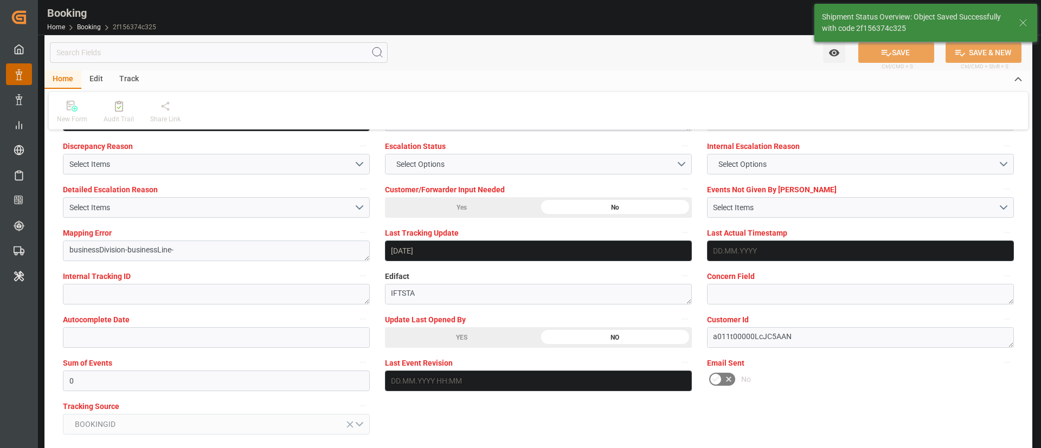
type input "[DATE] 11:26"
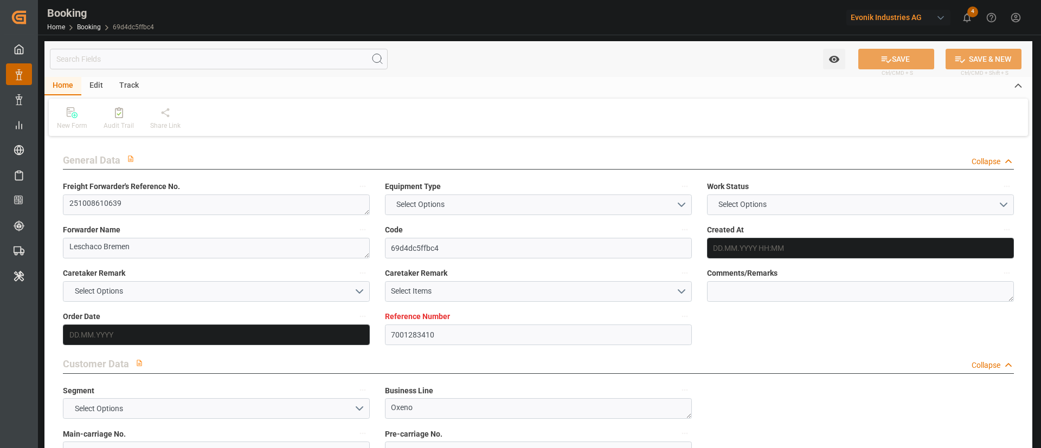
type input "7001283410"
type input "9332846"
type input "OOCL"
type input "Orient Overseas Container Line Ltd"
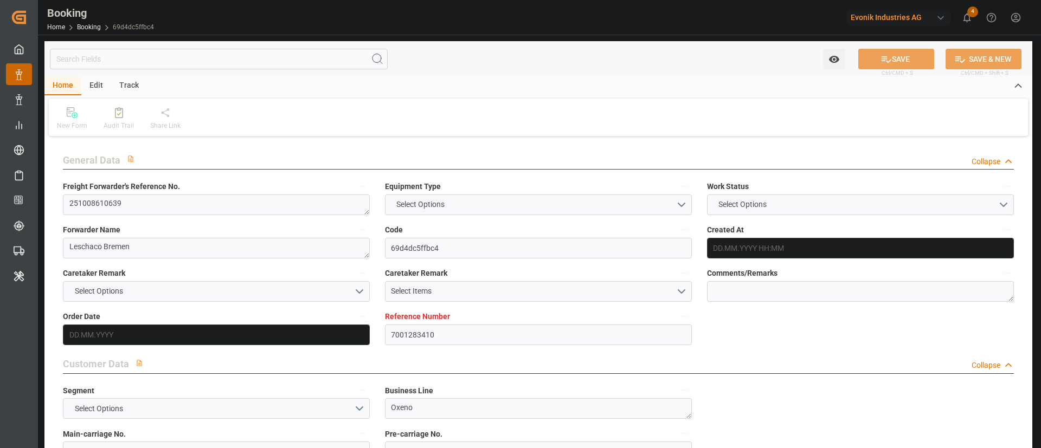
type input "EUNWC"
type input "USSAV"
type input "[DATE] 08:06"
type input "[DATE]"
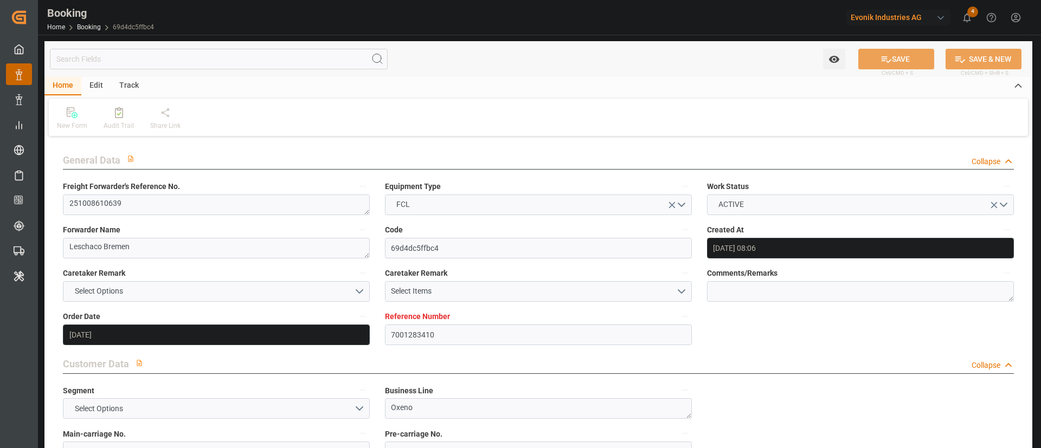
type input "[DATE]"
type input "[DATE] 00:00"
type input "[DATE]"
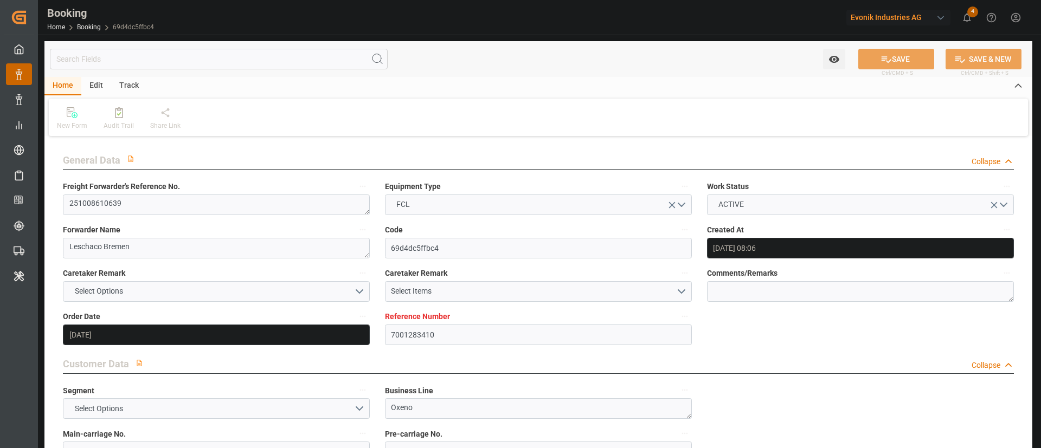
type input "[DATE] 00:00"
type input "[DATE] 14:07"
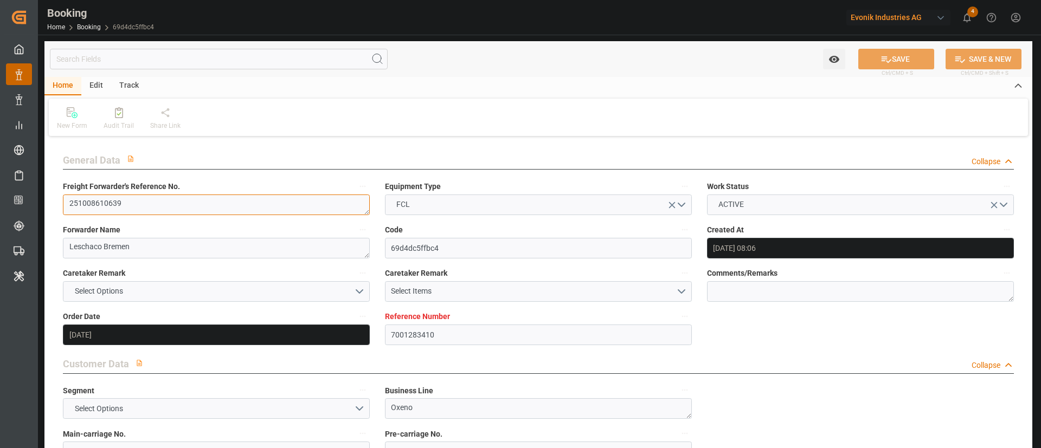
click at [161, 203] on textarea "251008610639" at bounding box center [216, 205] width 307 height 21
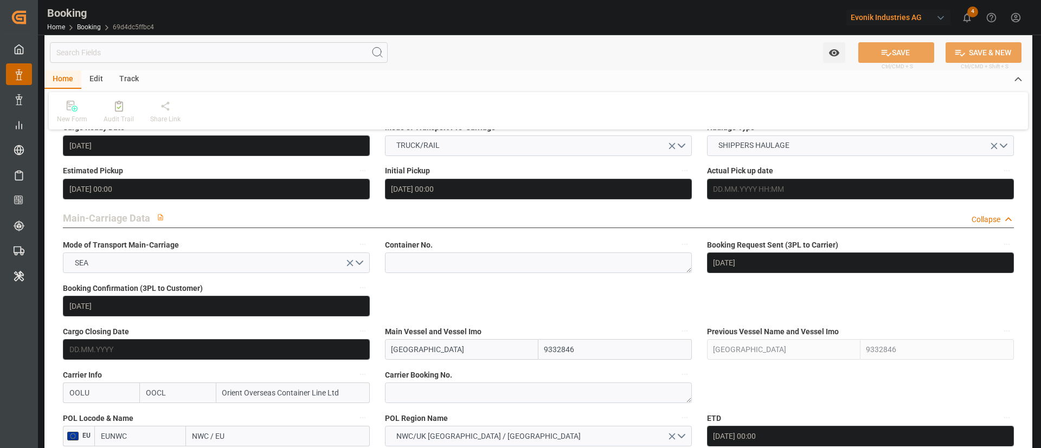
scroll to position [651, 0]
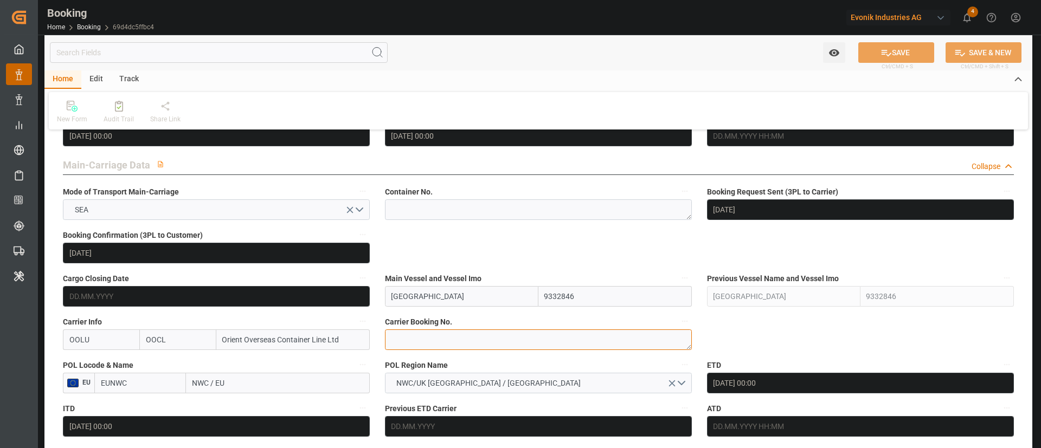
click at [423, 348] on textarea at bounding box center [538, 340] width 307 height 21
paste textarea "2162973360"
type textarea "2162973360"
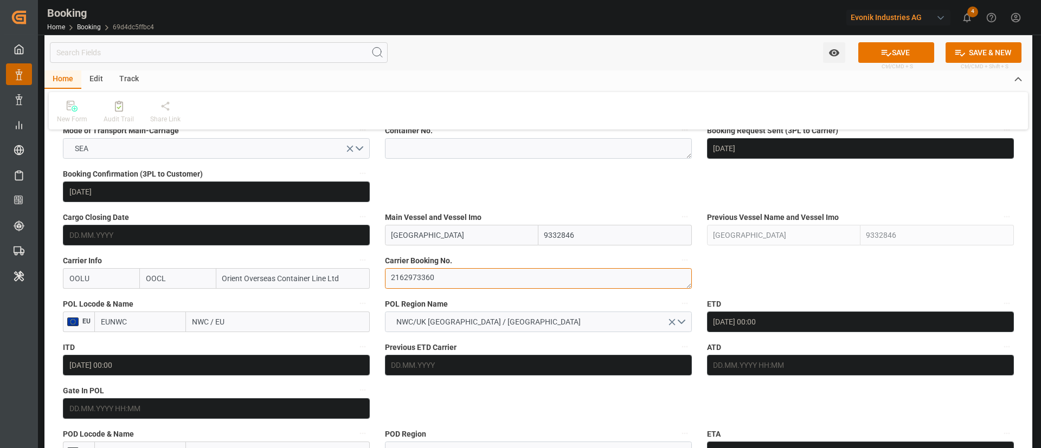
scroll to position [732, 0]
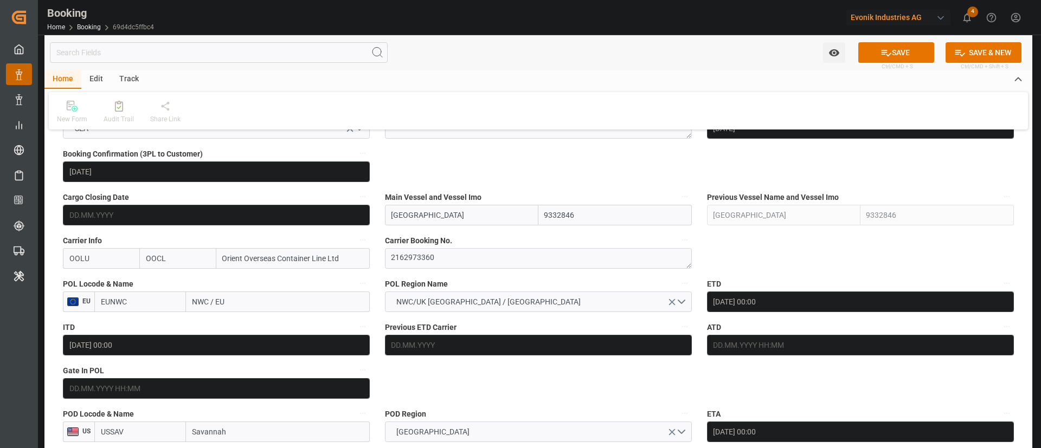
paste input "[GEOGRAPHIC_DATA]"
drag, startPoint x: 237, startPoint y: 300, endPoint x: 174, endPoint y: 307, distance: 63.8
click at [174, 307] on div "EUNWC NWC / EU" at bounding box center [231, 302] width 275 height 21
type input "[GEOGRAPHIC_DATA]"
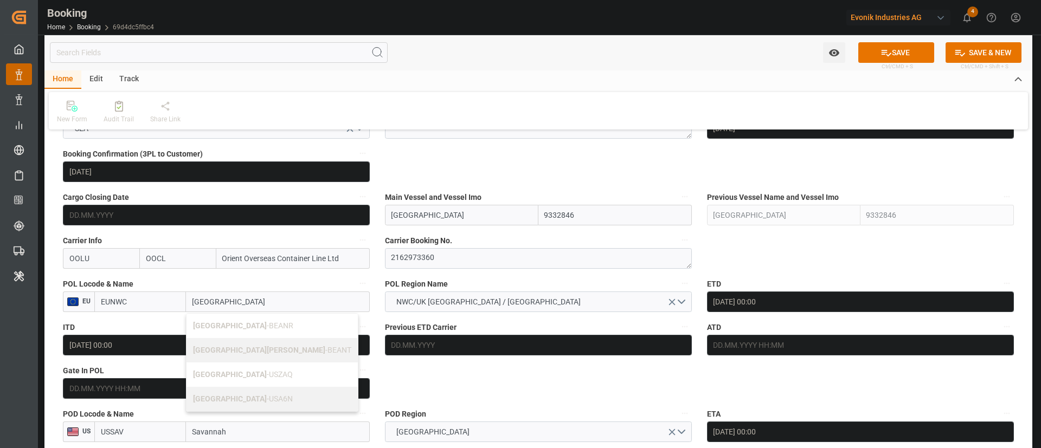
click at [223, 316] on div "Antwerp - BEANR" at bounding box center [272, 326] width 171 height 24
type input "BEANR"
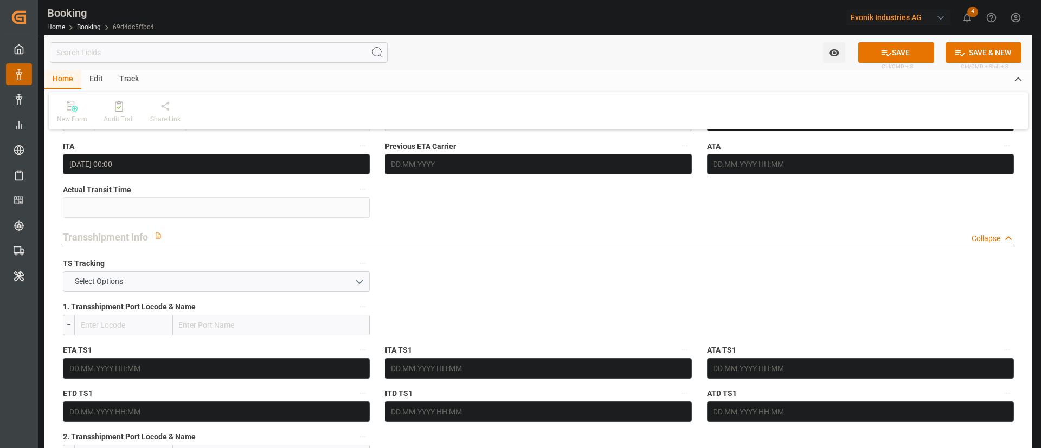
scroll to position [1057, 0]
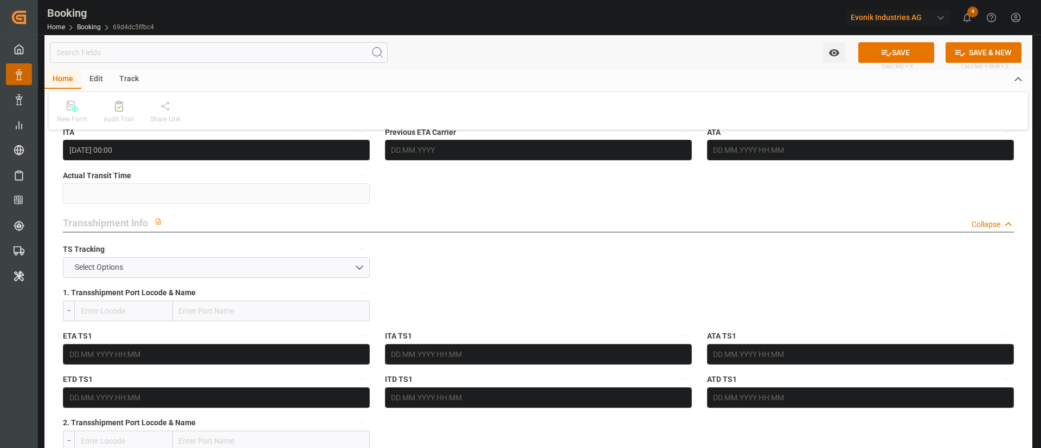
type input "[GEOGRAPHIC_DATA]"
click at [185, 268] on button "Select Options" at bounding box center [216, 268] width 307 height 21
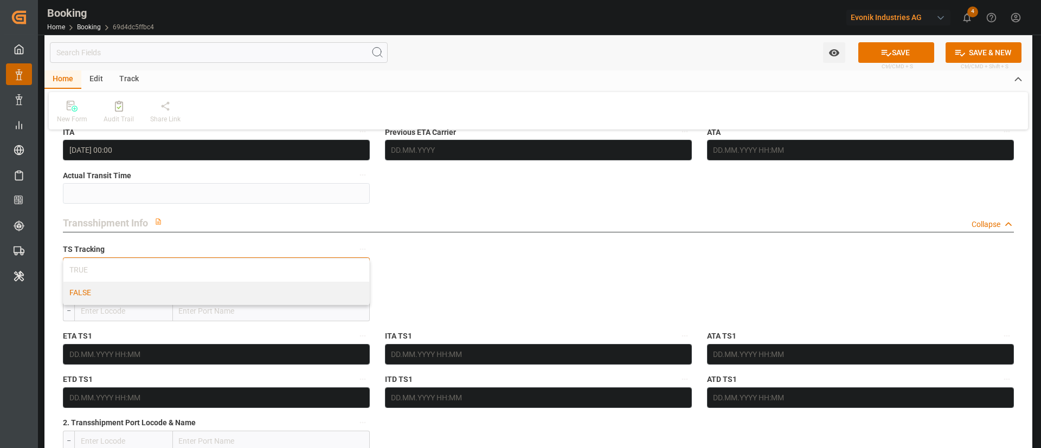
click at [134, 292] on div "FALSE" at bounding box center [216, 293] width 306 height 23
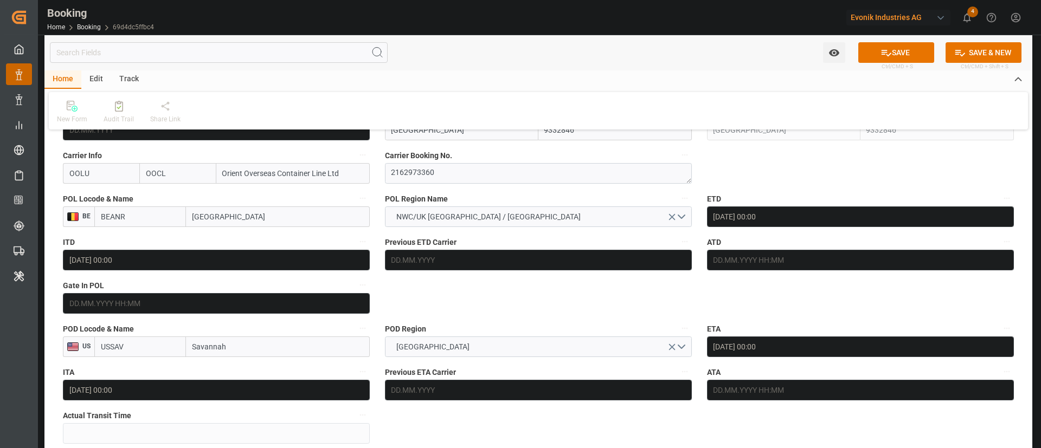
scroll to position [813, 0]
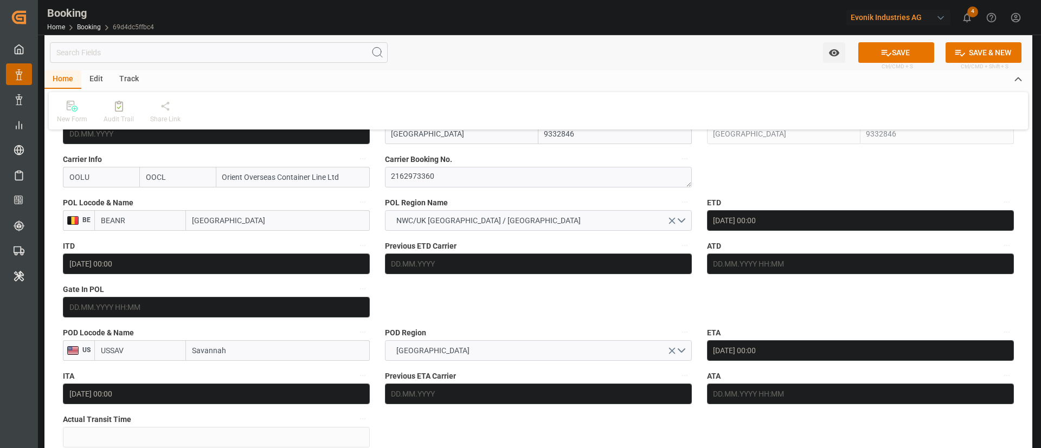
drag, startPoint x: 840, startPoint y: 178, endPoint x: 770, endPoint y: 230, distance: 87.2
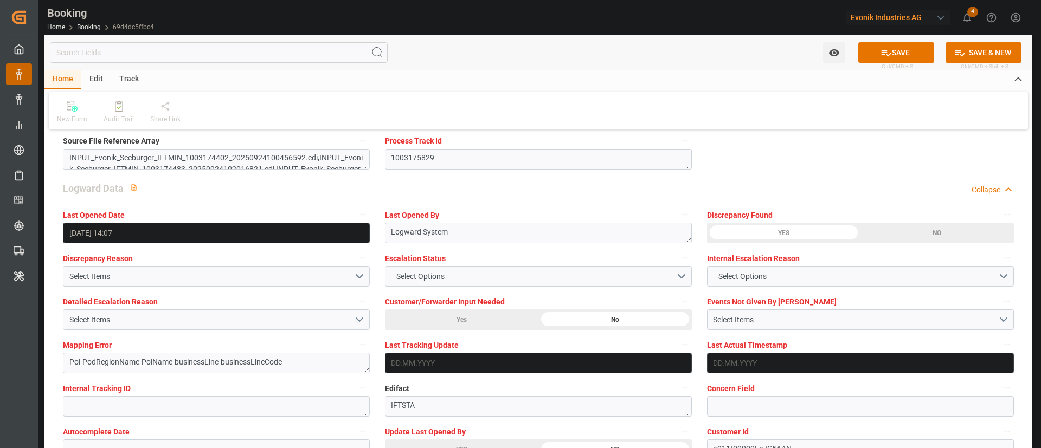
scroll to position [1952, 0]
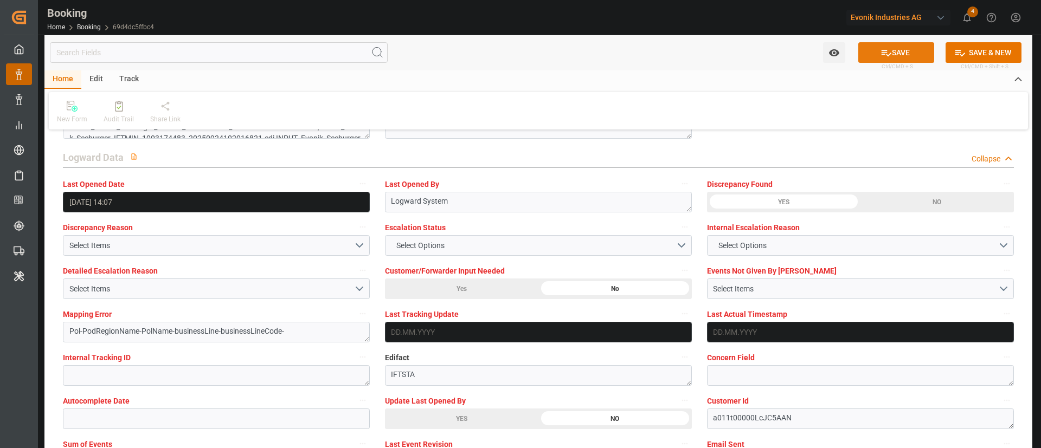
click at [888, 52] on icon at bounding box center [885, 52] width 11 height 11
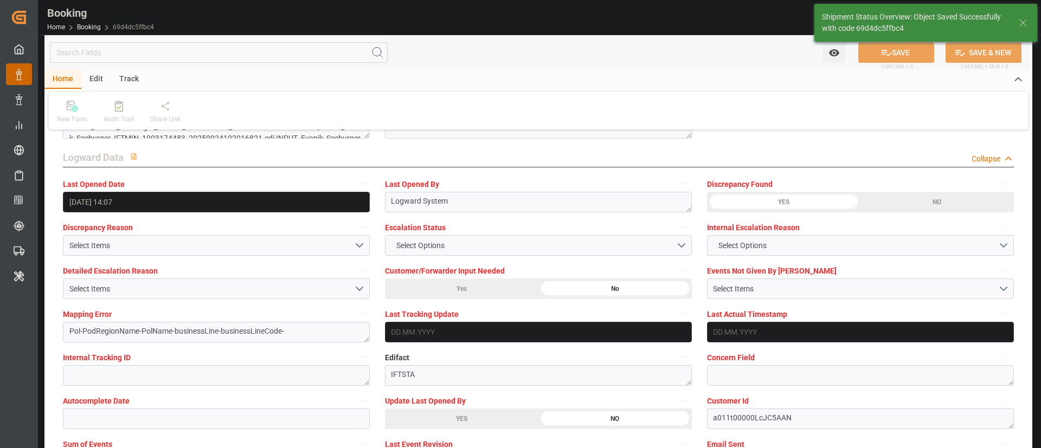
type textarea "Kiran Hari"
type textarea "businessLine-"
type input "25.09.2025 11:27"
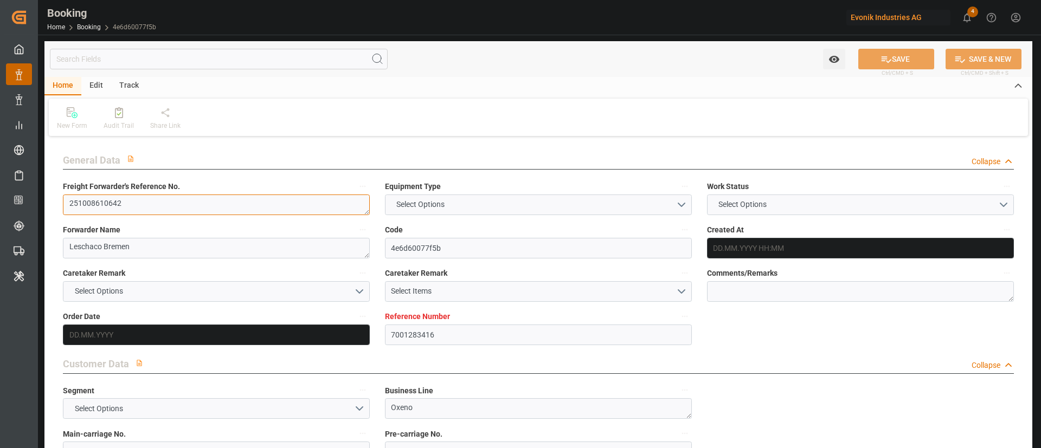
click at [144, 203] on textarea "251008610642" at bounding box center [216, 205] width 307 height 21
type input "7001283416"
type input "9332846"
type input "OOCL"
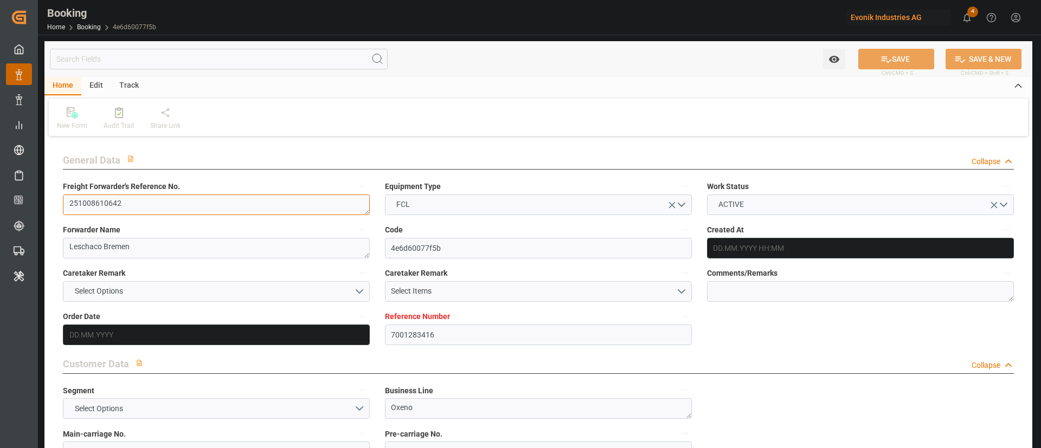
type input "Orient Overseas Container Line Ltd"
type input "EUNWC"
type input "USSAV"
click at [144, 203] on textarea "251008610642" at bounding box center [216, 205] width 307 height 21
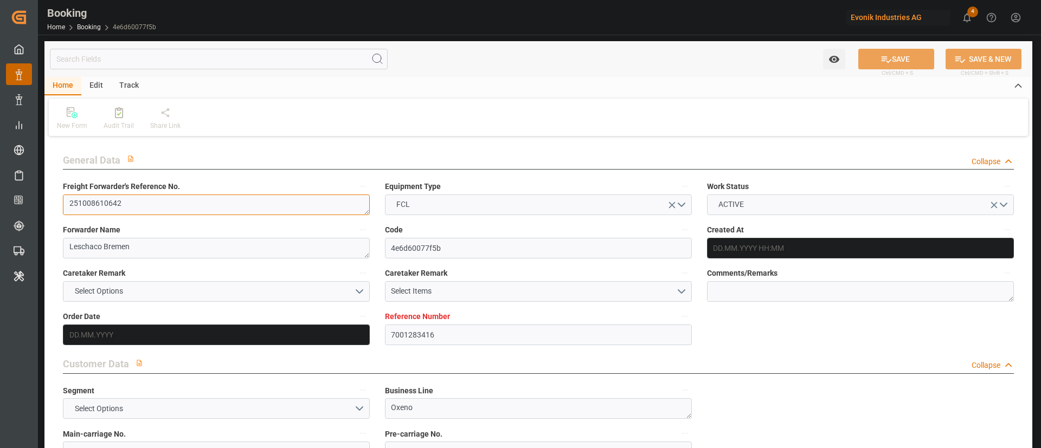
type input "[DATE] 08:06"
type input "[DATE]"
type input "[DATE] 00:00"
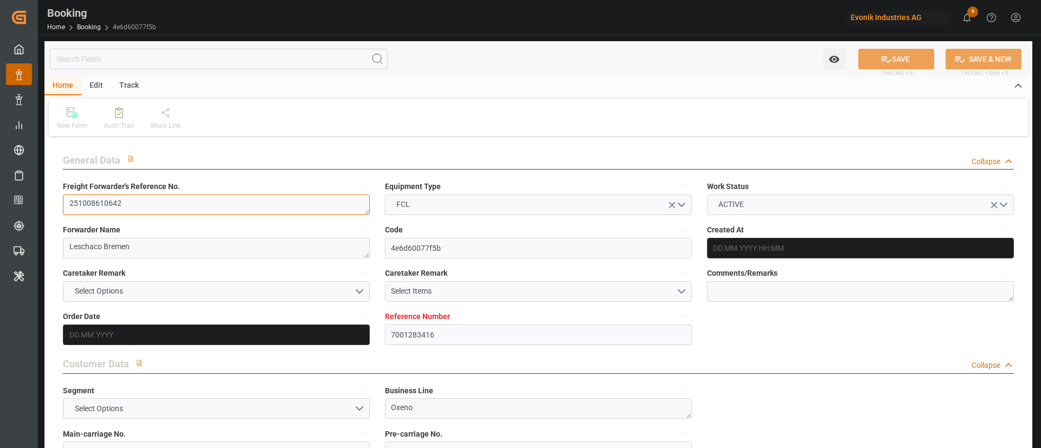
type input "[DATE] 00:00"
type input "[DATE]"
type input "[DATE] 00:00"
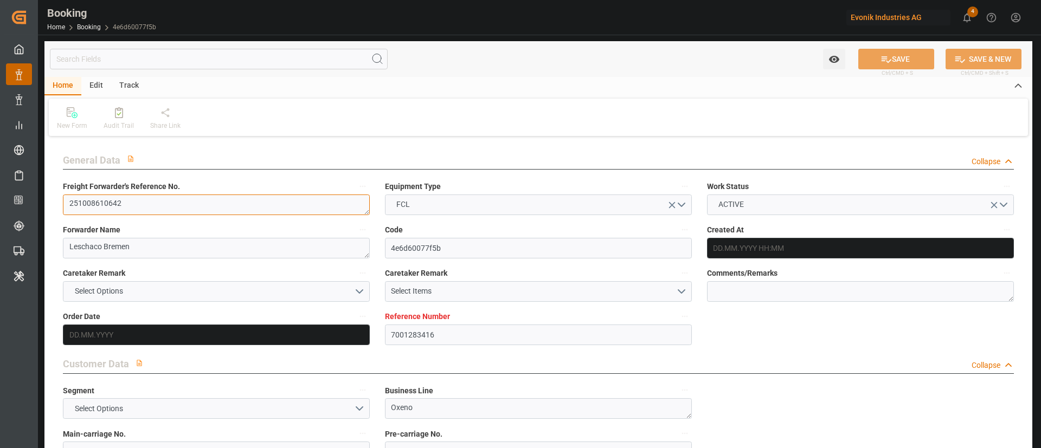
type input "[DATE] 00:00"
type input "[DATE] 14:07"
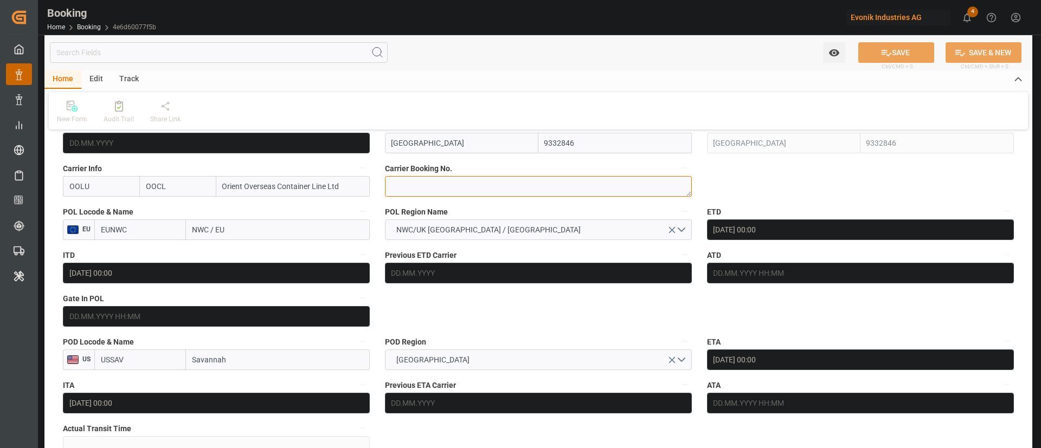
click at [459, 197] on textarea at bounding box center [538, 186] width 307 height 21
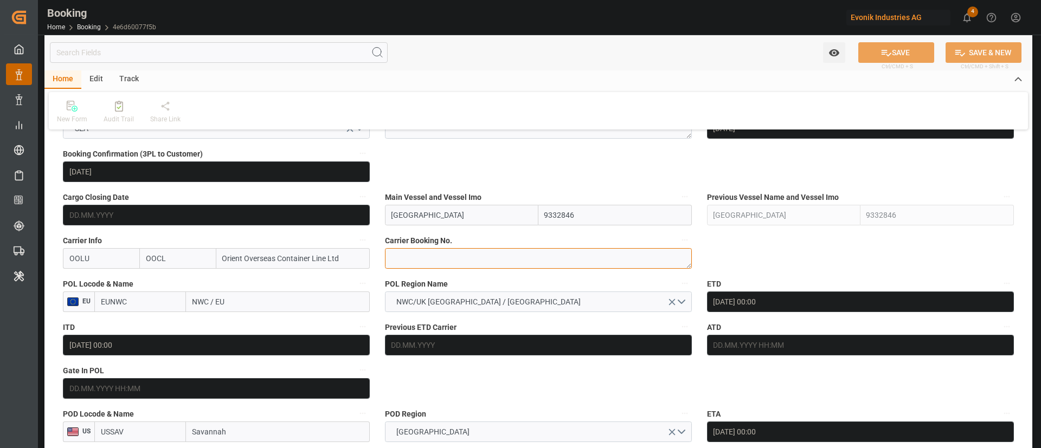
paste textarea "2162972750"
type textarea "2162972750"
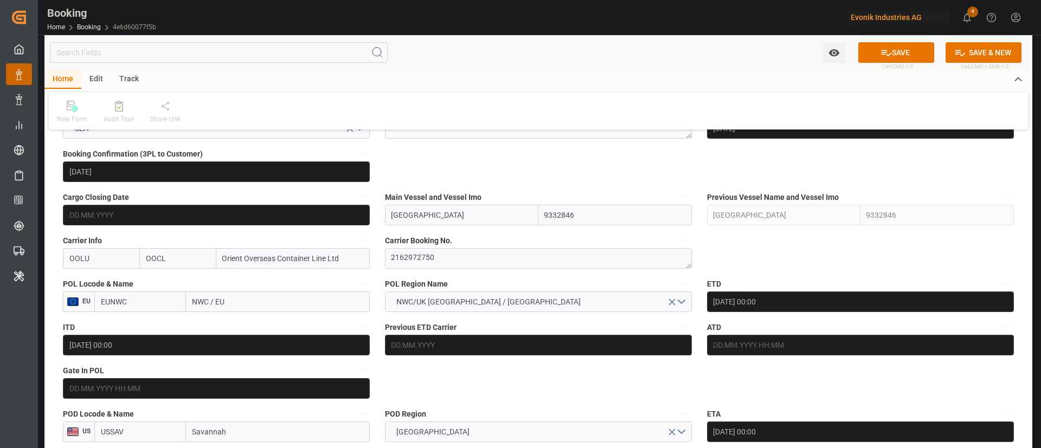
drag, startPoint x: 249, startPoint y: 305, endPoint x: 180, endPoint y: 301, distance: 69.5
click at [180, 301] on div "EUNWC NWC / EU" at bounding box center [231, 302] width 275 height 21
paste input "[GEOGRAPHIC_DATA]"
type input "[GEOGRAPHIC_DATA]"
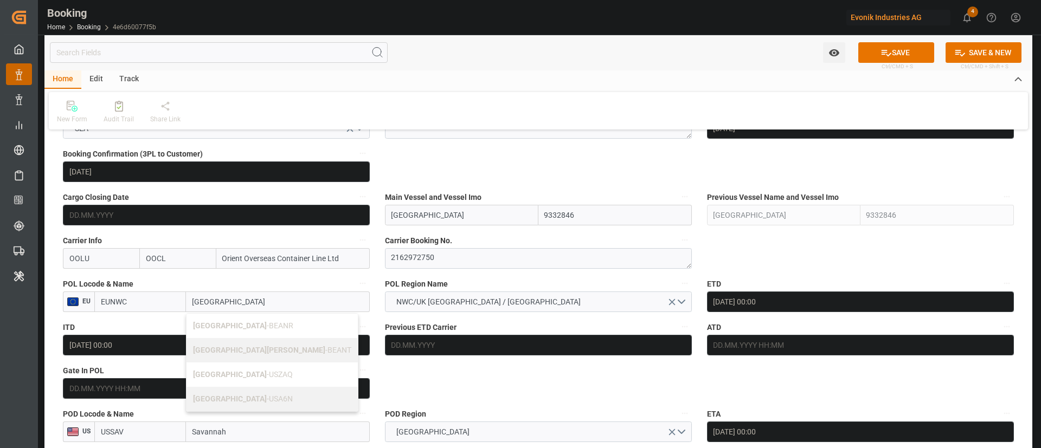
click at [240, 324] on span "Antwerp - BEANR" at bounding box center [243, 326] width 100 height 9
type input "BEANR"
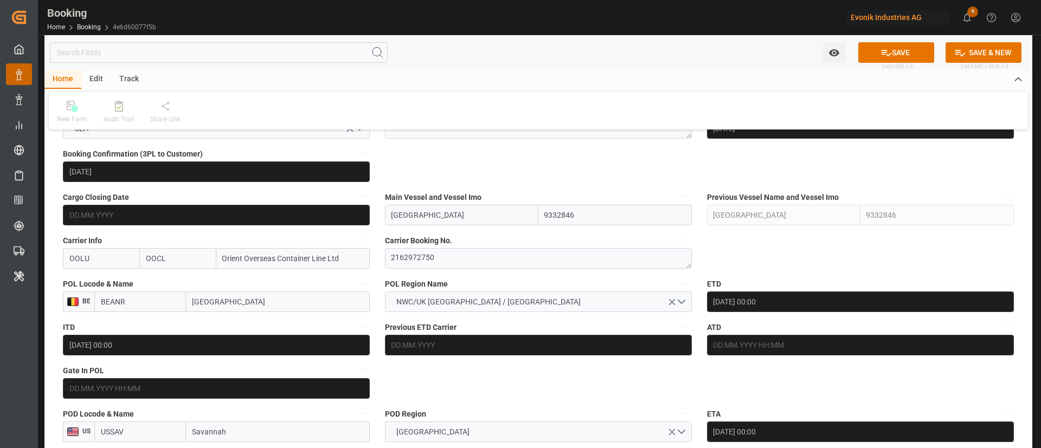
type input "[GEOGRAPHIC_DATA]"
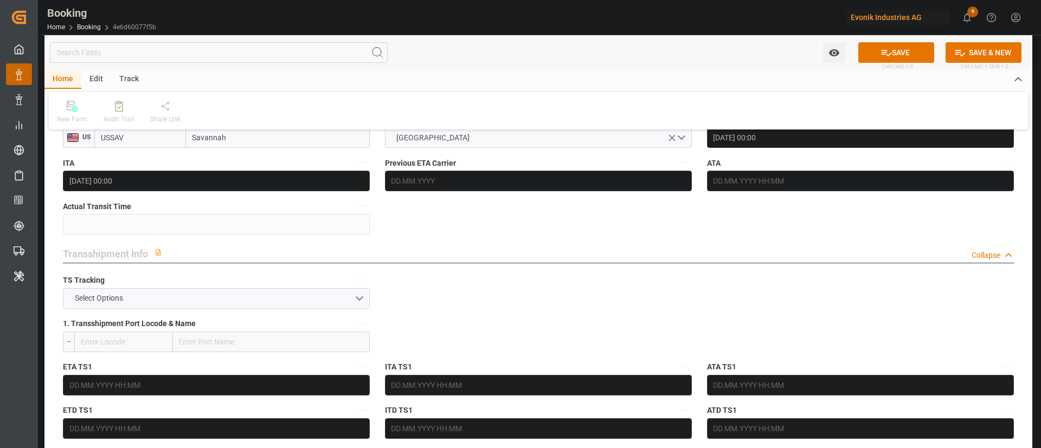
scroll to position [1057, 0]
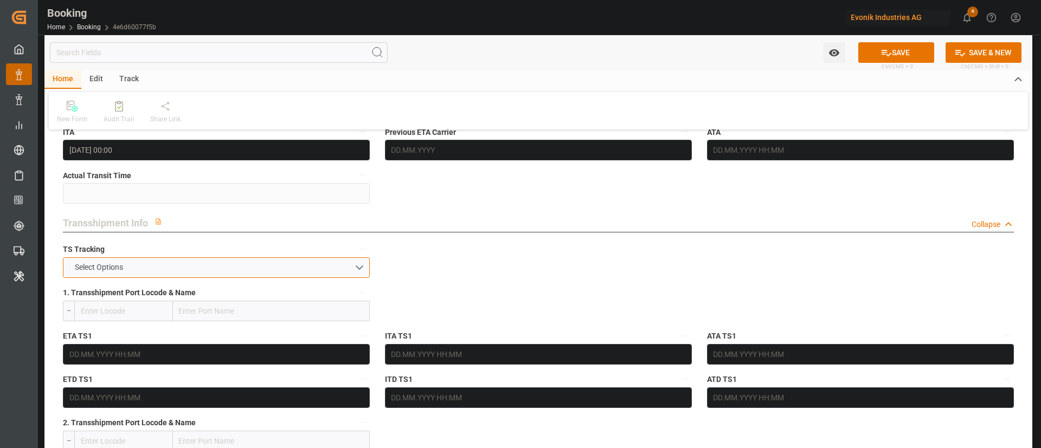
click at [185, 267] on button "Select Options" at bounding box center [216, 268] width 307 height 21
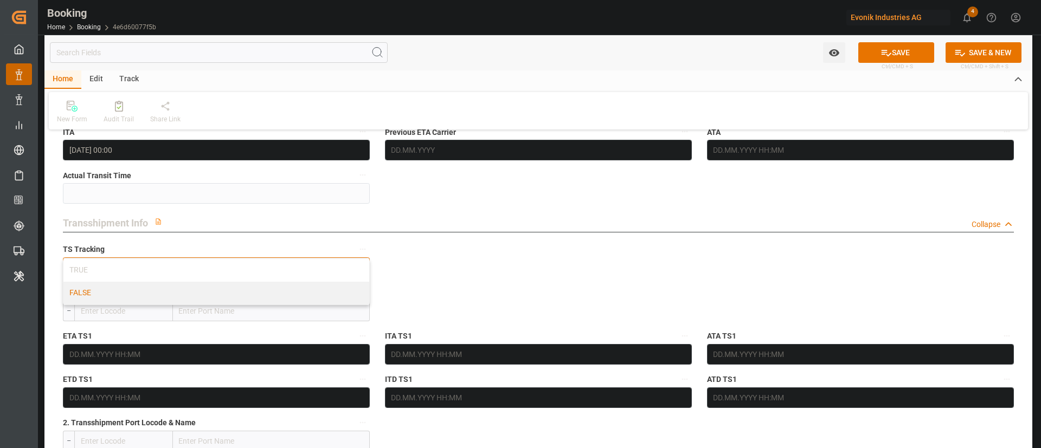
click at [123, 289] on div "FALSE" at bounding box center [216, 293] width 306 height 23
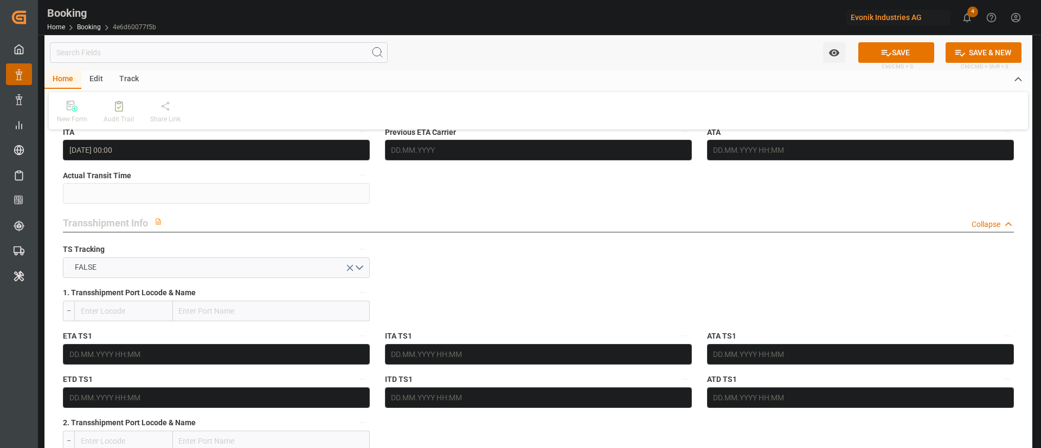
click at [875, 46] on button "SAVE" at bounding box center [896, 52] width 76 height 21
type textarea "Kiran Hari"
type textarea "businessLine-"
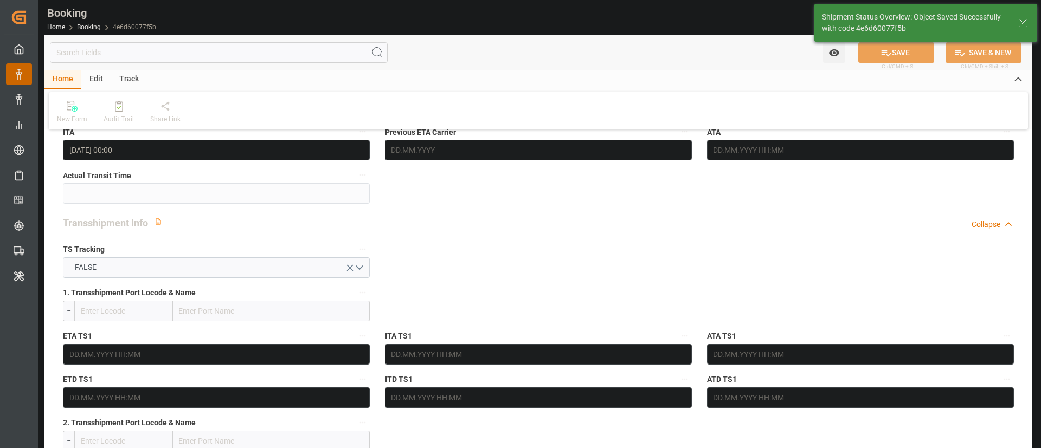
type input "[DATE] 11:28"
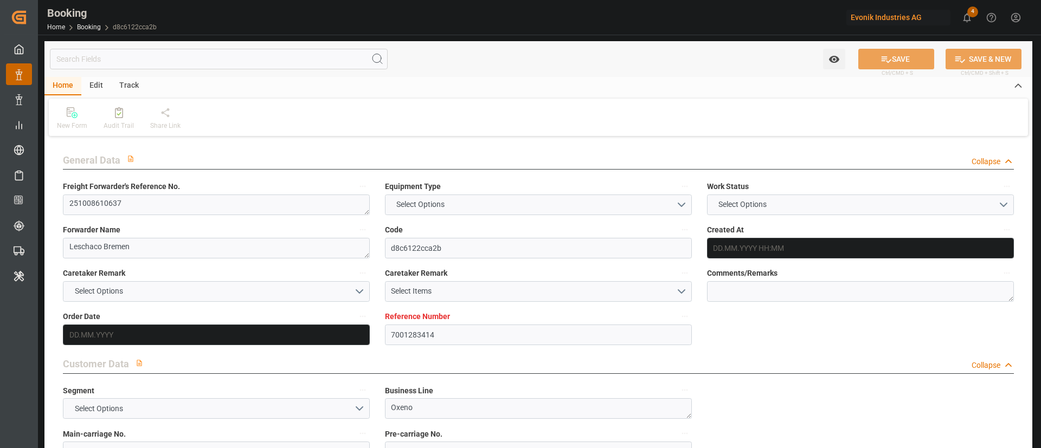
type input "7001283414"
type input "9332846"
type input "OOCL"
type input "Orient Overseas Container Line Ltd"
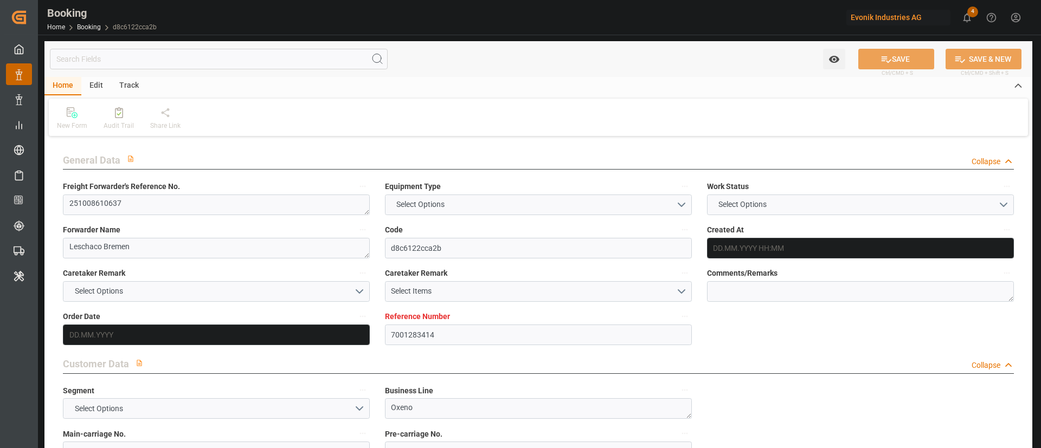
type input "EUNWC"
type input "USSAV"
type input "[DATE] 08:06"
type input "[DATE]"
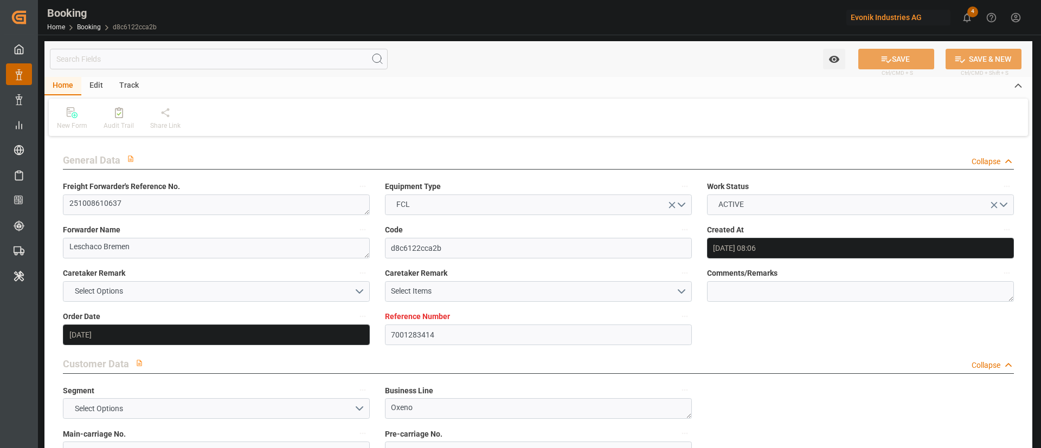
type input "[DATE]"
type input "[DATE] 00:00"
type input "[DATE]"
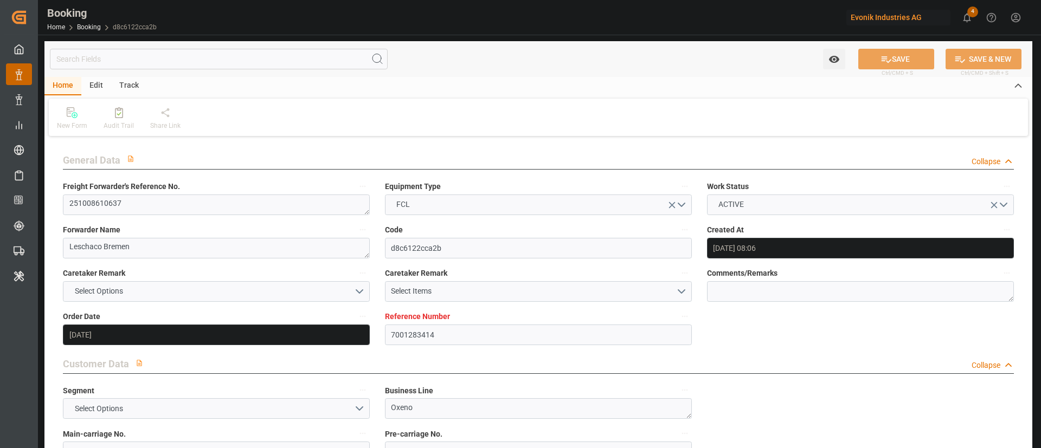
type input "[DATE] 00:00"
type input "[DATE] 14:07"
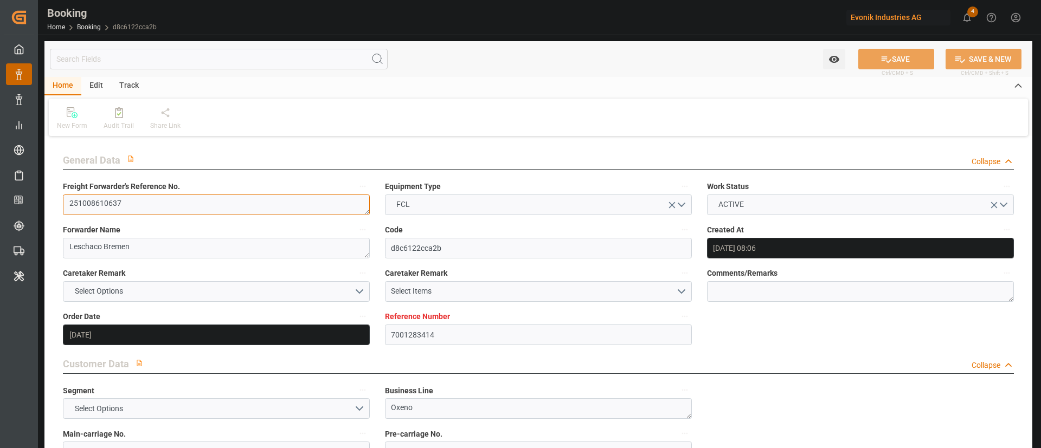
click at [145, 207] on textarea "251008610637" at bounding box center [216, 205] width 307 height 21
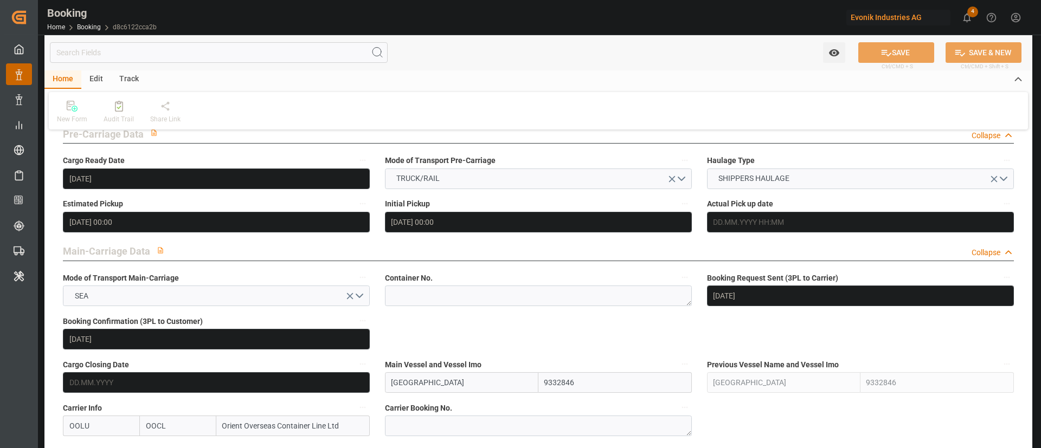
scroll to position [569, 0]
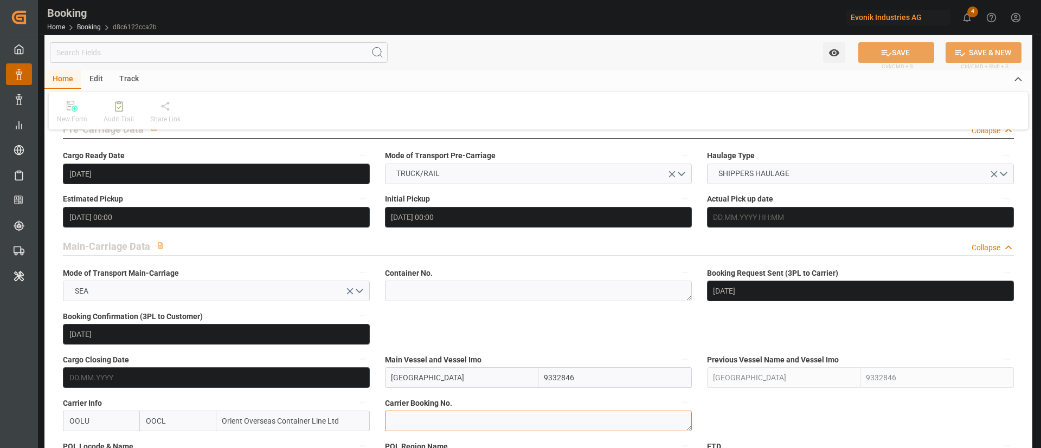
click at [436, 413] on textarea at bounding box center [538, 421] width 307 height 21
paste textarea "2162972160"
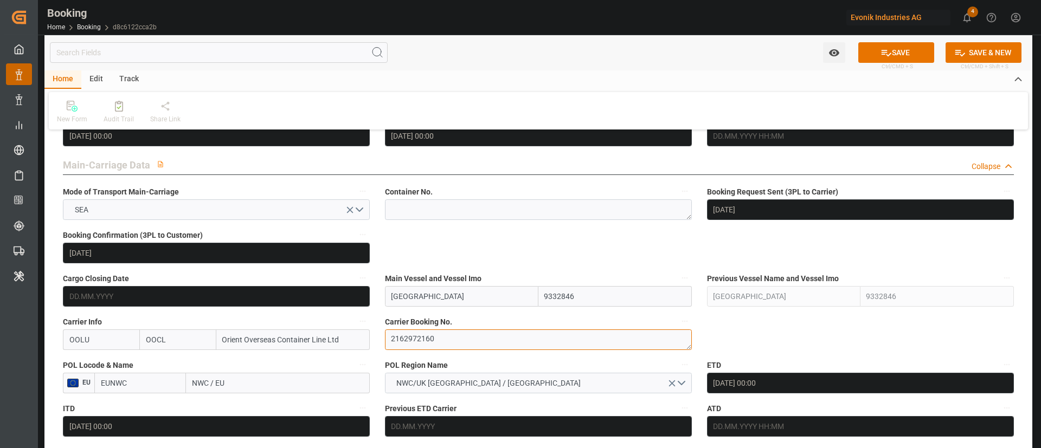
type textarea "2162972160"
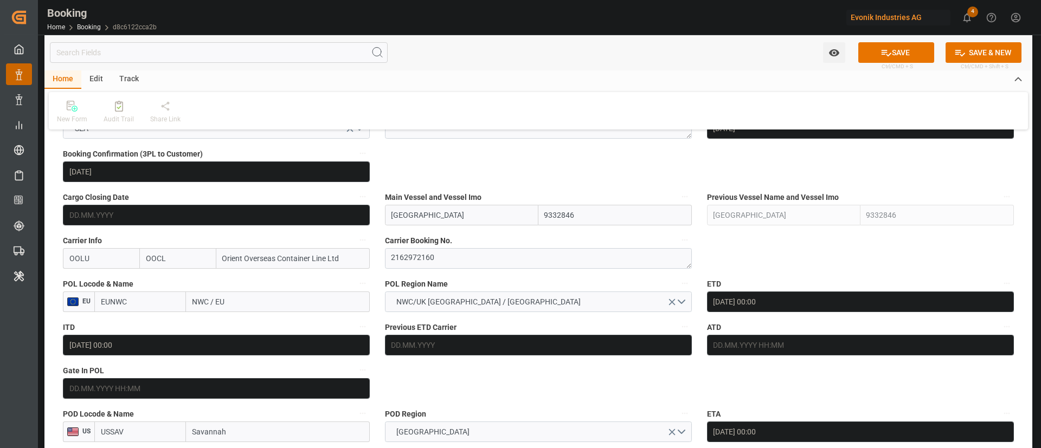
click at [227, 310] on input "NWC / EU" at bounding box center [278, 302] width 184 height 21
click at [227, 311] on input "NWC / EU" at bounding box center [278, 302] width 184 height 21
paste input "[GEOGRAPHIC_DATA]"
type input "[GEOGRAPHIC_DATA]"
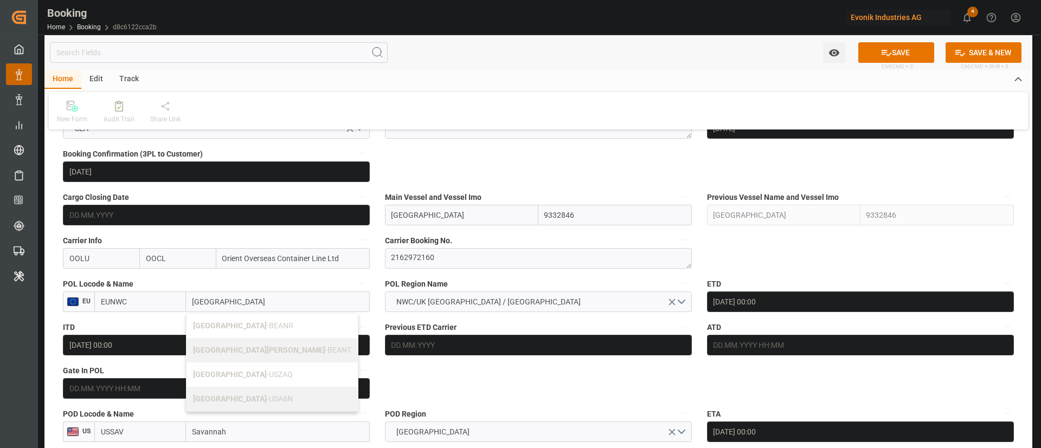
click at [217, 322] on b "[GEOGRAPHIC_DATA]" at bounding box center [230, 326] width 74 height 9
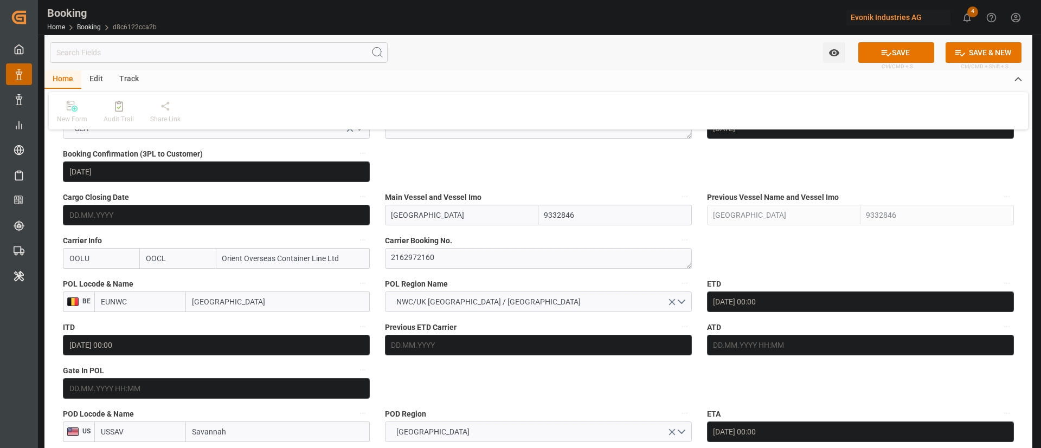
type input "BEANR"
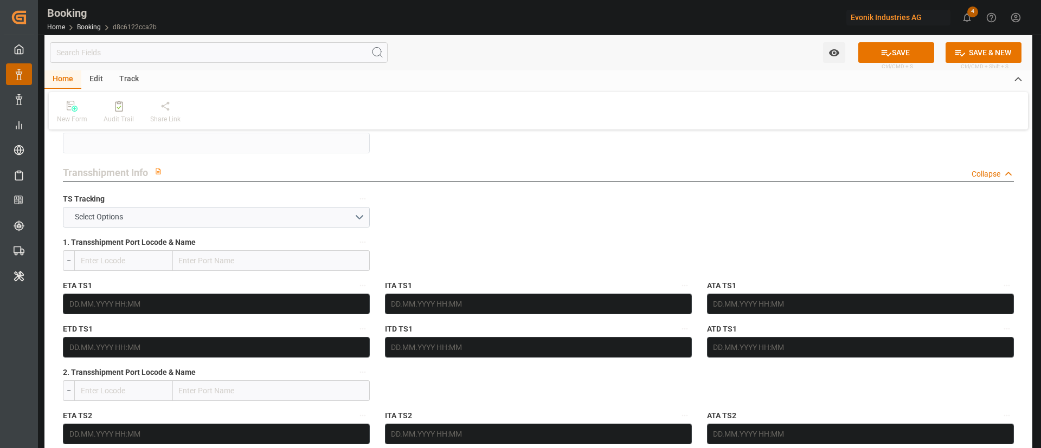
scroll to position [1139, 0]
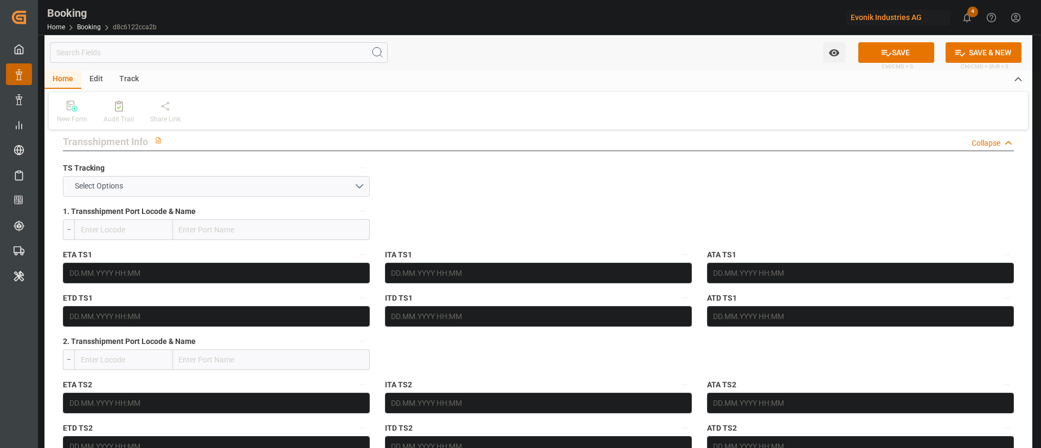
type input "[GEOGRAPHIC_DATA]"
click at [153, 189] on button "Select Options" at bounding box center [216, 186] width 307 height 21
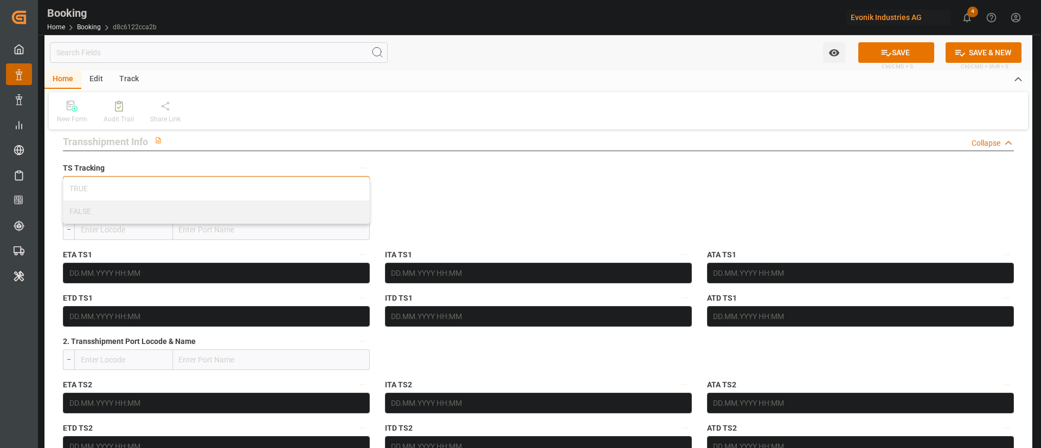
click at [117, 216] on div "FALSE" at bounding box center [216, 212] width 306 height 23
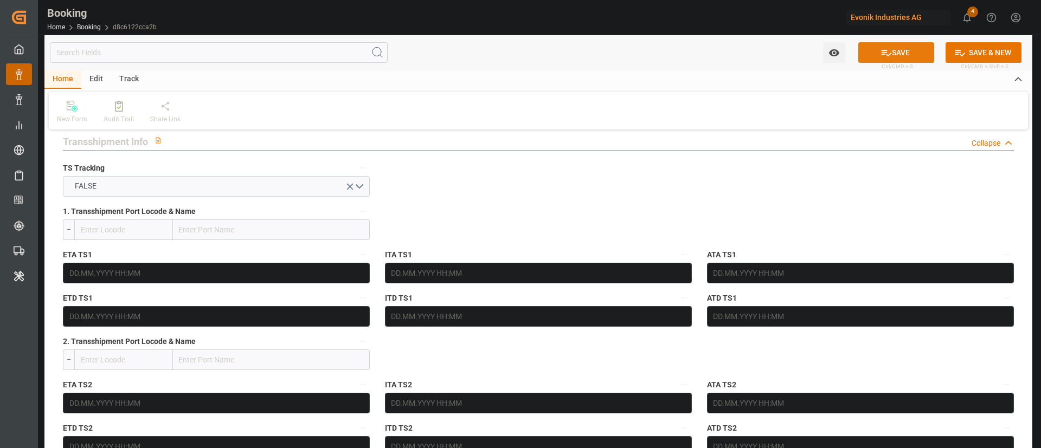
drag, startPoint x: 882, startPoint y: 52, endPoint x: 304, endPoint y: 2, distance: 580.1
click at [882, 52] on icon at bounding box center [887, 53] width 10 height 7
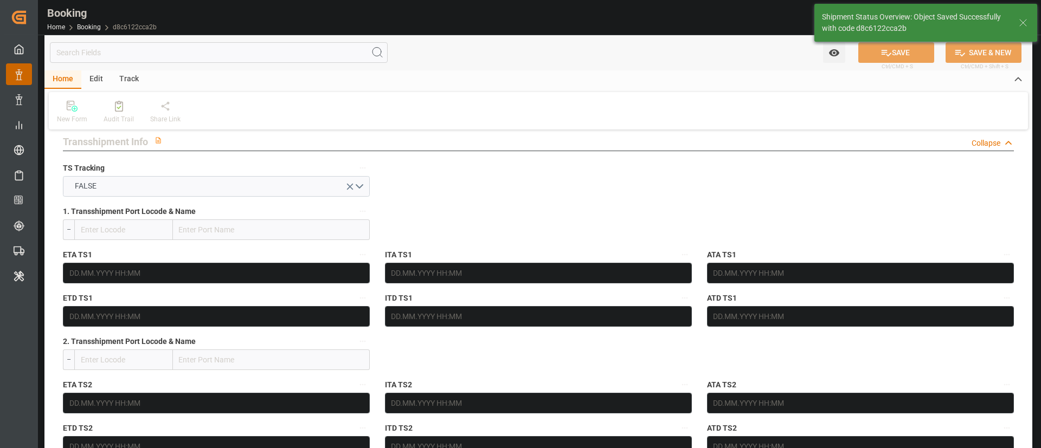
type textarea "Kiran Hari"
type textarea "businessLine-"
type input "[DATE] 11:29"
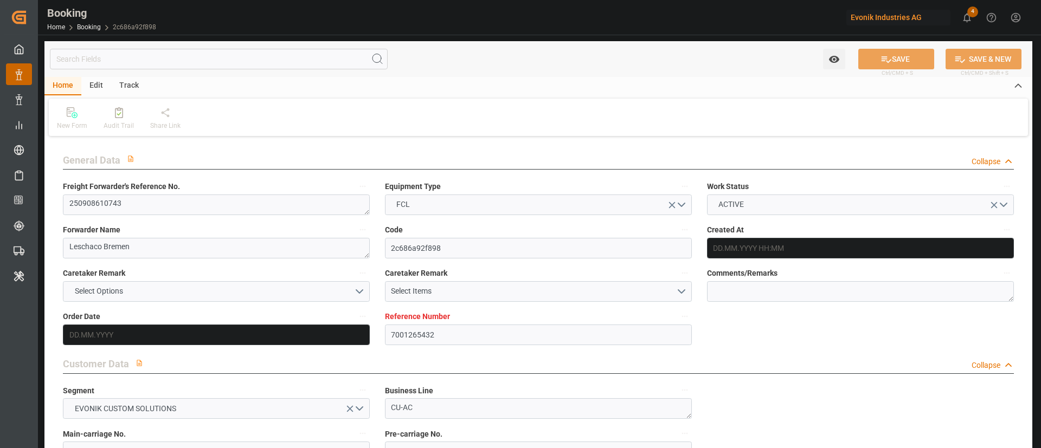
type input "7001265432"
type input "9472165"
type input "OOCL"
type input "Orient Overseas Container Line Ltd"
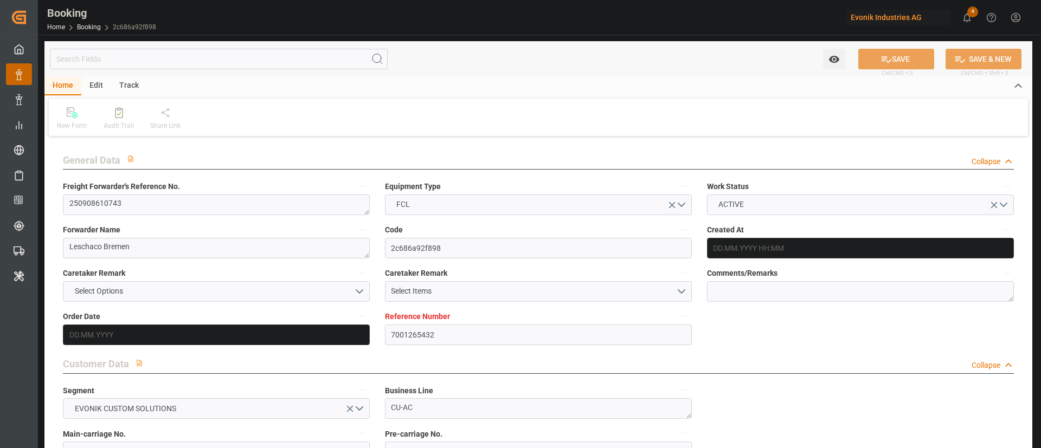
type input "NLRTM"
type input "USNYC"
type input "NLRTM"
type input "USNYC"
type input "[DATE] 05:25"
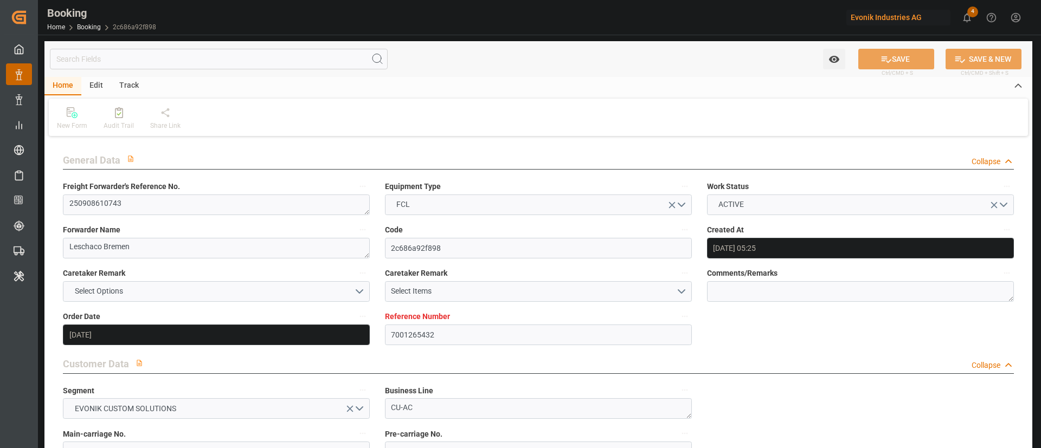
type input "[DATE]"
type input "16.09.2025 00:00"
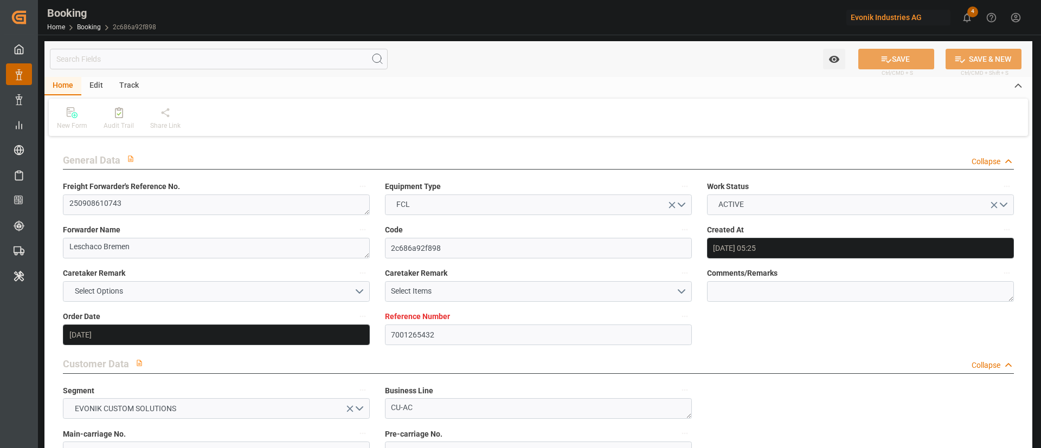
type input "19.09.2025 00:00"
type input "03.09.2025"
type input "19.09.2025"
type input "08.10.2025 16:00"
type input "01.10.2025 00:00"
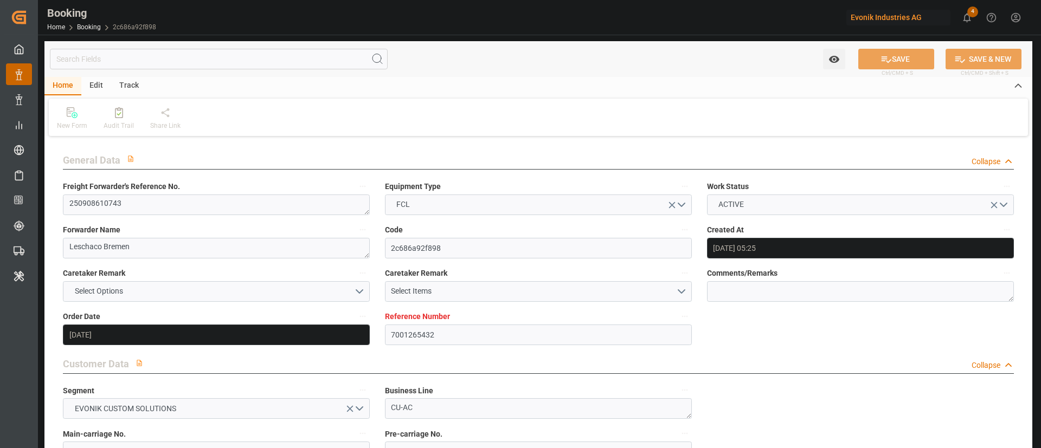
type input "22.10.2025 19:00"
type input "15.10.2025 00:00"
type input "24.09.2025 13:59"
type input "24.09.2025"
type input "08.10.2025 16:00"
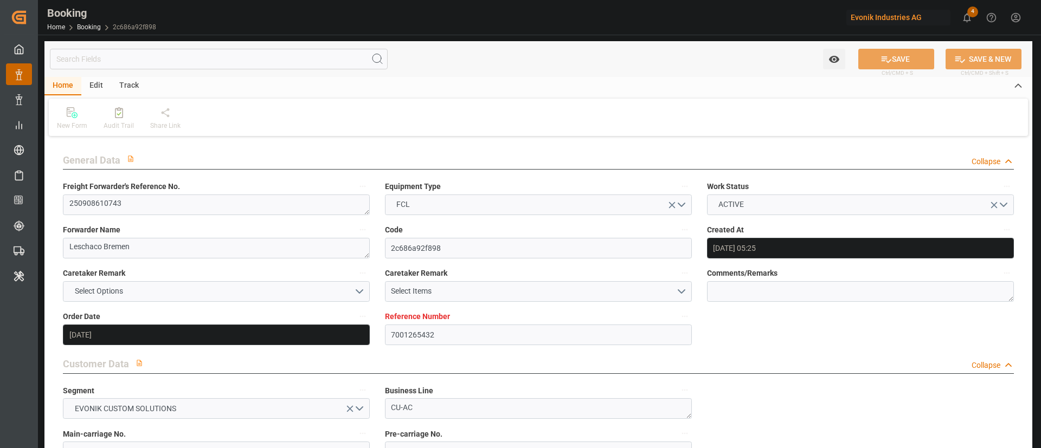
type input "22.10.2025 19:00"
type input "23.10.2025 13:10"
type input "27.10.2025 13:10"
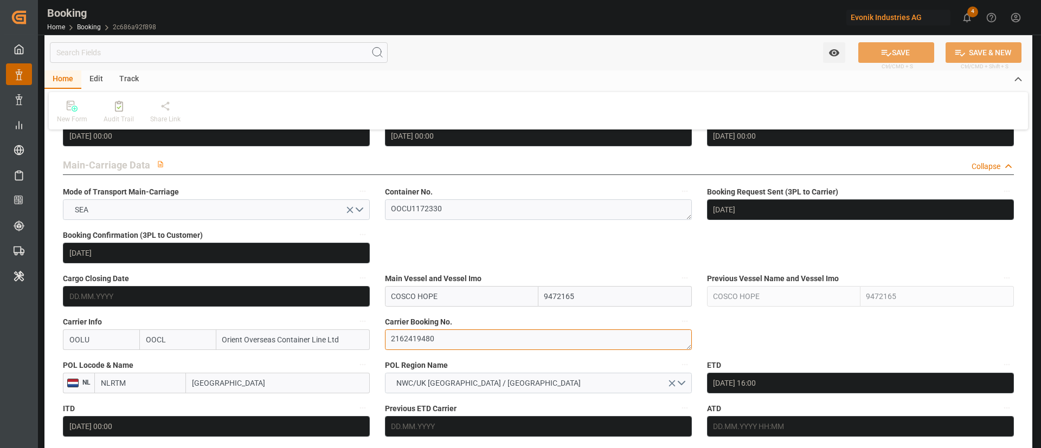
click at [446, 343] on textarea "2162419480" at bounding box center [538, 340] width 307 height 21
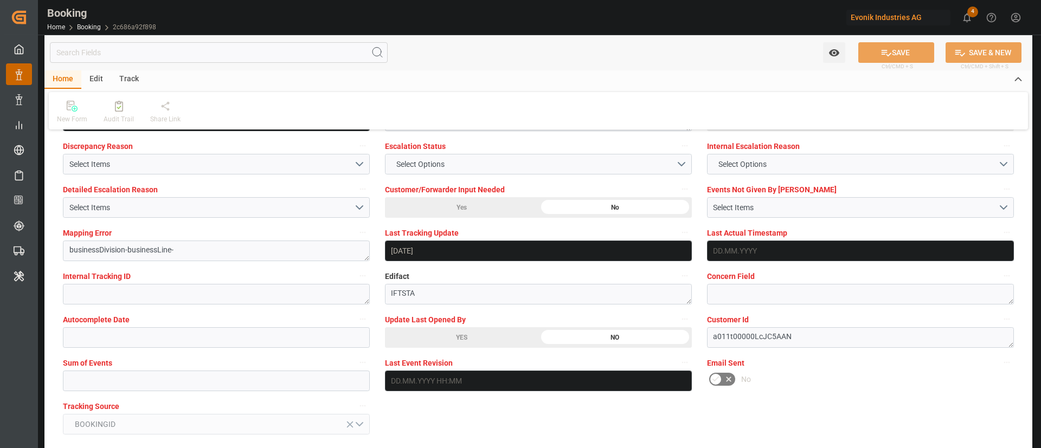
scroll to position [2114, 0]
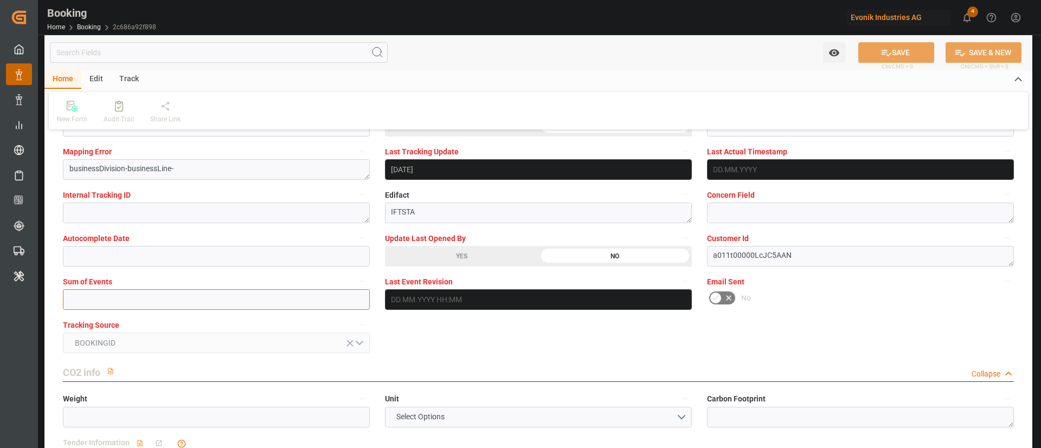
click at [227, 301] on input "text" at bounding box center [216, 300] width 307 height 21
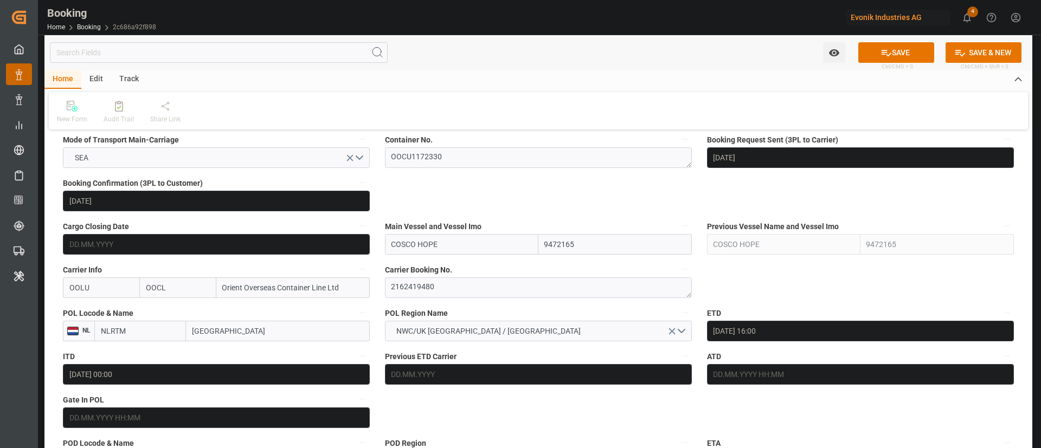
scroll to position [732, 0]
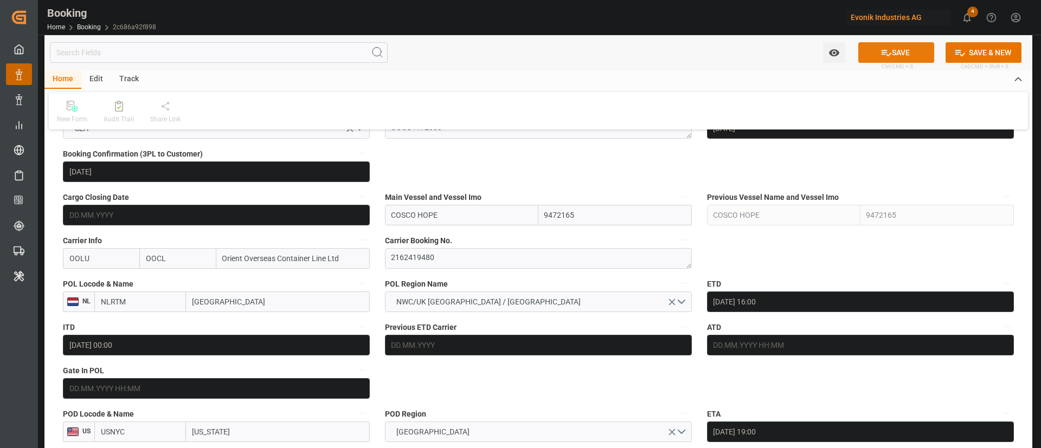
type input "0"
drag, startPoint x: 886, startPoint y: 46, endPoint x: 510, endPoint y: 4, distance: 378.6
click at [886, 46] on button "SAVE" at bounding box center [896, 52] width 76 height 21
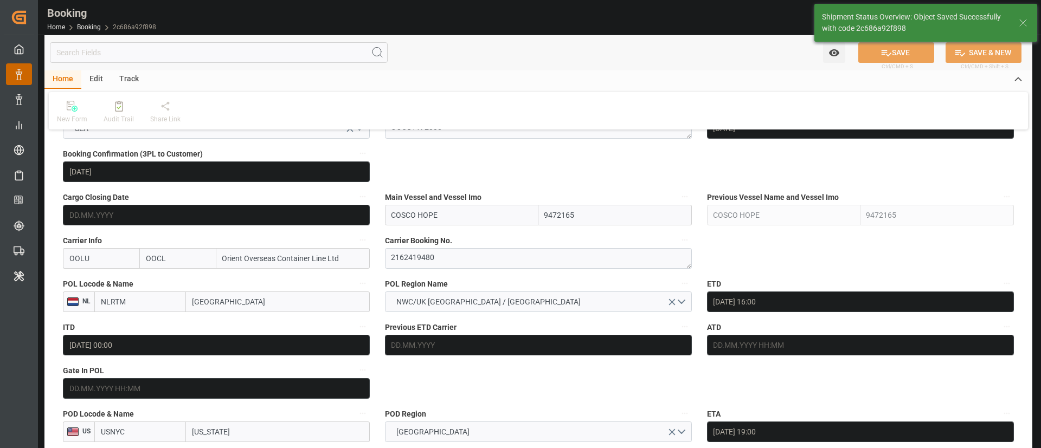
type textarea "Kiran Hari"
type input "25.09.2025 11:29"
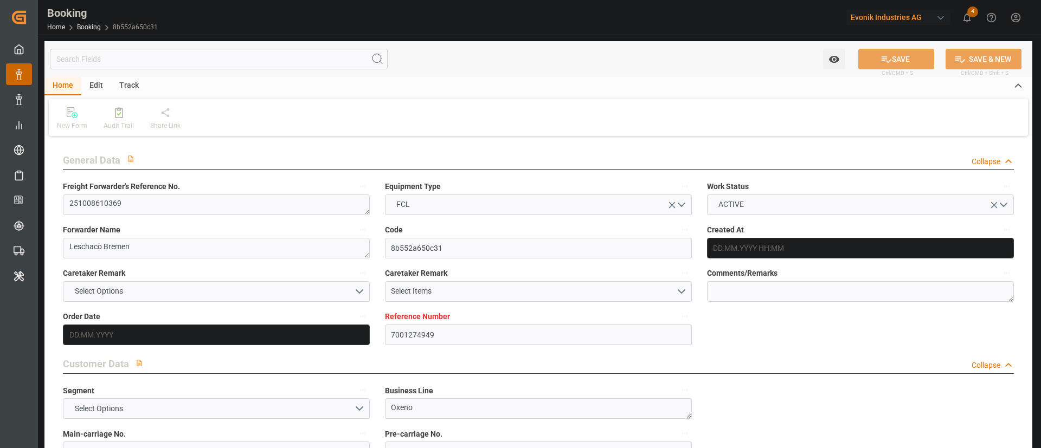
type input "7001274949"
type input "9403619"
type input "OOCL"
type input "Orient Overseas Container Line Ltd"
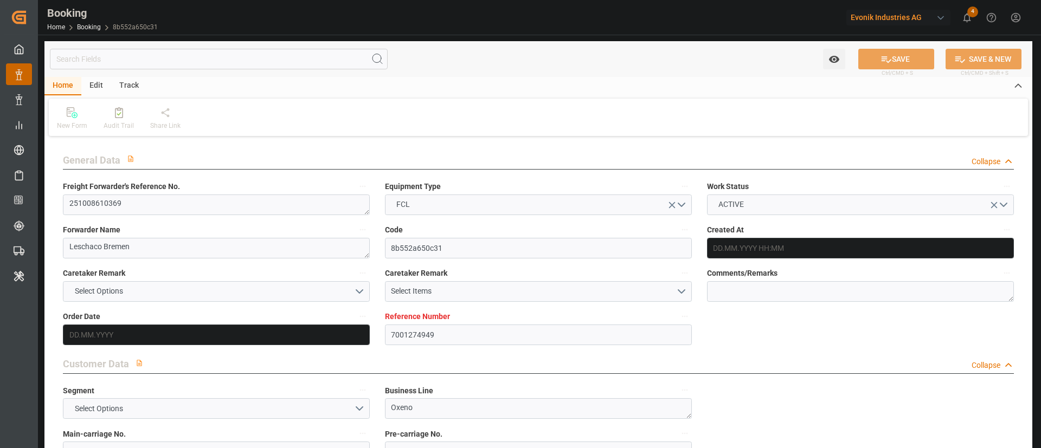
type input "BEANR"
type input "USSAV"
type input "[DATE] 06:31"
type input "[DATE]"
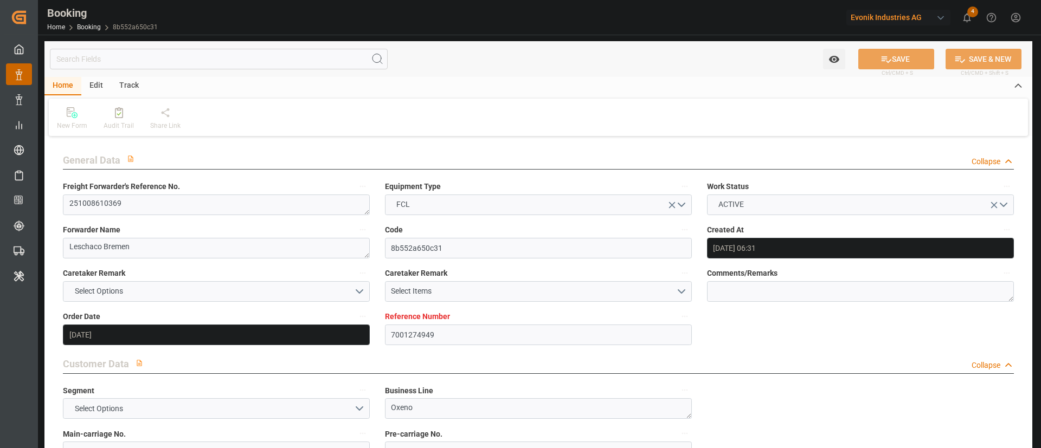
type input "[DATE]"
type input "[DATE] 00:00"
type input "[DATE]"
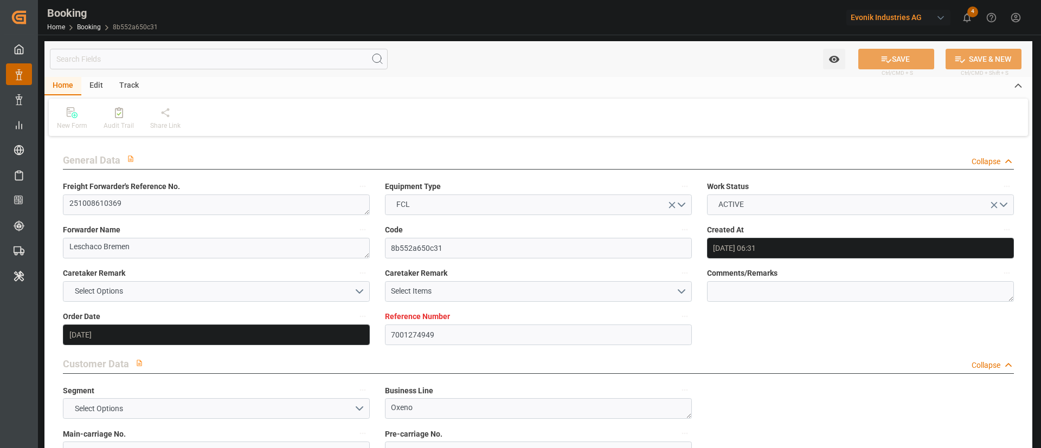
type input "[DATE] 00:00"
type input "[DATE] 13:54"
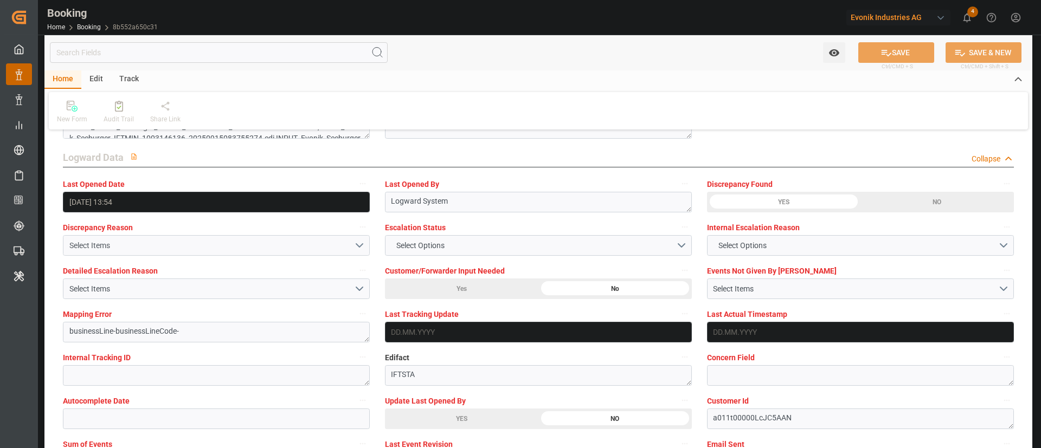
scroll to position [2033, 0]
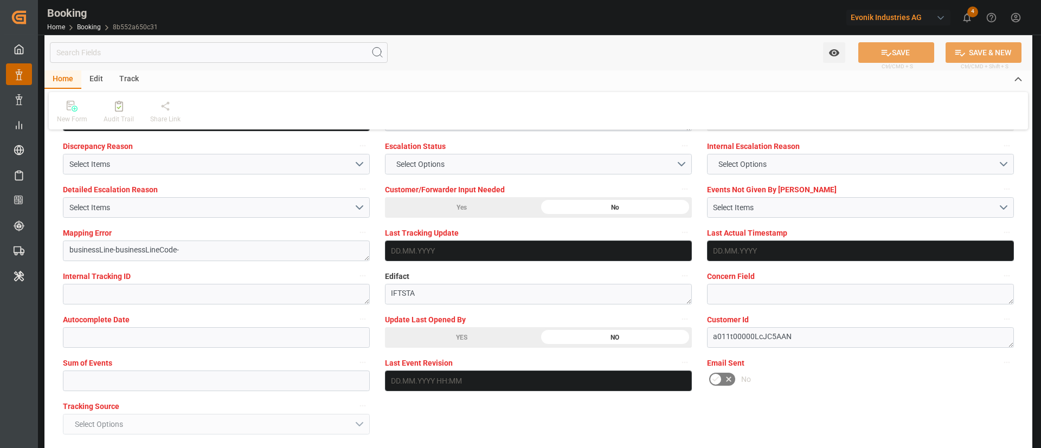
drag, startPoint x: 464, startPoint y: 335, endPoint x: 909, endPoint y: 52, distance: 527.8
click at [464, 335] on div "YES" at bounding box center [461, 337] width 153 height 21
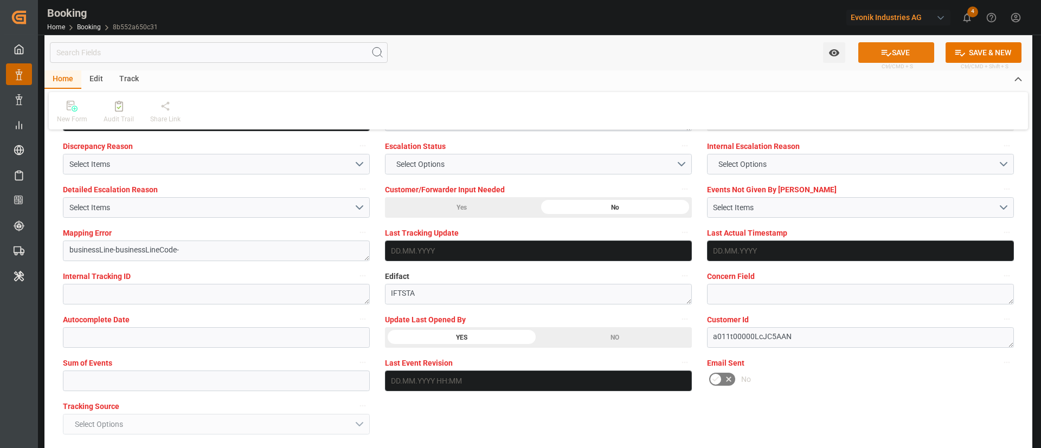
click at [895, 50] on button "SAVE" at bounding box center [896, 52] width 76 height 21
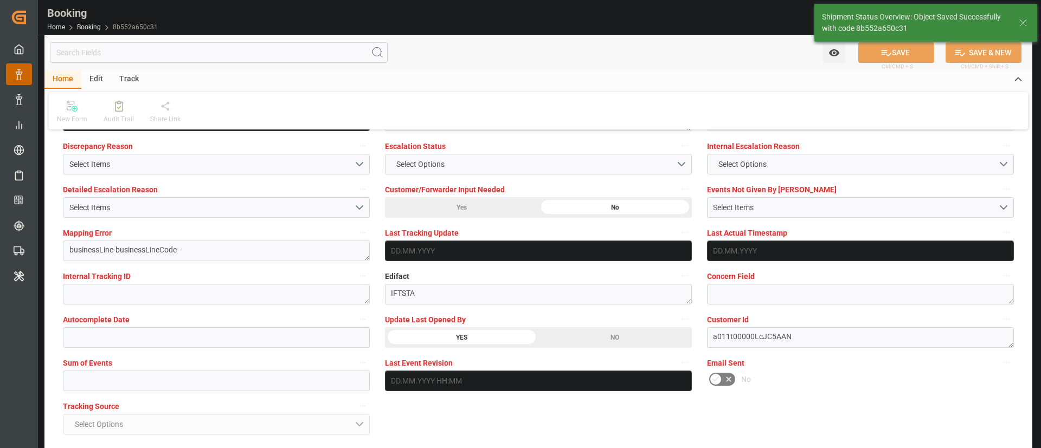
type textarea "Kiran Hari"
type textarea "businessLine-"
type input "[DATE] 11:30"
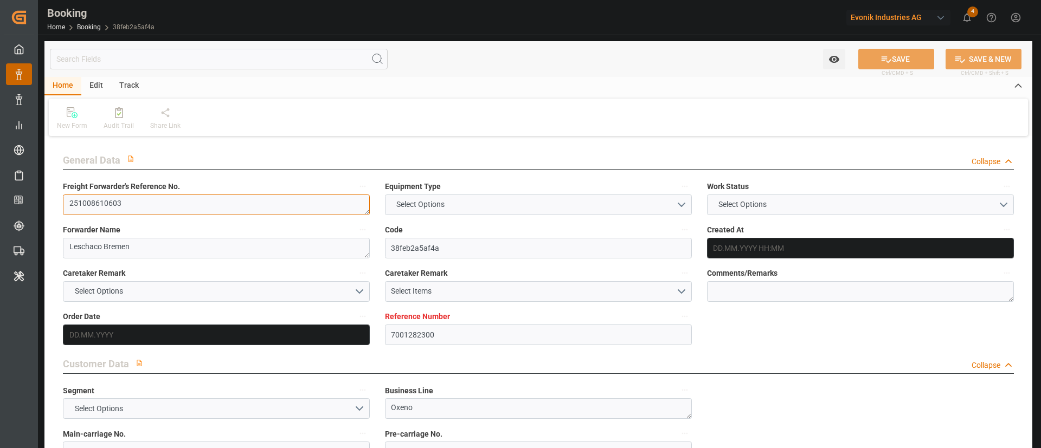
click at [179, 199] on textarea "251008610603" at bounding box center [216, 205] width 307 height 21
type input "7001282300"
type input "9332846"
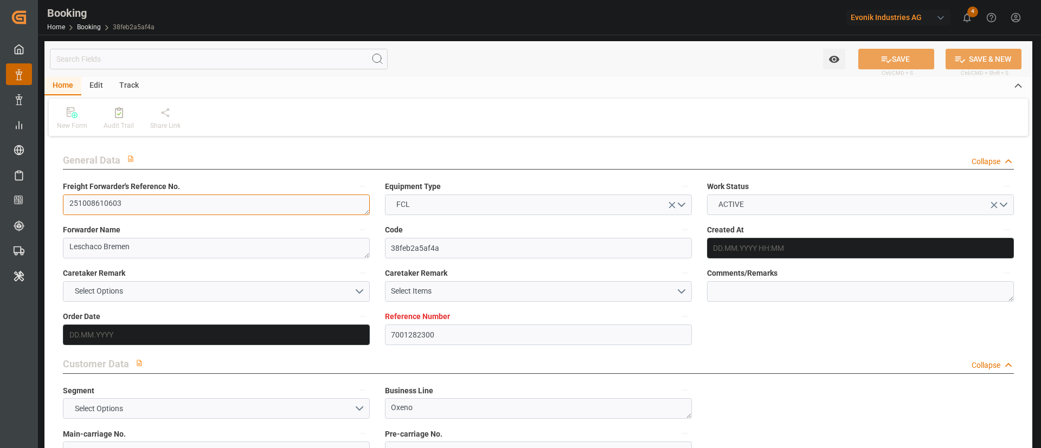
type input "OOCL"
type input "Orient Overseas Container Line Ltd"
type input "EUNWC"
type input "USSAV"
type input "23.09.2025 10:25"
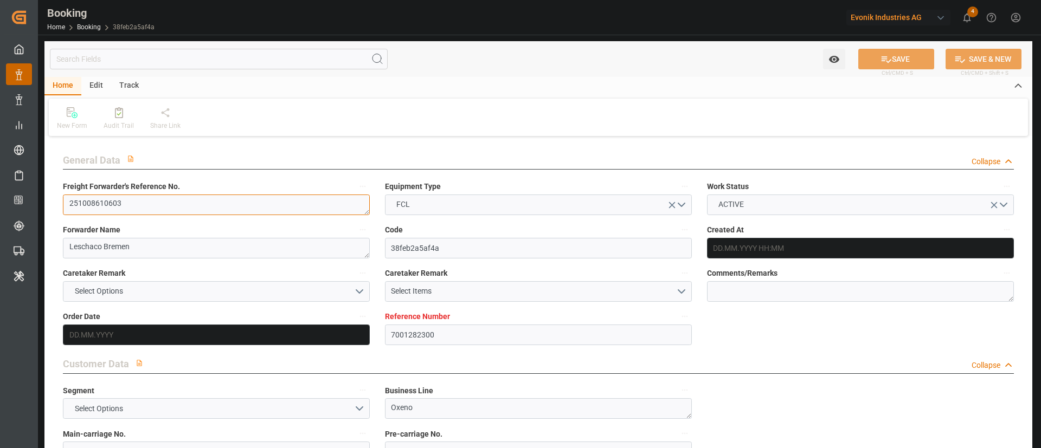
type input "23.09.2025"
type input "04.11.2025"
type input "08.10.2025"
type input "08.10.2025 00:00"
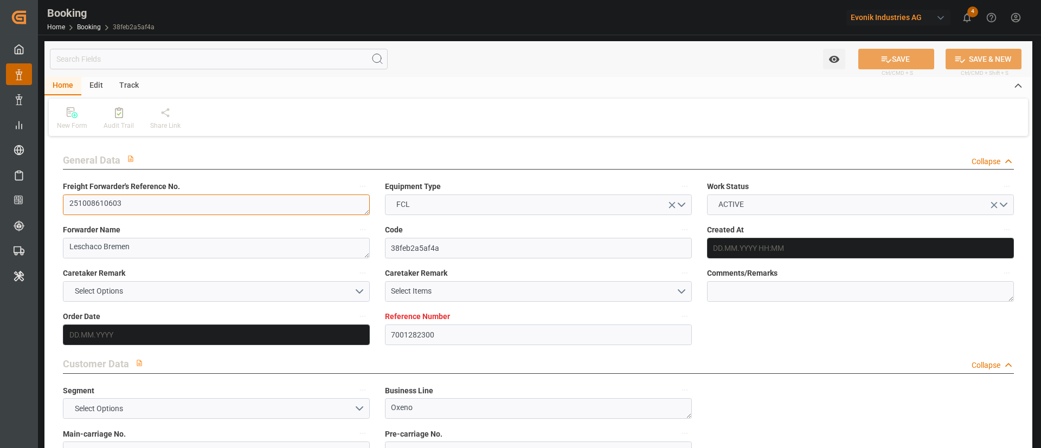
type input "[DATE]"
type input "24.10.2025 00:00"
type input "11.11.2025 00:00"
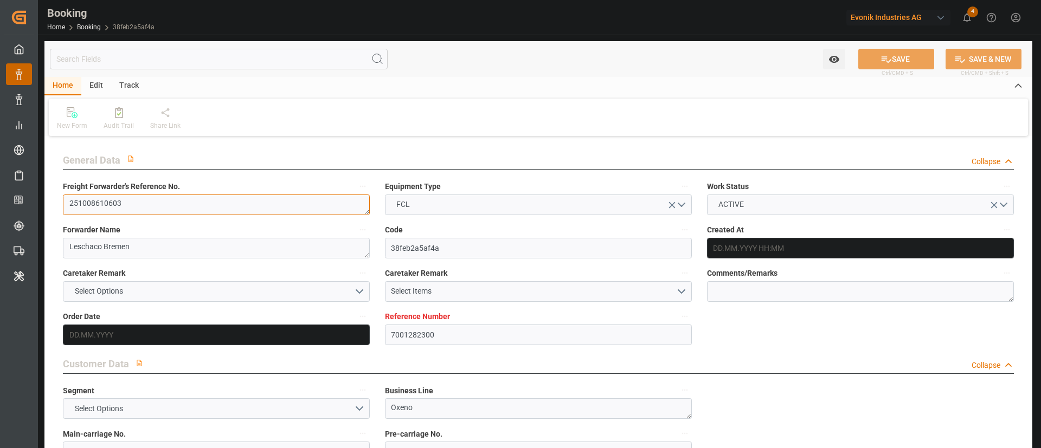
type input "05.11.2025 00:00"
type input "24.09.2025 10:13"
click at [179, 200] on textarea "251008610603" at bounding box center [216, 205] width 307 height 21
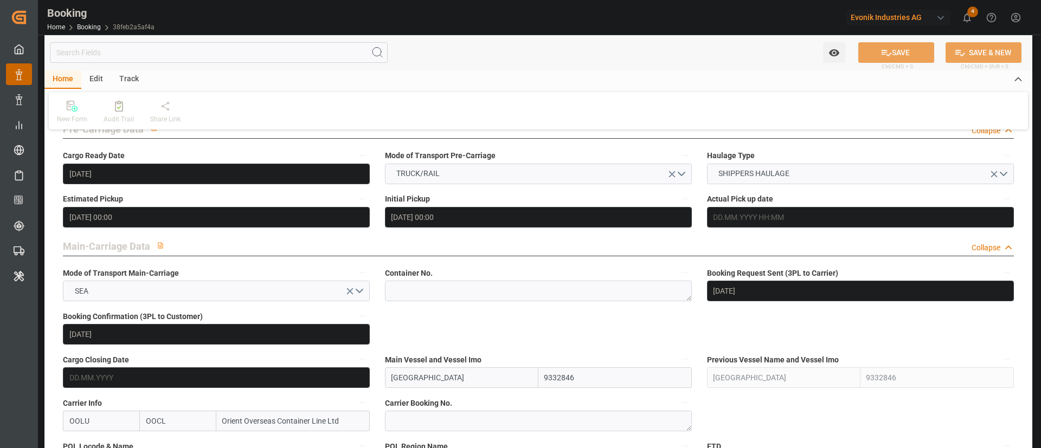
scroll to position [732, 0]
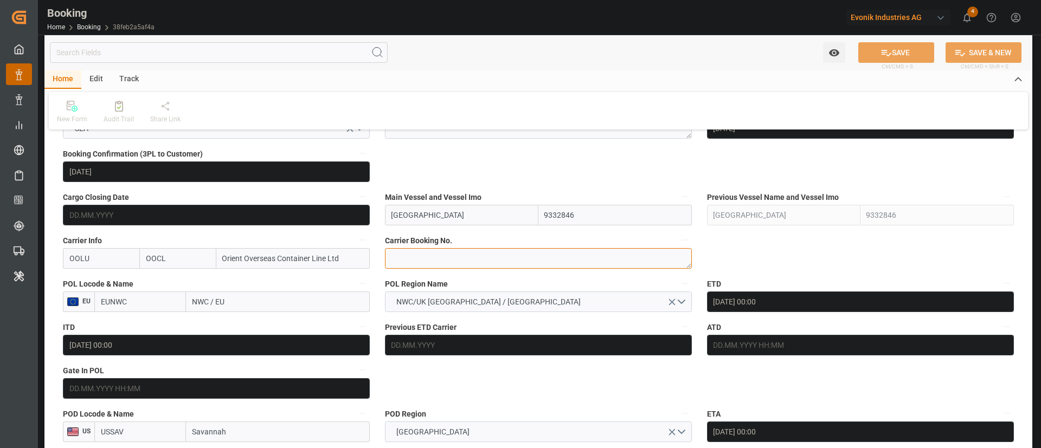
click at [454, 258] on textarea at bounding box center [538, 258] width 307 height 21
paste textarea "2162952170"
type textarea "2162952170"
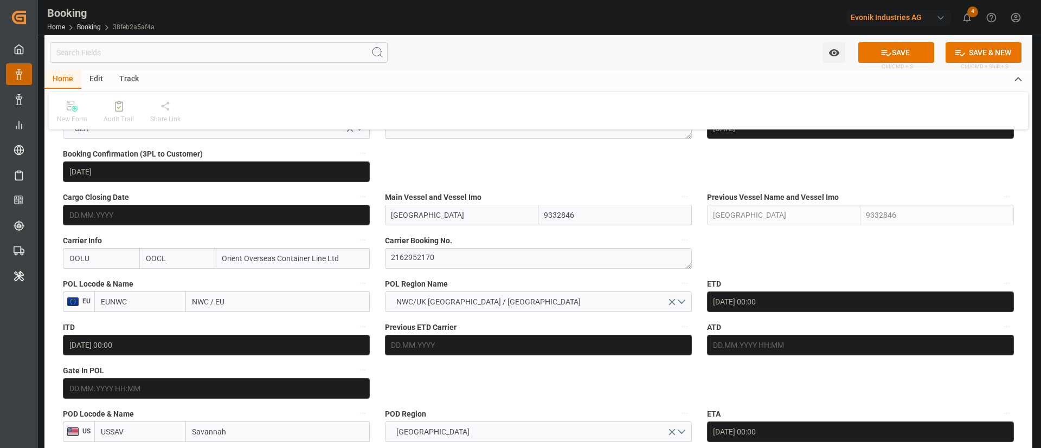
drag, startPoint x: 194, startPoint y: 302, endPoint x: 181, endPoint y: 306, distance: 14.2
click at [181, 298] on div "EUNWC NWC / EU" at bounding box center [231, 302] width 275 height 21
paste input "[GEOGRAPHIC_DATA]"
type input "[GEOGRAPHIC_DATA]"
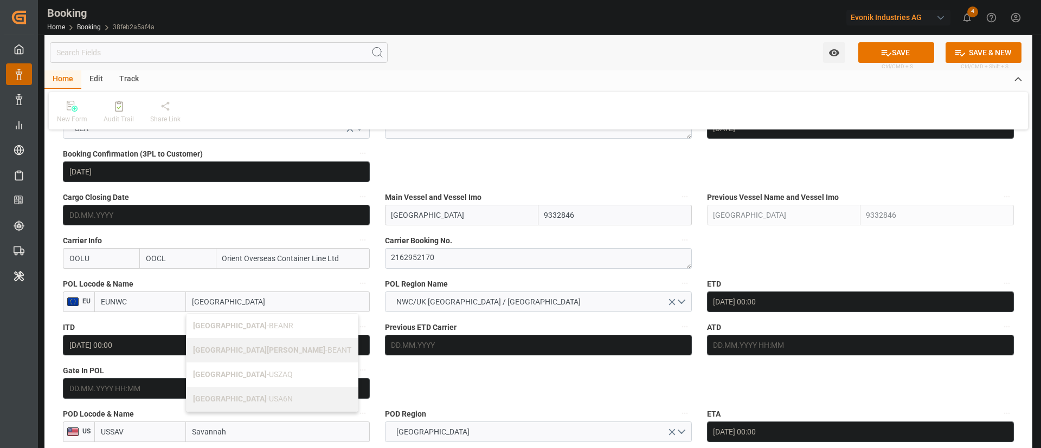
click at [234, 298] on span "Antwerp - BEANR" at bounding box center [243, 326] width 100 height 9
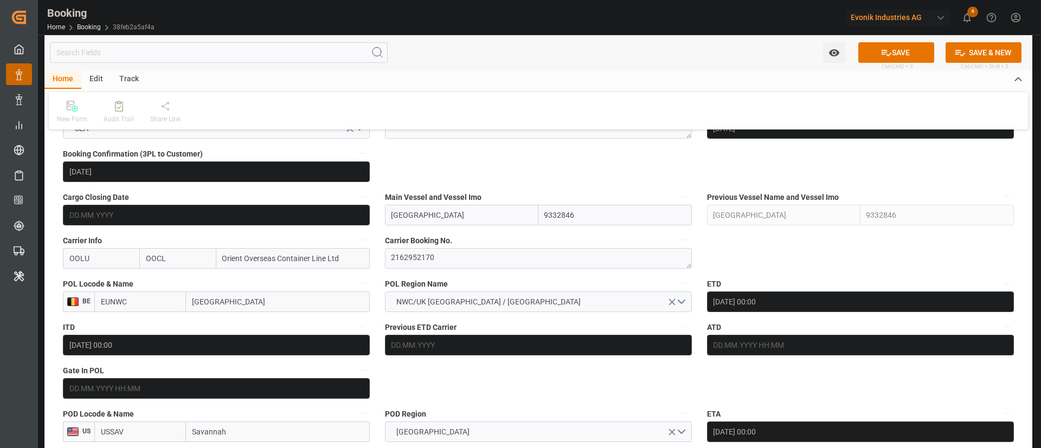
type input "BEANR"
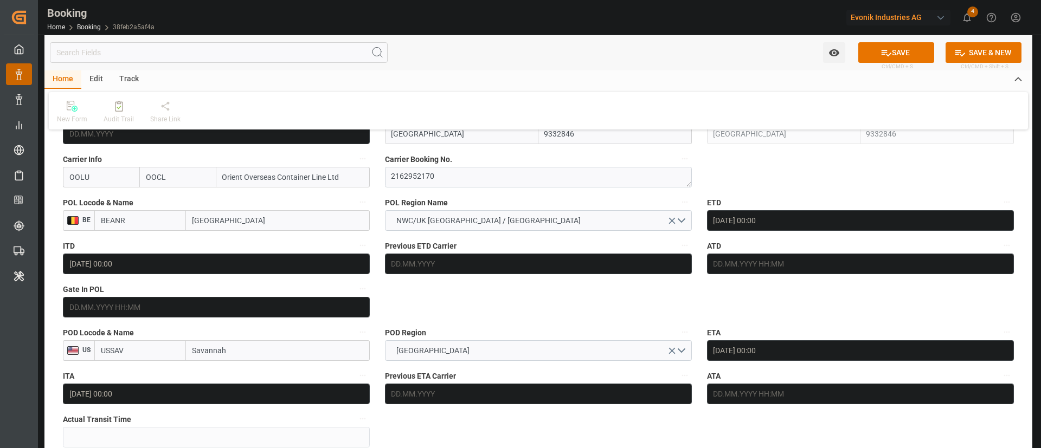
type input "[GEOGRAPHIC_DATA]"
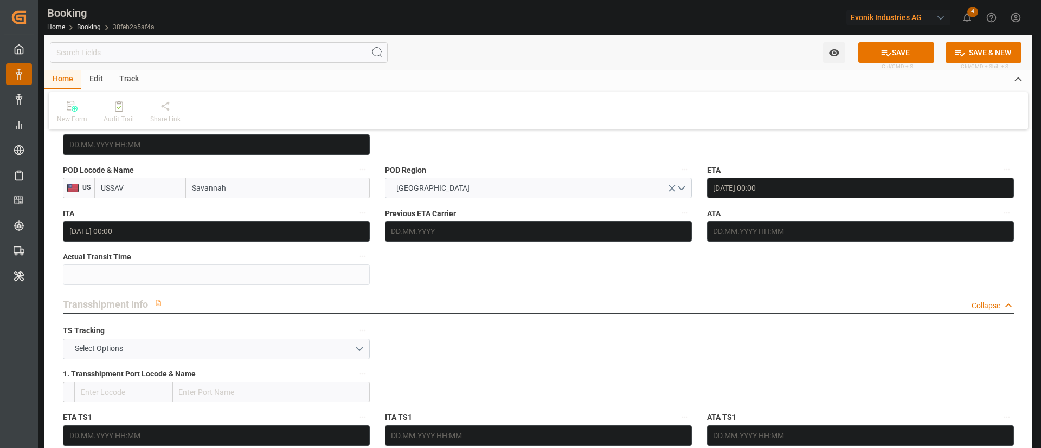
scroll to position [1057, 0]
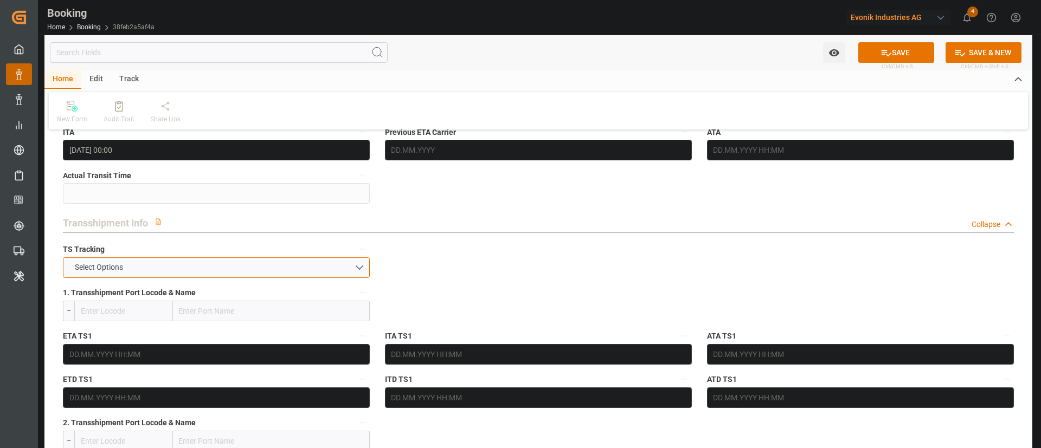
click at [105, 265] on span "Select Options" at bounding box center [98, 267] width 59 height 11
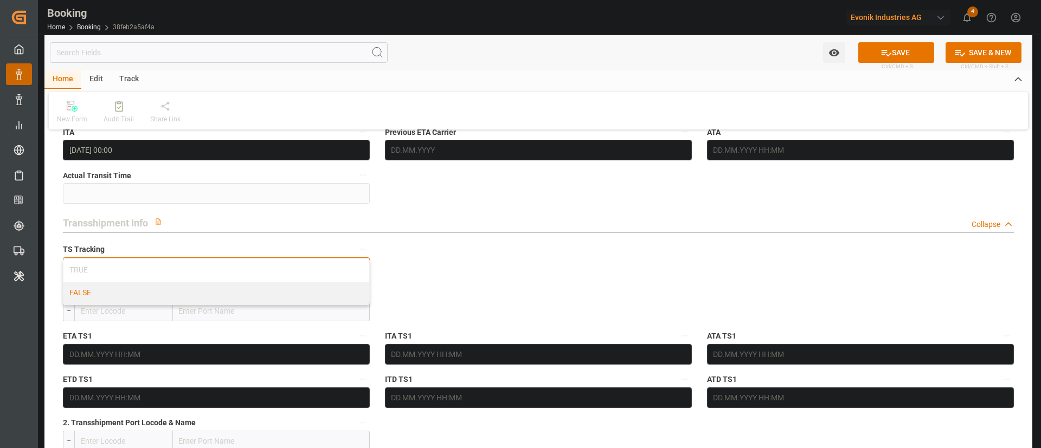
click at [113, 295] on div "FALSE" at bounding box center [216, 293] width 306 height 23
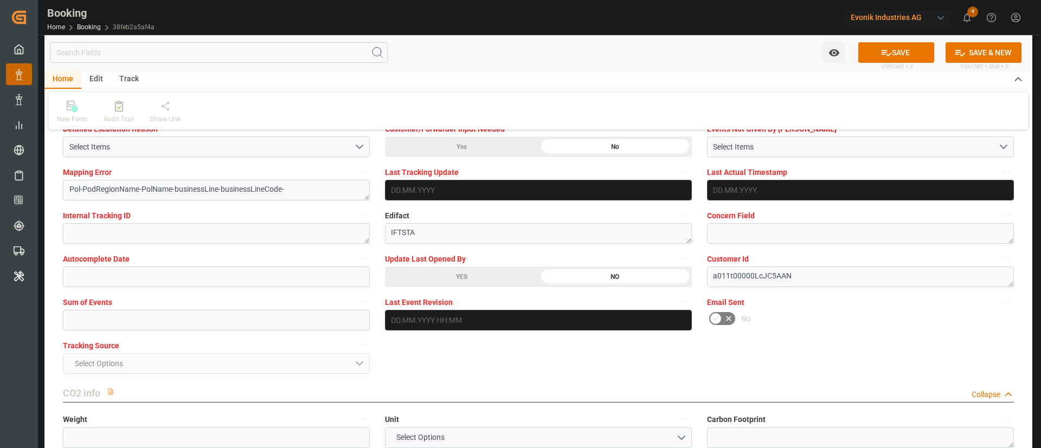
scroll to position [2114, 0]
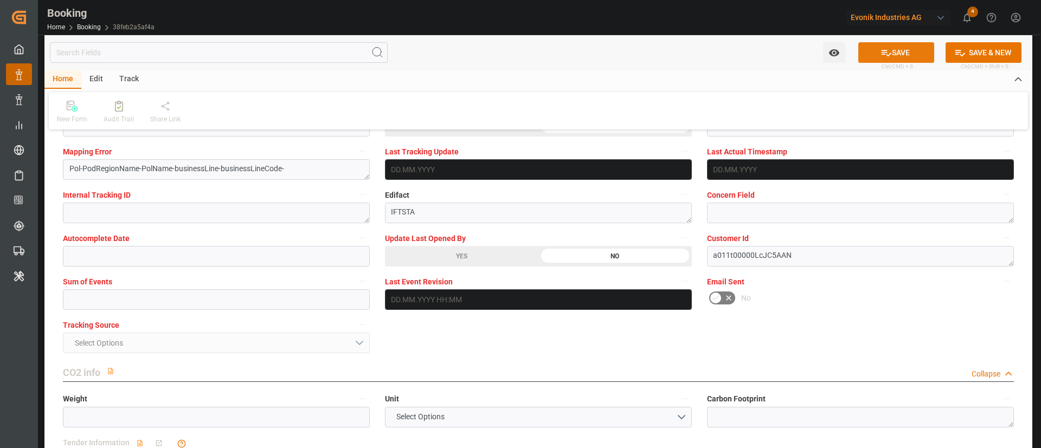
click at [693, 51] on button "SAVE" at bounding box center [896, 52] width 76 height 21
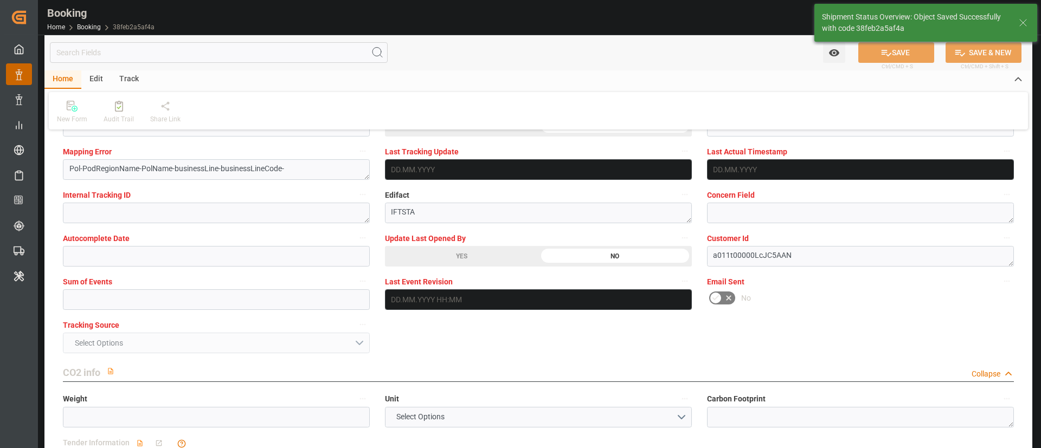
type textarea "Kiran Hari"
type textarea "businessLine-"
type input "25.09.2025 11:32"
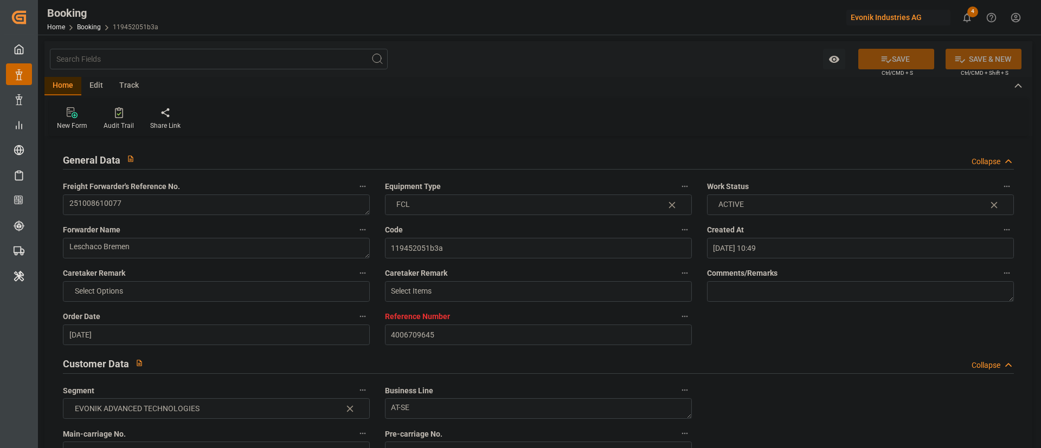
scroll to position [732, 0]
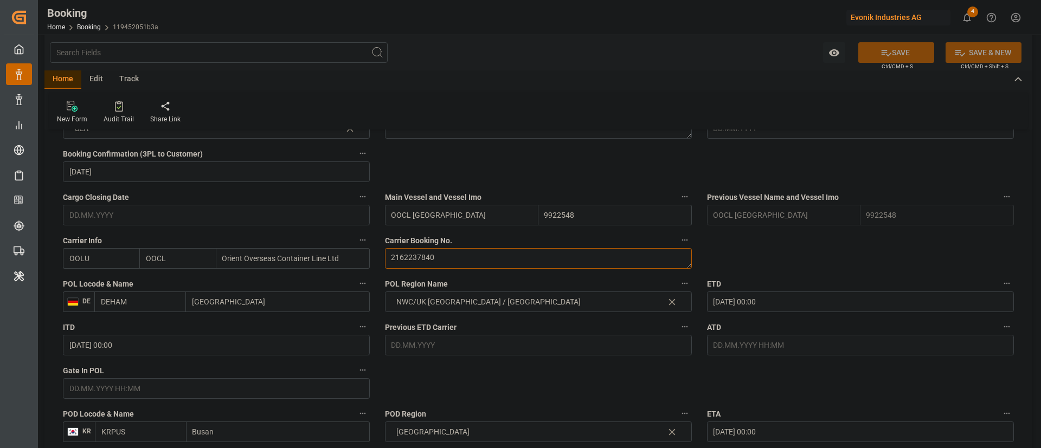
drag, startPoint x: 0, startPoint y: 0, endPoint x: 440, endPoint y: 254, distance: 508.4
click at [440, 254] on textarea "2162237840" at bounding box center [538, 258] width 307 height 21
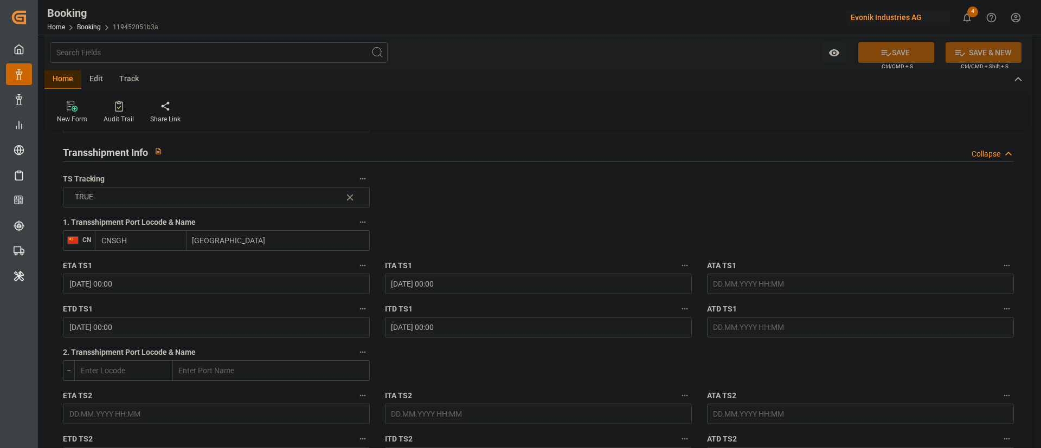
scroll to position [1139, 0]
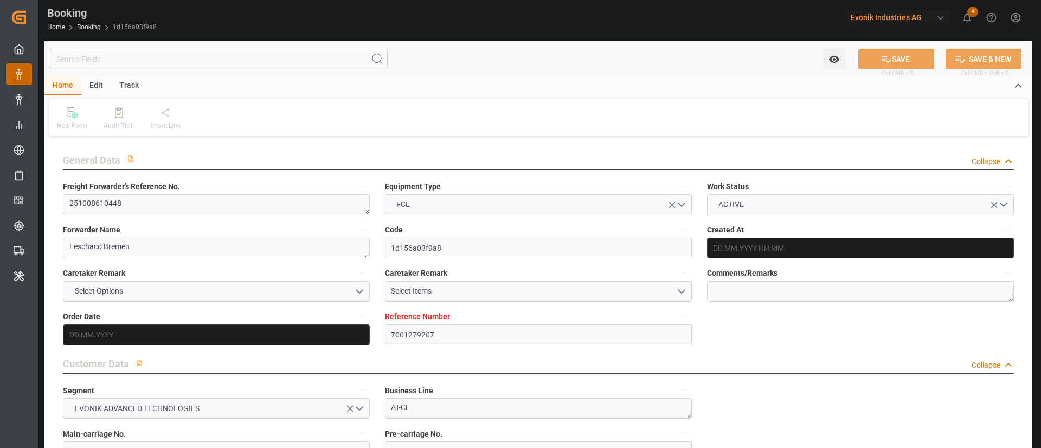
type input "7001279207"
type input "OOCL"
type input "Orient Overseas Container Line Ltd"
type input "EUNWC"
type input "KRPUS"
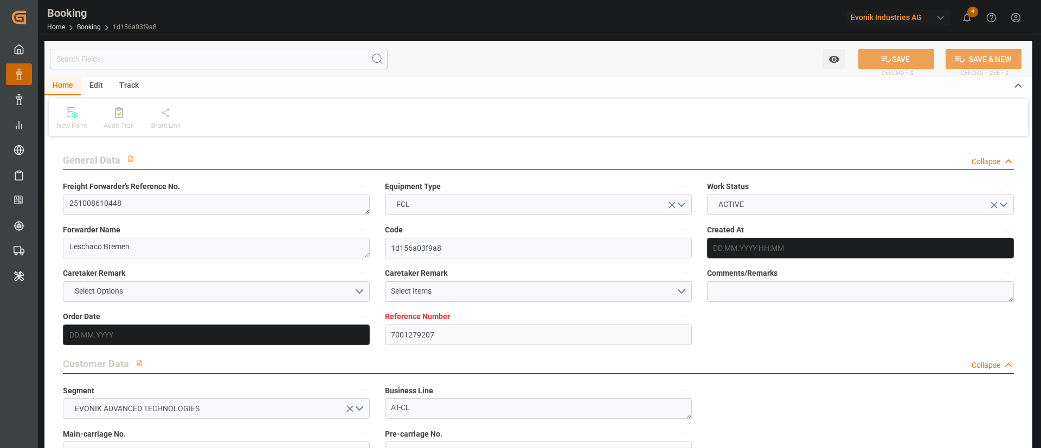
type input "[DATE] 05:23"
type input "[DATE]"
type input "13.12.2025"
type input "09.10.2025"
type input "09.10.2025 00:00"
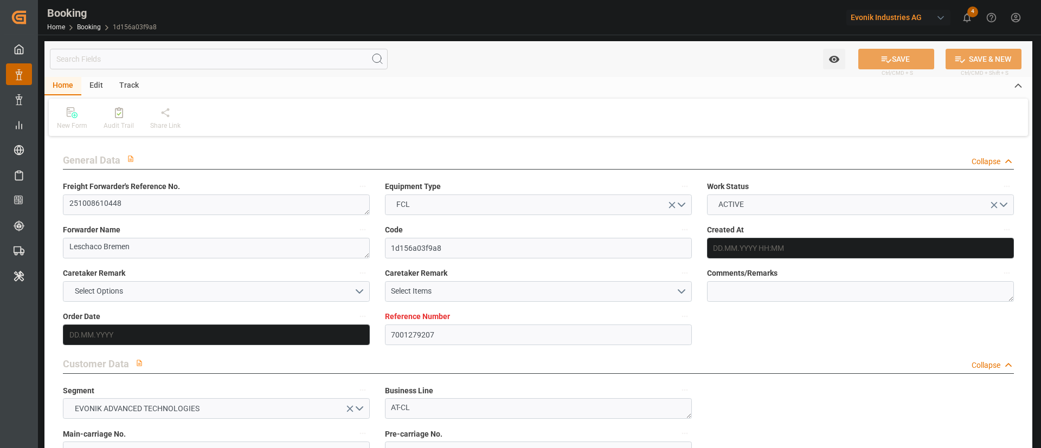
type input "09.10.2025 00:00"
type input "23.09.2025"
type input "24.09.2025"
type input "21.10.2025 00:00"
type input "20.10.2025 00:00"
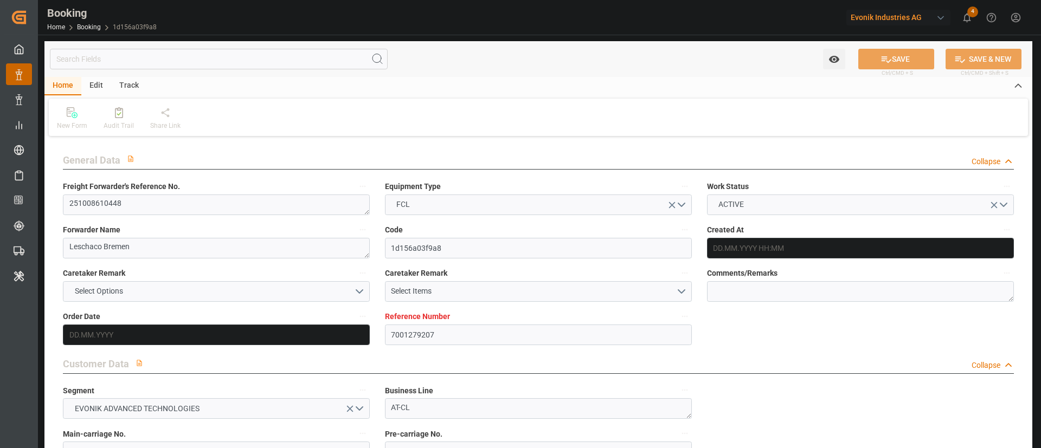
type input "03.12.2025 00:00"
type input "13.12.2025 00:00"
type input "24.09.2025 09:12"
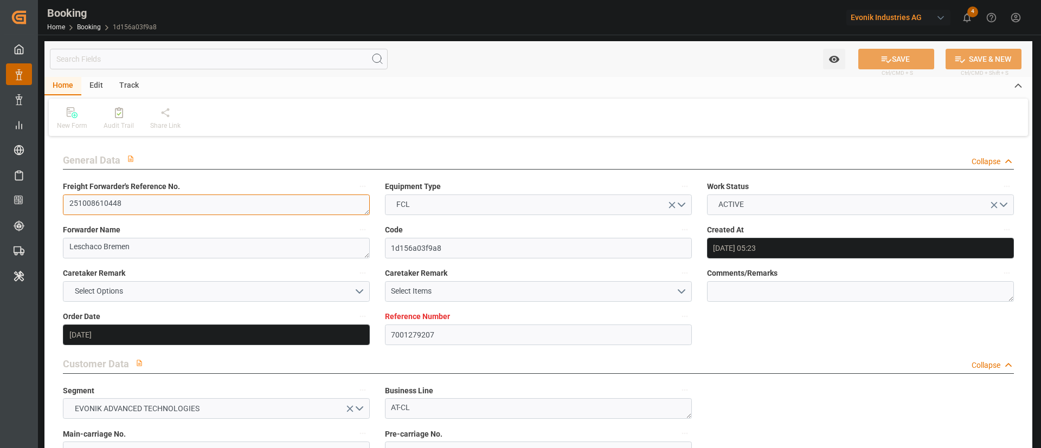
click at [151, 200] on textarea "251008610448" at bounding box center [216, 205] width 307 height 21
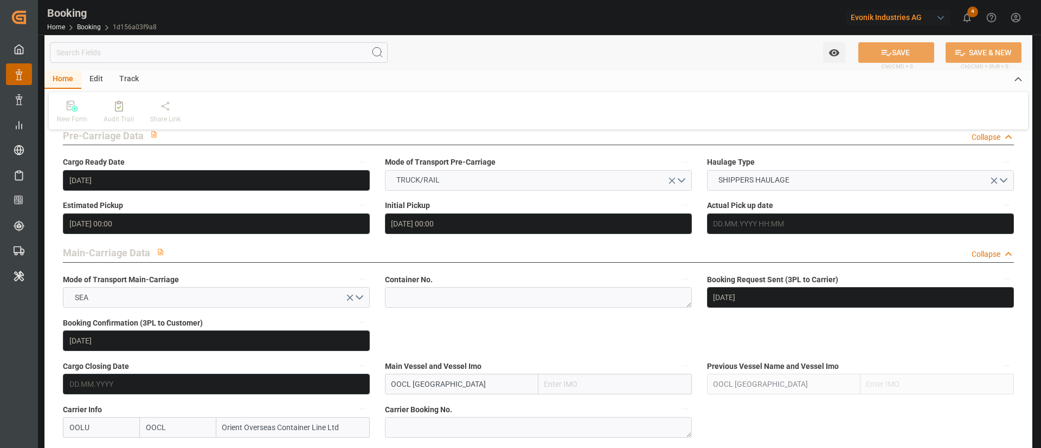
scroll to position [732, 0]
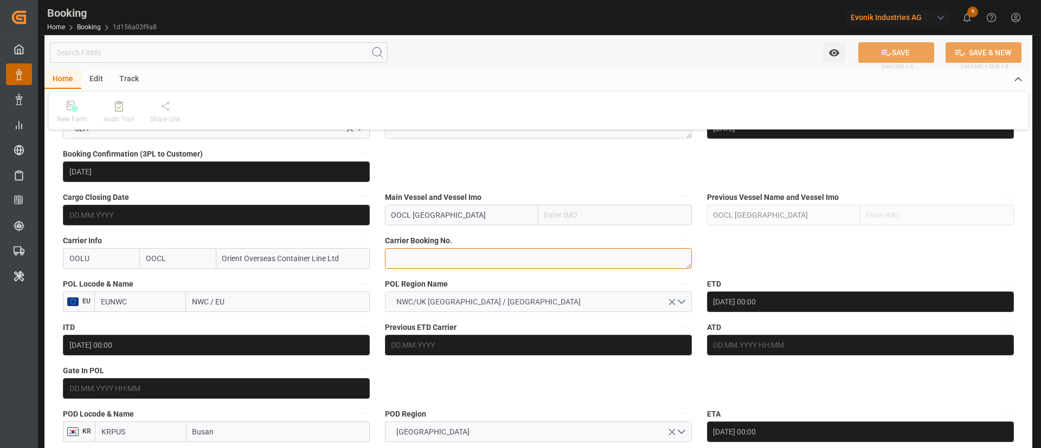
click at [455, 255] on textarea at bounding box center [538, 258] width 307 height 21
paste textarea "2162936150"
type textarea "2162936150"
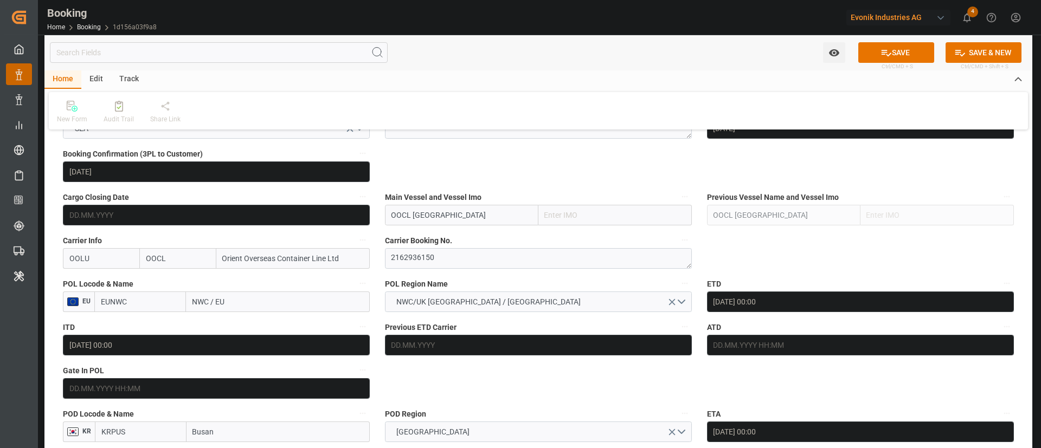
click at [104, 300] on input "EUNWC" at bounding box center [140, 302] width 92 height 21
drag, startPoint x: 104, startPoint y: 300, endPoint x: 138, endPoint y: 291, distance: 35.2
click at [104, 300] on input "EUNWC" at bounding box center [140, 302] width 92 height 21
click at [105, 300] on input "EUNWC" at bounding box center [140, 302] width 92 height 21
paste input "Antwerp"
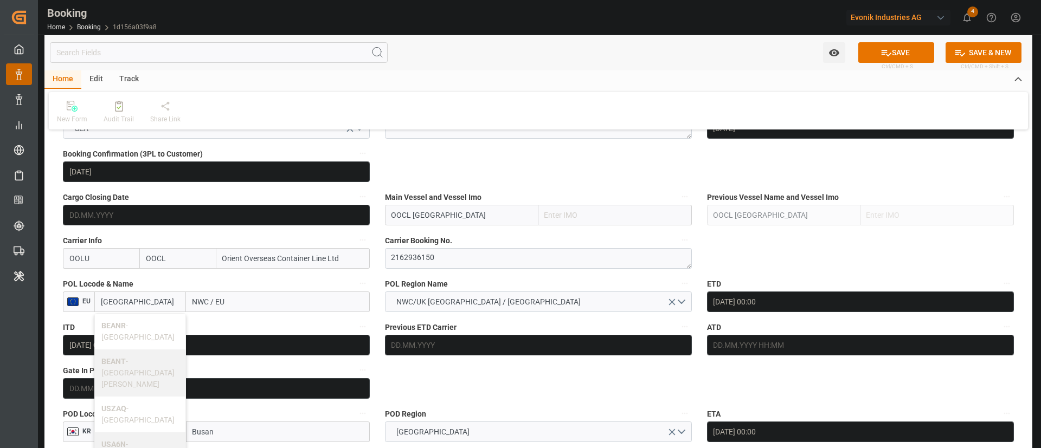
click at [137, 320] on div "BEANR - Antwerp" at bounding box center [140, 332] width 91 height 36
type input "BEANR"
type input "Antwerp"
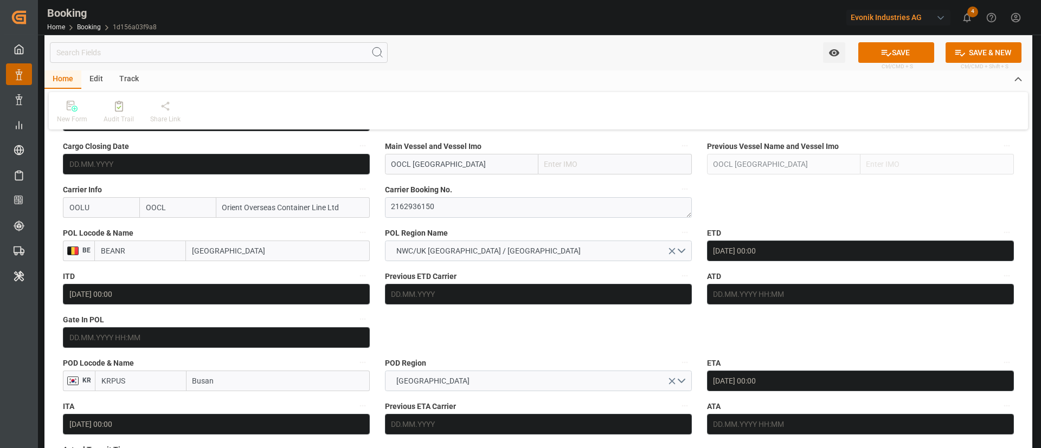
scroll to position [813, 0]
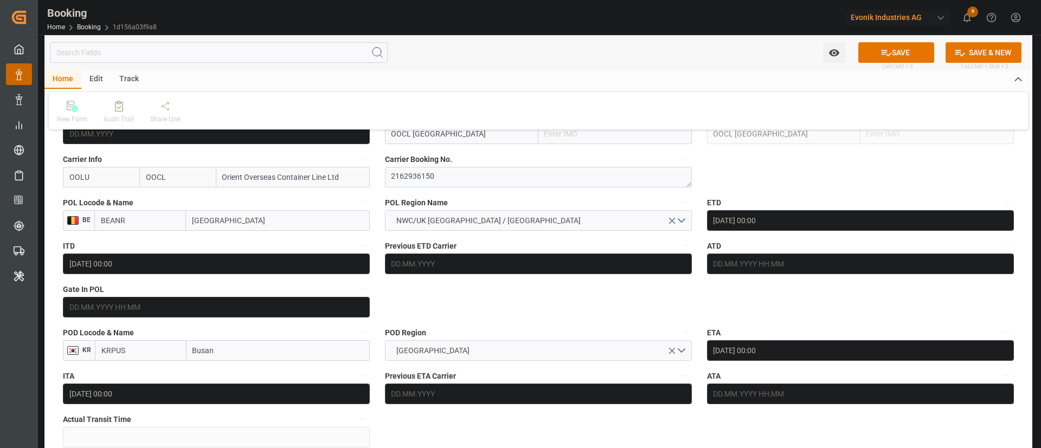
type input "BEANR"
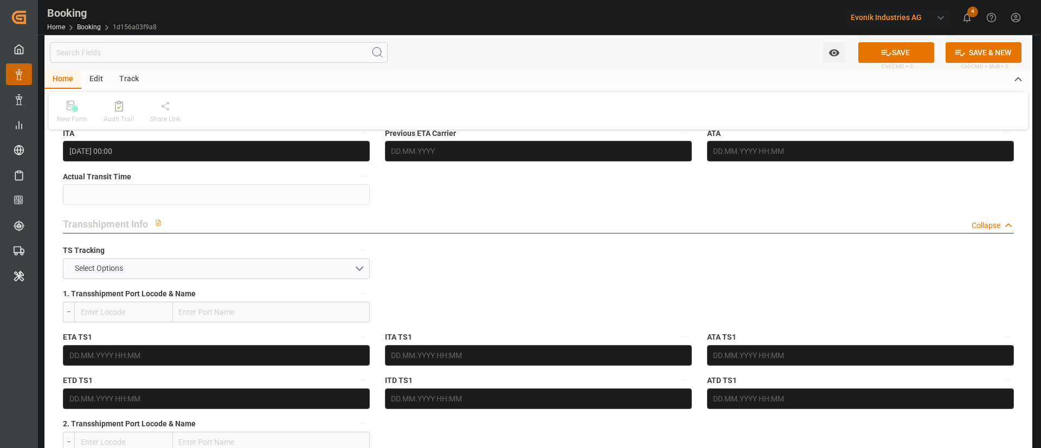
scroll to position [1057, 0]
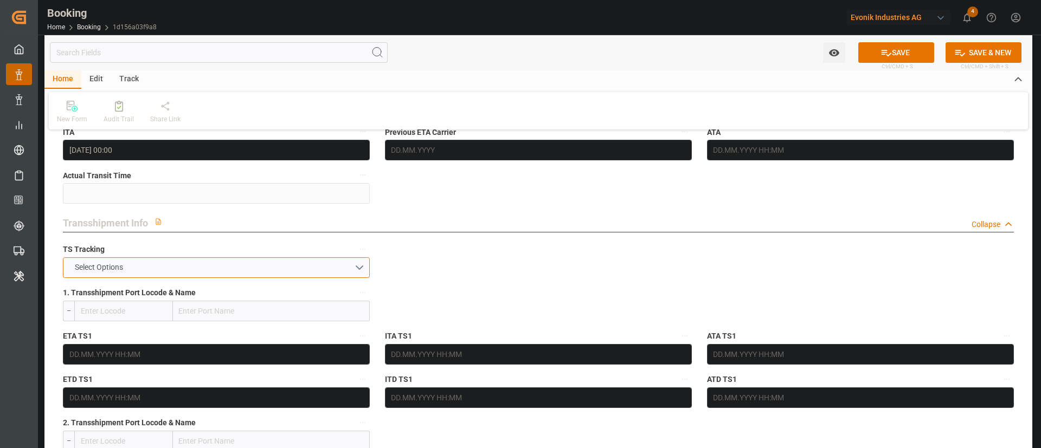
click at [185, 262] on button "Select Options" at bounding box center [216, 268] width 307 height 21
click at [179, 266] on button "Select Options" at bounding box center [216, 268] width 307 height 21
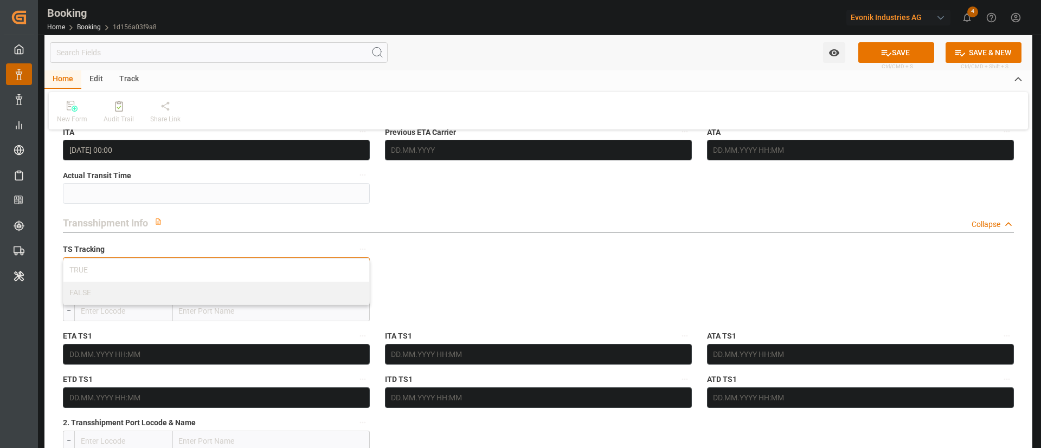
click at [179, 266] on div "TRUE" at bounding box center [216, 270] width 306 height 23
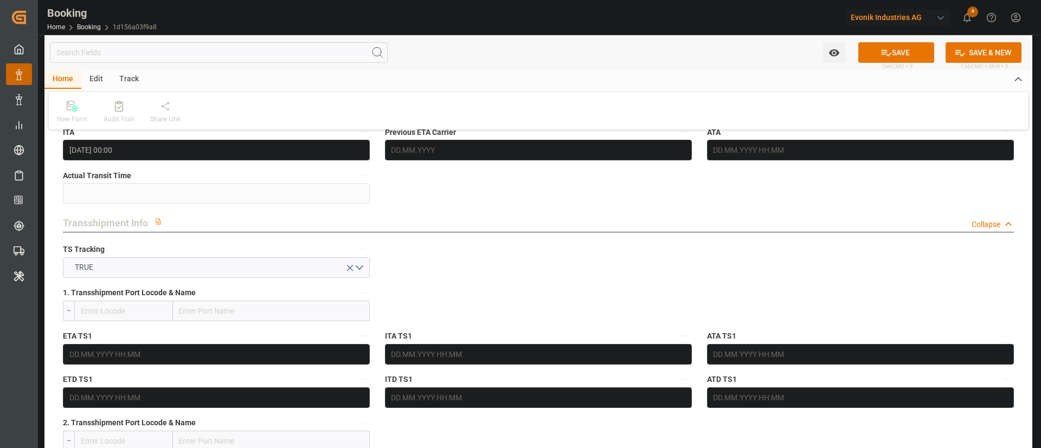
click at [213, 312] on input "text" at bounding box center [271, 311] width 197 height 21
paste input "Shanghai"
type input "Shanghai"
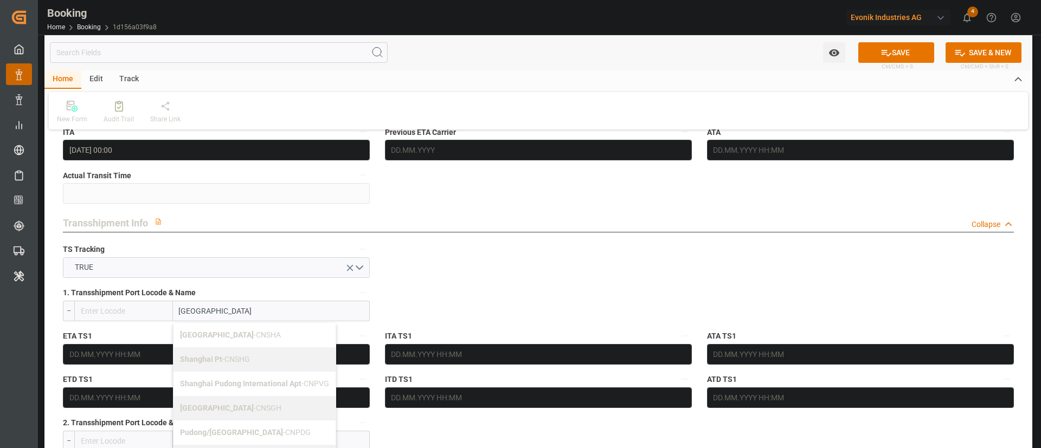
click at [219, 400] on div "Shanghai - CNSGH" at bounding box center [254, 408] width 162 height 24
type input "CNSGH"
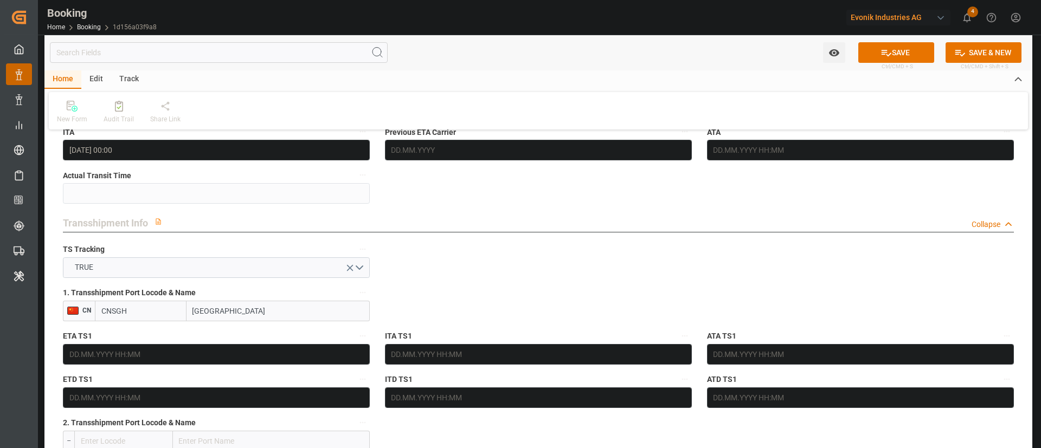
type input "Shanghai"
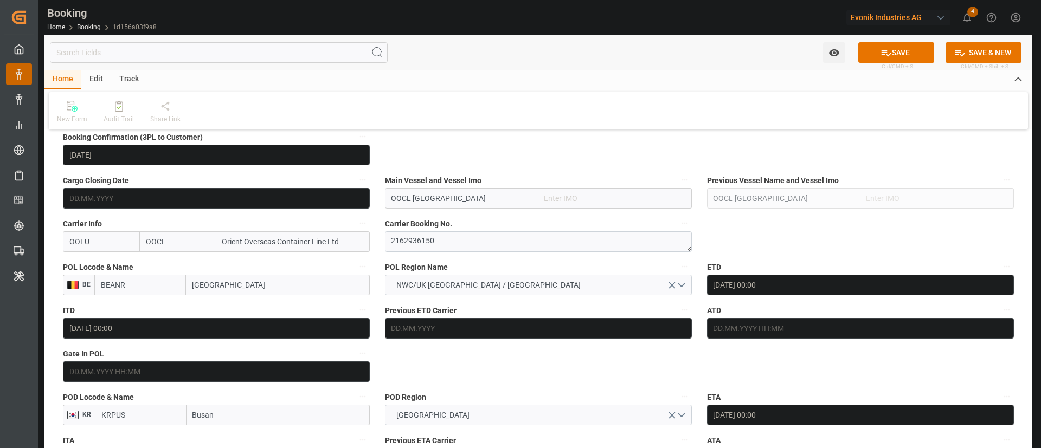
scroll to position [651, 0]
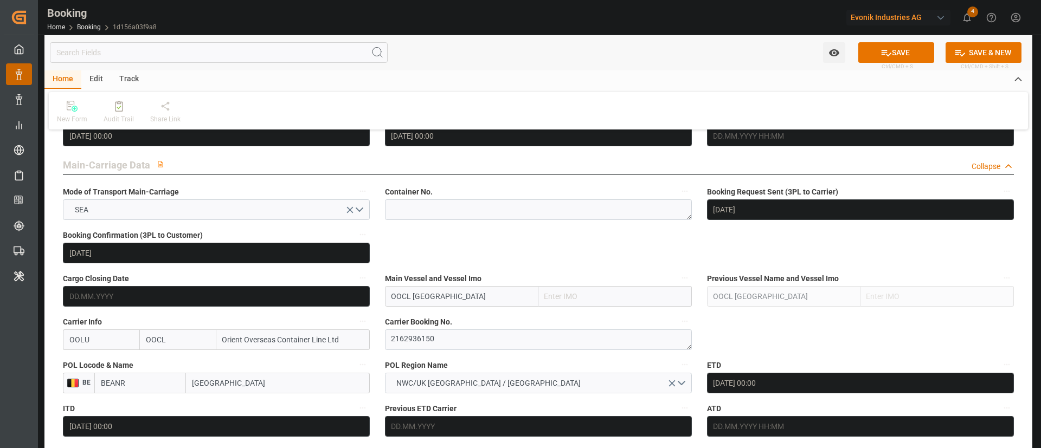
paste input "CMA CGM JEAN MERMOZ"
click at [468, 319] on b "CMA CGM Jean Mermoz" at bounding box center [439, 320] width 95 height 9
type input "CMA CGM Jean Mermoz"
type input "9776420"
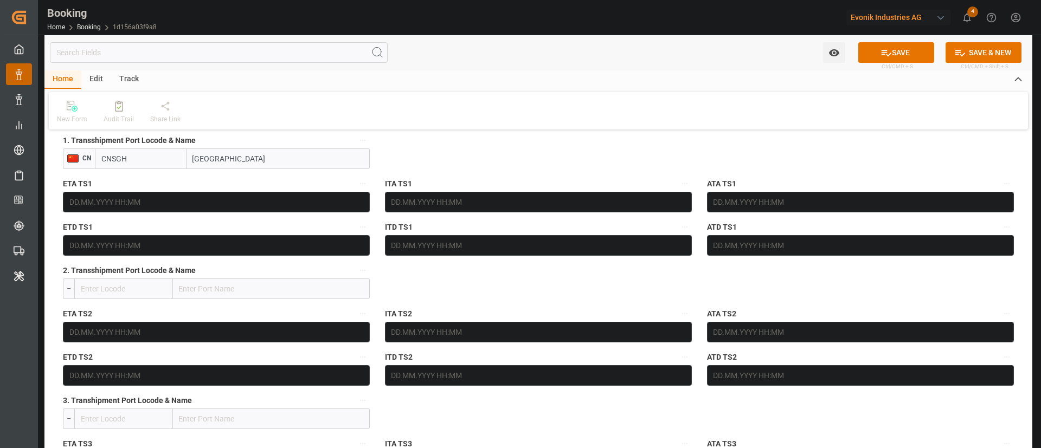
scroll to position [1220, 0]
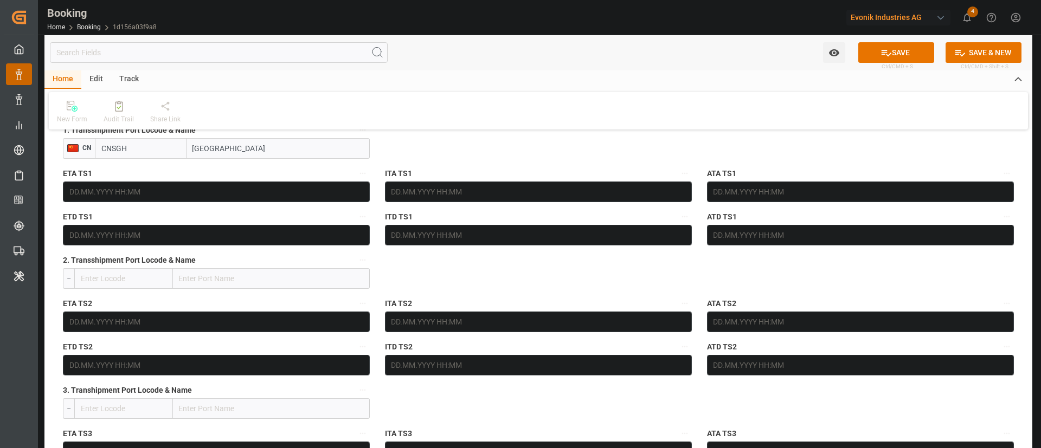
type input "CMA CGM Jean Mermoz"
click at [147, 202] on div "ETA TS1" at bounding box center [216, 184] width 322 height 43
click at [159, 199] on input "text" at bounding box center [216, 192] width 307 height 21
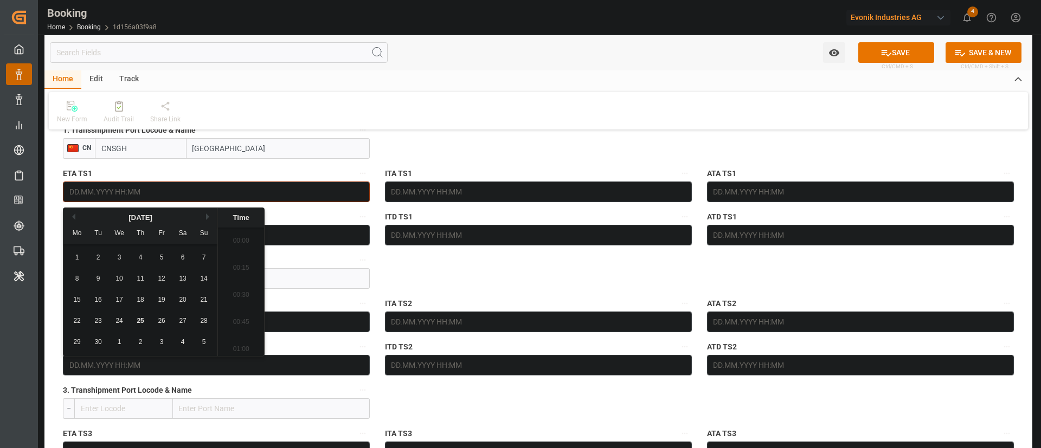
scroll to position [1793, 0]
click at [211, 218] on button "Next Month" at bounding box center [209, 217] width 7 height 7
drag, startPoint x: 160, startPoint y: 284, endPoint x: 175, endPoint y: 280, distance: 15.5
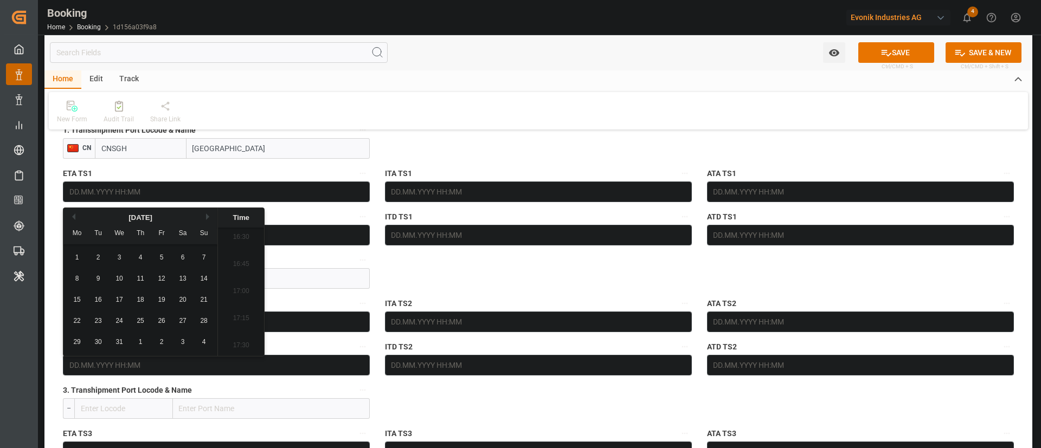
click at [160, 284] on div "12" at bounding box center [162, 279] width 14 height 13
type input "12.12.2025 00:00"
click at [310, 231] on input "text" at bounding box center [216, 235] width 307 height 21
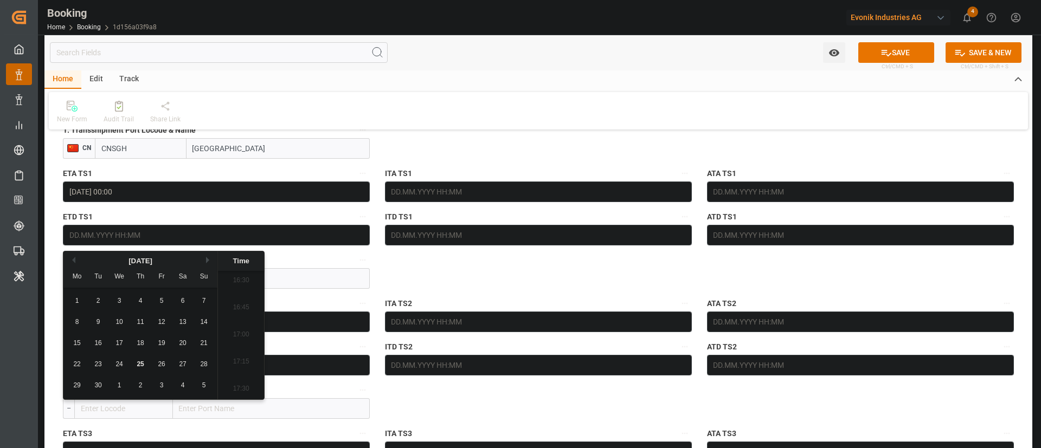
click at [207, 261] on button "Next Month" at bounding box center [209, 260] width 7 height 7
click at [209, 261] on button "Next Month" at bounding box center [209, 260] width 7 height 7
click at [100, 366] on span "23" at bounding box center [97, 365] width 7 height 8
type input "23.12.2025 00:00"
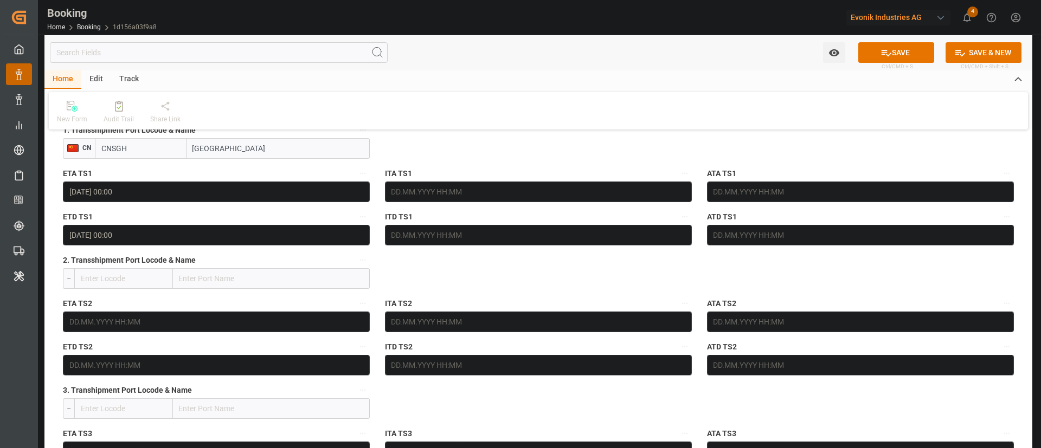
scroll to position [976, 0]
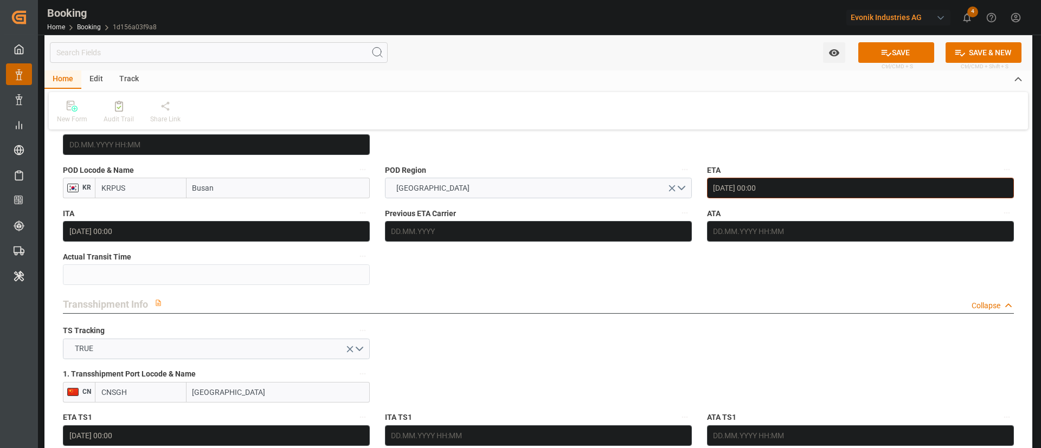
click at [801, 182] on input "03.12.2025 00:00" at bounding box center [860, 188] width 307 height 21
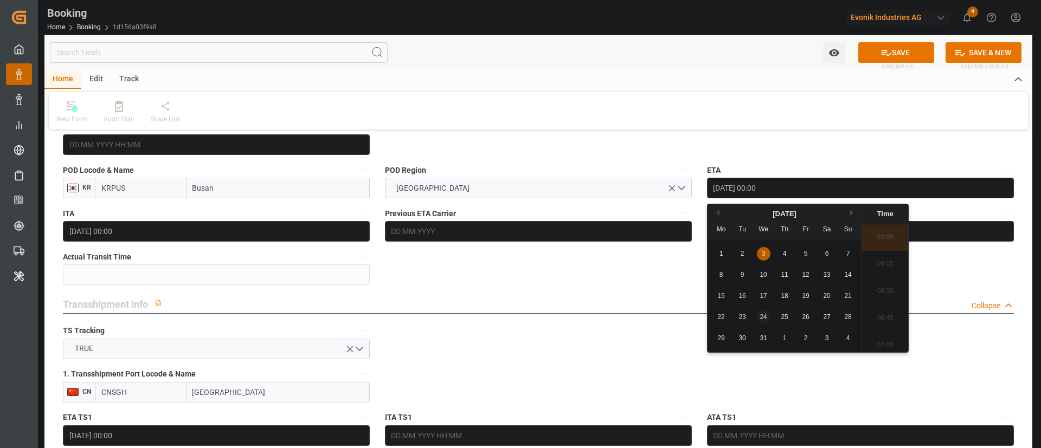
click at [768, 315] on div "24" at bounding box center [764, 317] width 14 height 13
type input "24.12.2025 00:00"
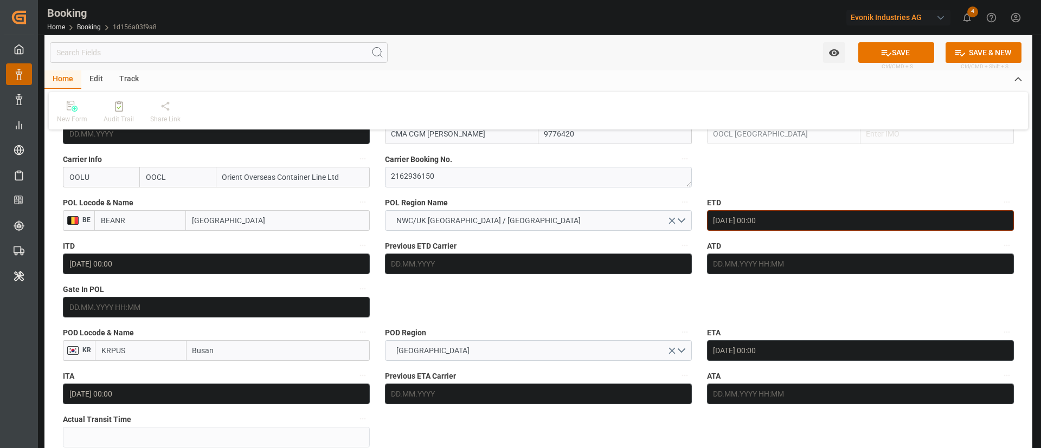
click at [755, 215] on input "21.10.2025 00:00" at bounding box center [860, 220] width 307 height 21
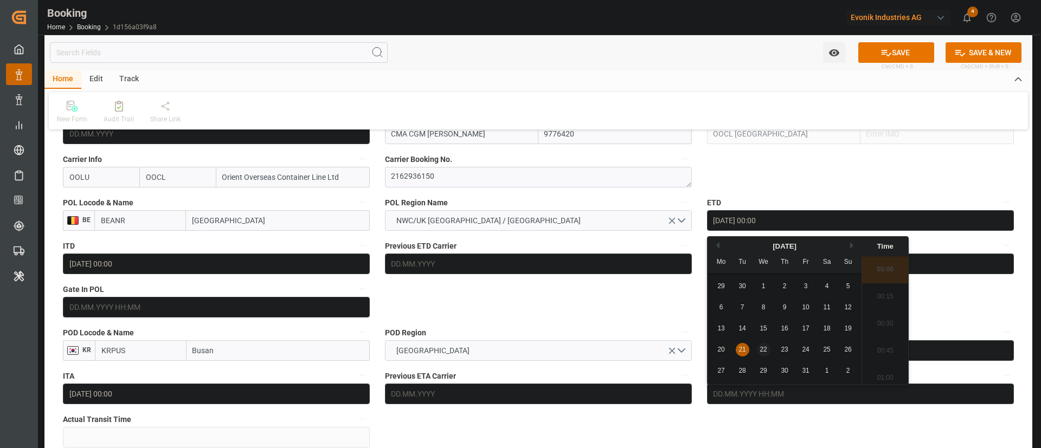
click at [766, 352] on span "22" at bounding box center [763, 350] width 7 height 8
type input "22.10.2025 00:00"
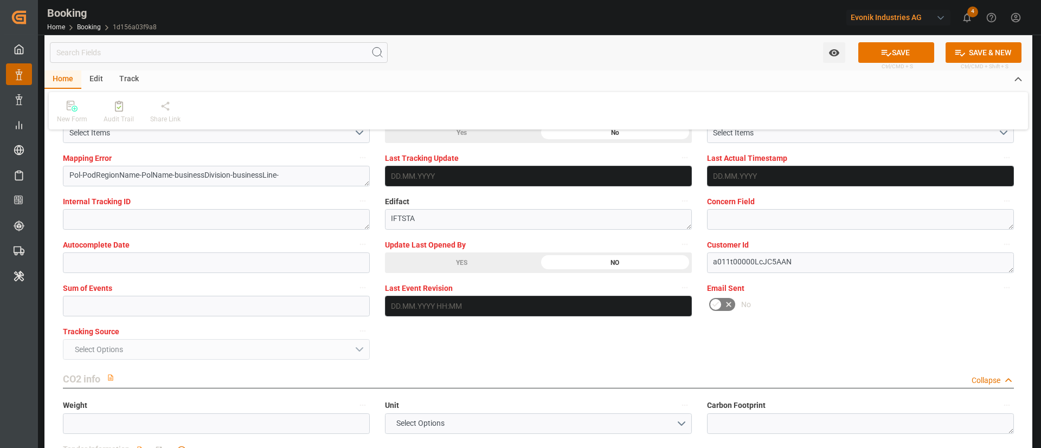
scroll to position [2114, 0]
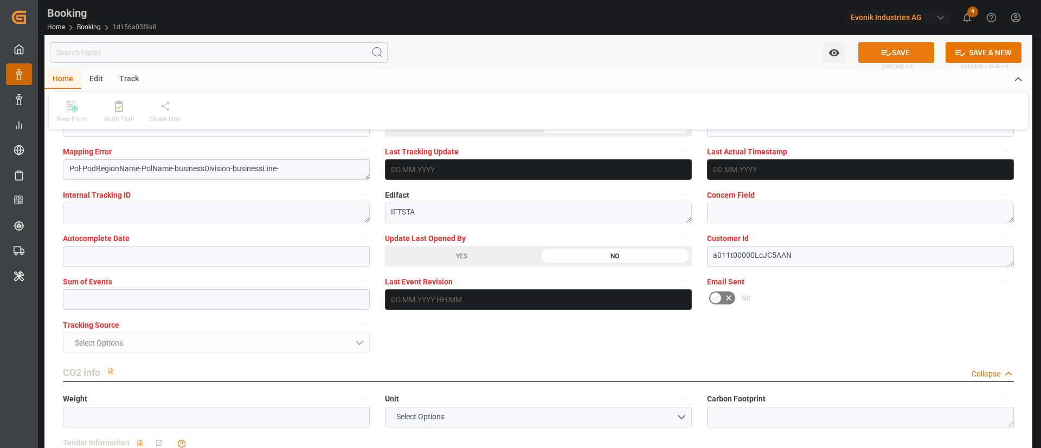
click at [904, 56] on button "SAVE" at bounding box center [896, 52] width 76 height 21
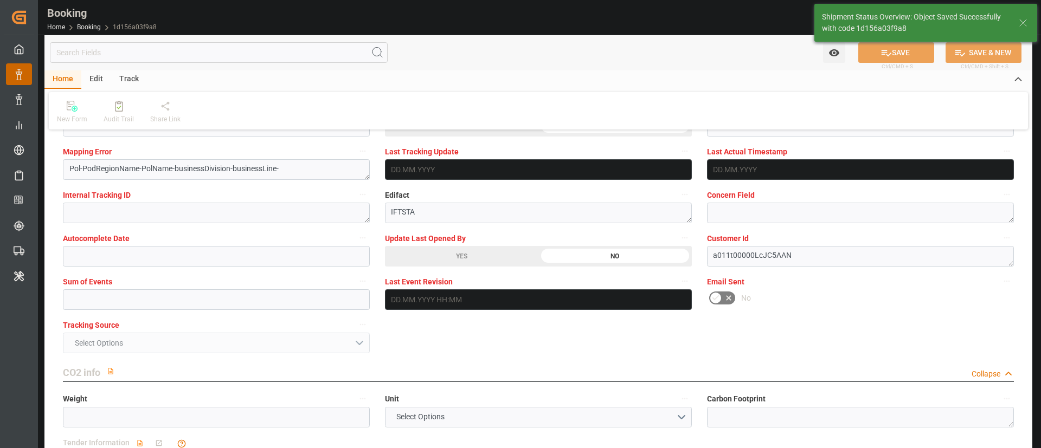
type textarea "Kiran Hari"
type textarea "businessDivision-businessLine-"
type textarea "Yes"
type input "12.12.2025 00:00"
type input "23.12.2025 00:00"
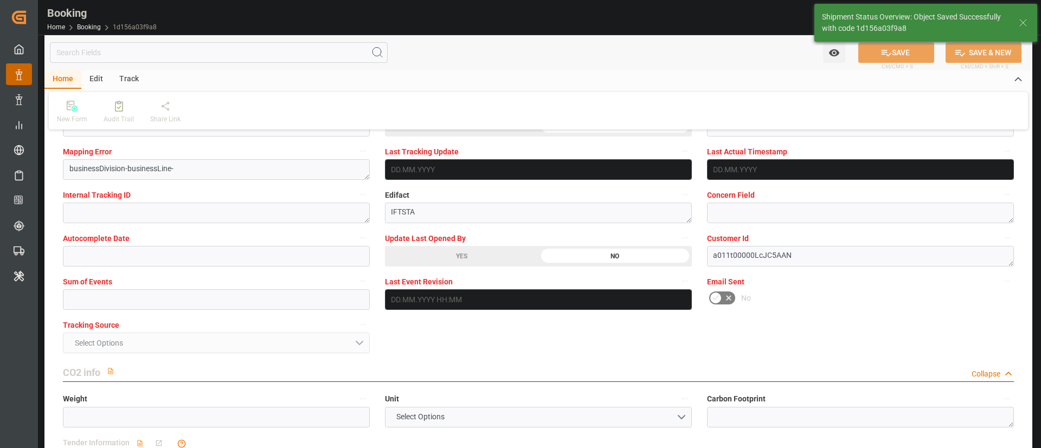
type input "25.09.2025 11:34"
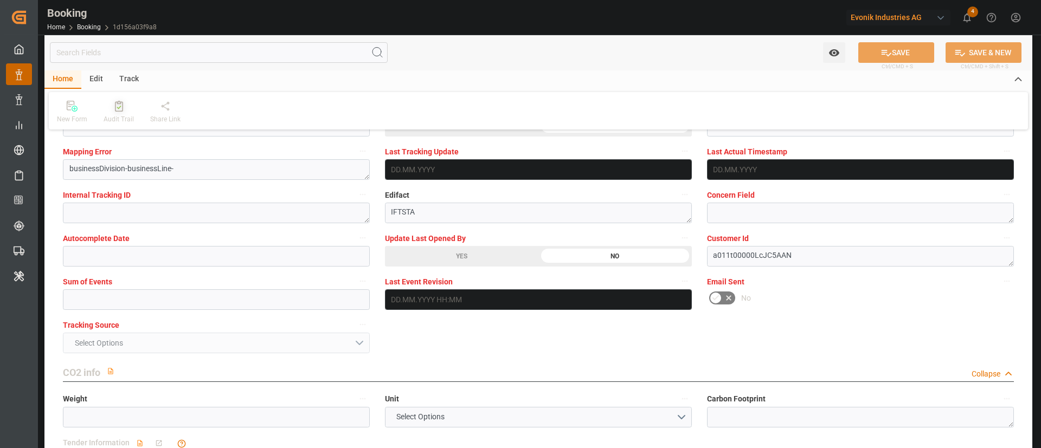
click at [124, 110] on div at bounding box center [119, 105] width 30 height 11
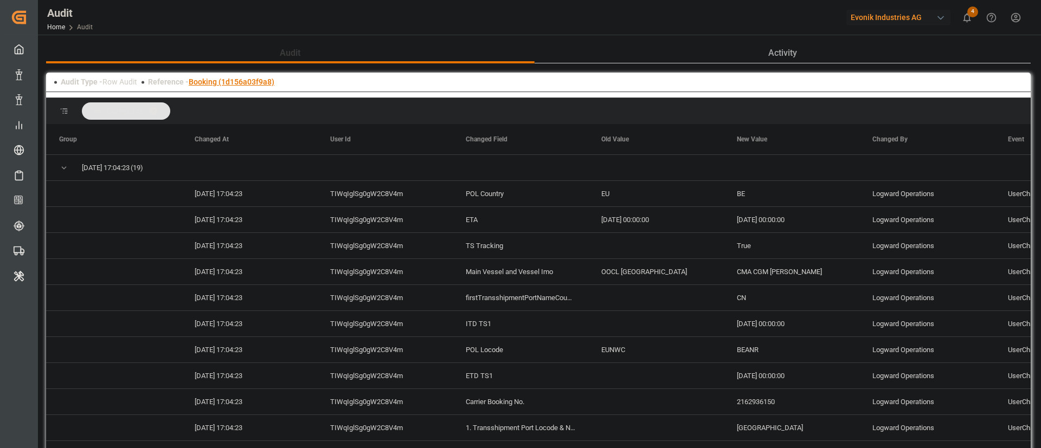
click at [240, 80] on link "Booking (1d156a03f9a8)" at bounding box center [232, 82] width 86 height 9
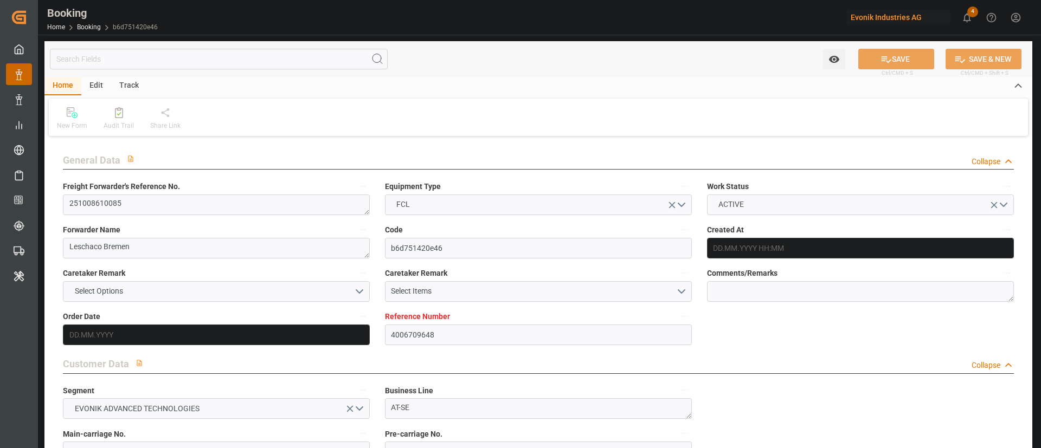
type input "4006709648"
type input "9922548"
type input "OOCL"
type input "Orient Overseas Container Line Ltd"
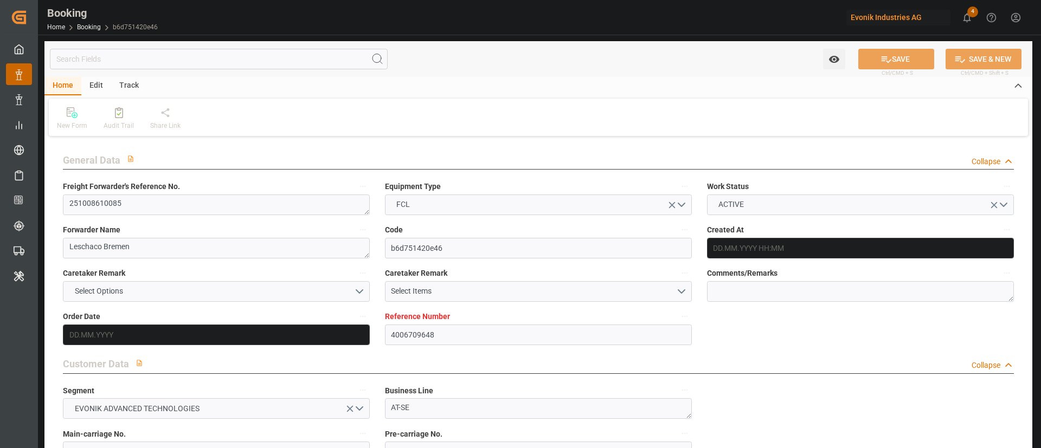
type input "DEHAM"
type input "KRPUS"
type input "CNSGH"
type input "27.08.2025 10:57"
type input "[DATE]"
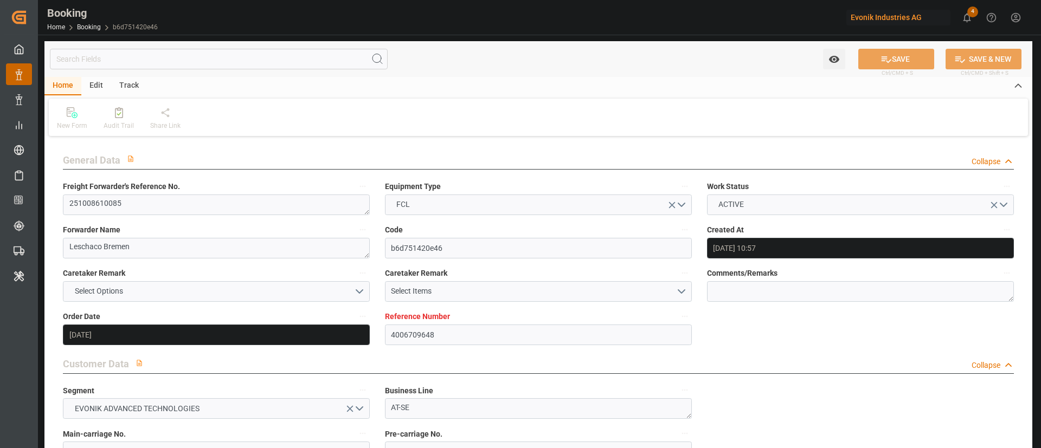
type input "01.12.2025"
type input "26.09.2025"
type input "26.09.2025 00:00"
type input "[DATE]"
type input "18.10.2025 00:00"
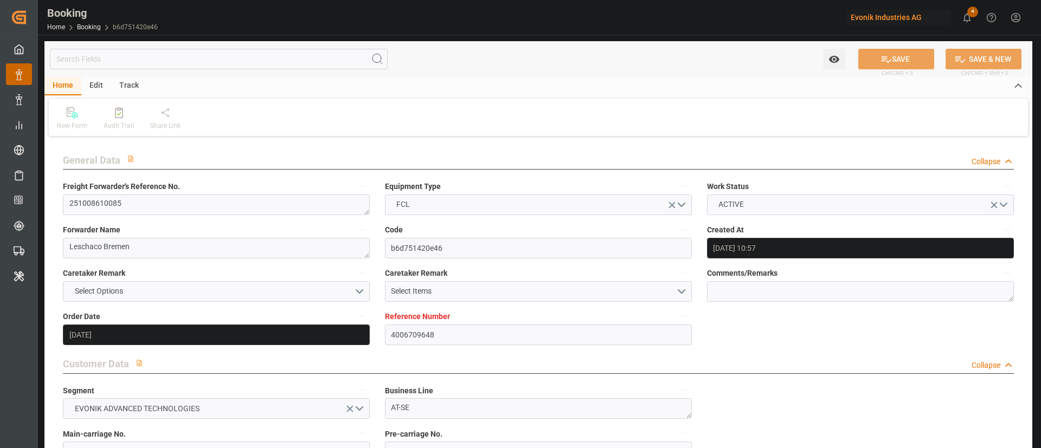
type input "17.10.2025 00:00"
type input "03.12.2025 00:00"
type input "25.11.2025 00:00"
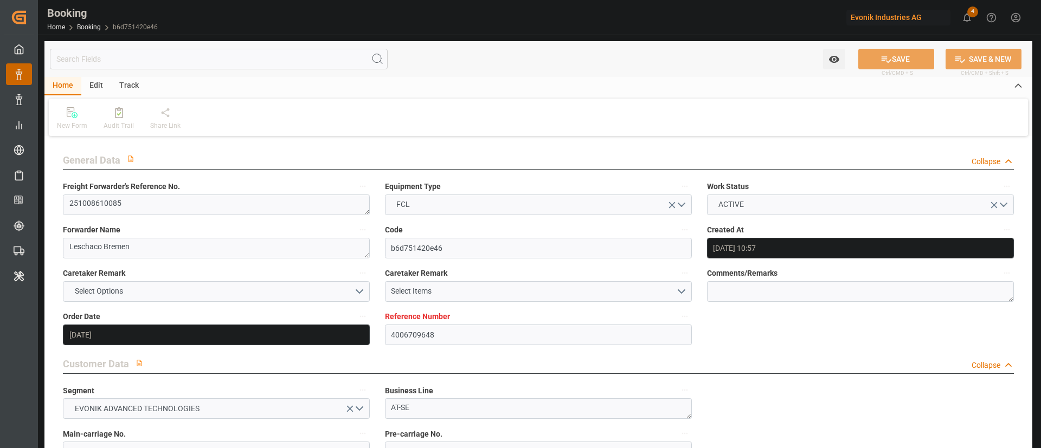
type input "02.12.2025 00:00"
type input "24.09.2025 09:28"
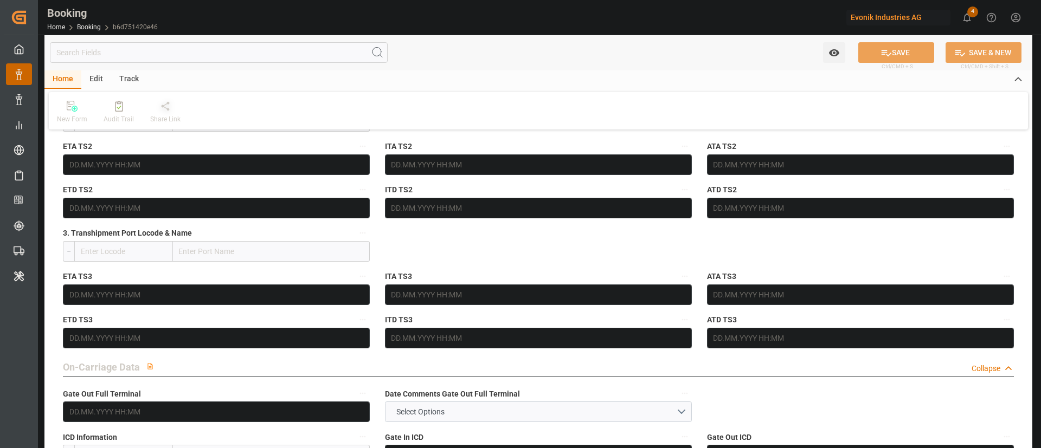
scroll to position [1383, 0]
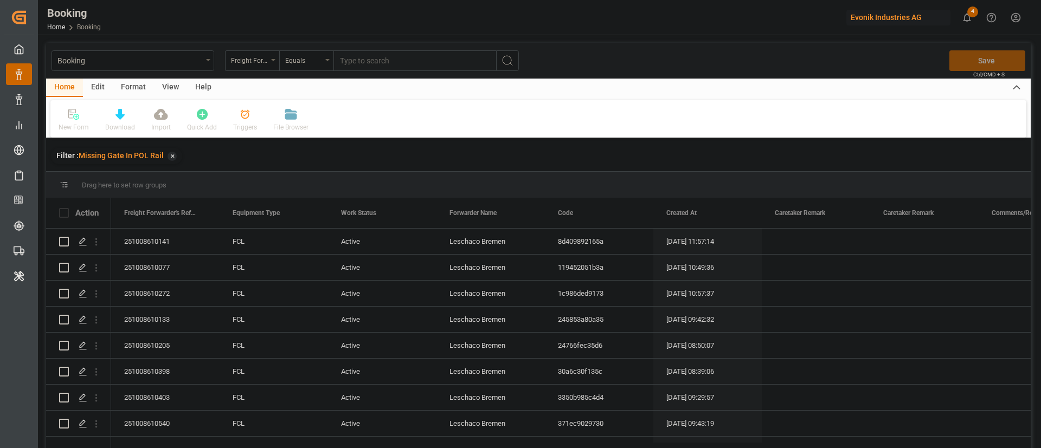
click at [165, 91] on div "View" at bounding box center [170, 88] width 33 height 18
click at [73, 119] on icon at bounding box center [69, 114] width 11 height 11
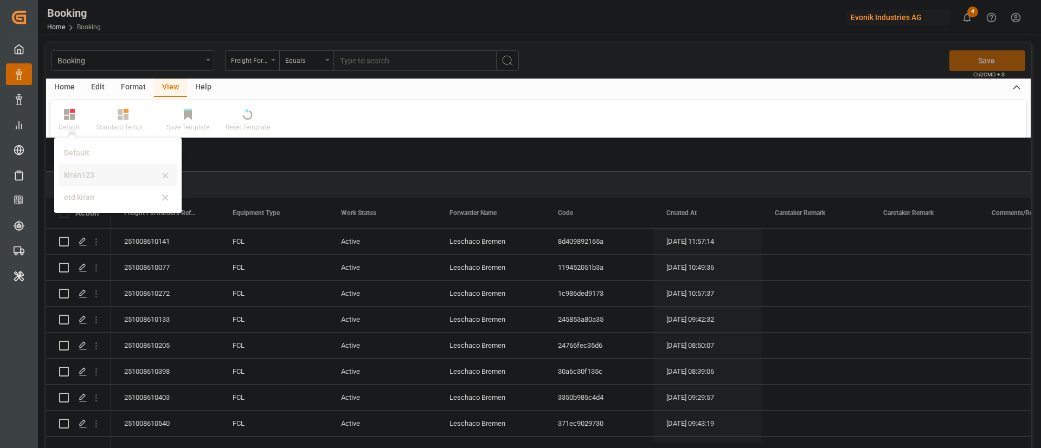
click at [80, 176] on div "kiran123" at bounding box center [111, 175] width 95 height 11
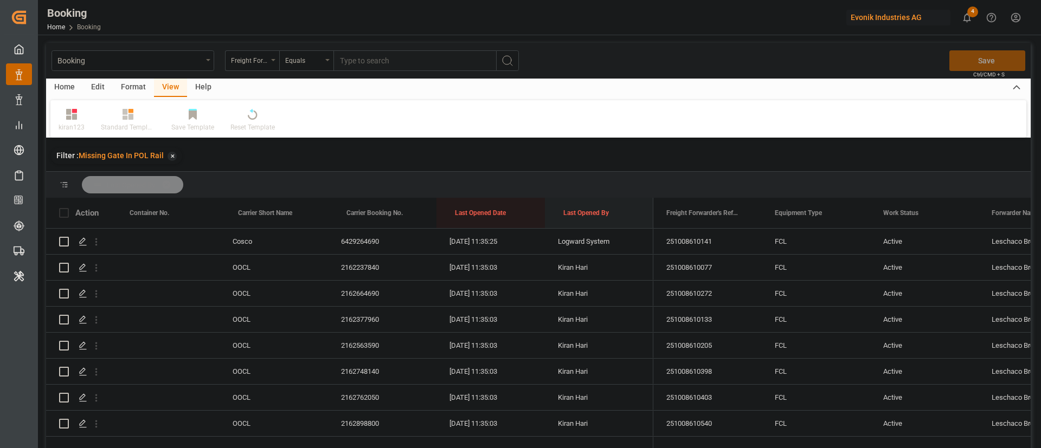
drag, startPoint x: 580, startPoint y: 211, endPoint x: 587, endPoint y: 191, distance: 21.6
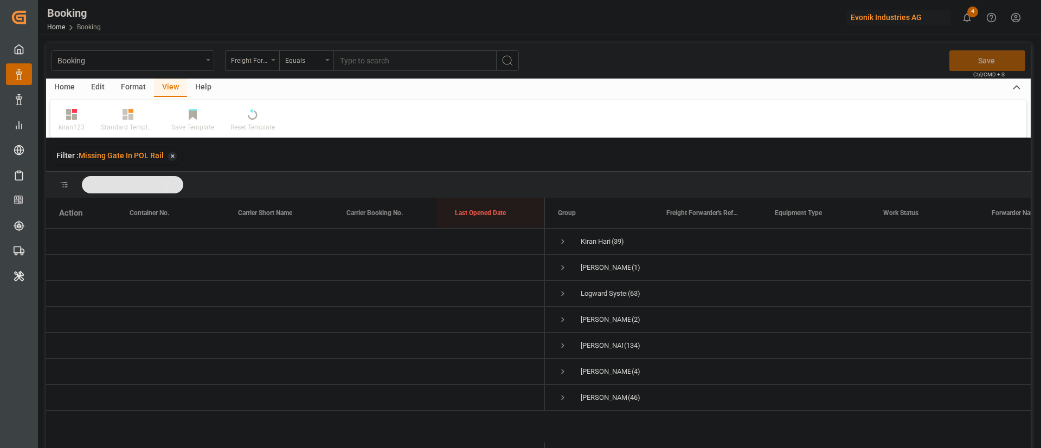
click at [171, 176] on span "Last Opened By" at bounding box center [132, 184] width 101 height 17
click at [170, 183] on span at bounding box center [170, 185] width 17 height 10
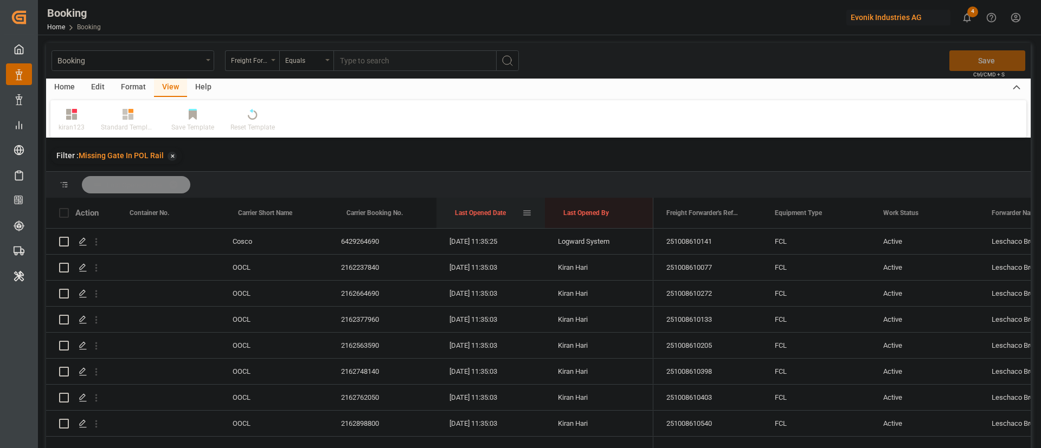
drag, startPoint x: 487, startPoint y: 220, endPoint x: 487, endPoint y: 209, distance: 10.8
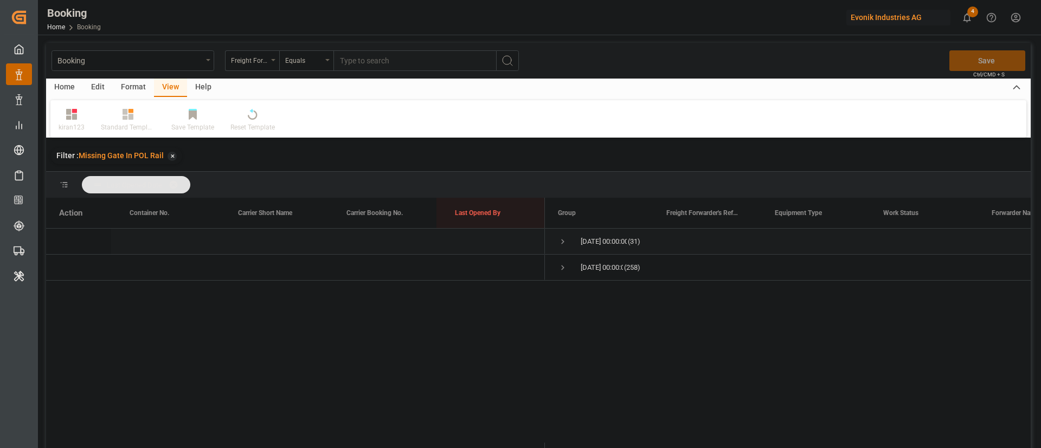
click at [565, 246] on span "Press SPACE to select this row." at bounding box center [563, 242] width 10 height 10
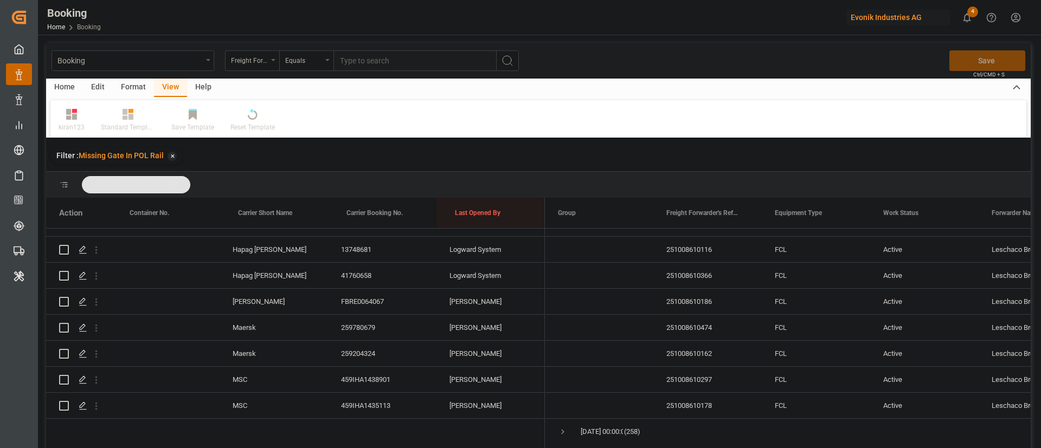
scroll to position [657, 0]
click at [99, 294] on icon "open menu" at bounding box center [96, 299] width 11 height 11
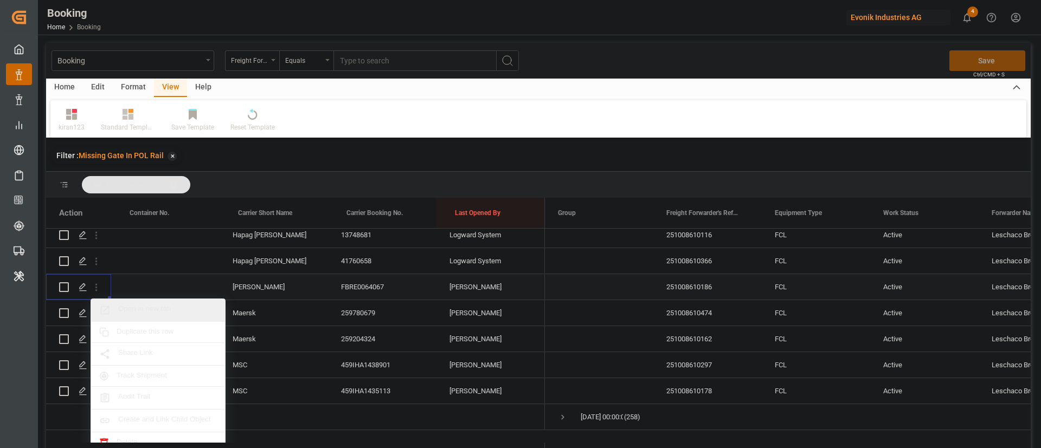
click at [166, 317] on div "Open in new tab" at bounding box center [158, 310] width 134 height 23
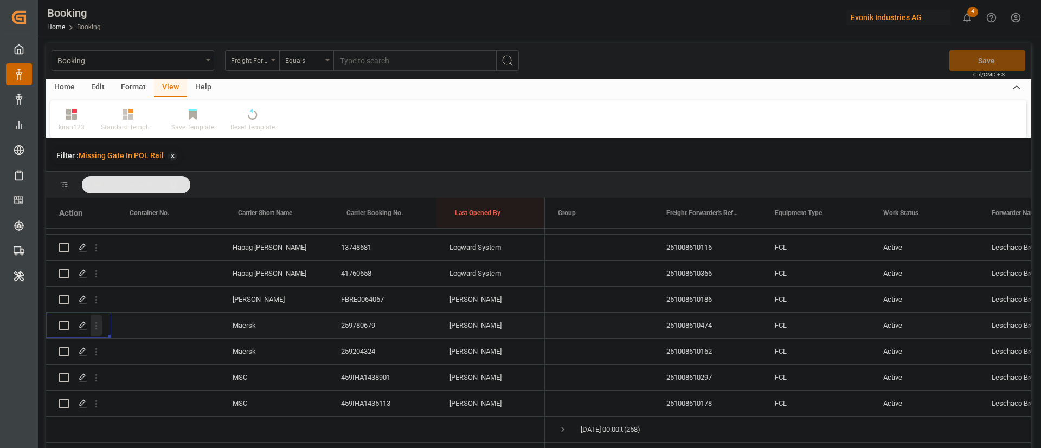
click at [100, 320] on icon "open menu" at bounding box center [96, 325] width 11 height 11
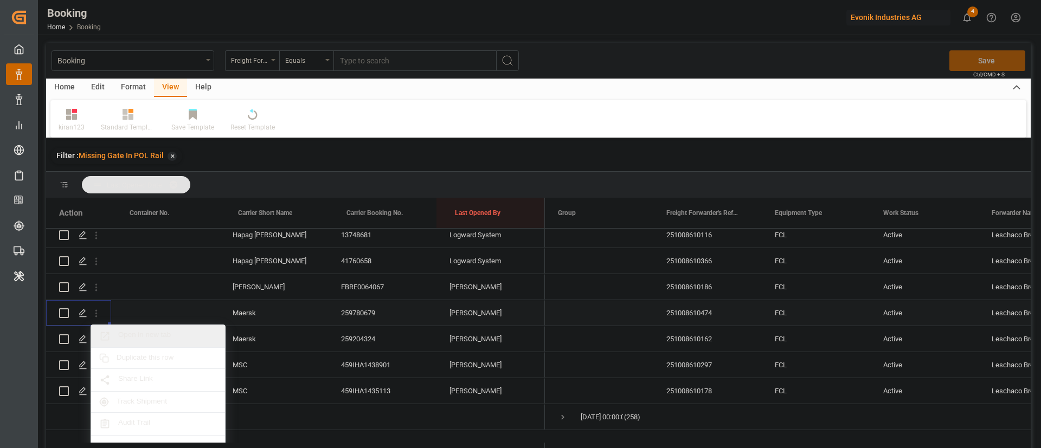
click at [146, 337] on span "Open in new tab" at bounding box center [167, 336] width 99 height 11
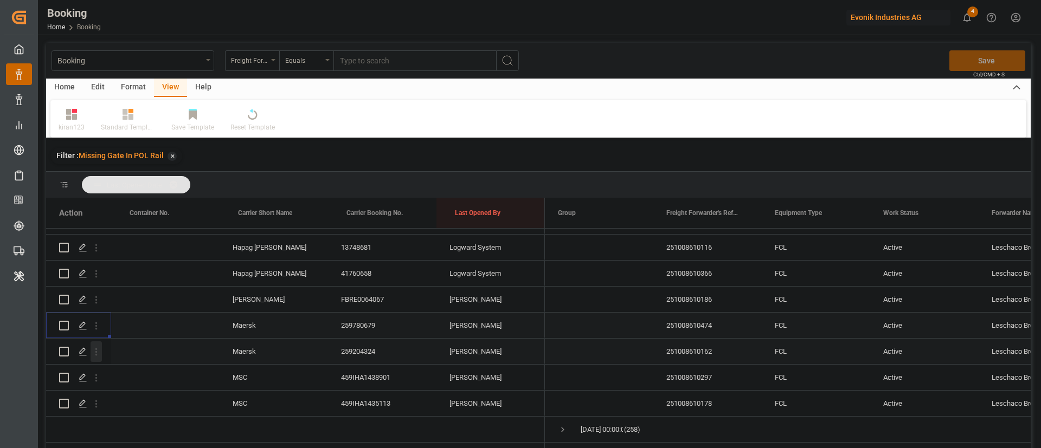
click at [99, 346] on icon "open menu" at bounding box center [96, 351] width 11 height 11
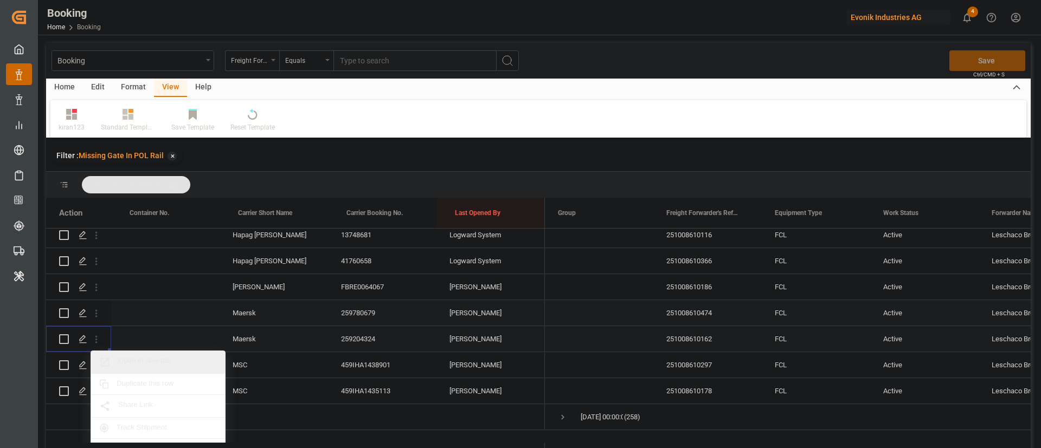
click at [142, 361] on span "Open in new tab" at bounding box center [167, 362] width 99 height 11
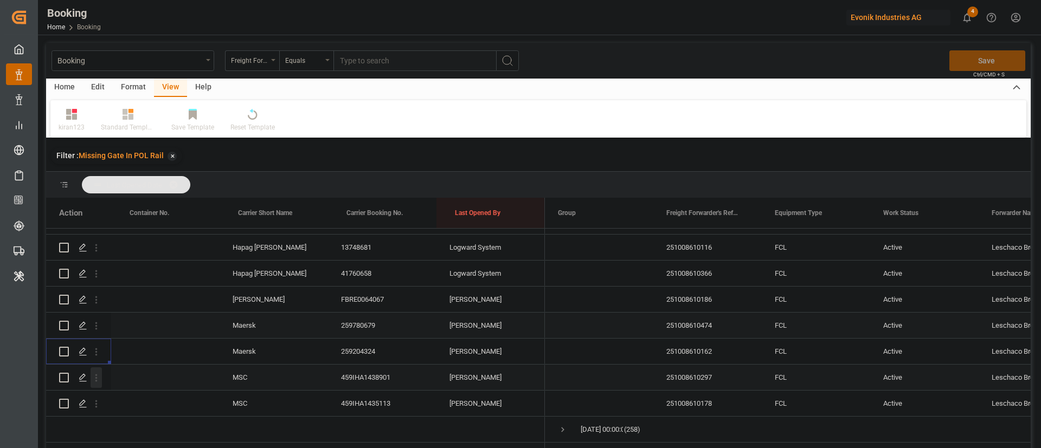
click at [100, 372] on icon "open menu" at bounding box center [96, 377] width 11 height 11
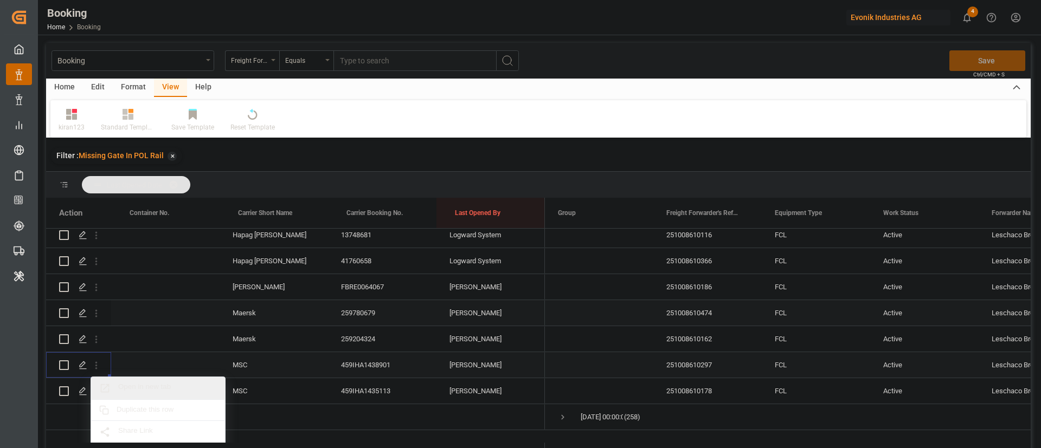
click at [152, 390] on span "Open in new tab" at bounding box center [167, 388] width 99 height 11
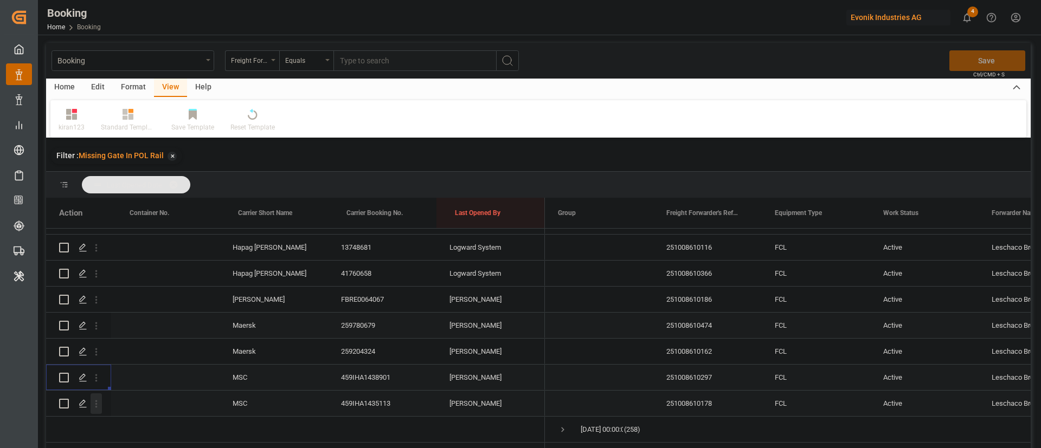
click at [99, 398] on icon "open menu" at bounding box center [96, 403] width 11 height 11
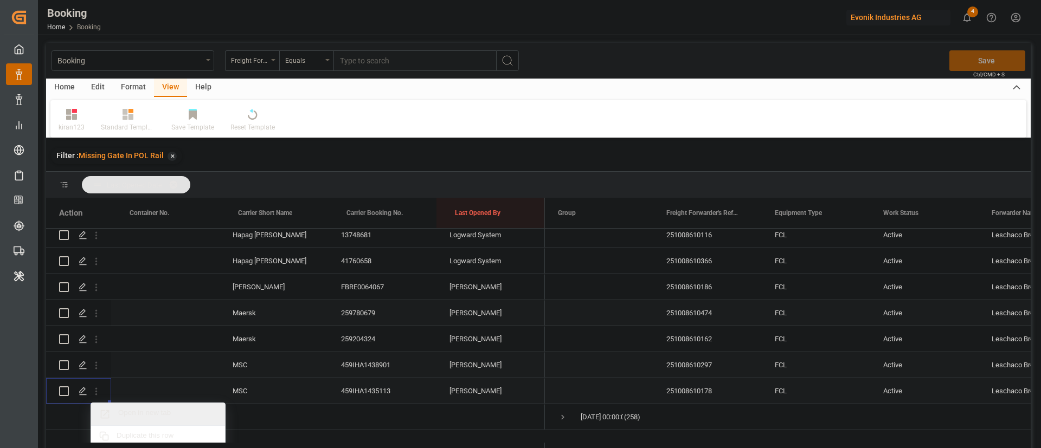
click at [151, 407] on div "Open in new tab" at bounding box center [158, 414] width 134 height 23
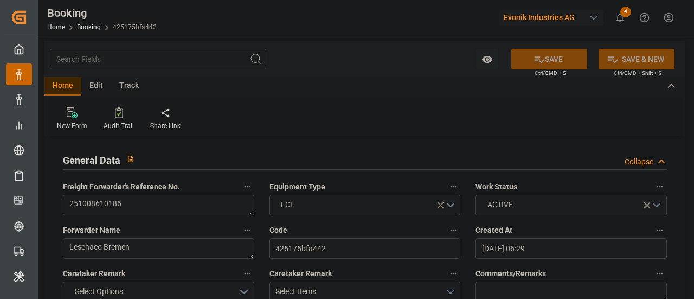
type input "[DATE] 06:29"
type input "[DATE]"
type input "[DATE] 00:00"
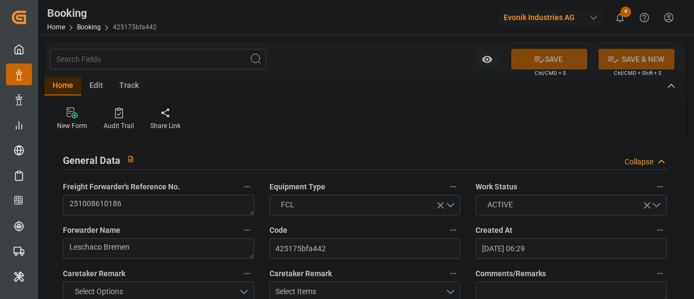
type input "25.09.2025 00:00"
type input "08.09.2025"
type input "16.10.2025 00:00"
type input "12.10.2025 00:00"
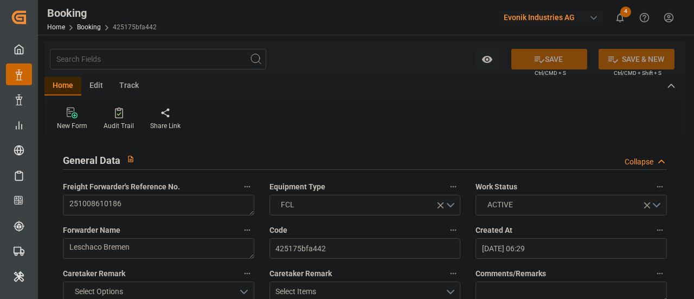
type input "28.11.2025 00:00"
type input "01.12.2025 00:00"
type input "24.09.2025 11:51"
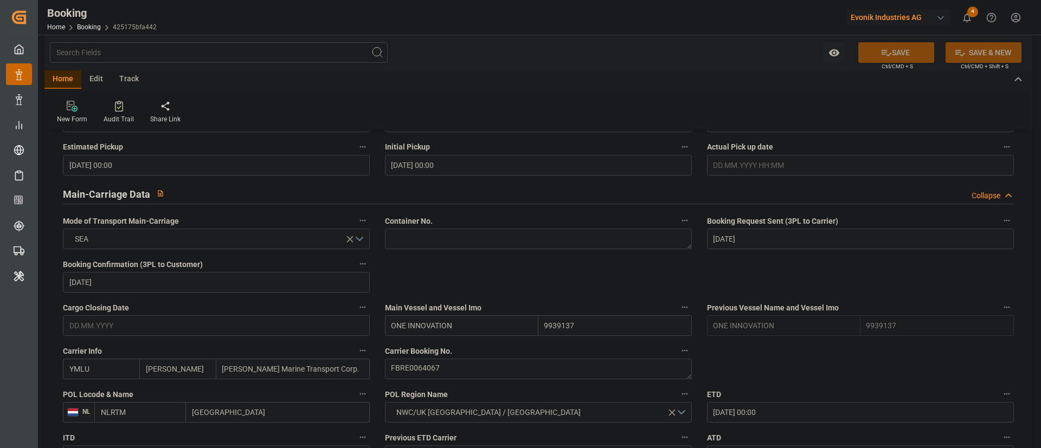
scroll to position [732, 0]
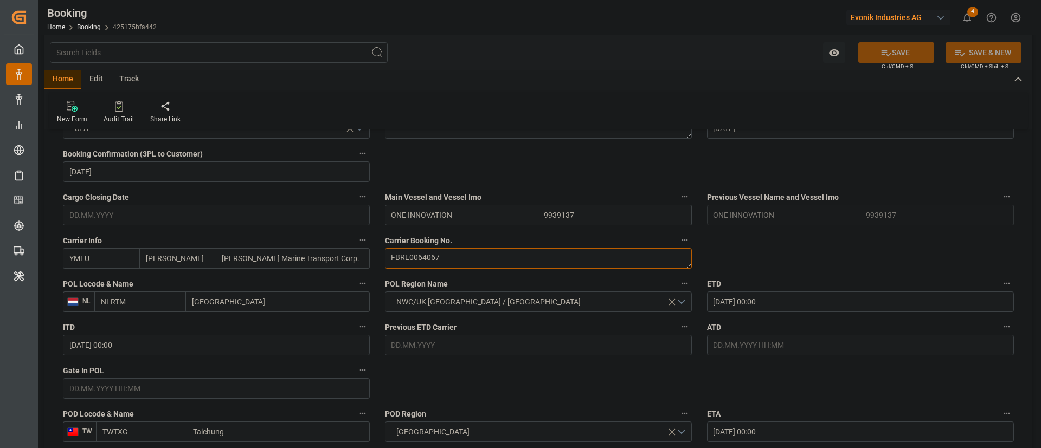
click at [461, 262] on textarea "FBRE0064067" at bounding box center [538, 258] width 307 height 21
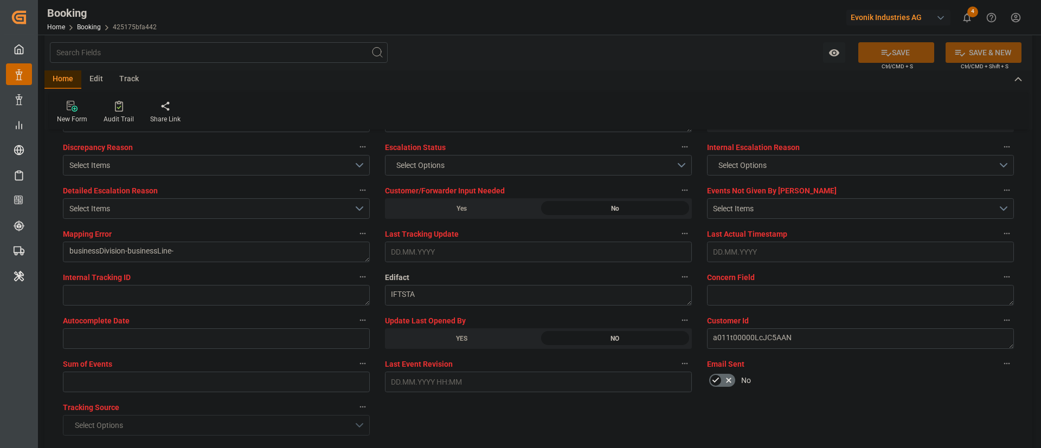
scroll to position [2033, 0]
drag, startPoint x: 451, startPoint y: 339, endPoint x: 877, endPoint y: 50, distance: 514.4
click at [452, 298] on div "YES" at bounding box center [461, 337] width 153 height 21
drag, startPoint x: 886, startPoint y: 53, endPoint x: 540, endPoint y: 1, distance: 350.2
click at [693, 53] on icon at bounding box center [885, 52] width 11 height 11
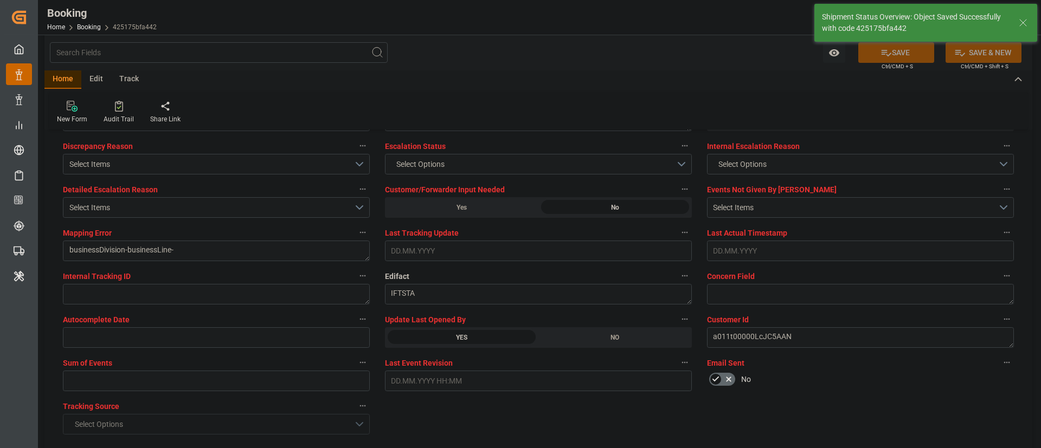
type textarea "Kiran Hari"
type input "25.09.2025 11:38"
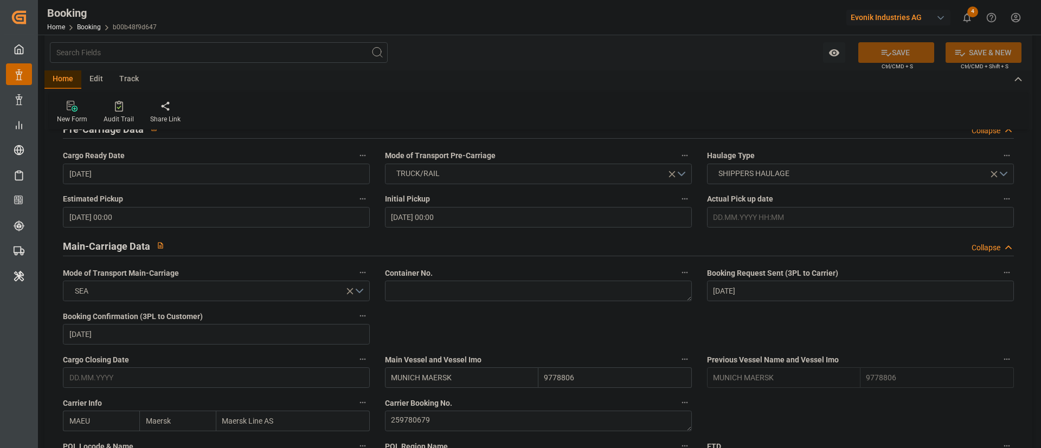
scroll to position [651, 0]
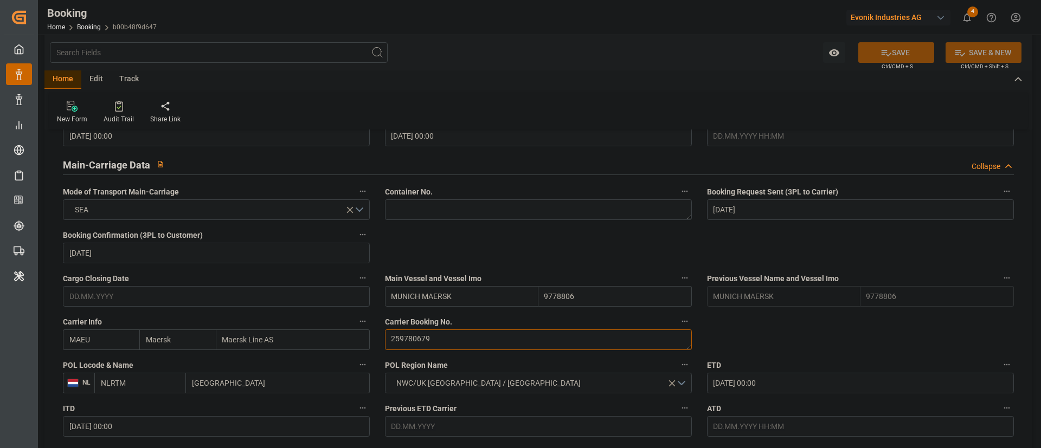
click at [452, 298] on textarea "259780679" at bounding box center [538, 340] width 307 height 21
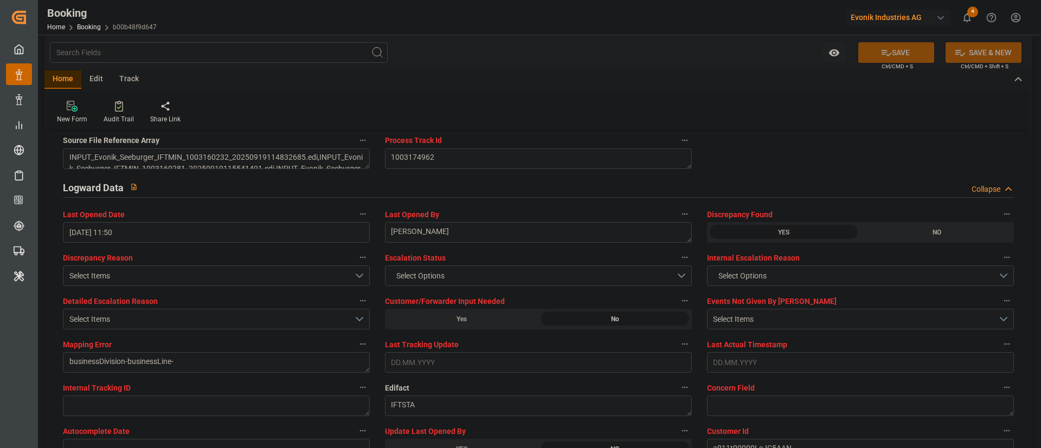
scroll to position [1952, 0]
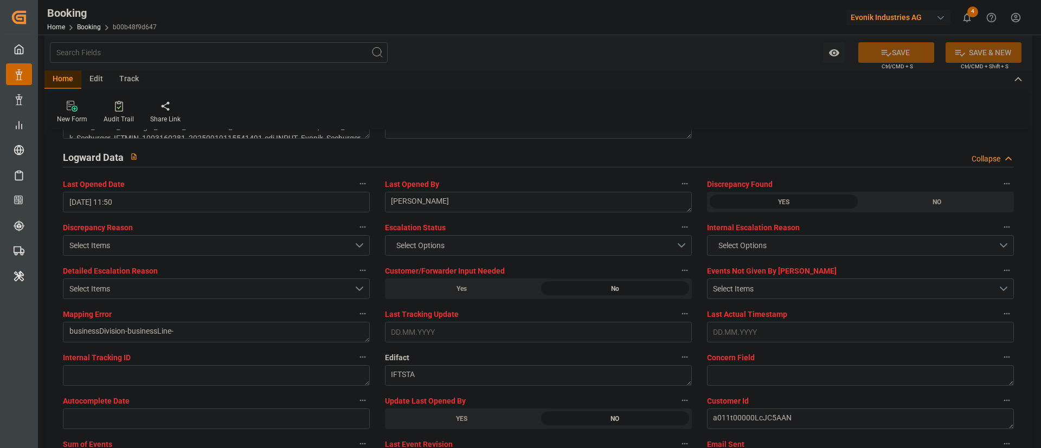
click at [452, 298] on div "YES" at bounding box center [461, 419] width 153 height 21
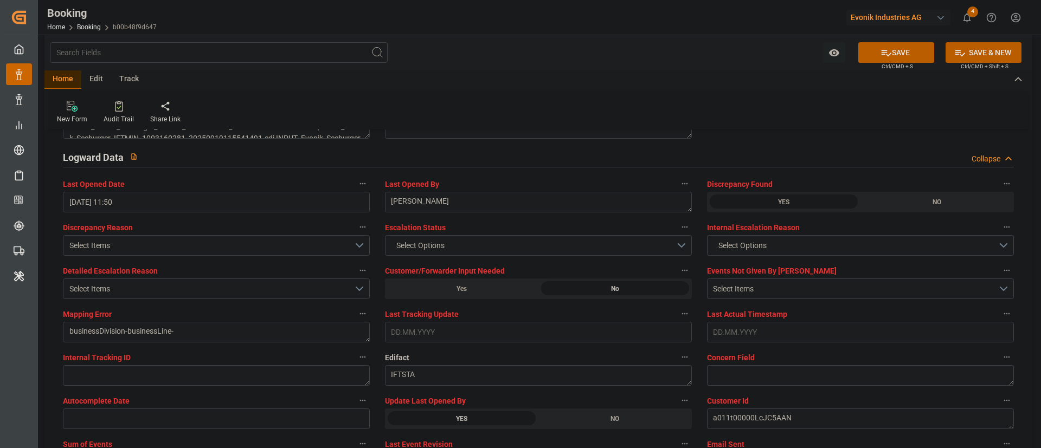
click at [693, 48] on button "SAVE" at bounding box center [896, 52] width 76 height 21
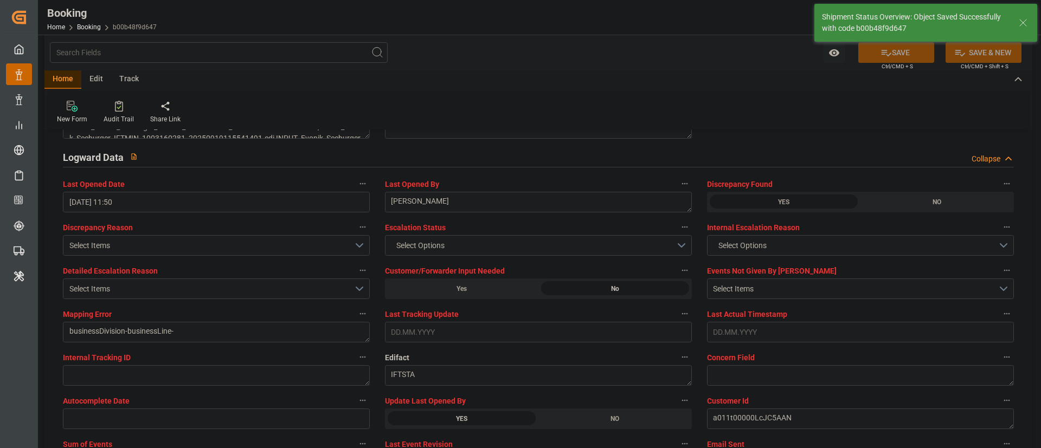
type textarea "Kiran Hari"
type input "[DATE] 11:39"
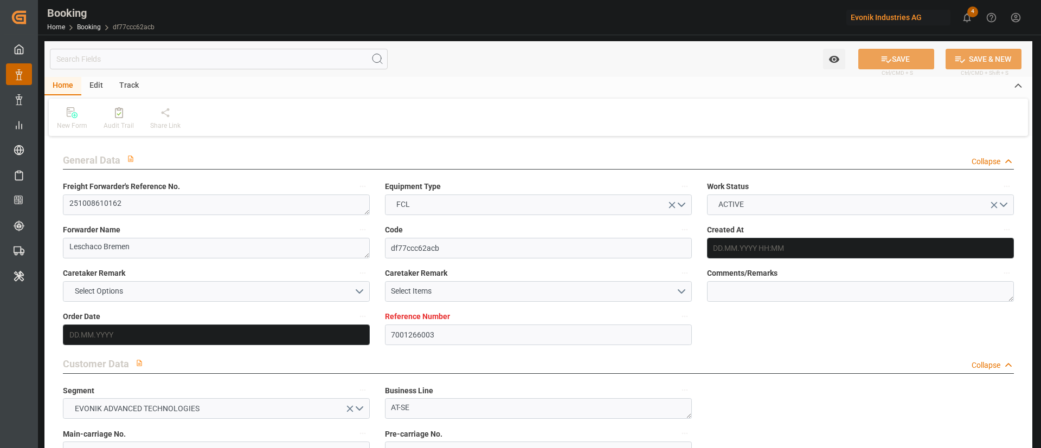
type input "7001266003"
type input "9627904"
type input "Maersk"
type input "Maersk Line AS"
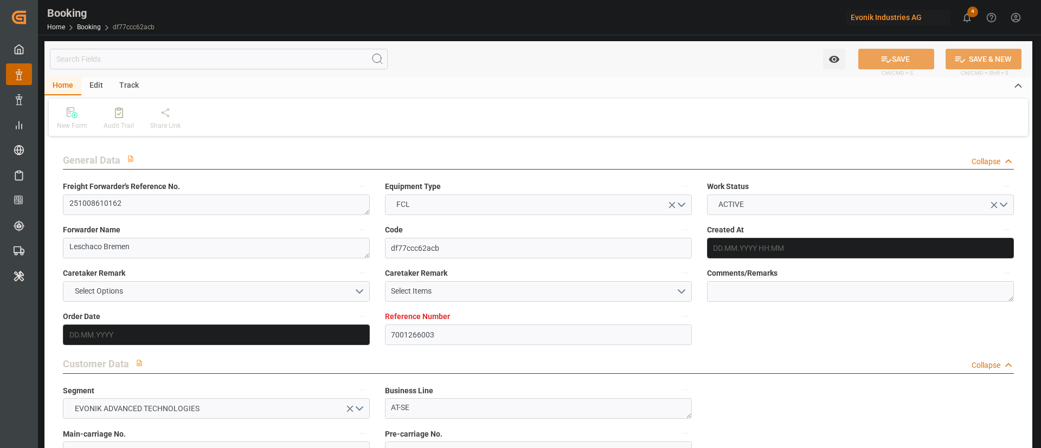
type input "DEHAM"
type input "EGALY"
type input "BEANR"
type input "[DATE] 09:39"
type input "[DATE]"
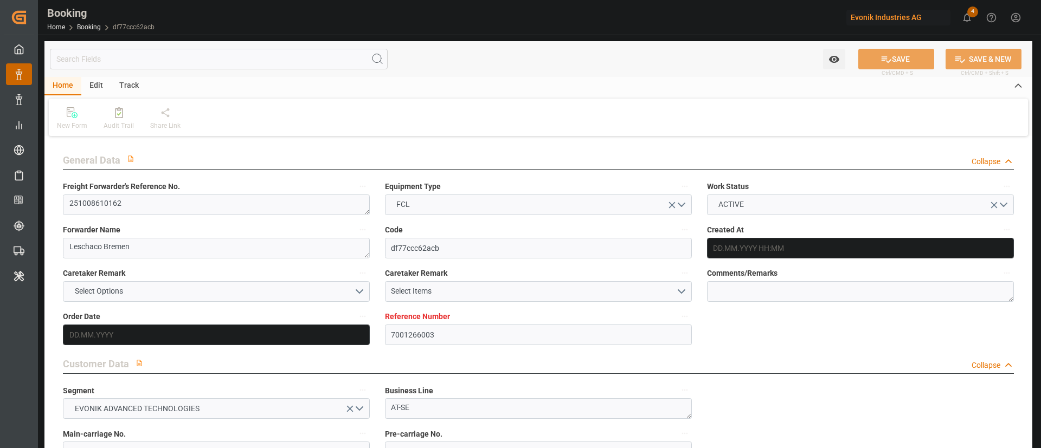
type input "[DATE]"
type input "[DATE] 00:00"
type input "24.09.2025 00:00"
type input "08.09.2025"
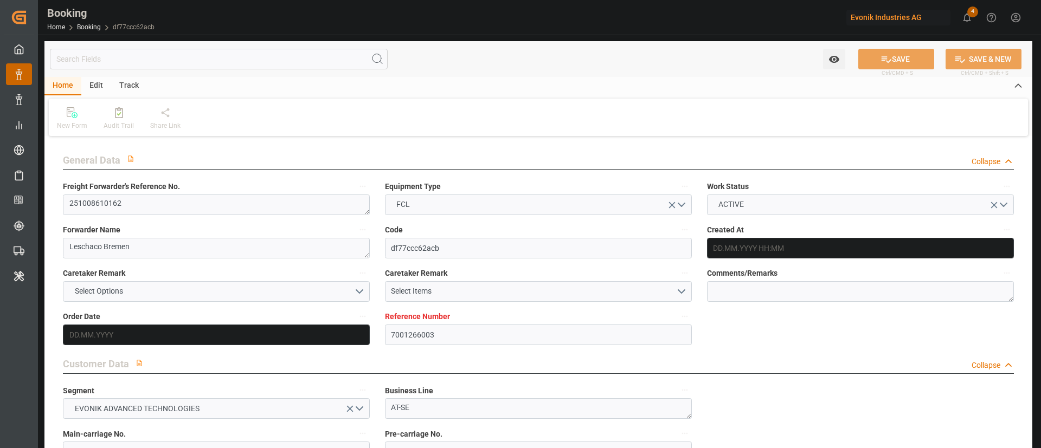
type input "10.09.2025"
type input "06.10.2025 00:00"
type input "05.10.2025 00:00"
type input "23.10.2025 00:00"
type input "20.10.2025 00:00"
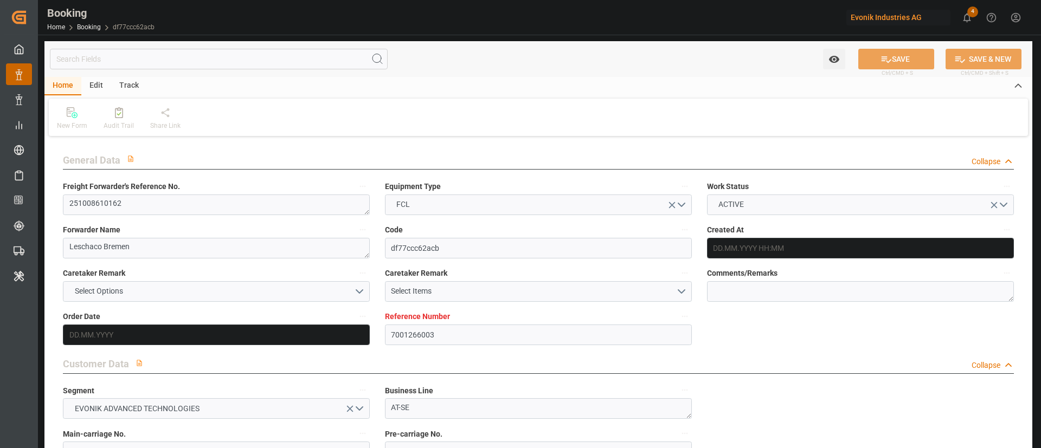
type input "09.10.2025 00:00"
type input "08.10.2025 00:00"
type input "13.10.2025 00:00"
type input "24.09.2025 11:50"
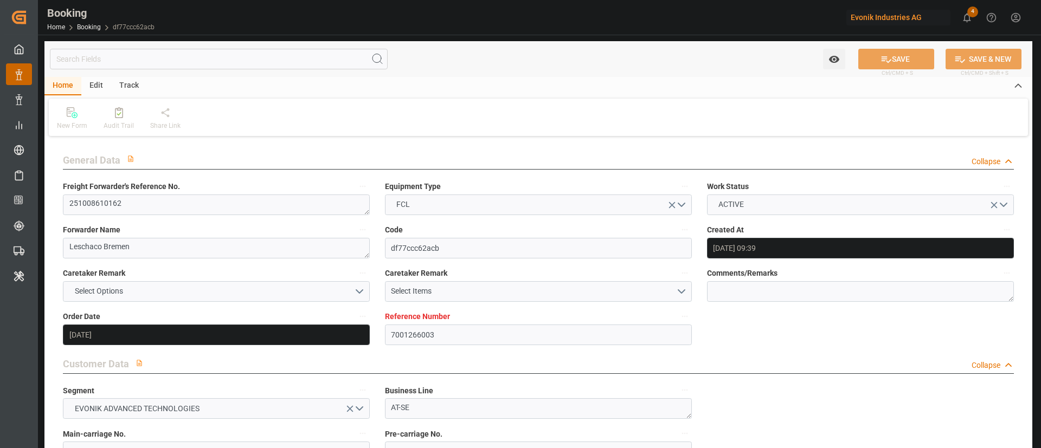
scroll to position [407, 0]
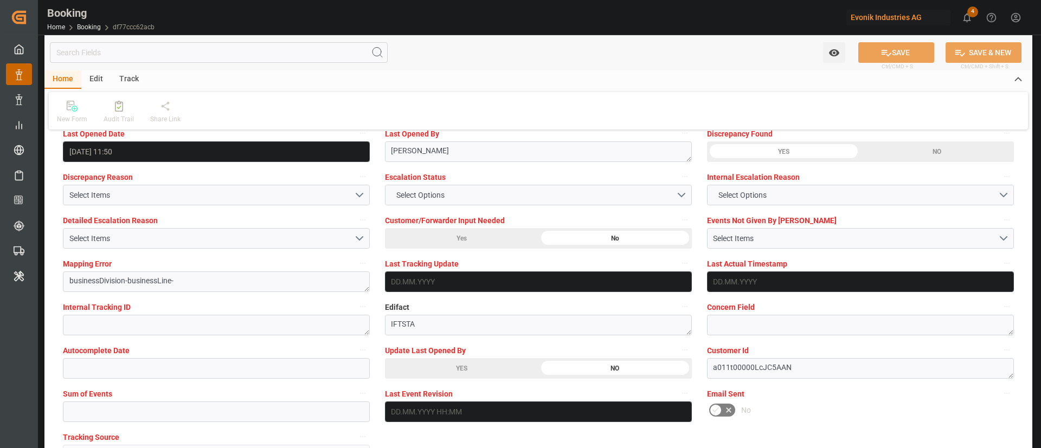
scroll to position [2033, 0]
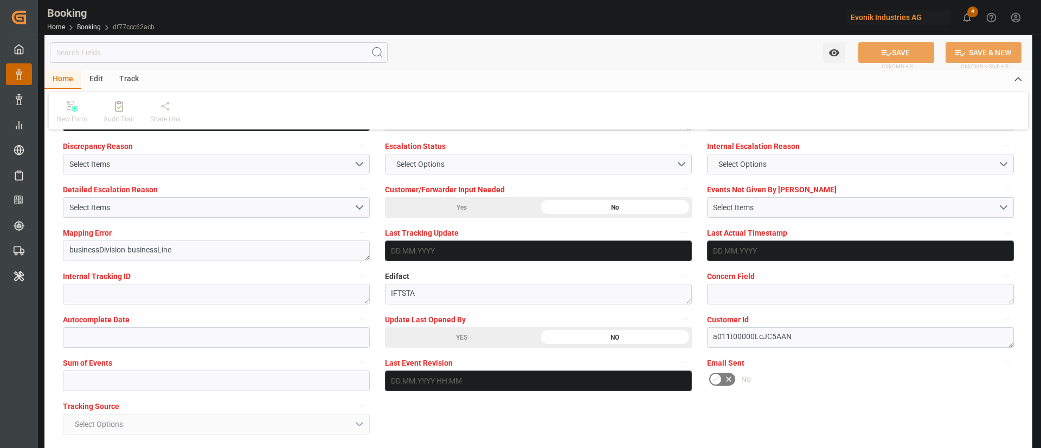
drag, startPoint x: 490, startPoint y: 340, endPoint x: 897, endPoint y: 54, distance: 497.7
click at [490, 340] on div "YES" at bounding box center [461, 337] width 153 height 21
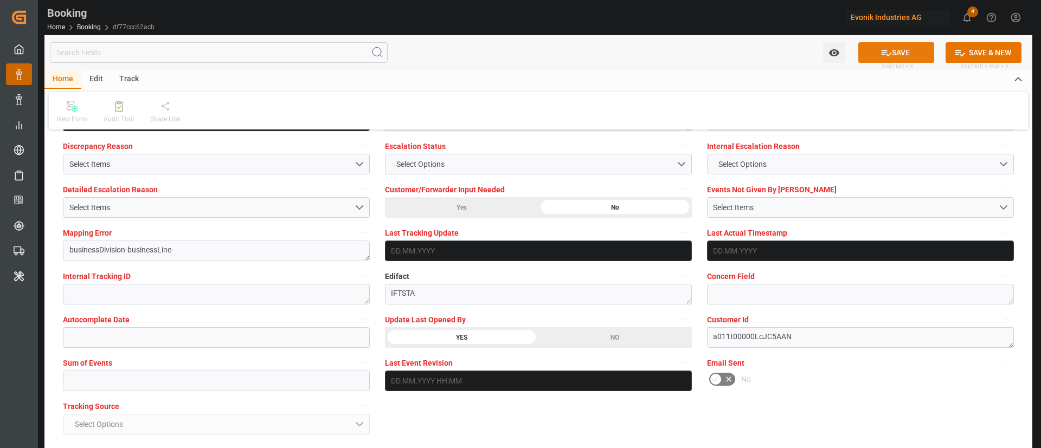
click at [897, 53] on button "SAVE" at bounding box center [896, 52] width 76 height 21
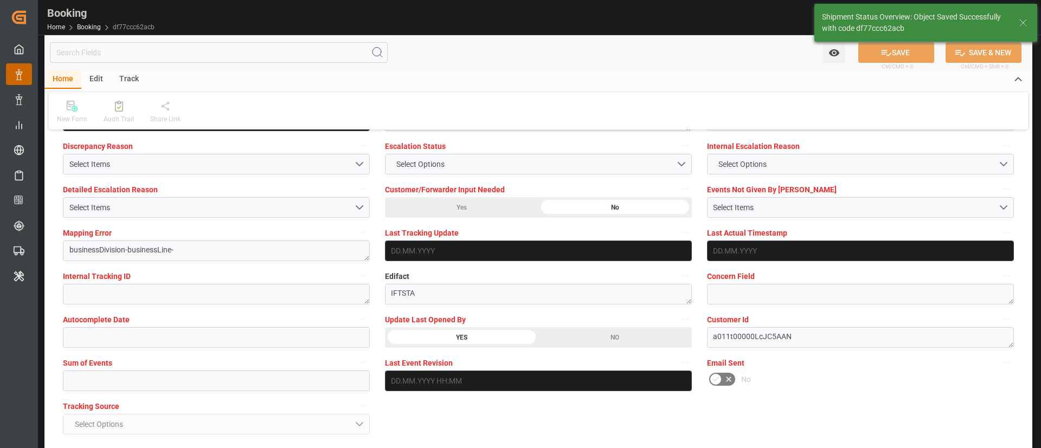
type textarea "Kiran Hari"
type input "25.09.2025 11:39"
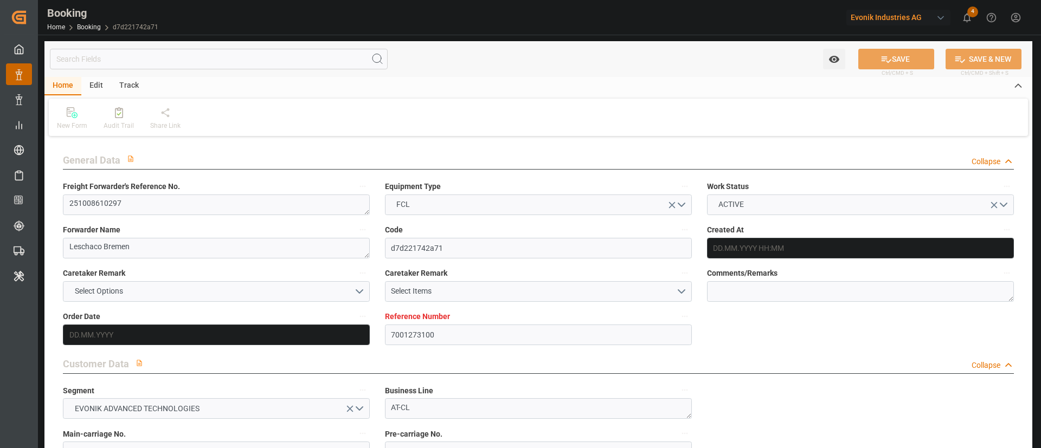
type input "[DATE] 10:05"
type input "[DATE]"
type input "[DATE] 00:00"
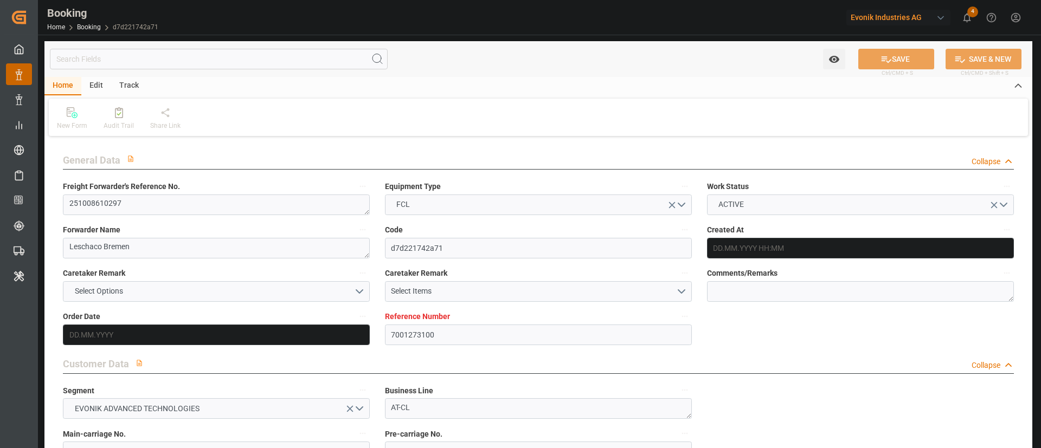
type input "[DATE] 00:00"
type input "[DATE]"
type input "[DATE] 00:00"
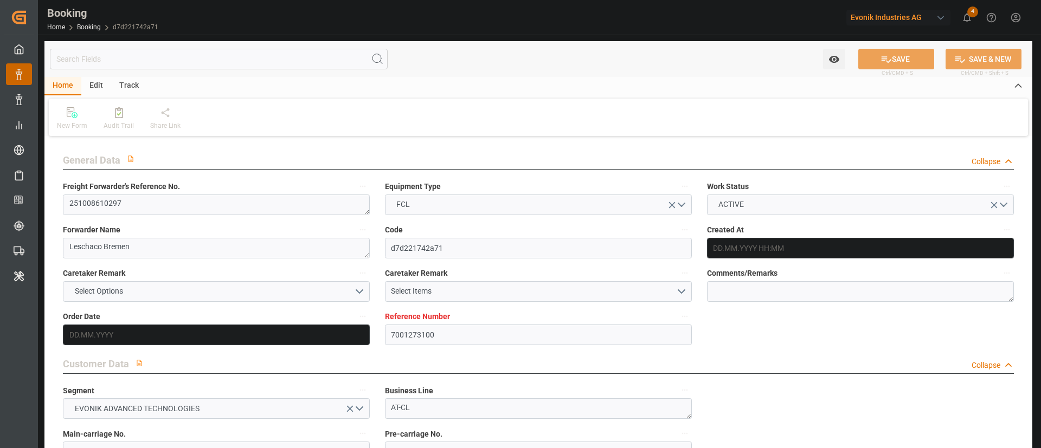
type input "[DATE] 00:00"
type input "[DATE] 11:49"
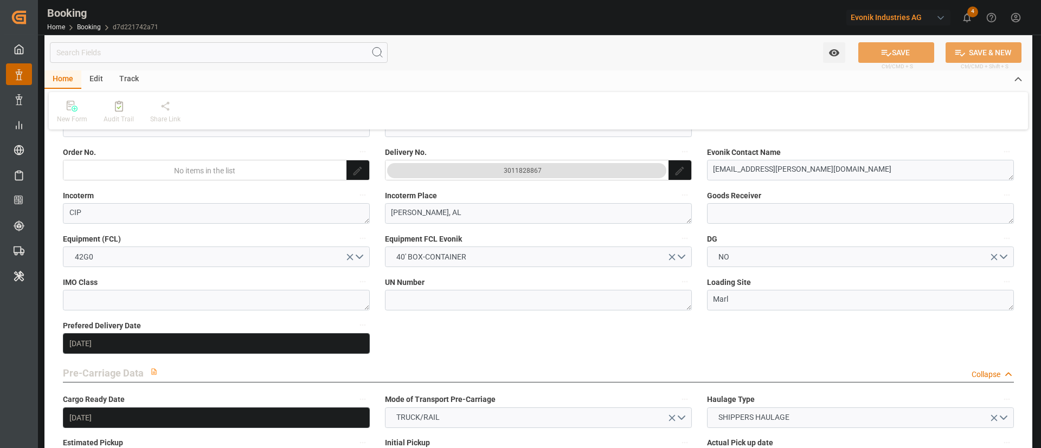
scroll to position [651, 0]
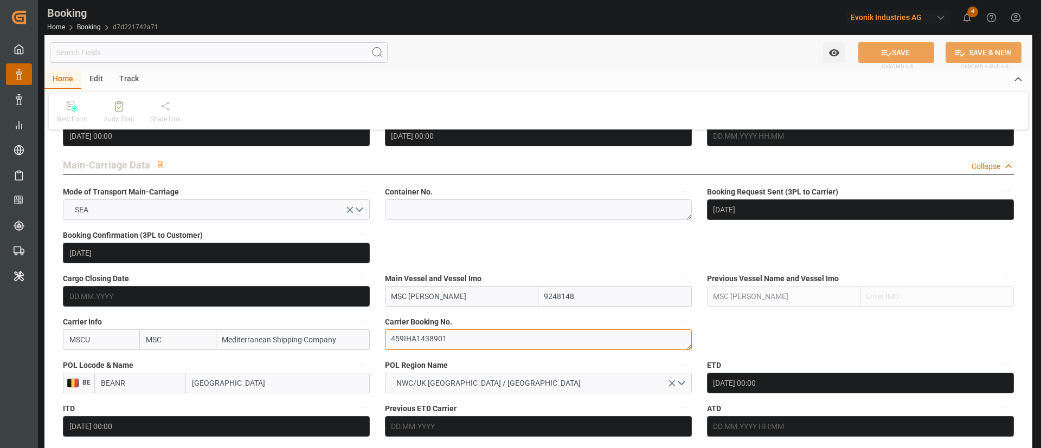
click at [472, 345] on textarea "459IHA1438901" at bounding box center [538, 340] width 307 height 21
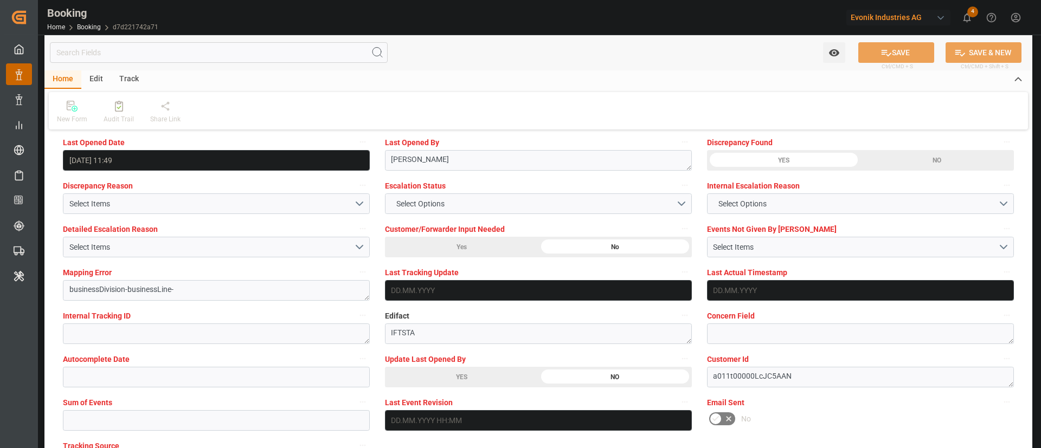
scroll to position [2033, 0]
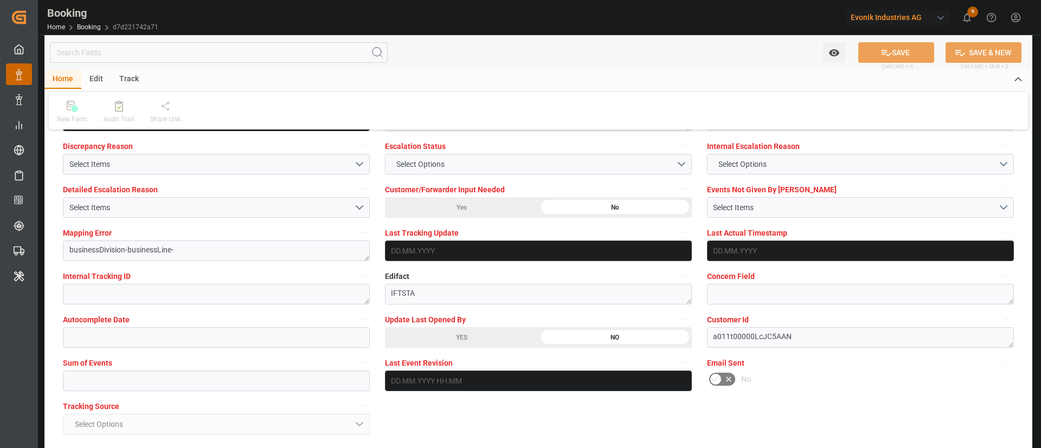
click at [497, 343] on div "YES" at bounding box center [461, 337] width 153 height 21
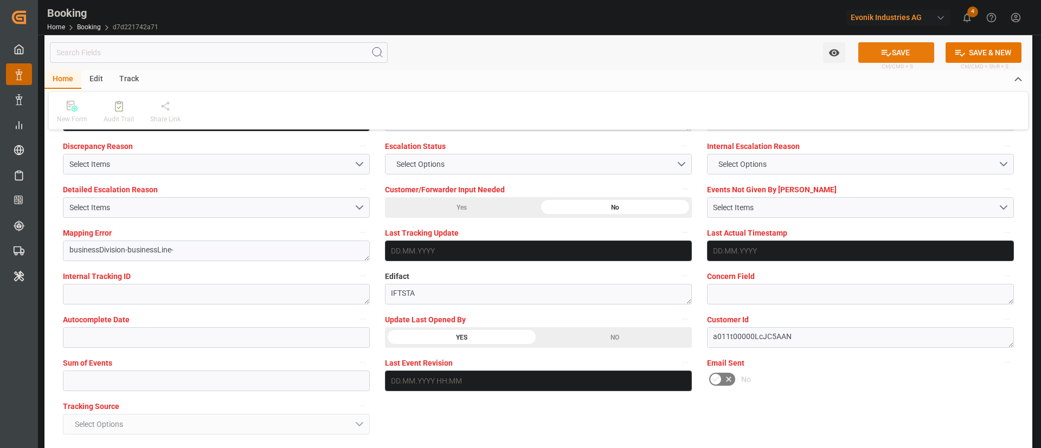
click at [891, 49] on button "SAVE" at bounding box center [896, 52] width 76 height 21
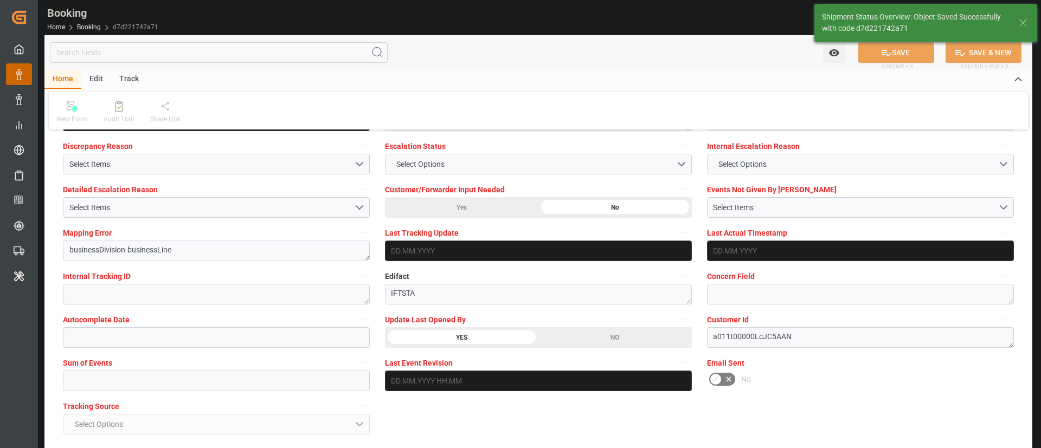
type textarea "Kiran Hari"
type input "[DATE] 11:40"
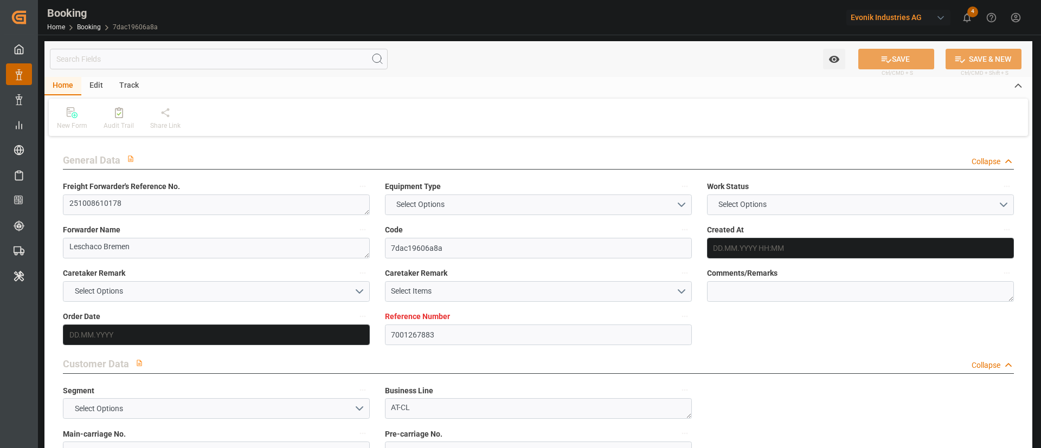
type input "7001267883"
type input "9297876"
type input "MSC"
type input "Mediterranean Shipping Company"
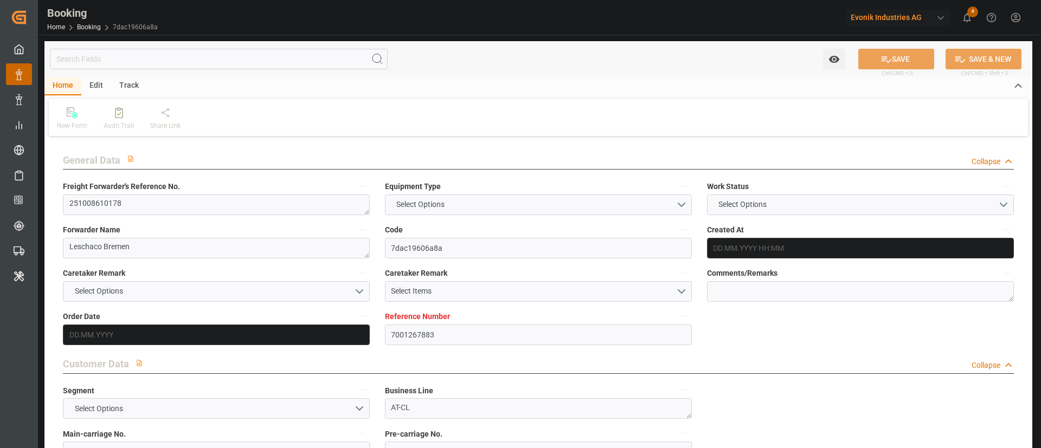
type input "NLRTM"
type input "USMOB"
type input "[DATE] 05:26"
type input "[DATE]"
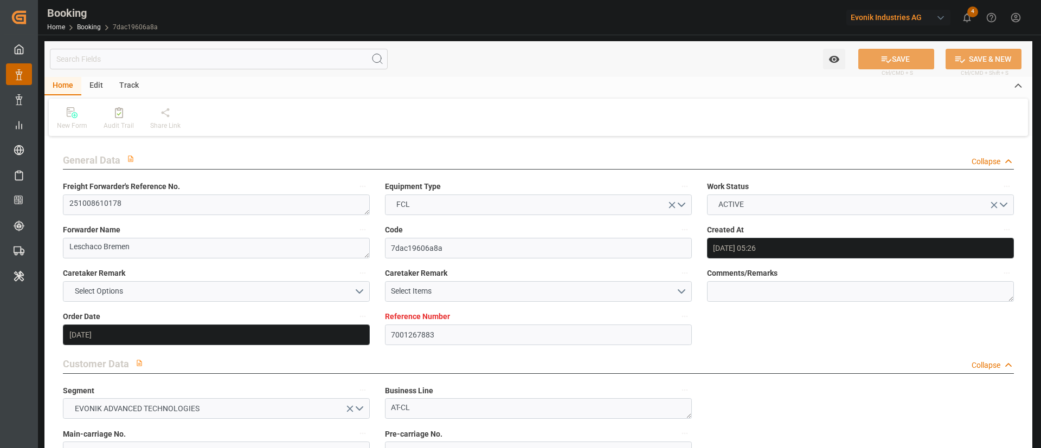
type input "[DATE]"
type input "[DATE] 00:00"
type input "[DATE]"
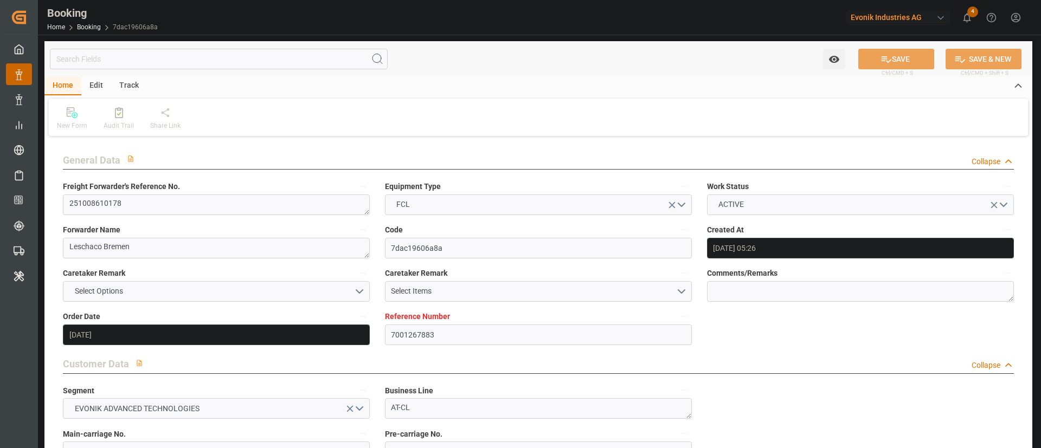
type input "[DATE] 00:00"
type input "[DATE] 11:48"
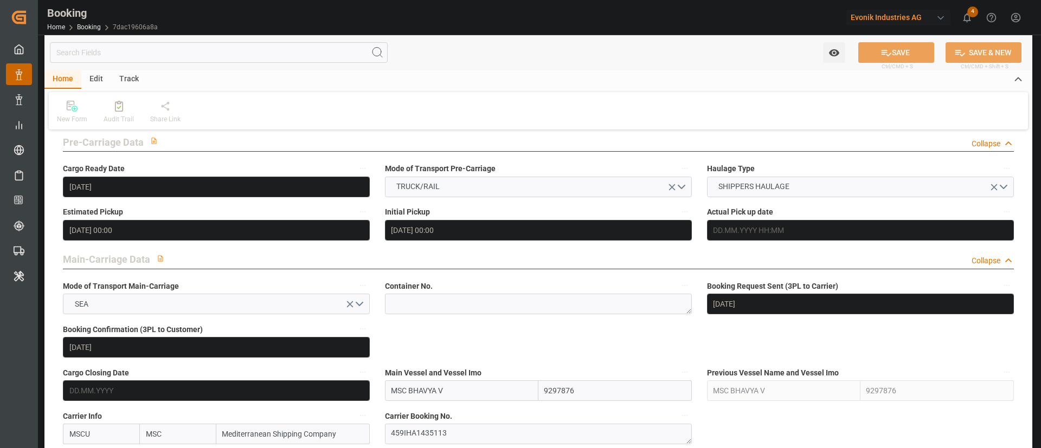
scroll to position [651, 0]
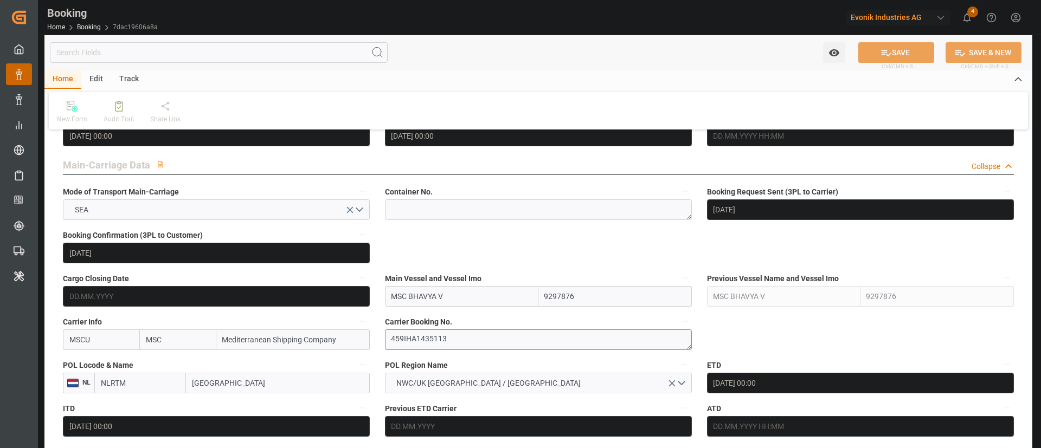
click at [449, 346] on textarea "459IHA1435113" at bounding box center [538, 340] width 307 height 21
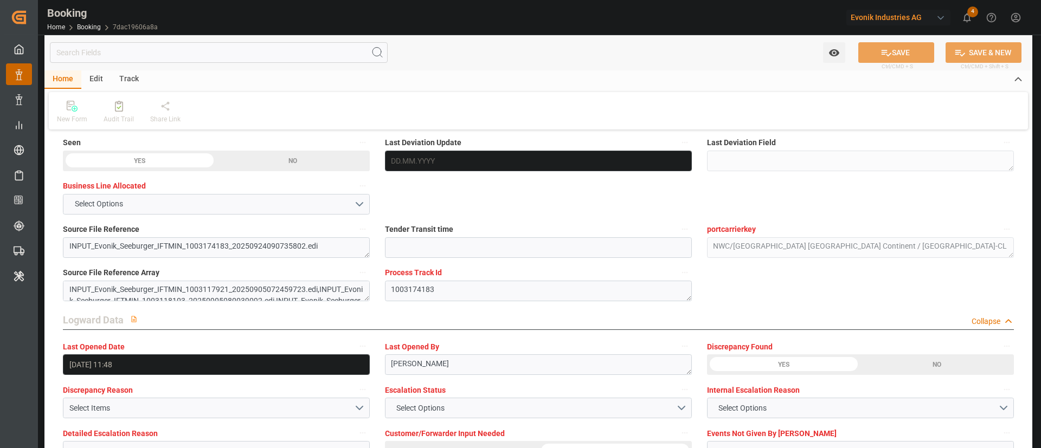
scroll to position [2033, 0]
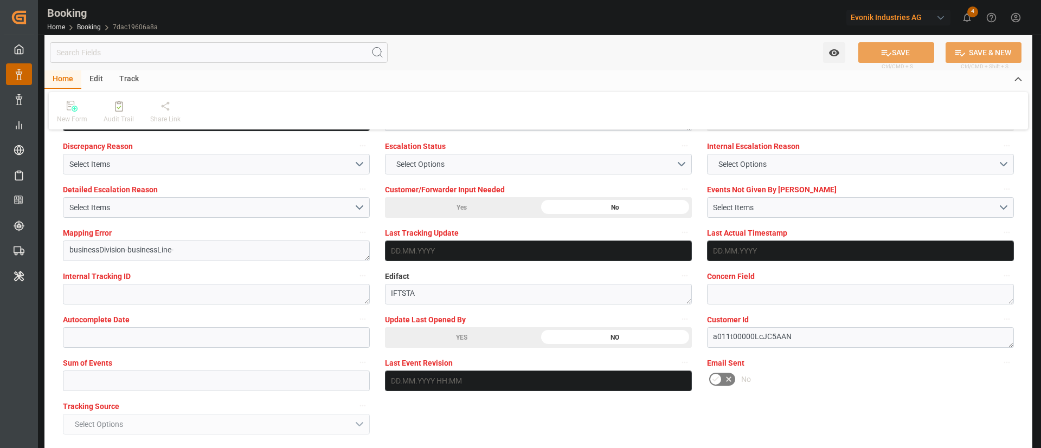
click at [470, 345] on div "YES" at bounding box center [461, 337] width 153 height 21
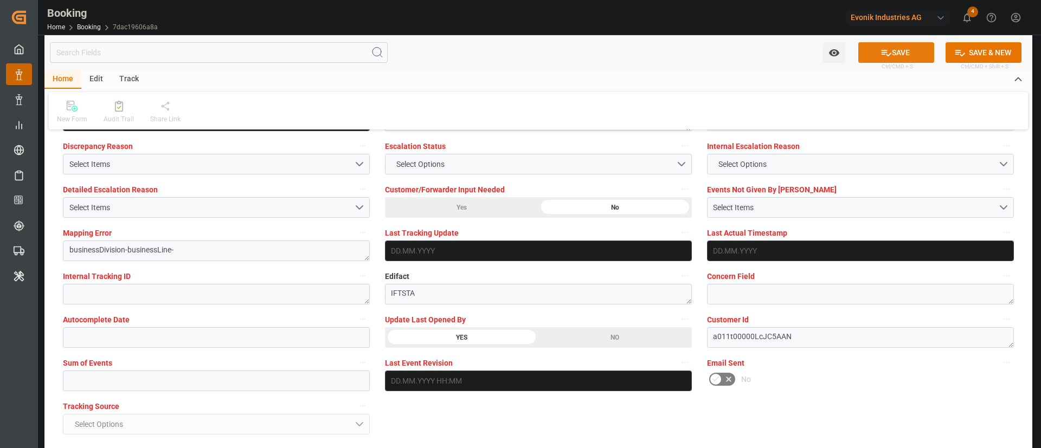
click at [901, 52] on button "SAVE" at bounding box center [896, 52] width 76 height 21
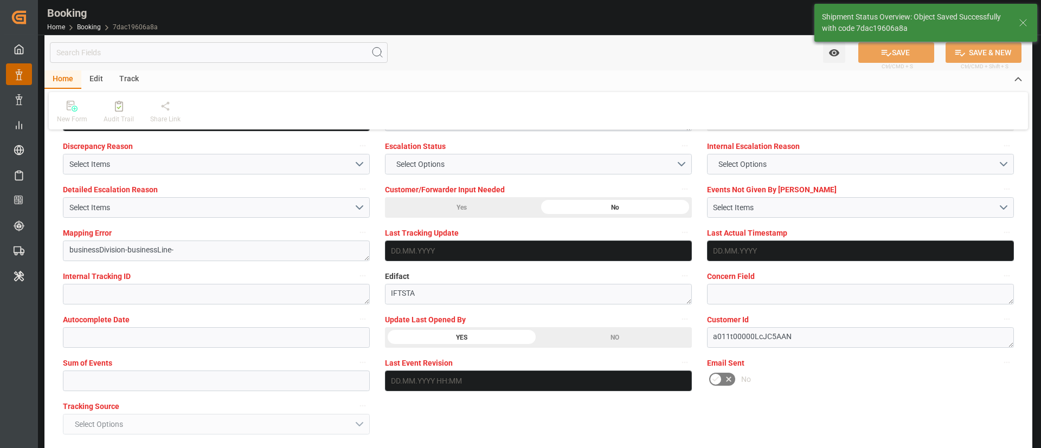
type textarea "Kiran Hari"
type input "25.09.2025 11:40"
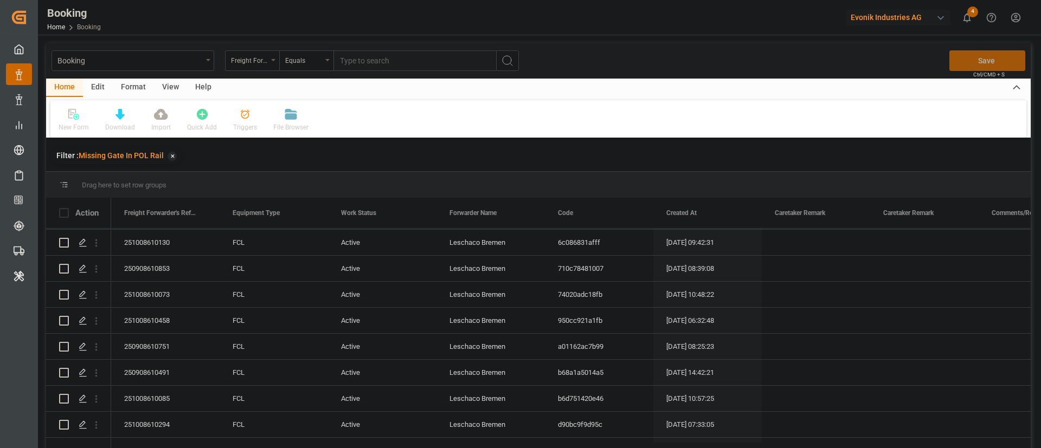
scroll to position [651, 0]
click at [165, 89] on div "View" at bounding box center [170, 88] width 33 height 18
click at [81, 125] on div "Default" at bounding box center [68, 120] width 37 height 24
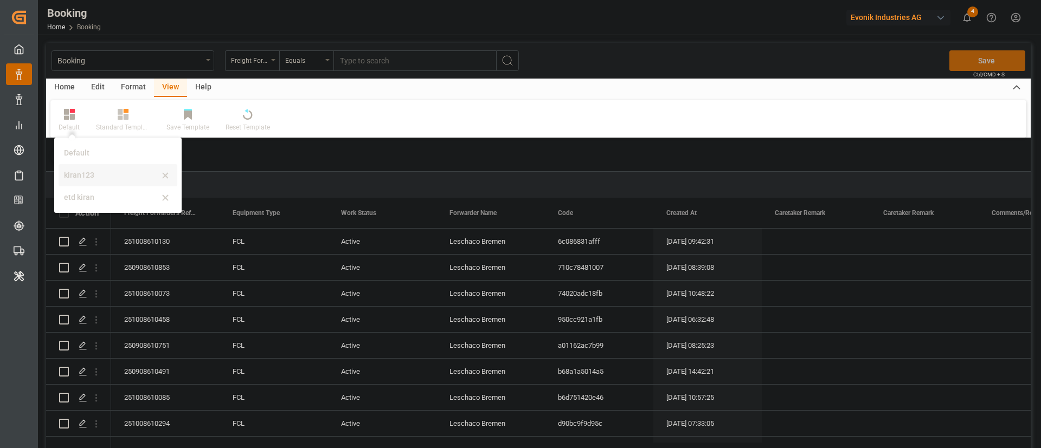
click at [95, 177] on div "kiran123" at bounding box center [111, 175] width 95 height 11
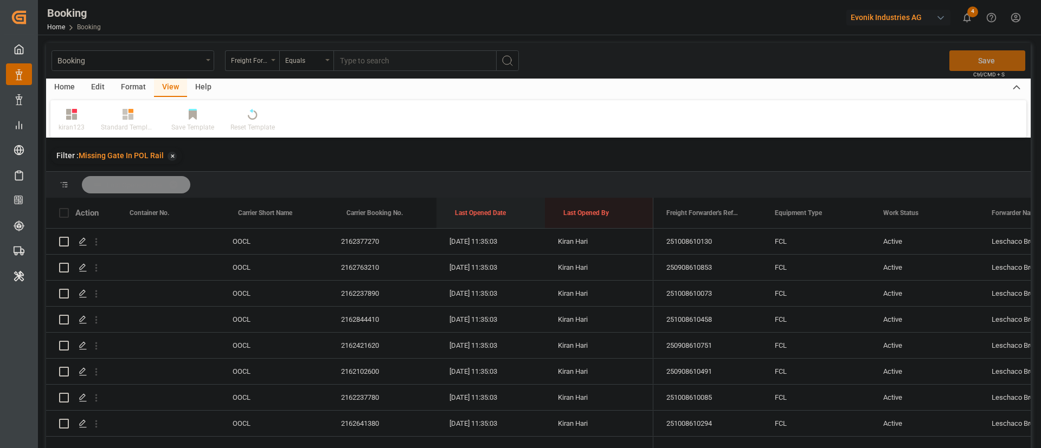
drag, startPoint x: 485, startPoint y: 209, endPoint x: 490, endPoint y: 191, distance: 18.2
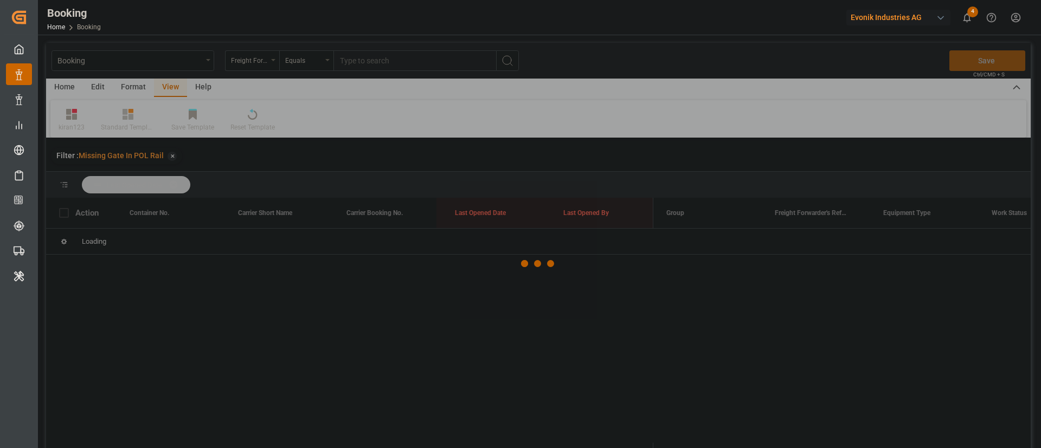
scroll to position [0, 0]
